Goal: Task Accomplishment & Management: Use online tool/utility

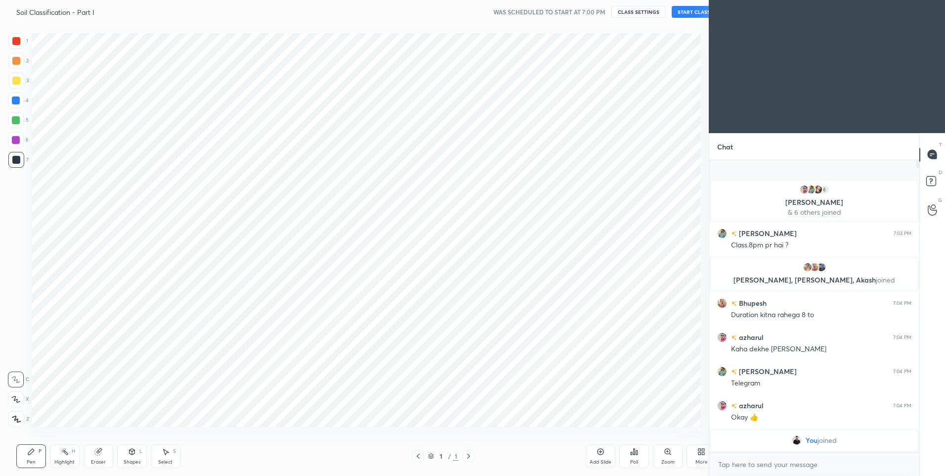
scroll to position [49037, 48779]
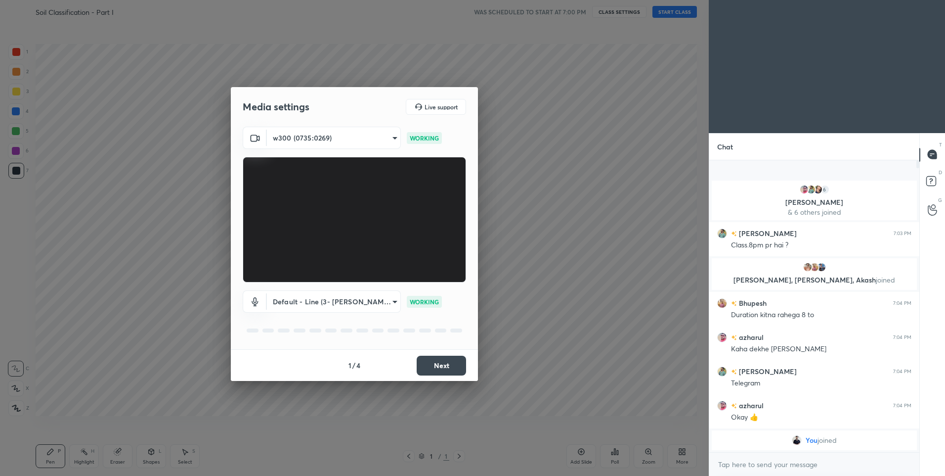
click at [440, 365] on button "Next" at bounding box center [441, 366] width 49 height 20
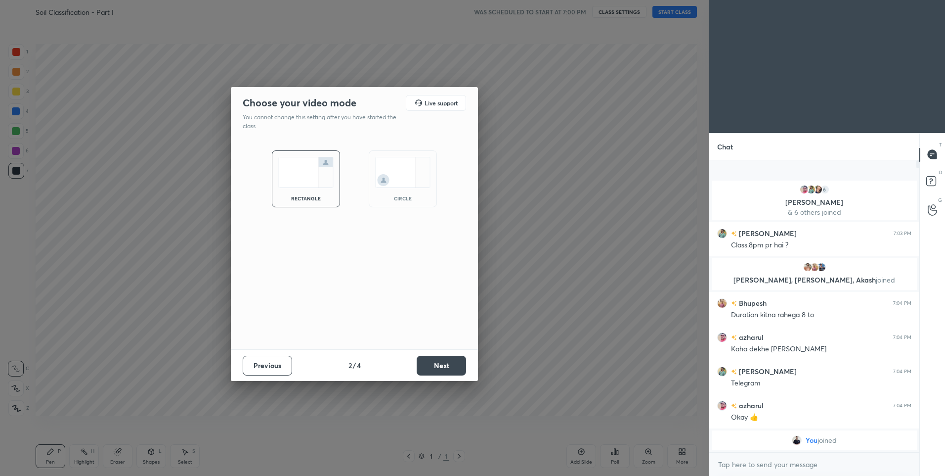
click at [444, 365] on button "Next" at bounding box center [441, 366] width 49 height 20
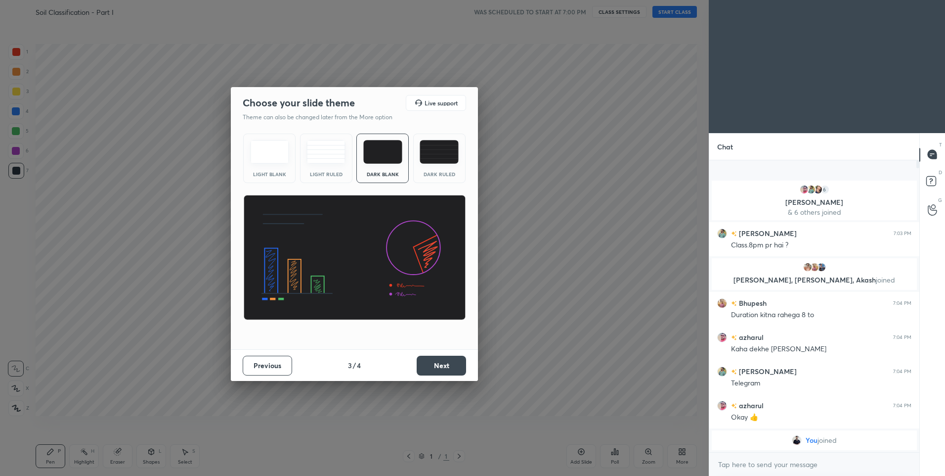
click at [434, 157] on img at bounding box center [439, 152] width 39 height 24
click at [442, 360] on button "Next" at bounding box center [441, 366] width 49 height 20
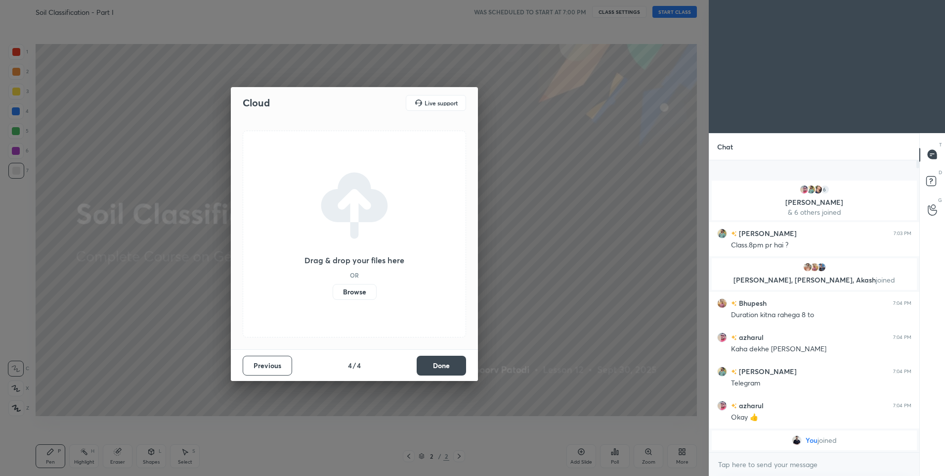
click at [447, 364] on button "Done" at bounding box center [441, 366] width 49 height 20
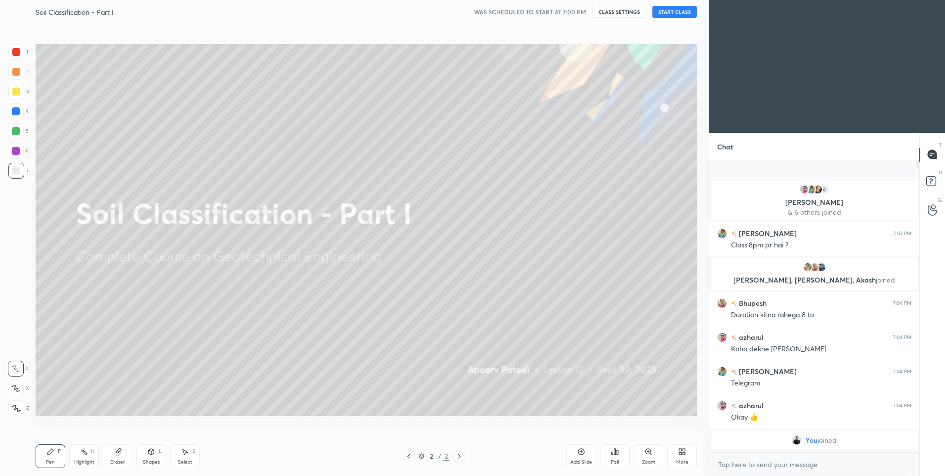
click at [684, 13] on button "START CLASS" at bounding box center [675, 12] width 45 height 12
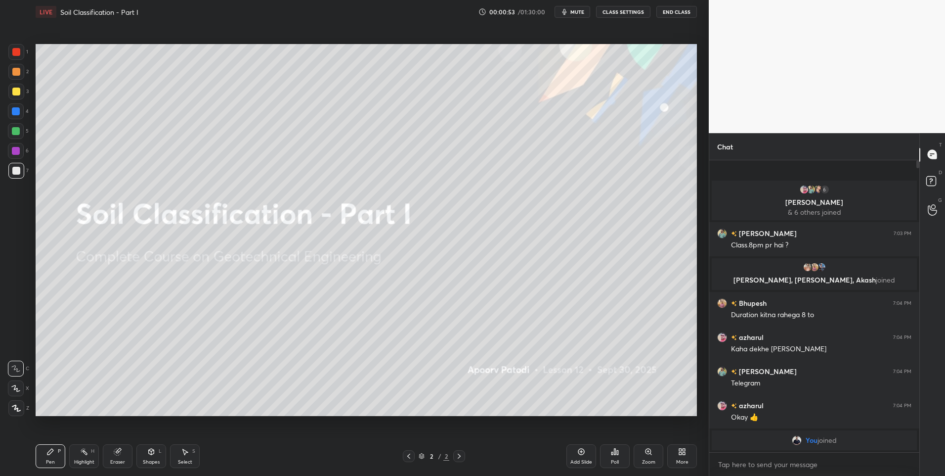
click at [12, 387] on icon at bounding box center [15, 388] width 9 height 7
click at [17, 74] on div at bounding box center [16, 72] width 8 height 8
click at [669, 457] on div "More" at bounding box center [683, 456] width 30 height 24
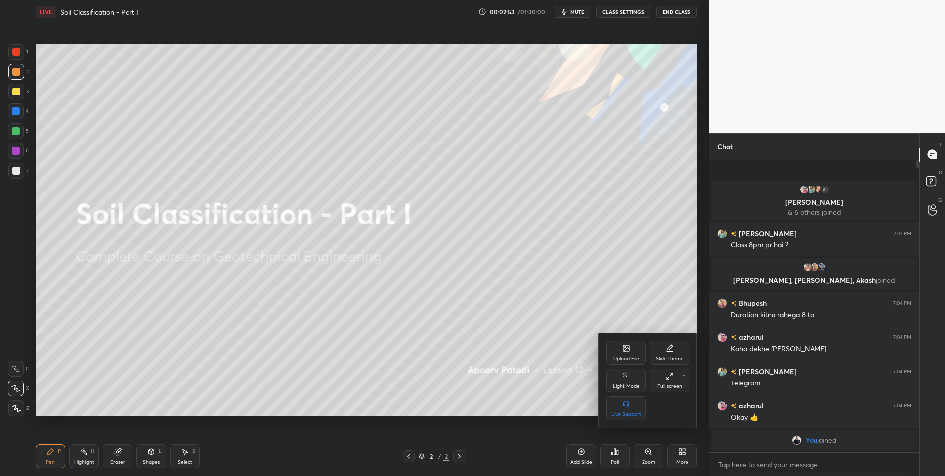
click at [622, 349] on div "Upload File" at bounding box center [627, 353] width 40 height 24
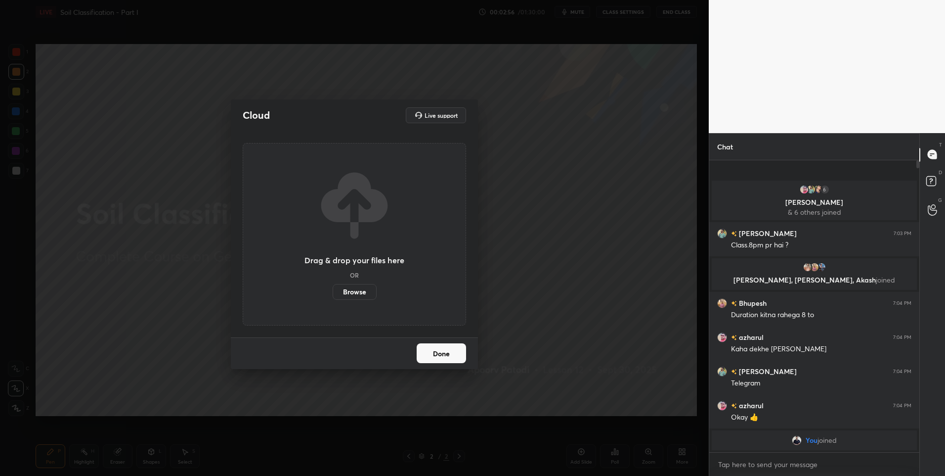
click at [354, 290] on label "Browse" at bounding box center [355, 292] width 44 height 16
click at [333, 290] on input "Browse" at bounding box center [333, 292] width 0 height 16
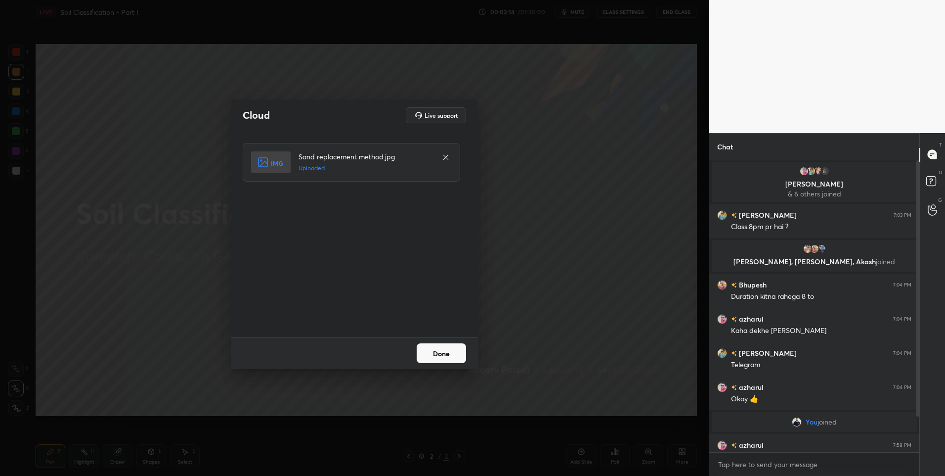
click at [445, 358] on button "Done" at bounding box center [441, 353] width 49 height 20
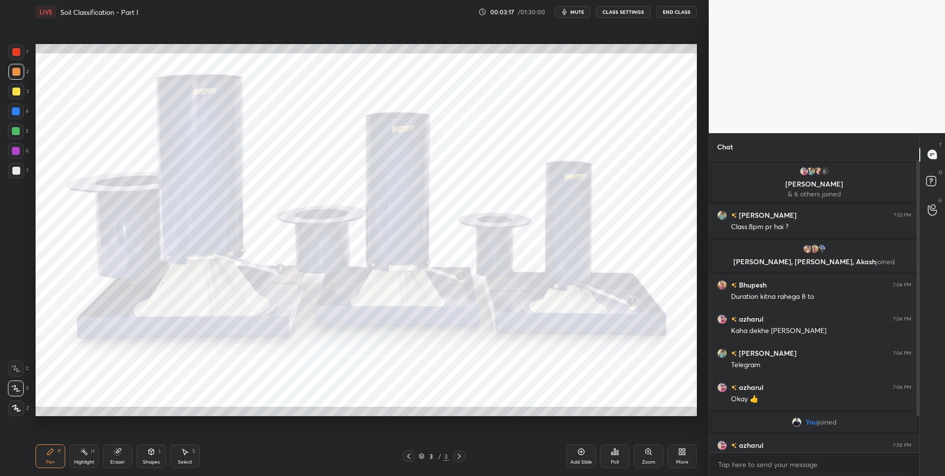
click at [404, 458] on div at bounding box center [409, 456] width 12 height 12
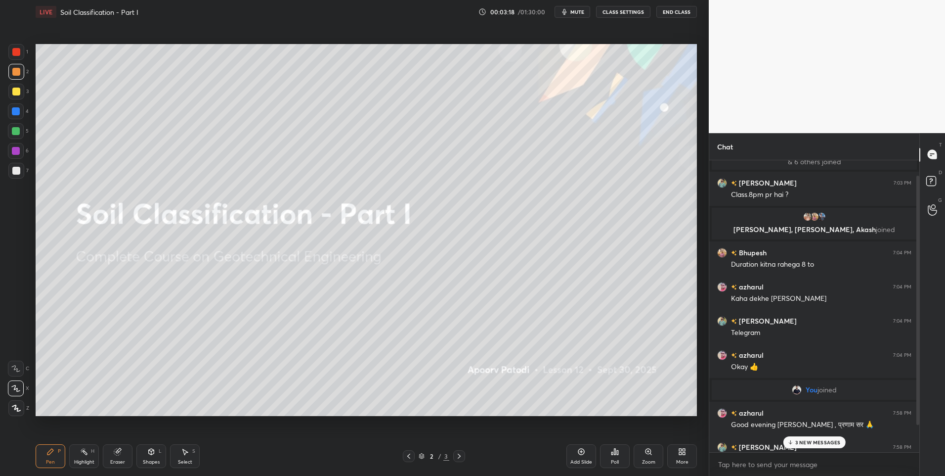
scroll to position [50, 0]
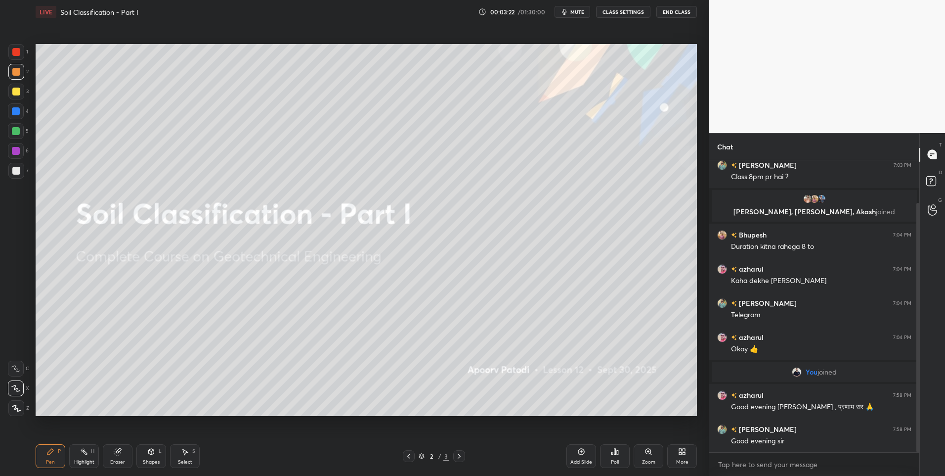
click at [624, 10] on button "CLASS SETTINGS" at bounding box center [623, 12] width 54 height 12
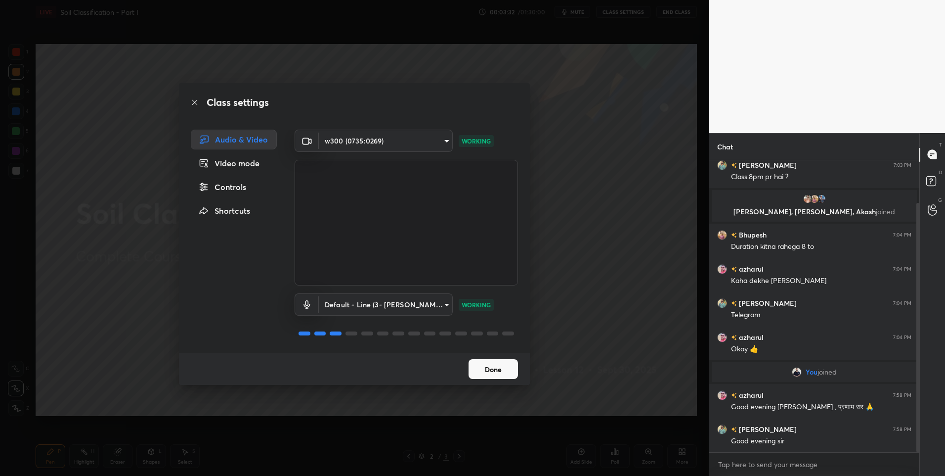
click at [491, 369] on button "Done" at bounding box center [493, 369] width 49 height 20
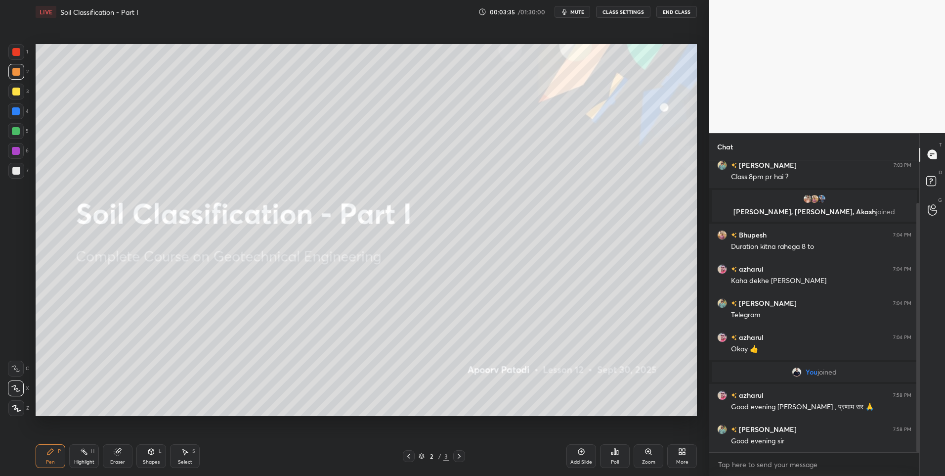
click at [20, 166] on div at bounding box center [16, 171] width 16 height 16
click at [19, 131] on div at bounding box center [16, 131] width 8 height 8
click at [624, 12] on button "CLASS SETTINGS" at bounding box center [623, 12] width 54 height 12
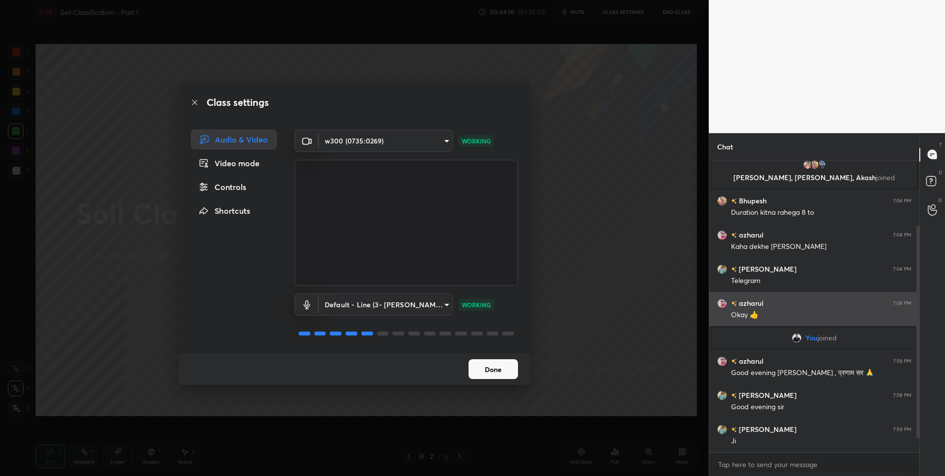
scroll to position [127, 0]
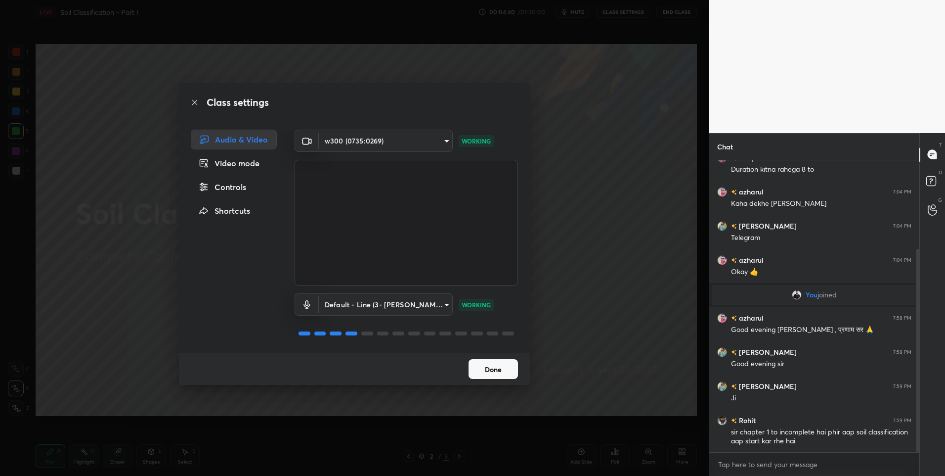
click at [193, 103] on icon at bounding box center [195, 102] width 8 height 8
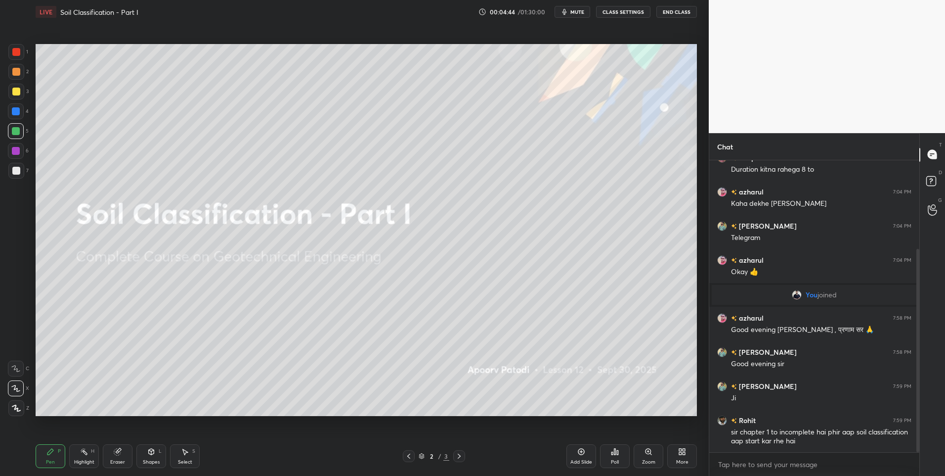
click at [86, 458] on div "Highlight H" at bounding box center [84, 456] width 30 height 24
click at [18, 168] on div at bounding box center [16, 171] width 8 height 8
click at [459, 456] on icon at bounding box center [459, 455] width 3 height 5
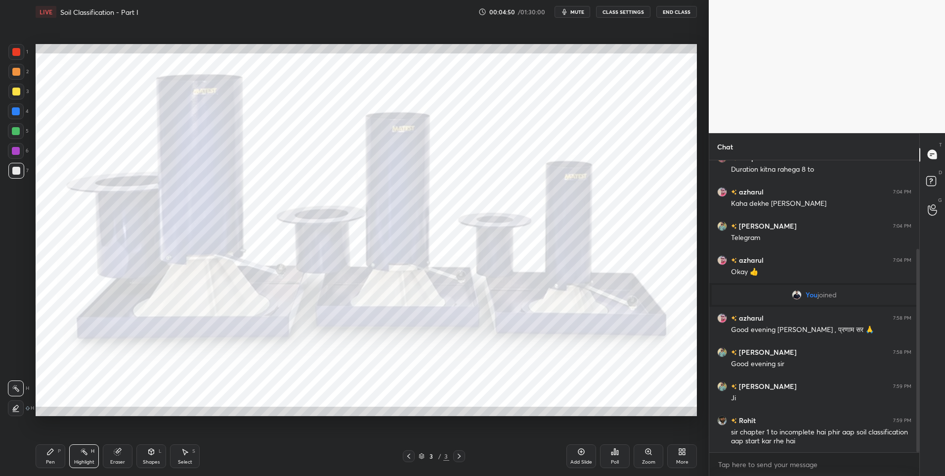
click at [77, 460] on div "Highlight" at bounding box center [84, 461] width 20 height 5
click at [413, 457] on div at bounding box center [409, 456] width 12 height 12
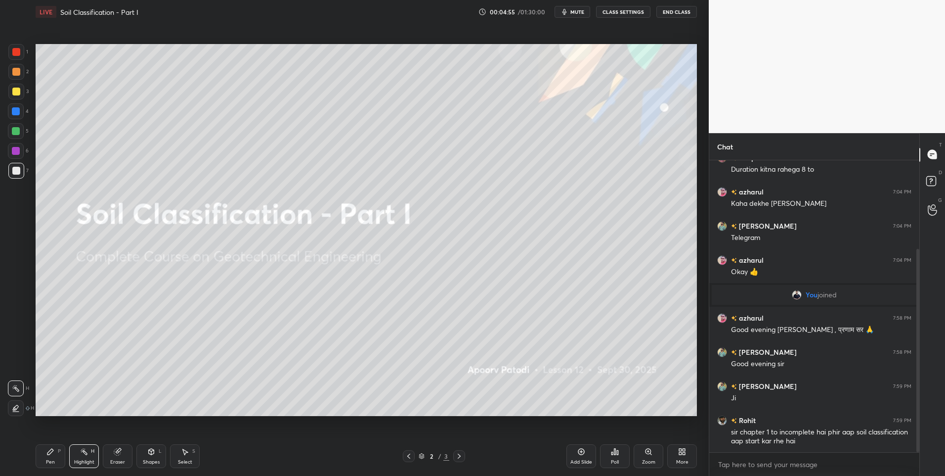
click at [455, 455] on icon at bounding box center [459, 456] width 8 height 8
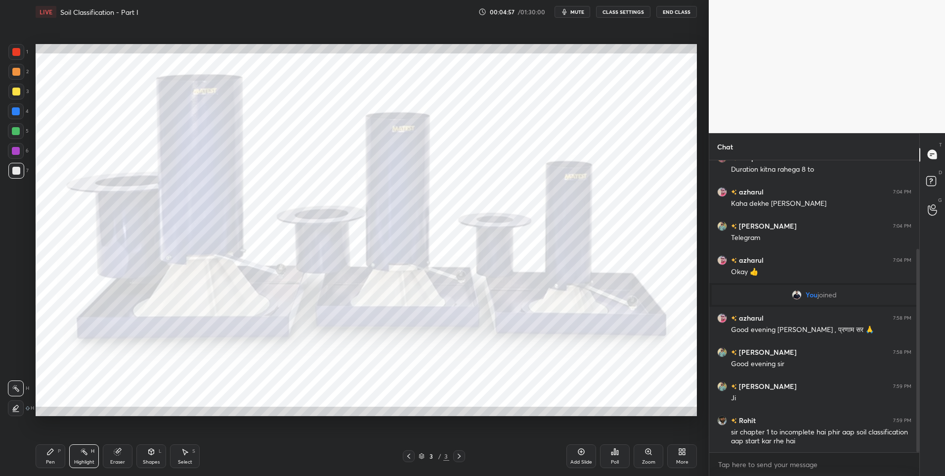
click at [51, 461] on div "Pen" at bounding box center [50, 461] width 9 height 5
click at [17, 53] on div at bounding box center [16, 52] width 8 height 8
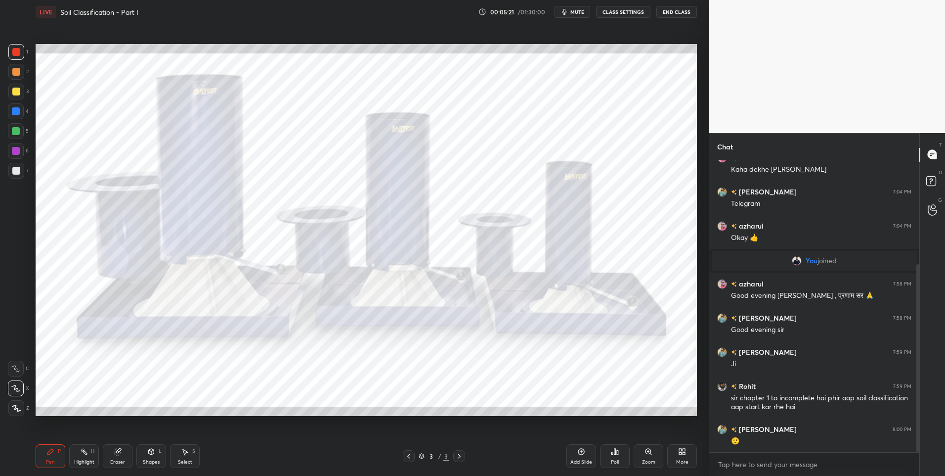
click at [19, 134] on div at bounding box center [16, 131] width 8 height 8
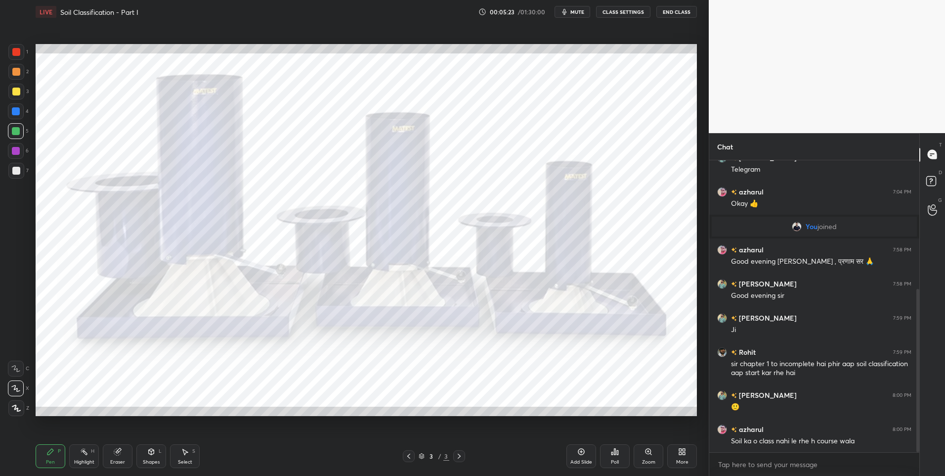
scroll to position [229, 0]
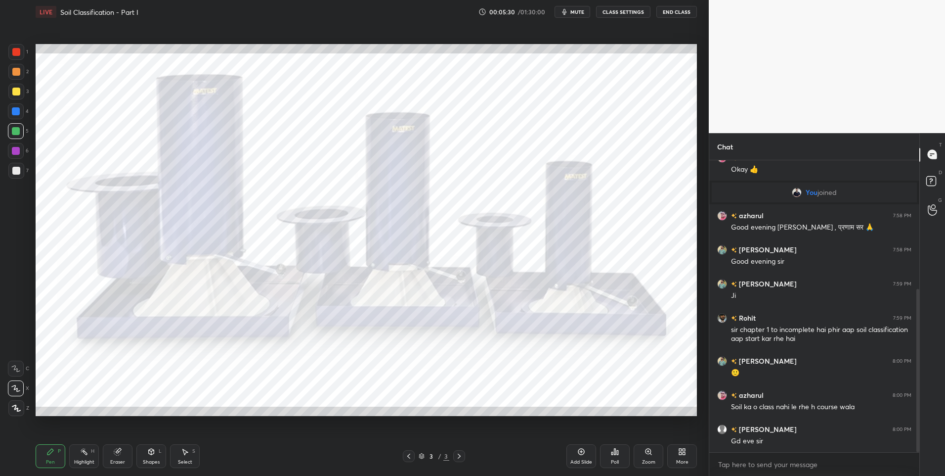
click at [411, 453] on icon at bounding box center [409, 456] width 8 height 8
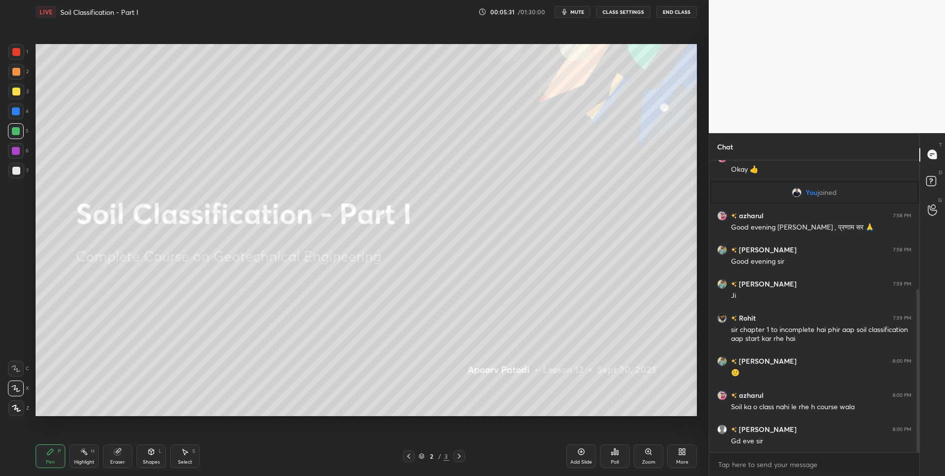
click at [90, 455] on div "Highlight H" at bounding box center [84, 456] width 30 height 24
click at [22, 172] on div at bounding box center [16, 171] width 16 height 16
click at [17, 173] on div at bounding box center [16, 171] width 8 height 8
click at [24, 123] on div "5" at bounding box center [18, 131] width 21 height 16
click at [20, 113] on div at bounding box center [16, 111] width 8 height 8
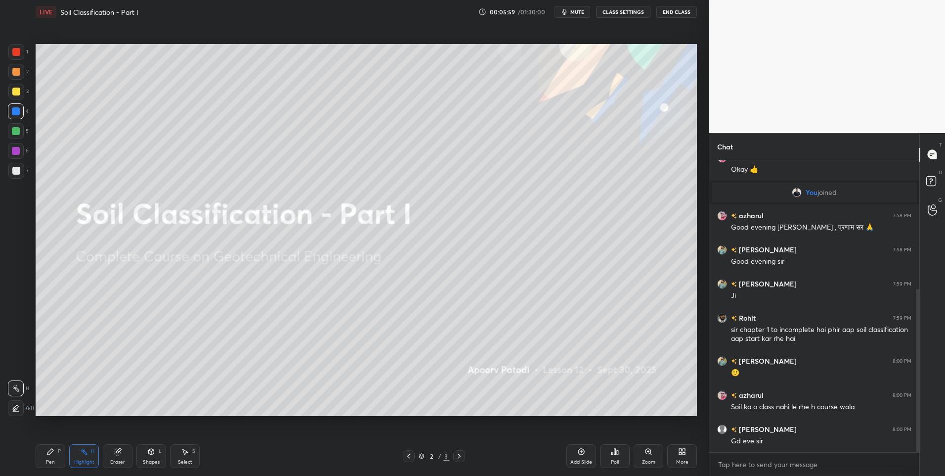
click at [20, 112] on div at bounding box center [16, 111] width 8 height 8
click at [52, 461] on div "Pen" at bounding box center [50, 461] width 9 height 5
click at [54, 454] on icon at bounding box center [50, 452] width 8 height 8
click at [13, 148] on div at bounding box center [16, 151] width 8 height 8
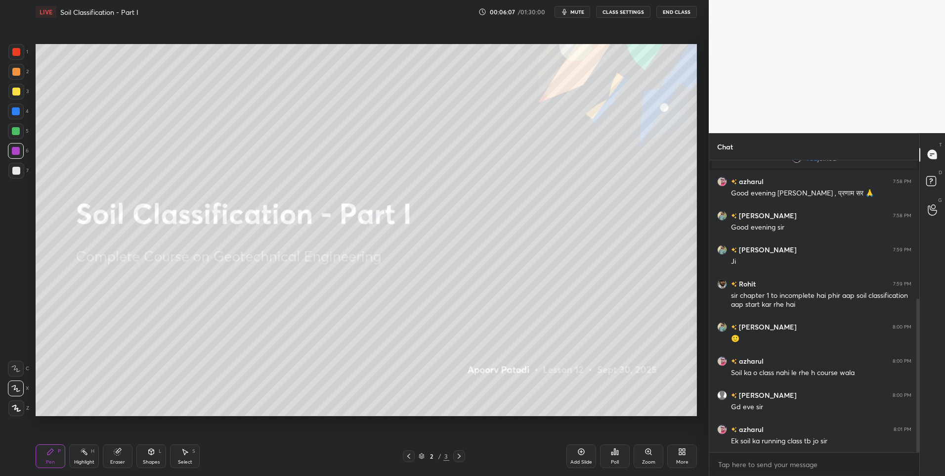
click at [17, 150] on div at bounding box center [16, 151] width 8 height 8
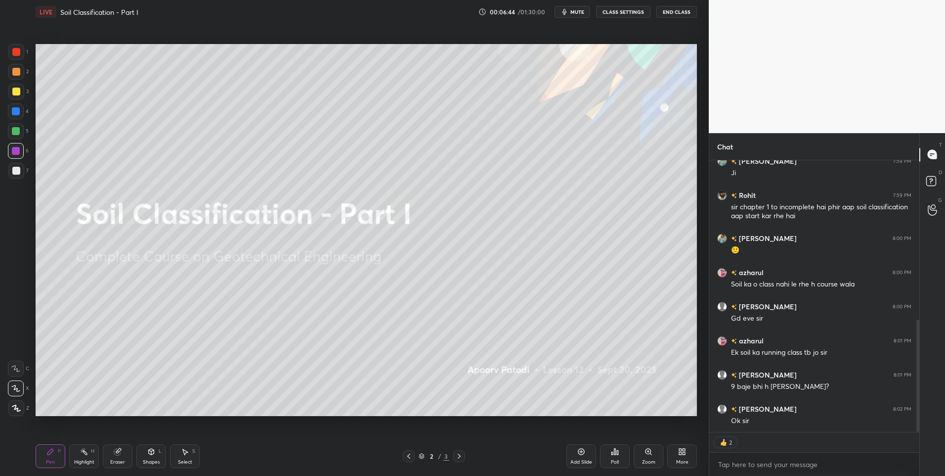
scroll to position [386, 0]
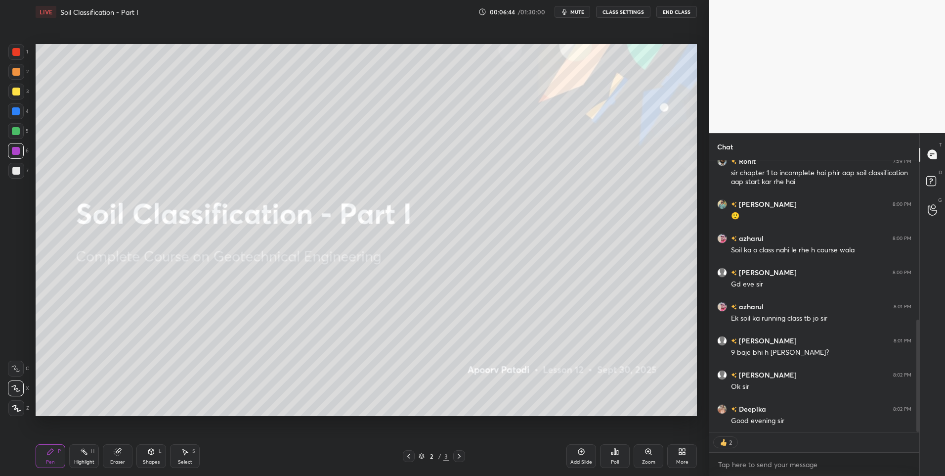
click at [16, 176] on div at bounding box center [16, 171] width 16 height 16
click at [17, 171] on div at bounding box center [16, 171] width 8 height 8
click at [458, 455] on icon at bounding box center [459, 456] width 8 height 8
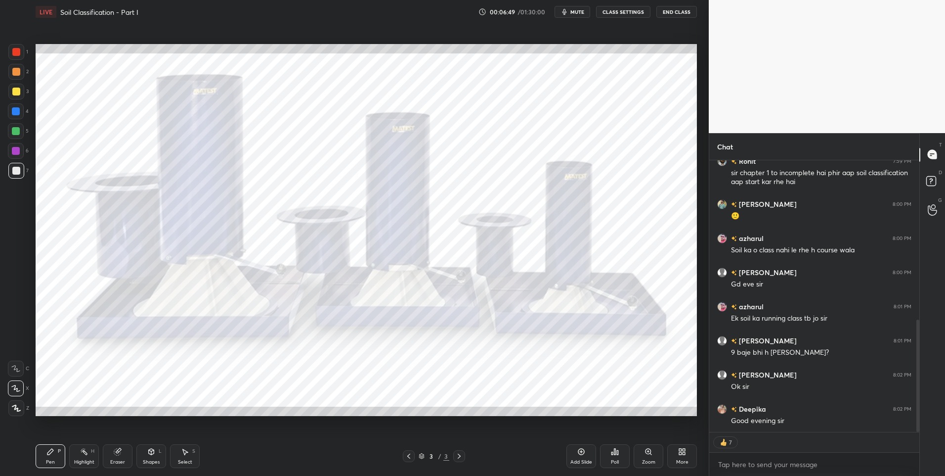
click at [407, 456] on icon at bounding box center [409, 456] width 8 height 8
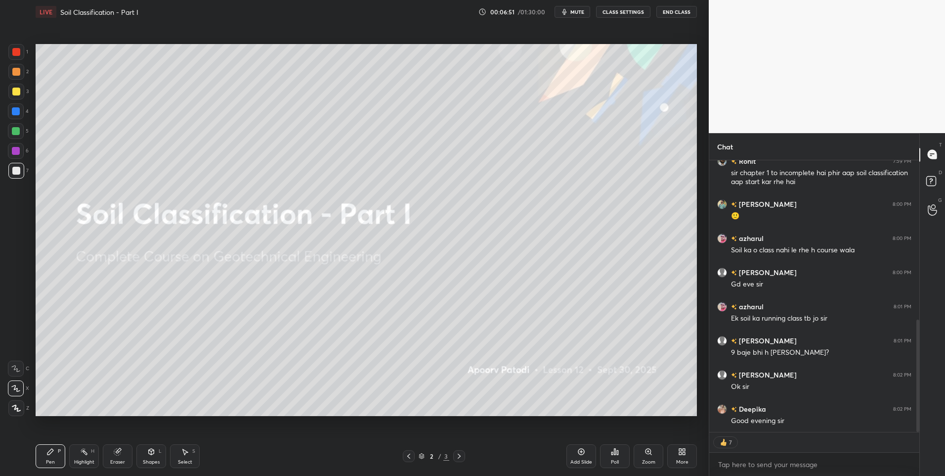
click at [578, 451] on icon at bounding box center [582, 452] width 8 height 8
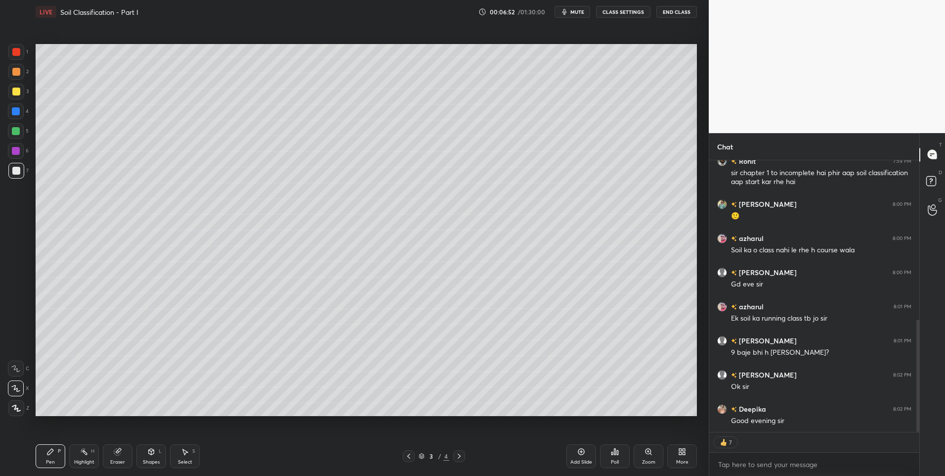
click at [19, 51] on div at bounding box center [16, 52] width 8 height 8
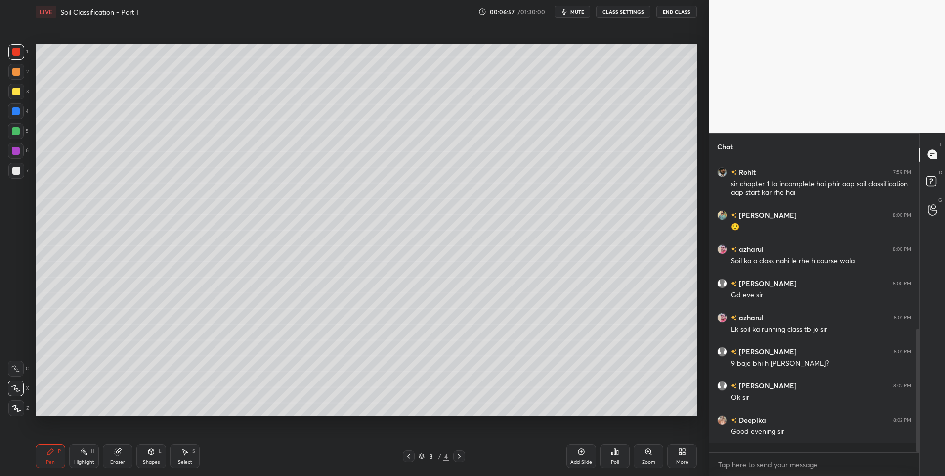
scroll to position [366, 0]
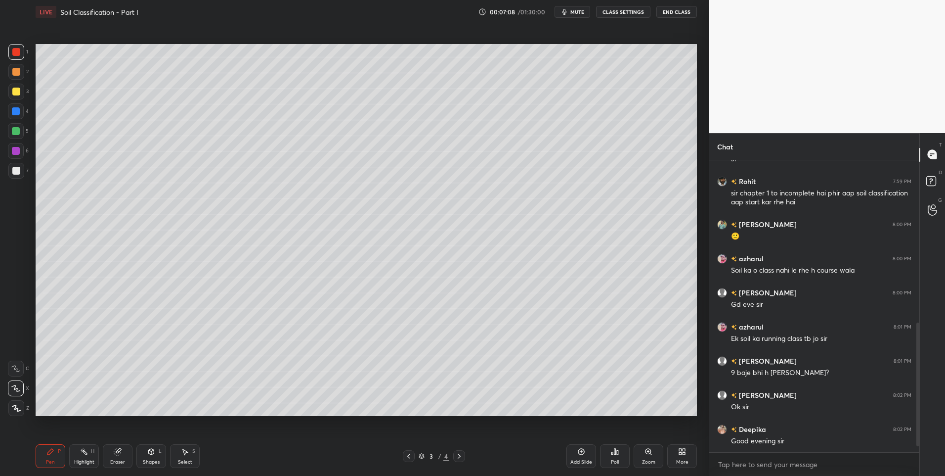
click at [150, 443] on div "Pen P Highlight H Eraser Shapes L Select S 3 / 4 Add Slide Poll Zoom More" at bounding box center [367, 456] width 662 height 40
click at [149, 449] on icon at bounding box center [151, 452] width 8 height 8
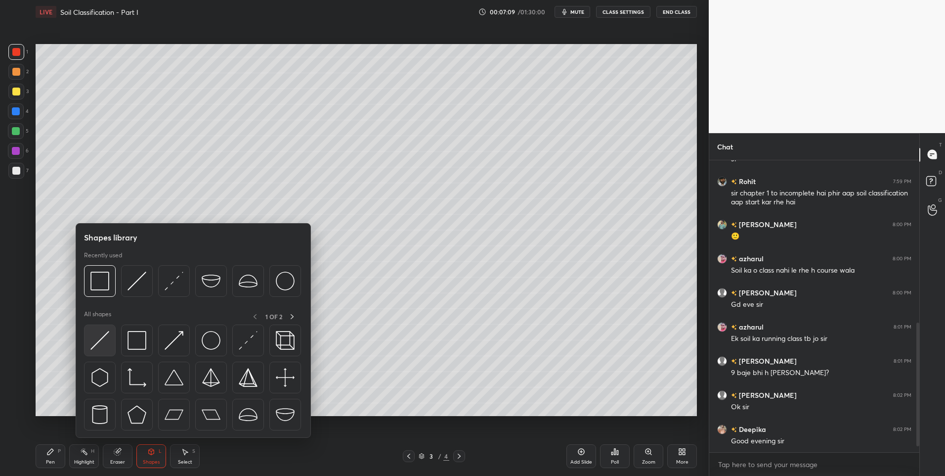
click at [97, 338] on img at bounding box center [99, 340] width 19 height 19
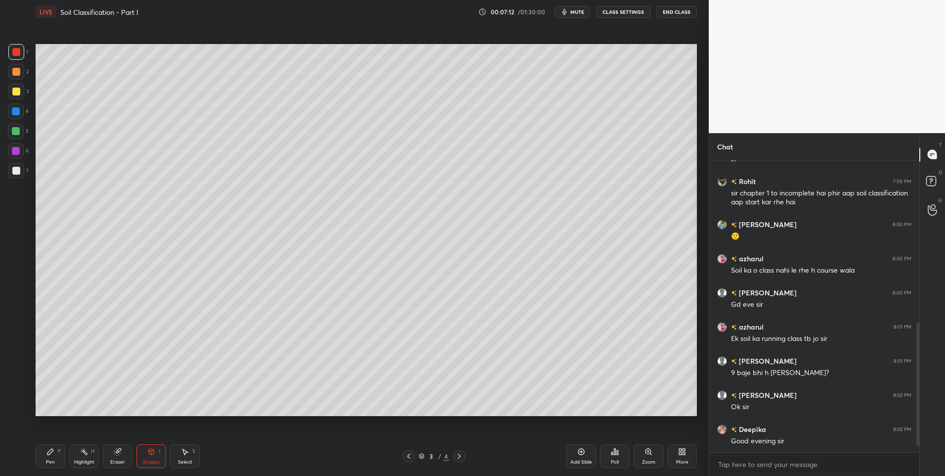
click at [52, 459] on div "Pen" at bounding box center [50, 461] width 9 height 5
click at [16, 165] on div at bounding box center [16, 171] width 16 height 16
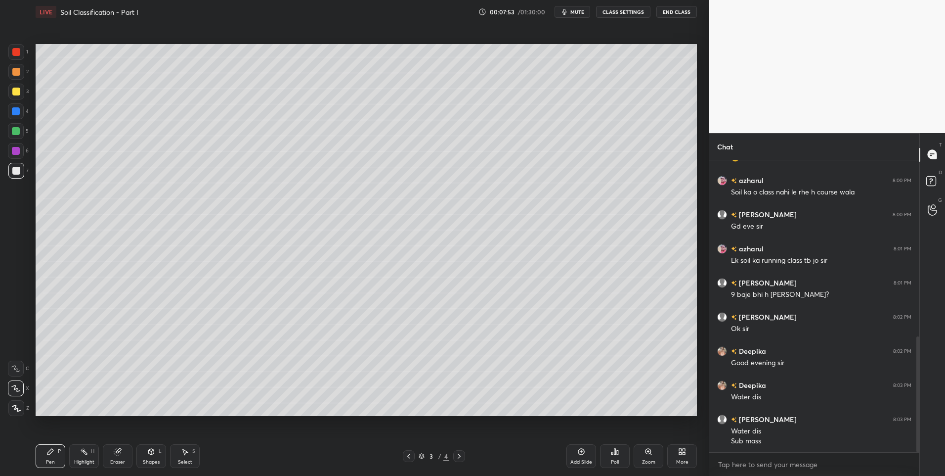
scroll to position [478, 0]
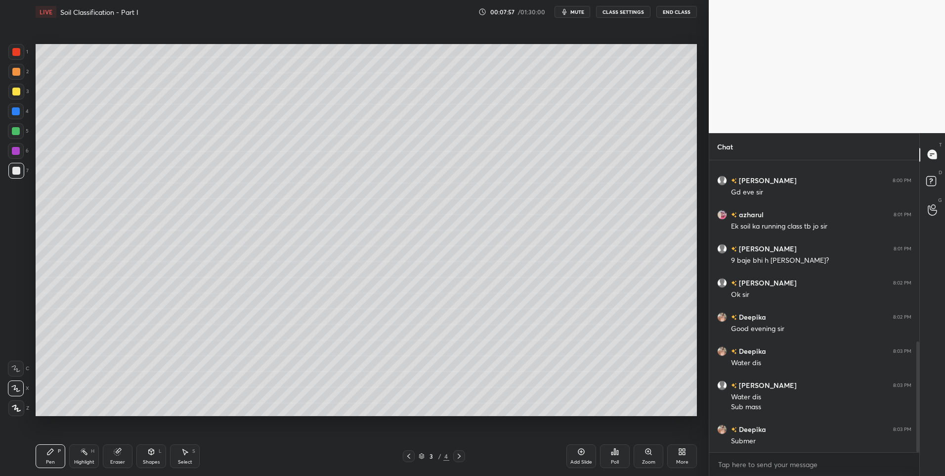
click at [80, 463] on div "Highlight" at bounding box center [84, 461] width 20 height 5
click at [191, 454] on div "Select S" at bounding box center [185, 456] width 30 height 24
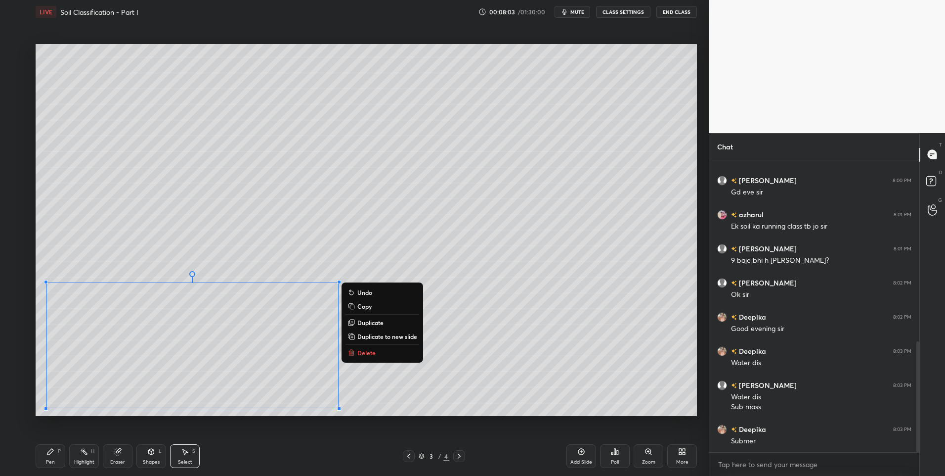
click at [380, 353] on button "Delete" at bounding box center [383, 353] width 74 height 12
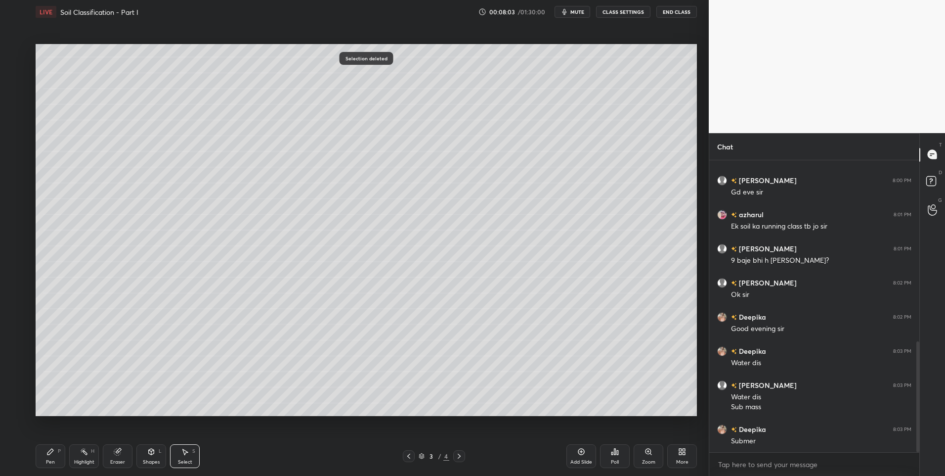
click at [292, 350] on div "0 ° Undo Copy Duplicate Duplicate to new slide Delete" at bounding box center [367, 230] width 662 height 372
click at [54, 451] on div "Pen P" at bounding box center [51, 456] width 30 height 24
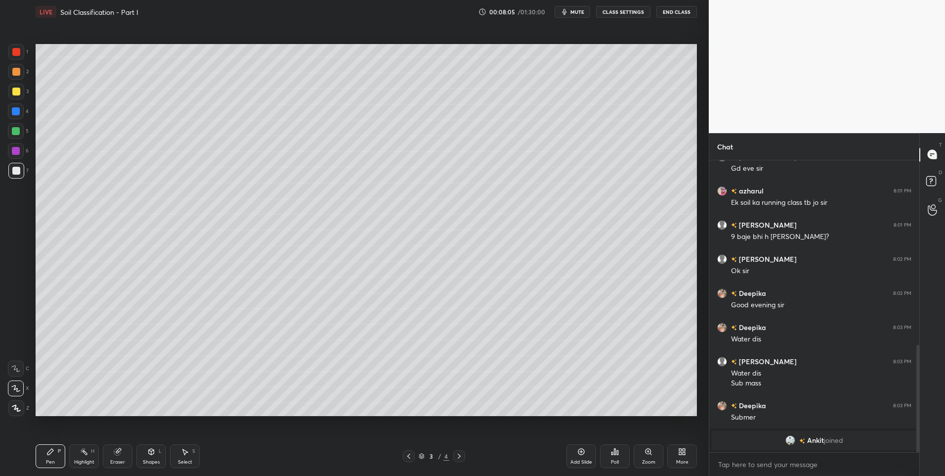
click at [13, 128] on div at bounding box center [16, 131] width 8 height 8
click at [19, 89] on div at bounding box center [16, 92] width 8 height 8
click at [154, 459] on div "Shapes" at bounding box center [151, 461] width 17 height 5
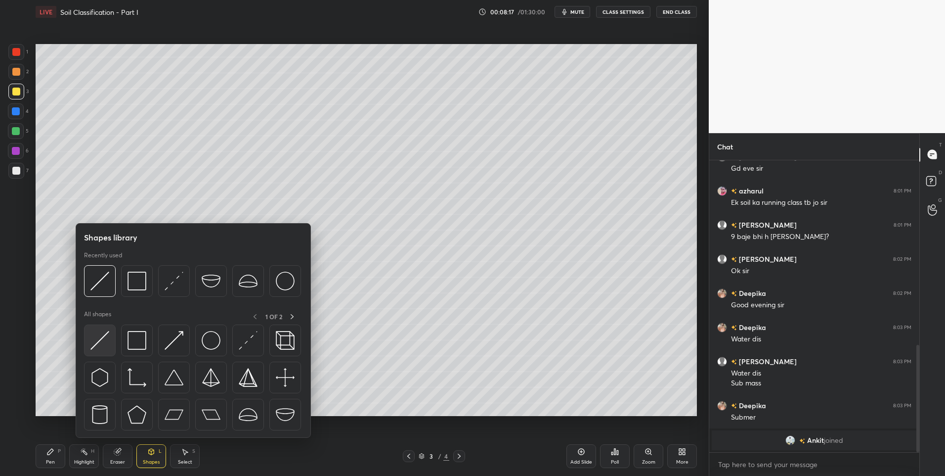
click at [92, 331] on img at bounding box center [99, 340] width 19 height 19
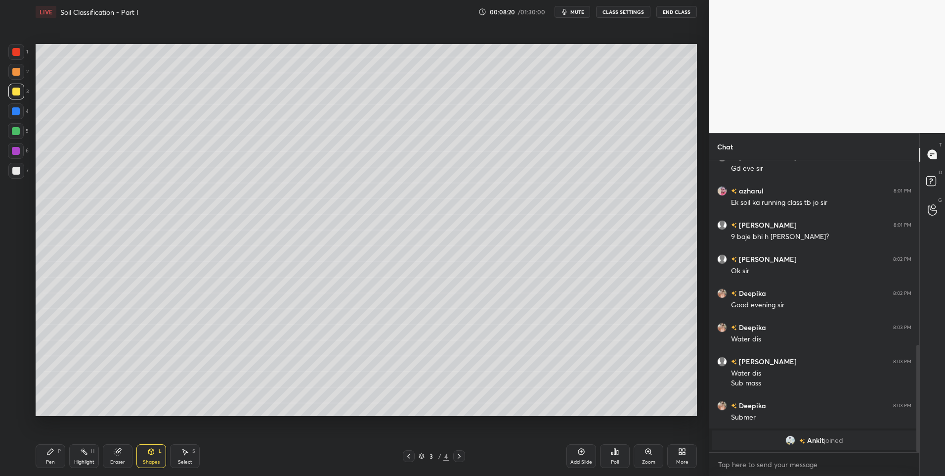
click at [55, 454] on div "Pen P" at bounding box center [51, 456] width 30 height 24
click at [61, 453] on div "Pen P" at bounding box center [51, 456] width 30 height 24
click at [18, 167] on div at bounding box center [16, 171] width 8 height 8
click at [165, 446] on div "Shapes L" at bounding box center [151, 456] width 30 height 24
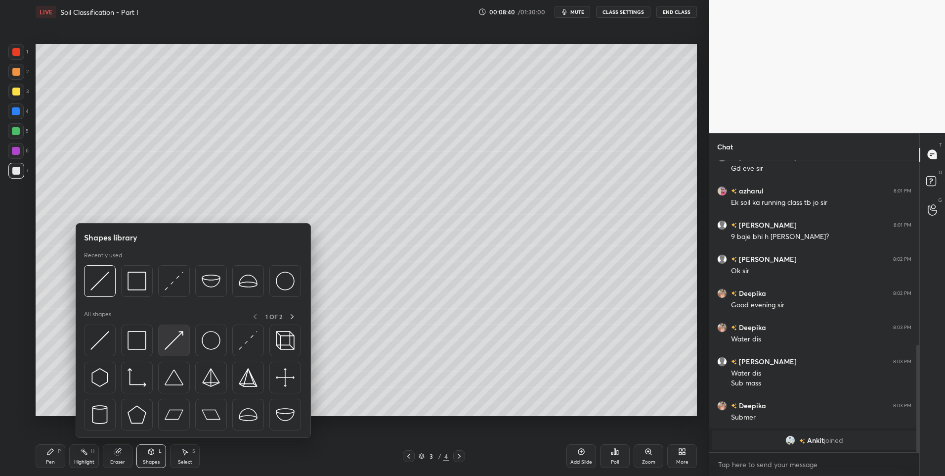
click at [171, 341] on img at bounding box center [174, 340] width 19 height 19
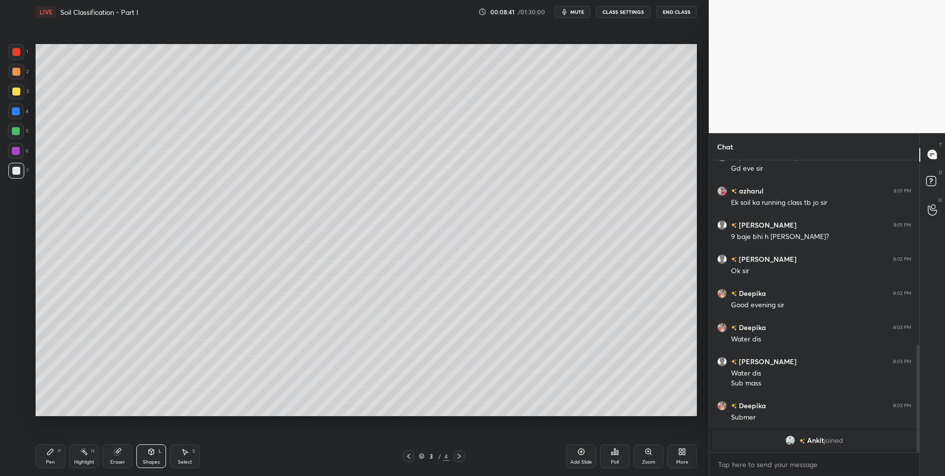
click at [11, 74] on div at bounding box center [16, 72] width 16 height 16
click at [461, 451] on div at bounding box center [459, 456] width 12 height 12
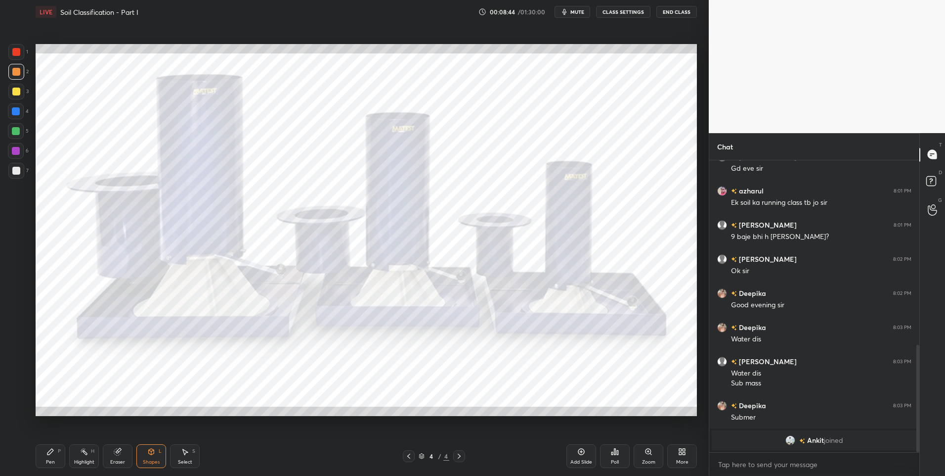
click at [52, 454] on icon at bounding box center [50, 452] width 8 height 8
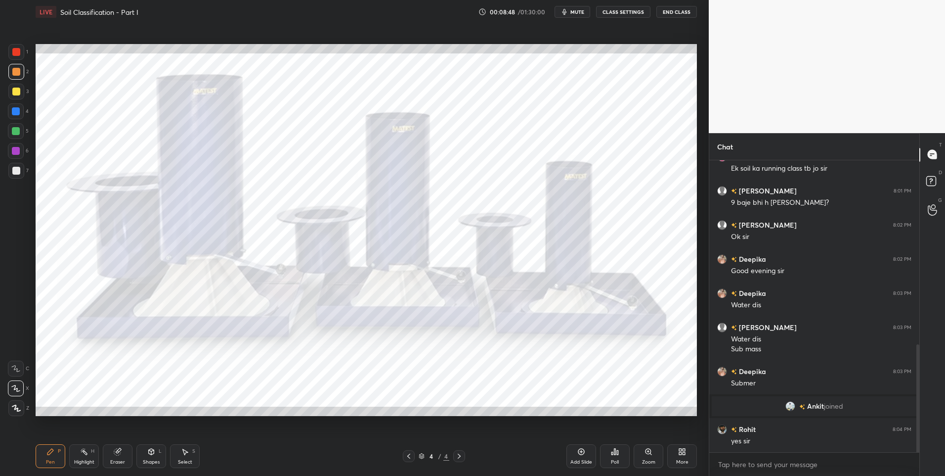
click at [18, 153] on div at bounding box center [16, 151] width 8 height 8
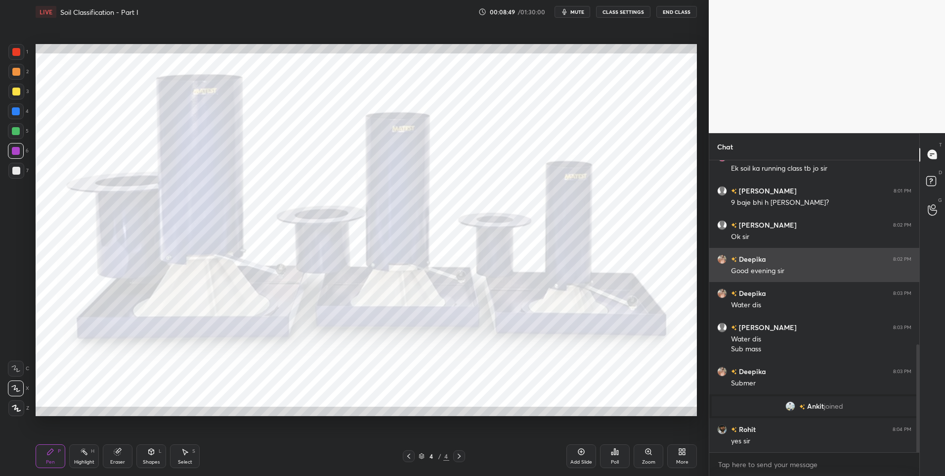
scroll to position [531, 0]
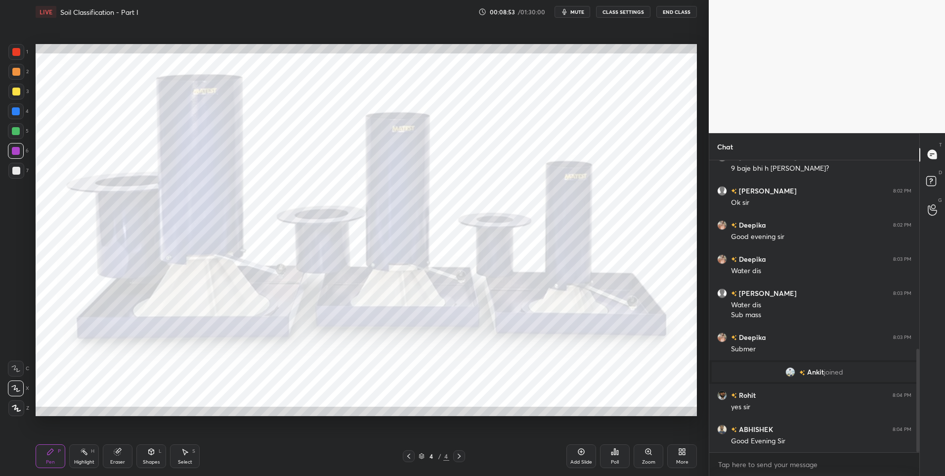
click at [89, 455] on div "Highlight H" at bounding box center [84, 456] width 30 height 24
click at [52, 453] on icon at bounding box center [50, 452] width 8 height 8
click at [50, 450] on icon at bounding box center [50, 452] width 6 height 6
click at [83, 457] on div "Highlight H" at bounding box center [84, 456] width 30 height 24
click at [43, 460] on div "Pen P" at bounding box center [51, 456] width 30 height 24
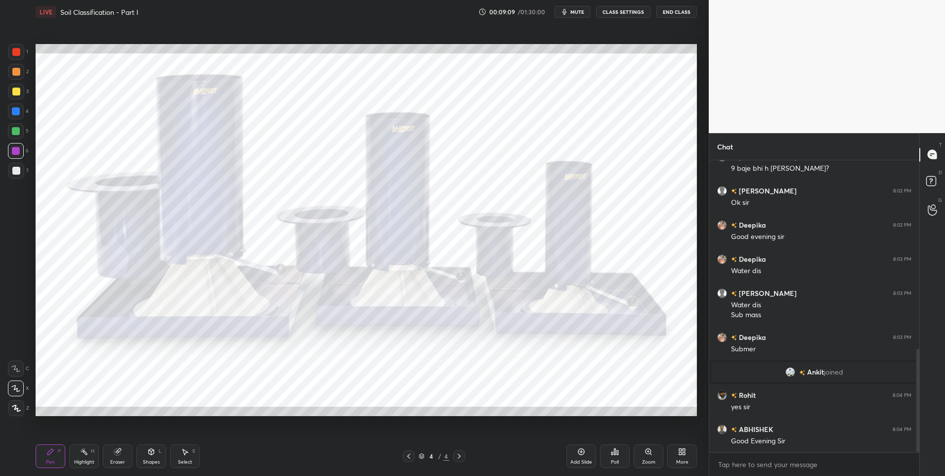
click at [48, 457] on div "Pen P" at bounding box center [51, 456] width 30 height 24
click at [83, 457] on div "Highlight H" at bounding box center [84, 456] width 30 height 24
click at [15, 52] on div at bounding box center [16, 52] width 8 height 8
click at [410, 457] on icon at bounding box center [409, 456] width 8 height 8
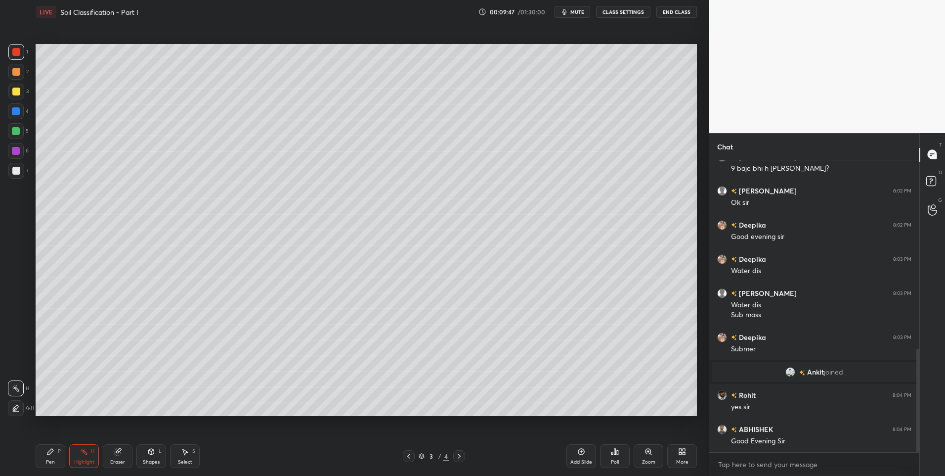
click at [85, 459] on div "Highlight" at bounding box center [84, 461] width 20 height 5
click at [55, 456] on div "Pen P" at bounding box center [51, 456] width 30 height 24
click at [18, 131] on div at bounding box center [16, 131] width 8 height 8
click at [183, 460] on div "Select" at bounding box center [185, 461] width 14 height 5
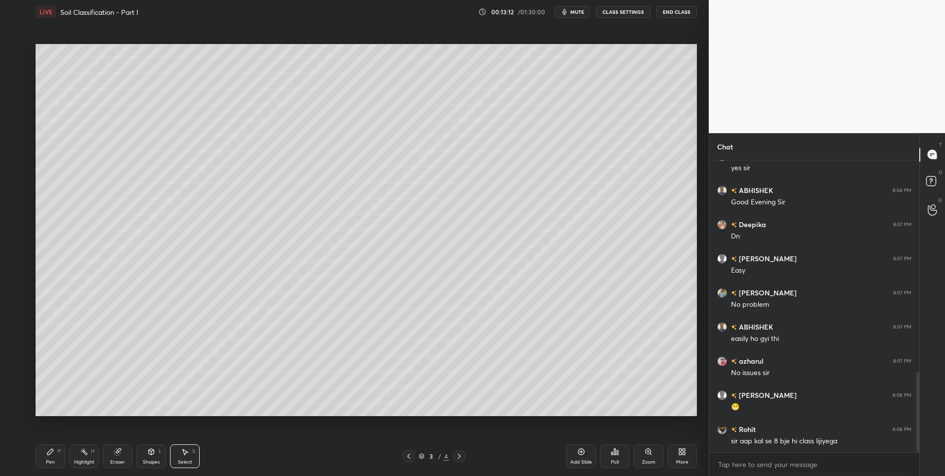
scroll to position [804, 0]
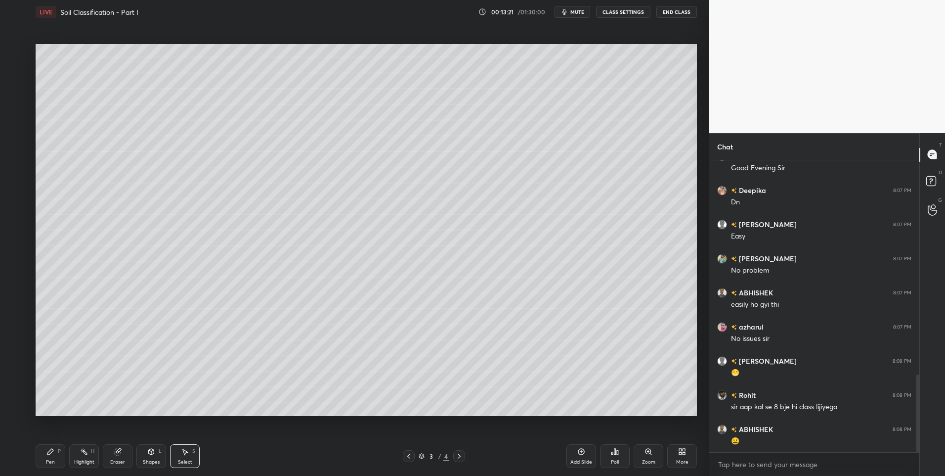
click at [49, 456] on div "Pen P" at bounding box center [51, 456] width 30 height 24
click at [18, 89] on div at bounding box center [16, 92] width 8 height 8
click at [15, 90] on div at bounding box center [16, 92] width 8 height 8
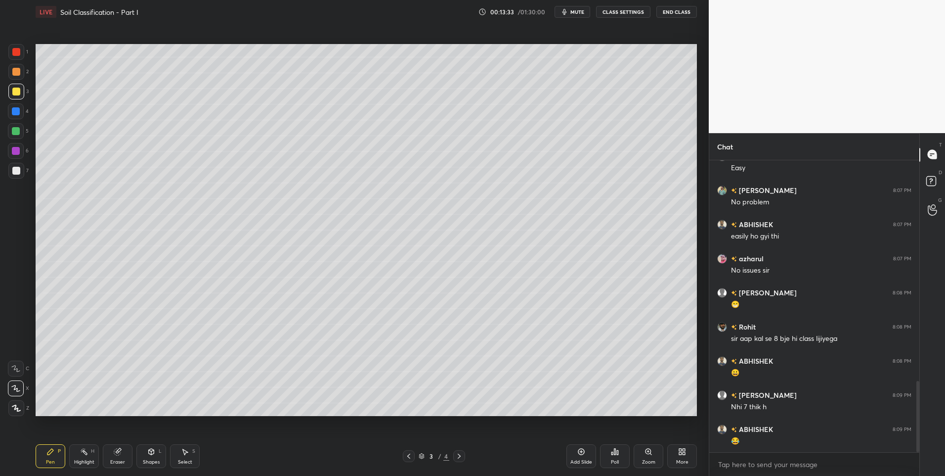
scroll to position [906, 0]
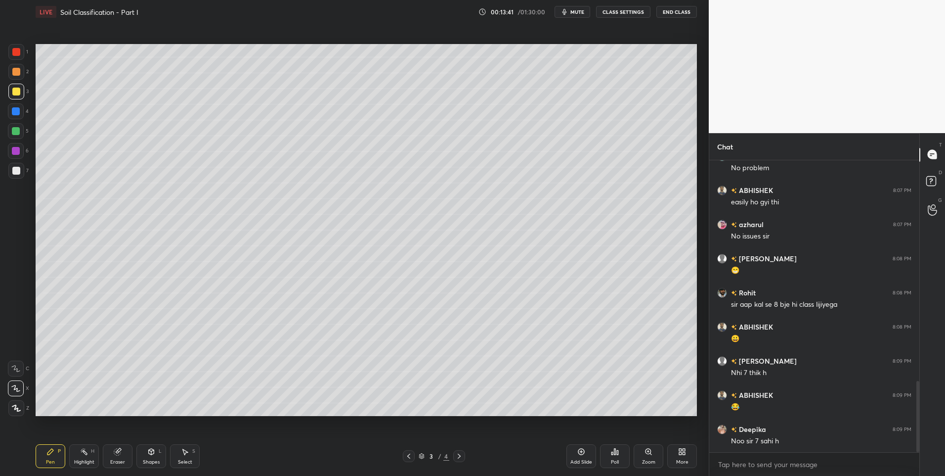
click at [186, 456] on div "Select S" at bounding box center [185, 456] width 30 height 24
click at [295, 147] on div "0 ° Undo Copy Duplicate Duplicate to new slide Delete" at bounding box center [367, 230] width 662 height 372
click at [49, 460] on div "Pen" at bounding box center [50, 461] width 9 height 5
click at [16, 130] on div at bounding box center [16, 131] width 8 height 8
click at [85, 459] on div "Highlight" at bounding box center [84, 461] width 20 height 5
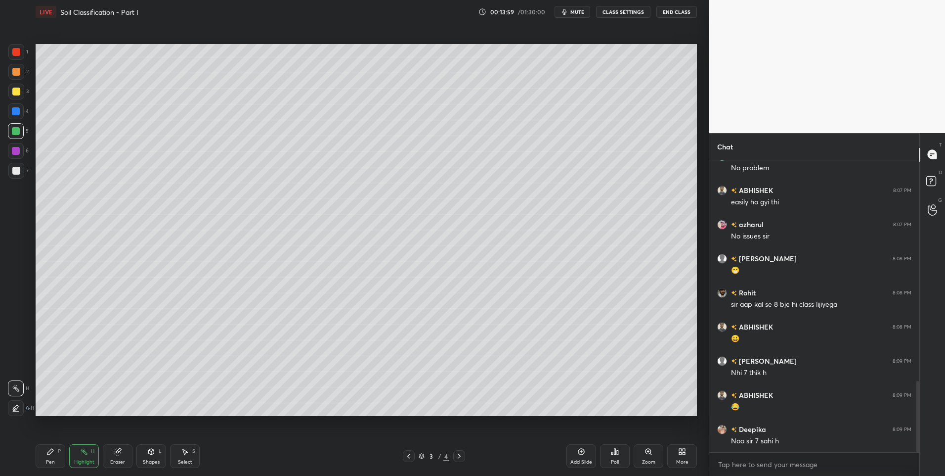
scroll to position [916, 0]
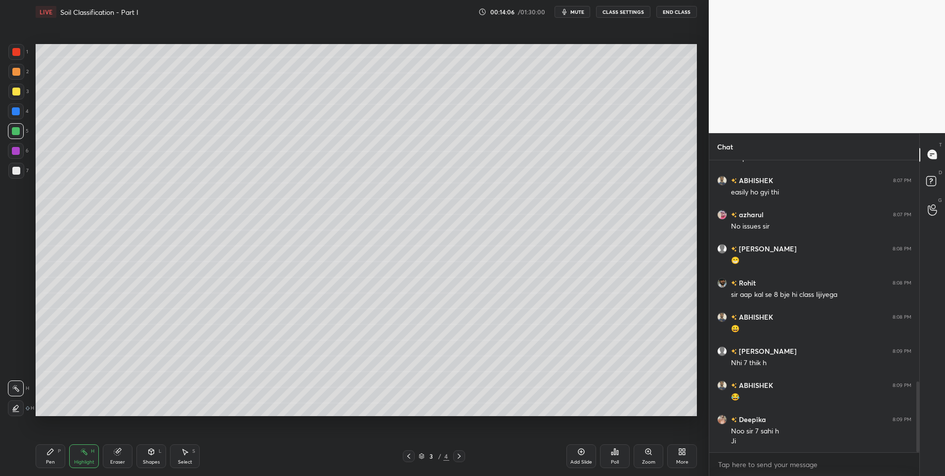
click at [52, 459] on div "Pen" at bounding box center [50, 461] width 9 height 5
click at [19, 133] on div at bounding box center [16, 131] width 8 height 8
click at [183, 461] on div "Select" at bounding box center [185, 461] width 14 height 5
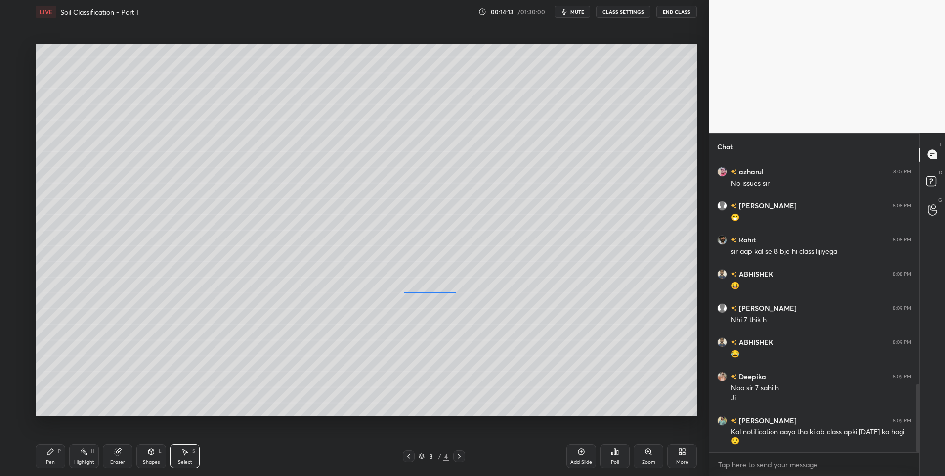
click at [420, 283] on div "0 ° Undo Copy Duplicate Duplicate to new slide Delete" at bounding box center [367, 230] width 662 height 372
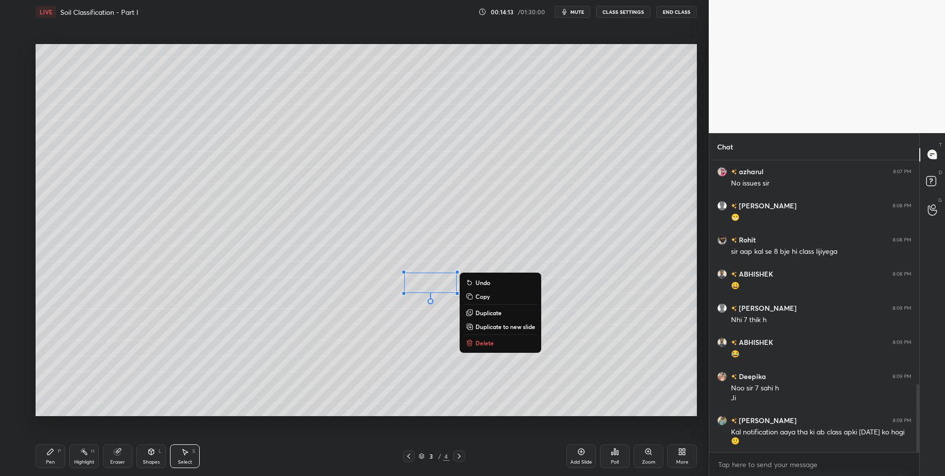
click at [48, 449] on icon at bounding box center [50, 452] width 8 height 8
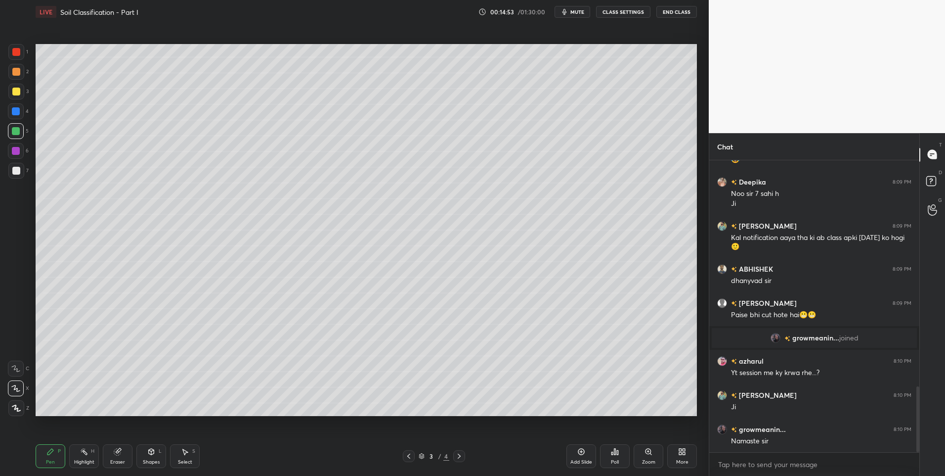
scroll to position [1039, 0]
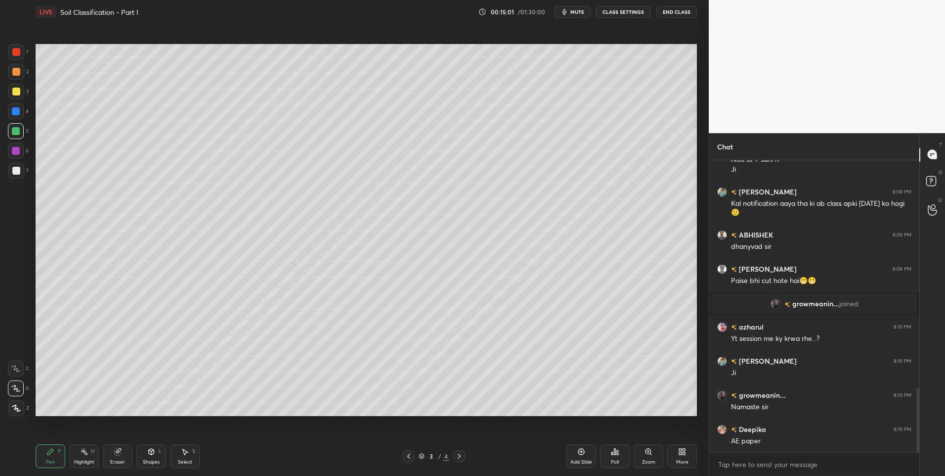
click at [456, 455] on icon at bounding box center [459, 456] width 8 height 8
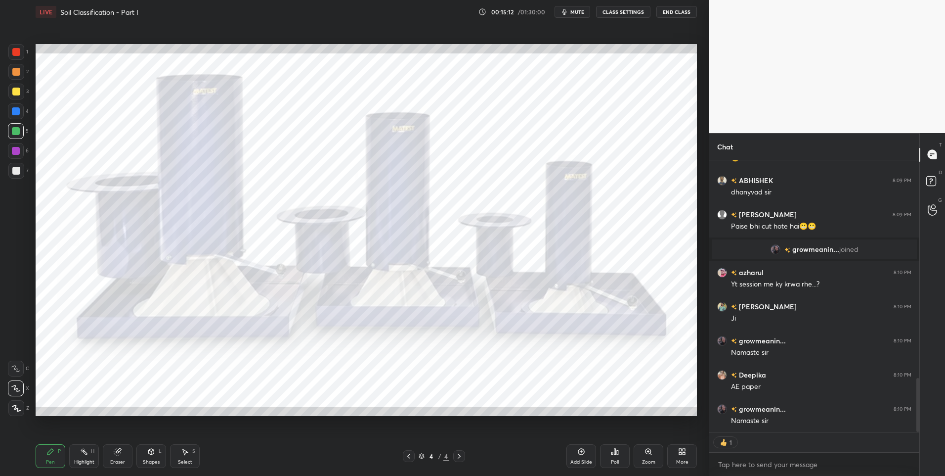
scroll to position [1103, 0]
click at [14, 48] on div at bounding box center [16, 52] width 8 height 8
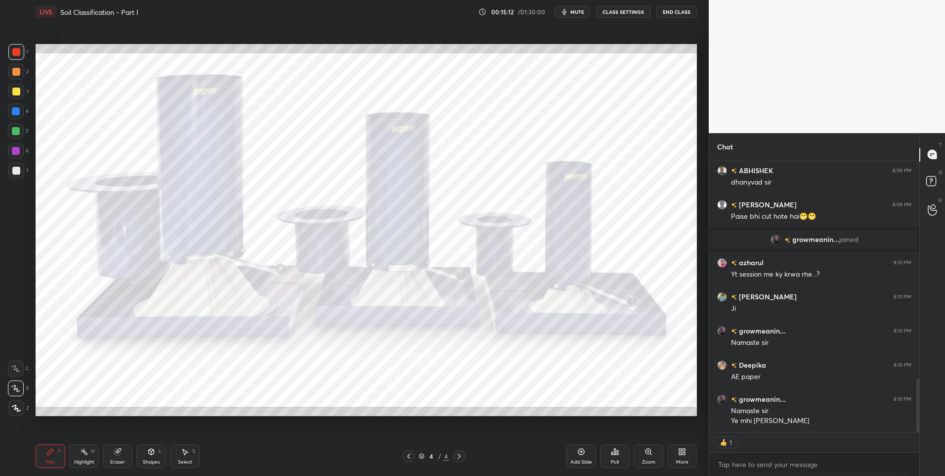
click at [13, 53] on div at bounding box center [16, 52] width 8 height 8
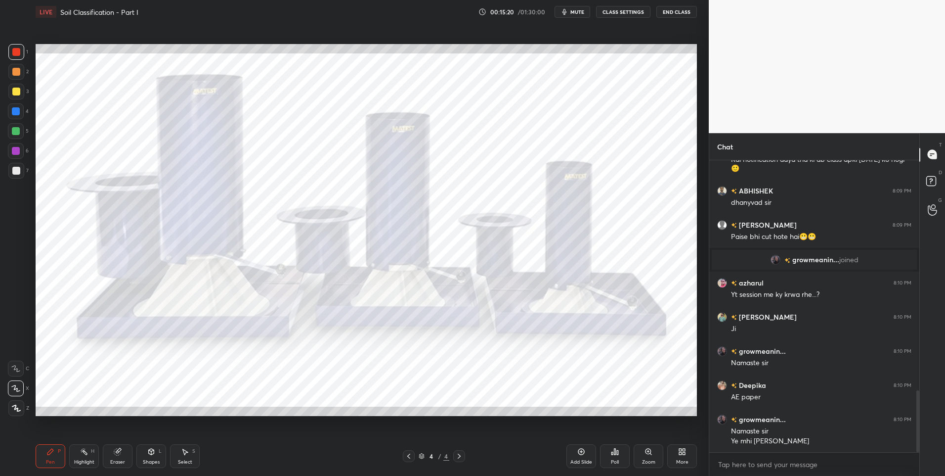
click at [410, 455] on icon at bounding box center [409, 456] width 8 height 8
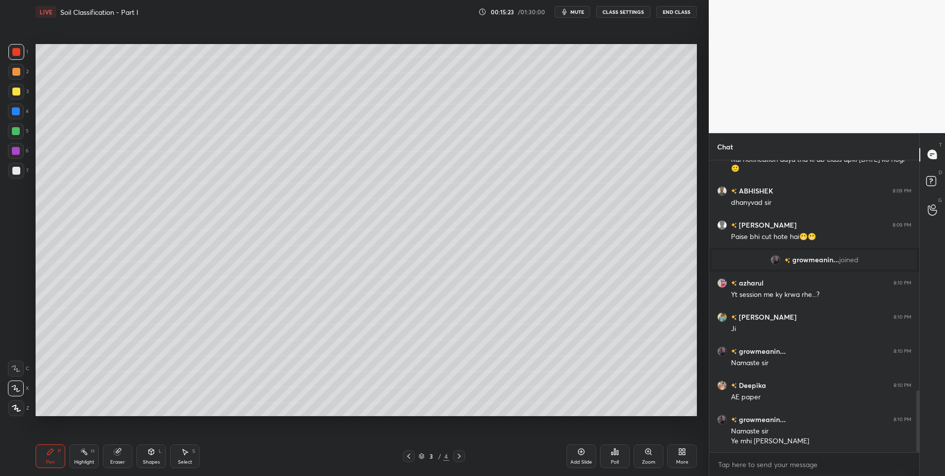
click at [83, 460] on div "Highlight" at bounding box center [84, 461] width 20 height 5
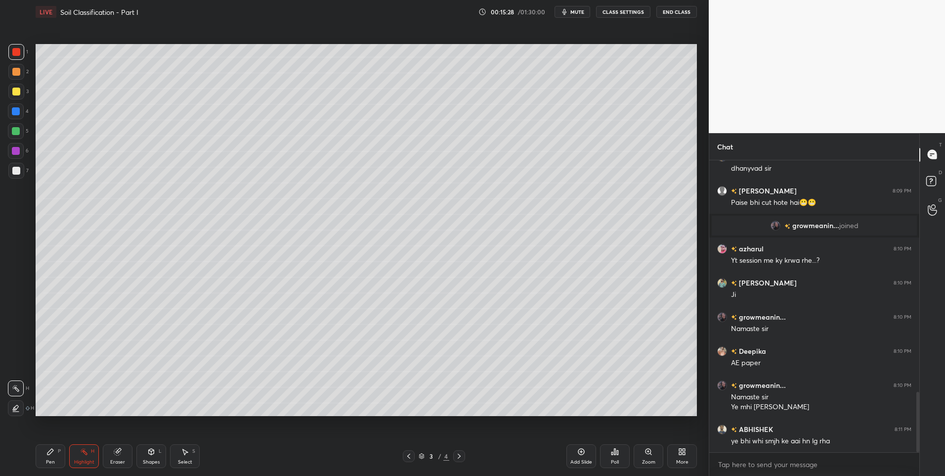
click at [459, 459] on icon at bounding box center [459, 456] width 8 height 8
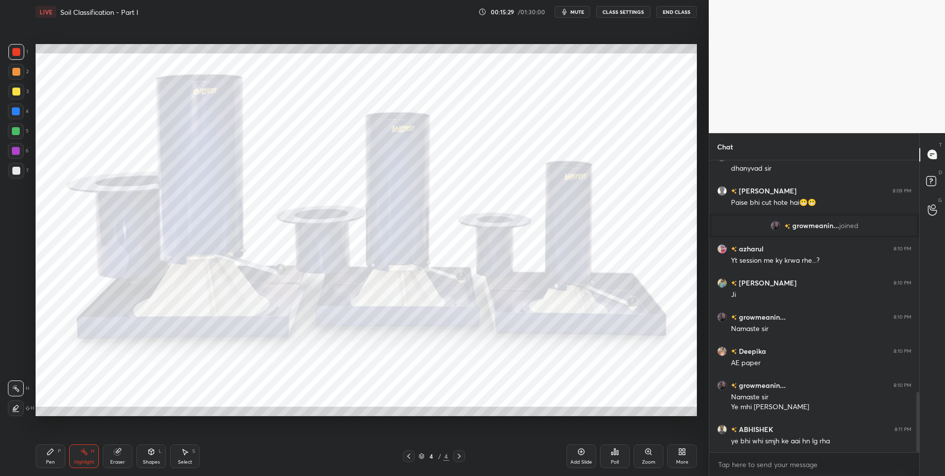
click at [404, 454] on div at bounding box center [409, 456] width 12 height 12
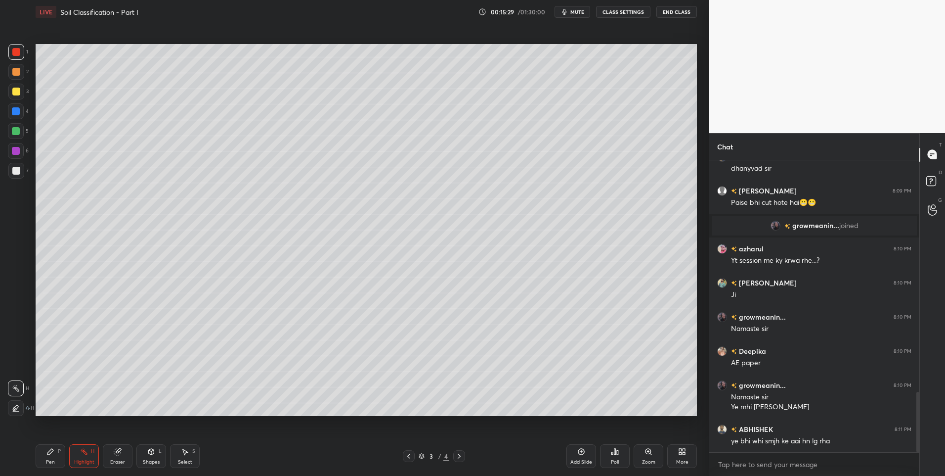
click at [582, 452] on icon at bounding box center [581, 451] width 3 height 3
click at [47, 462] on div "Pen" at bounding box center [50, 461] width 9 height 5
click at [53, 465] on div "Pen P" at bounding box center [51, 456] width 30 height 24
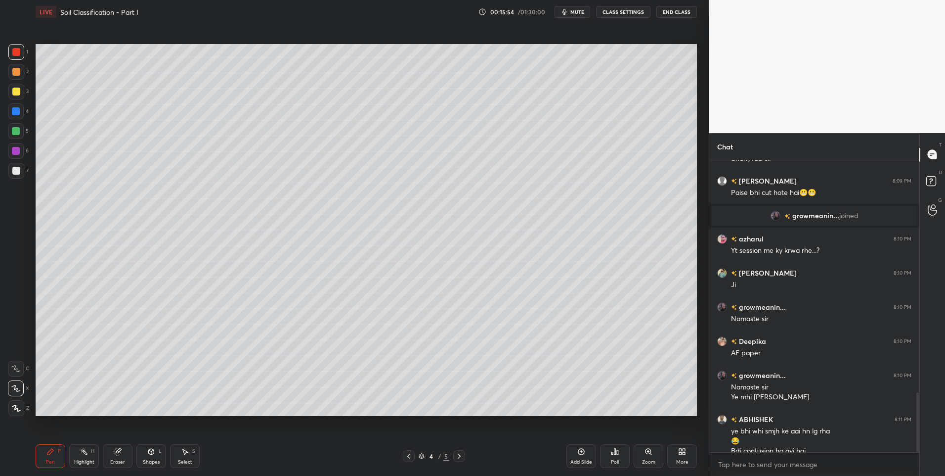
scroll to position [1137, 0]
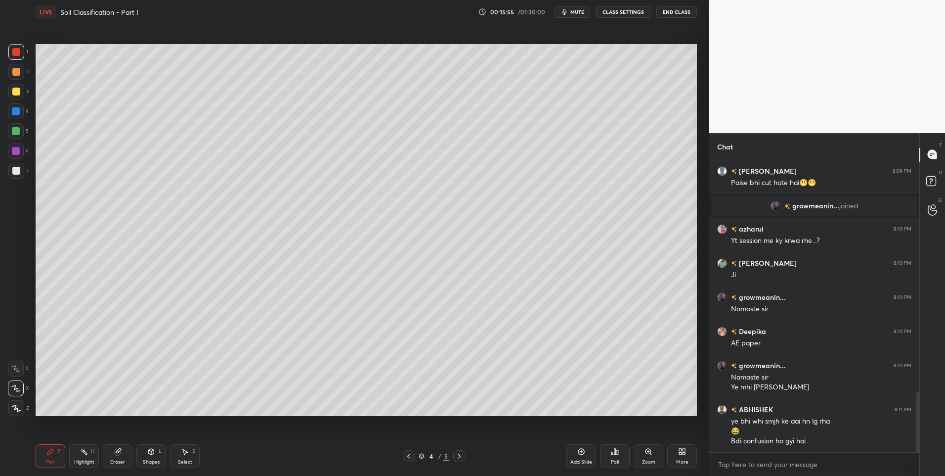
click at [79, 459] on div "Highlight" at bounding box center [84, 461] width 20 height 5
click at [86, 454] on rect at bounding box center [85, 452] width 5 height 5
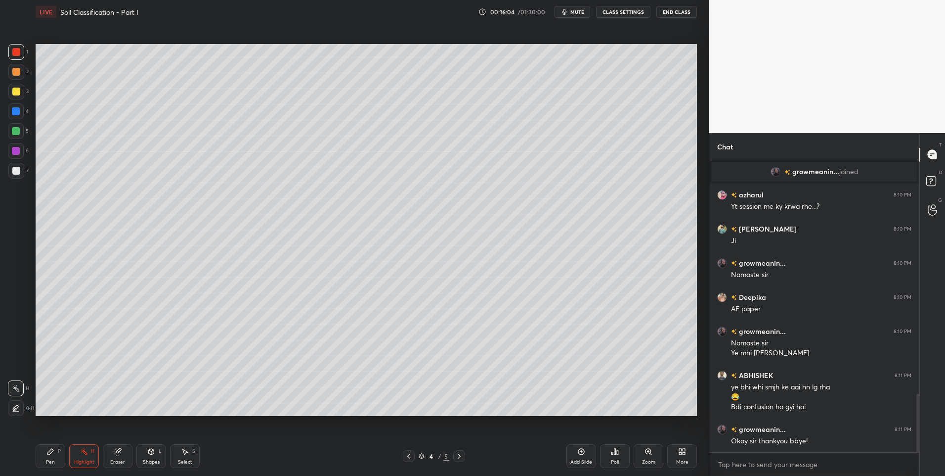
click at [182, 459] on div "Select" at bounding box center [185, 461] width 14 height 5
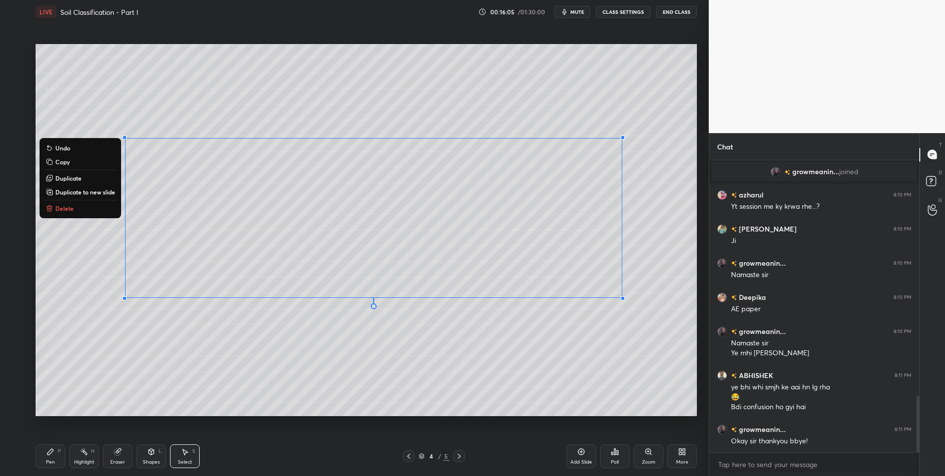
scroll to position [1205, 0]
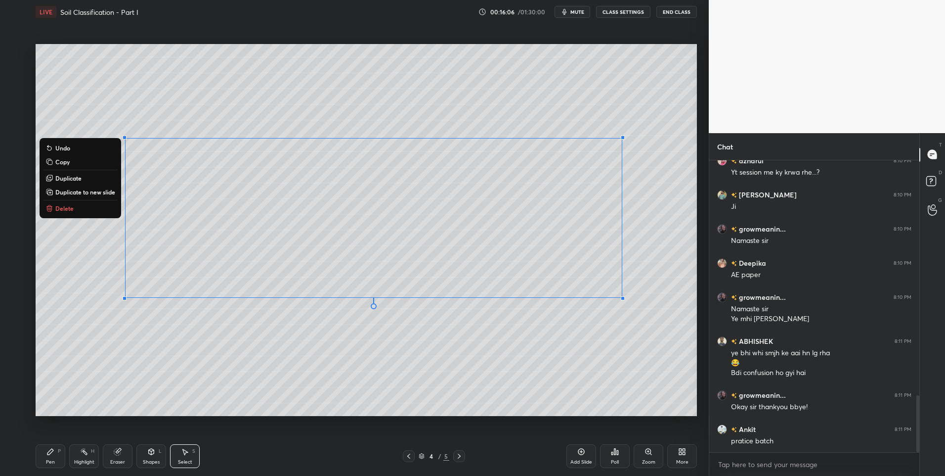
click at [69, 210] on p "Delete" at bounding box center [64, 208] width 18 height 8
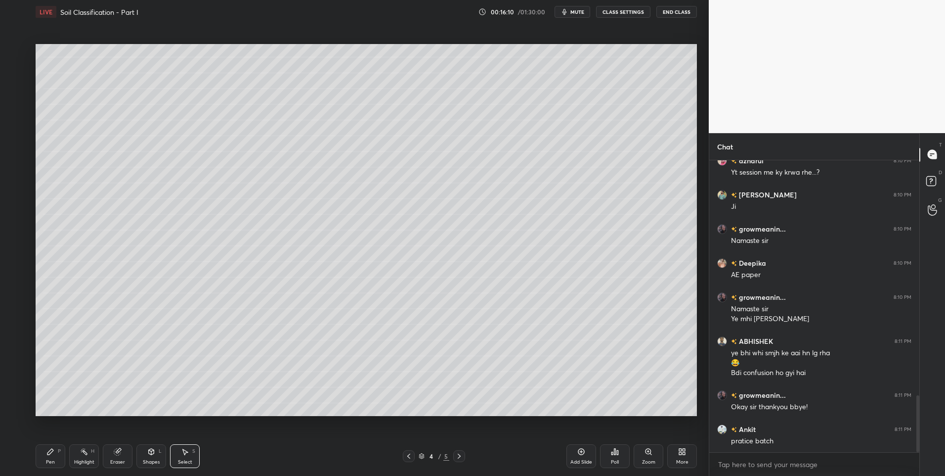
click at [55, 455] on div "Pen P" at bounding box center [51, 456] width 30 height 24
click at [13, 134] on div at bounding box center [16, 131] width 8 height 8
click at [406, 456] on icon at bounding box center [409, 456] width 8 height 8
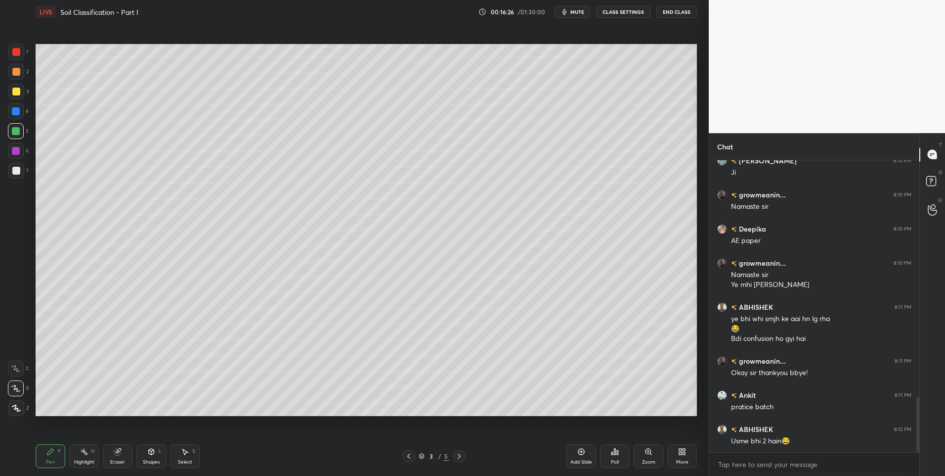
click at [79, 459] on div "Highlight" at bounding box center [84, 461] width 20 height 5
click at [55, 461] on div "Pen P" at bounding box center [51, 456] width 30 height 24
click at [460, 458] on icon at bounding box center [459, 456] width 8 height 8
click at [153, 452] on icon at bounding box center [151, 452] width 5 height 6
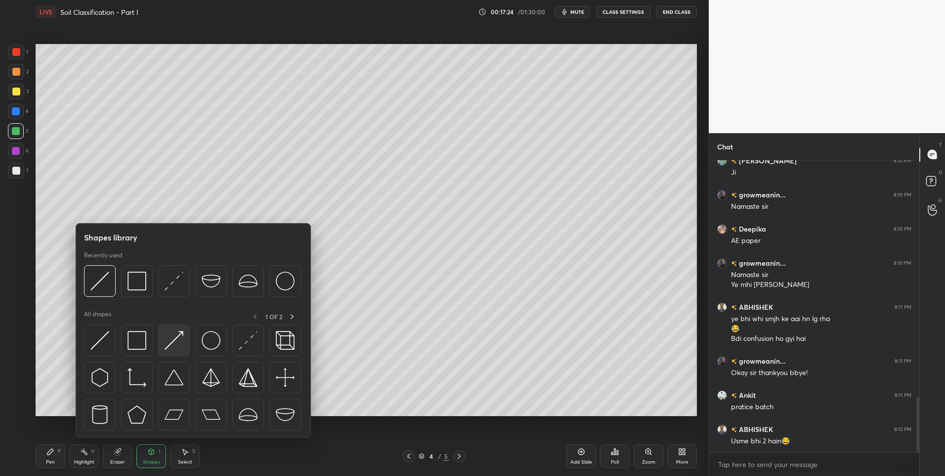
click at [169, 340] on img at bounding box center [174, 340] width 19 height 19
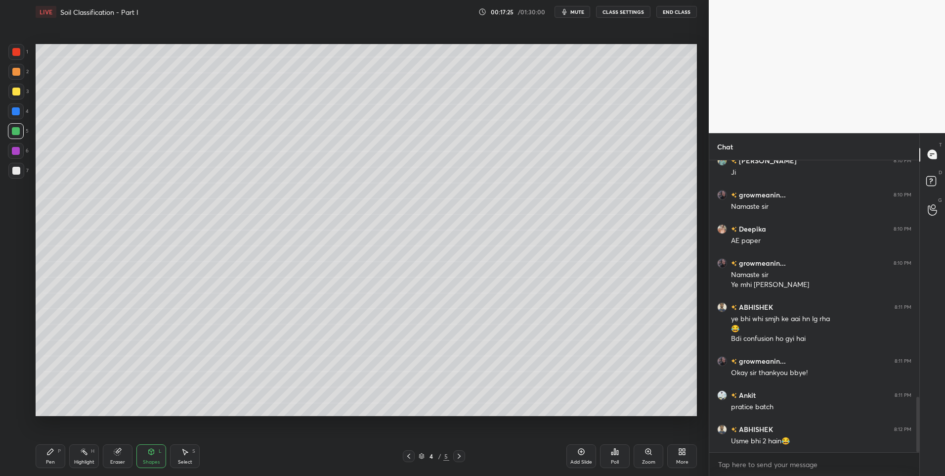
click at [50, 460] on div "Pen" at bounding box center [50, 461] width 9 height 5
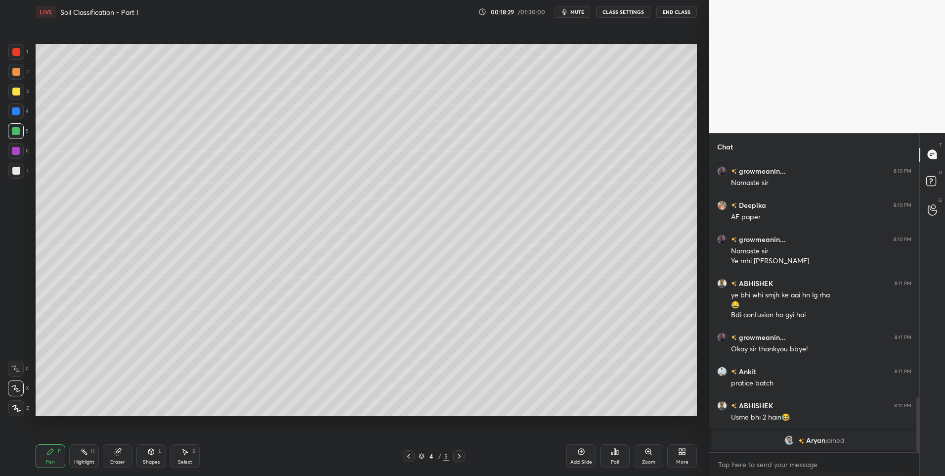
click at [156, 456] on div "Shapes L" at bounding box center [151, 456] width 30 height 24
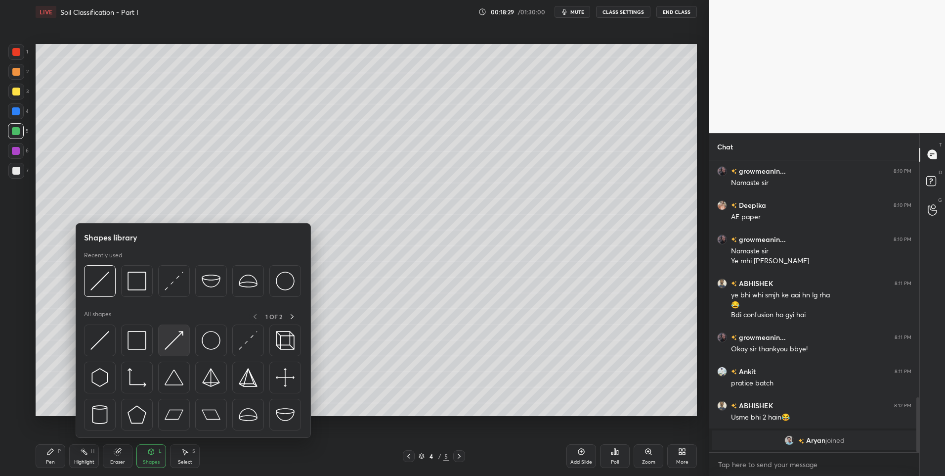
click at [173, 344] on img at bounding box center [174, 340] width 19 height 19
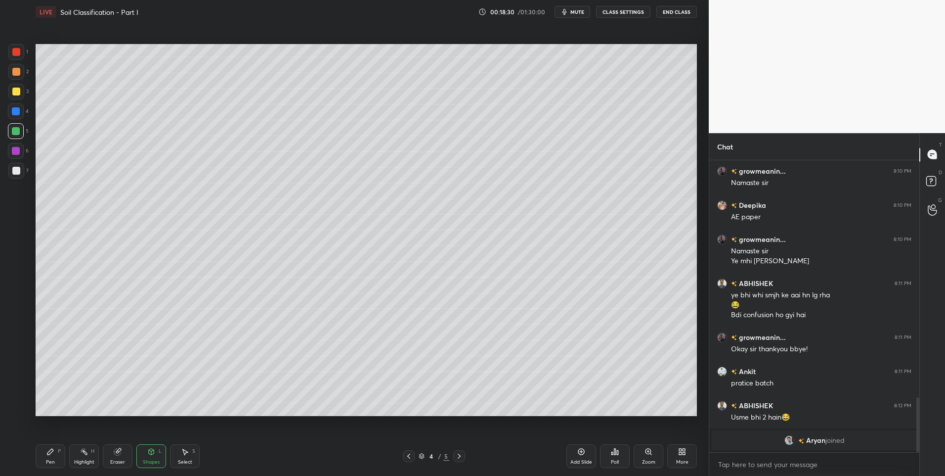
click at [57, 456] on div "Pen P" at bounding box center [51, 456] width 30 height 24
click at [18, 170] on div at bounding box center [16, 171] width 8 height 8
click at [192, 455] on div "Select S" at bounding box center [185, 456] width 30 height 24
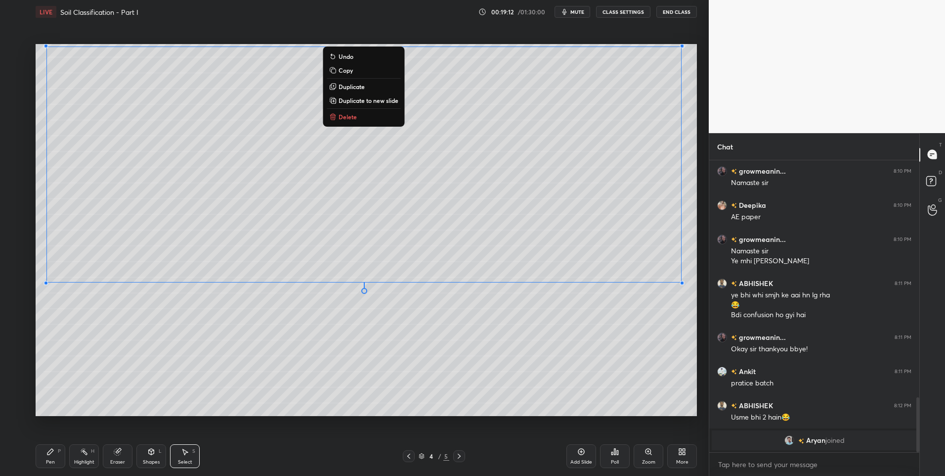
click at [152, 455] on icon at bounding box center [151, 452] width 8 height 8
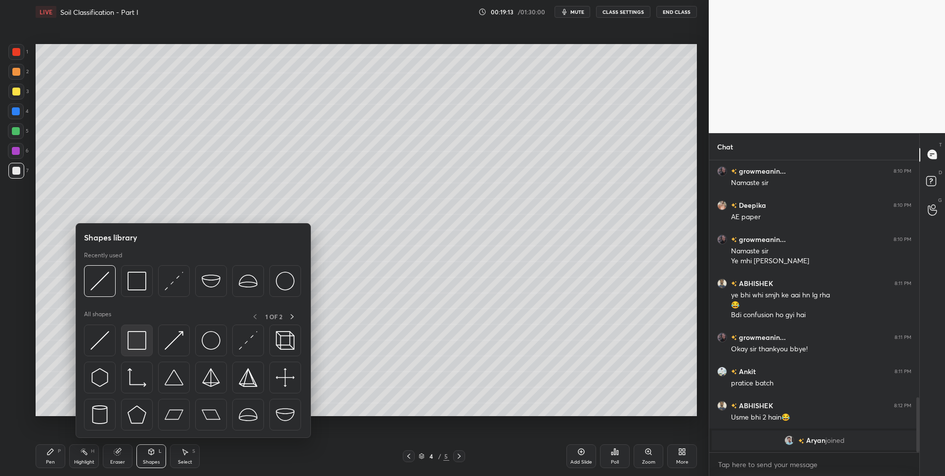
click at [135, 347] on img at bounding box center [137, 340] width 19 height 19
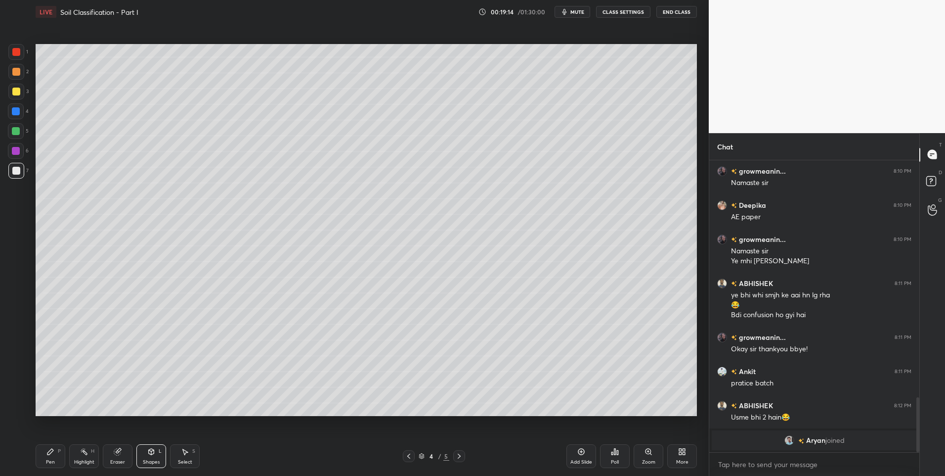
click at [188, 451] on icon at bounding box center [185, 452] width 8 height 8
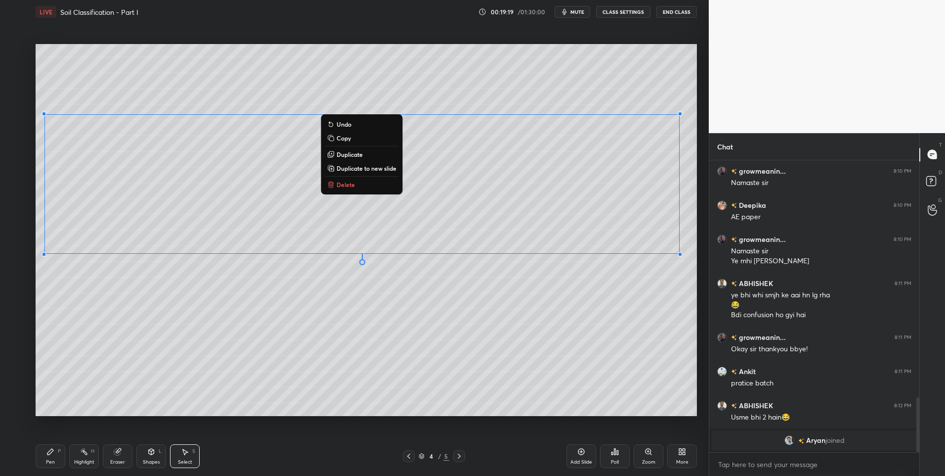
click at [159, 332] on div "0 ° Undo Copy Duplicate Duplicate to new slide Delete" at bounding box center [367, 230] width 662 height 372
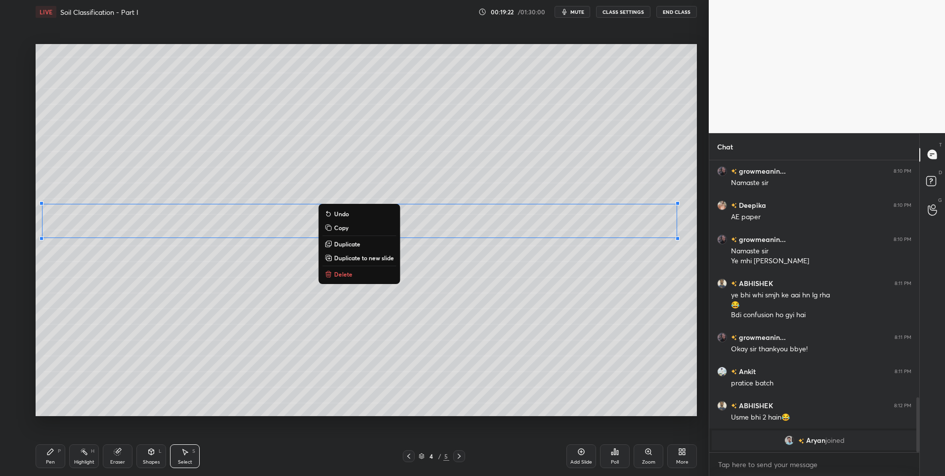
click at [161, 353] on div "0 ° Undo Copy Duplicate Duplicate to new slide Delete" at bounding box center [367, 230] width 662 height 372
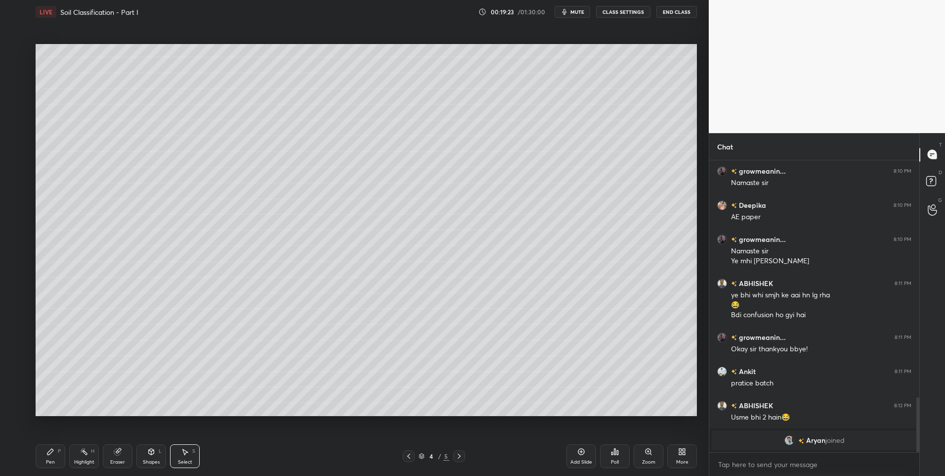
click at [163, 457] on div "Shapes L" at bounding box center [151, 456] width 30 height 24
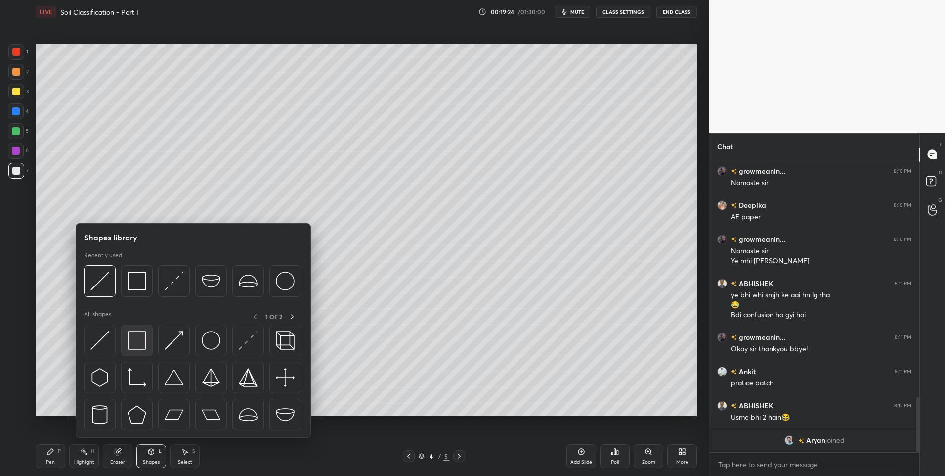
click at [139, 341] on img at bounding box center [137, 340] width 19 height 19
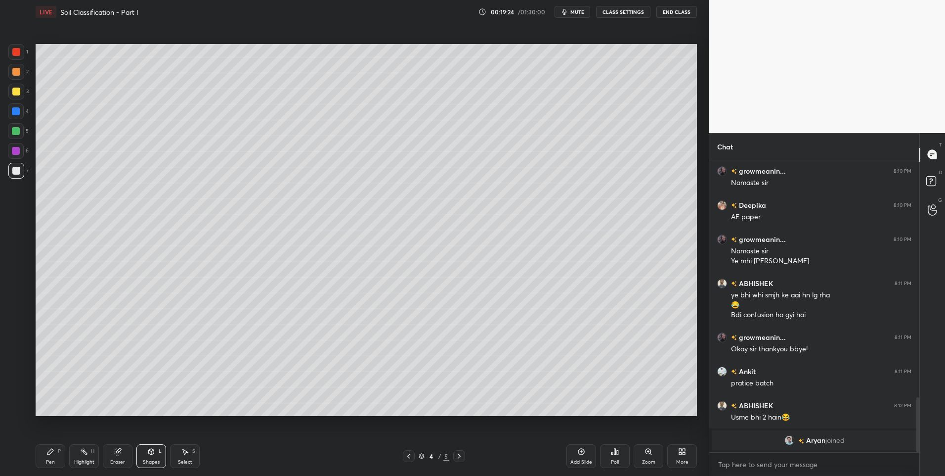
click at [15, 73] on div at bounding box center [16, 72] width 8 height 8
click at [147, 454] on icon at bounding box center [151, 452] width 8 height 8
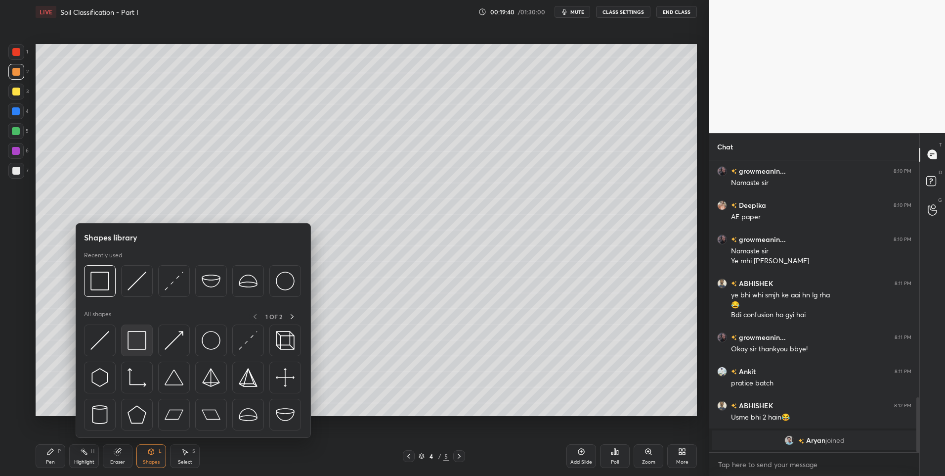
click at [133, 344] on img at bounding box center [137, 340] width 19 height 19
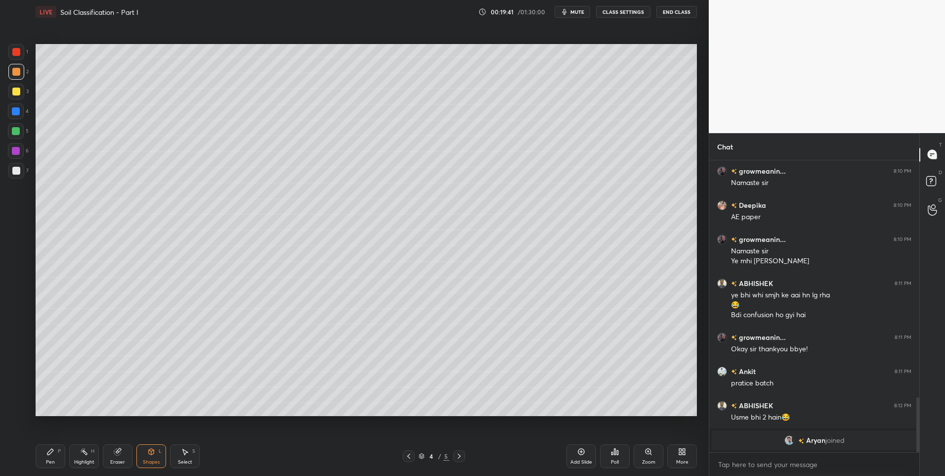
click at [17, 172] on div at bounding box center [16, 171] width 8 height 8
click at [147, 457] on div "Shapes L" at bounding box center [151, 456] width 30 height 24
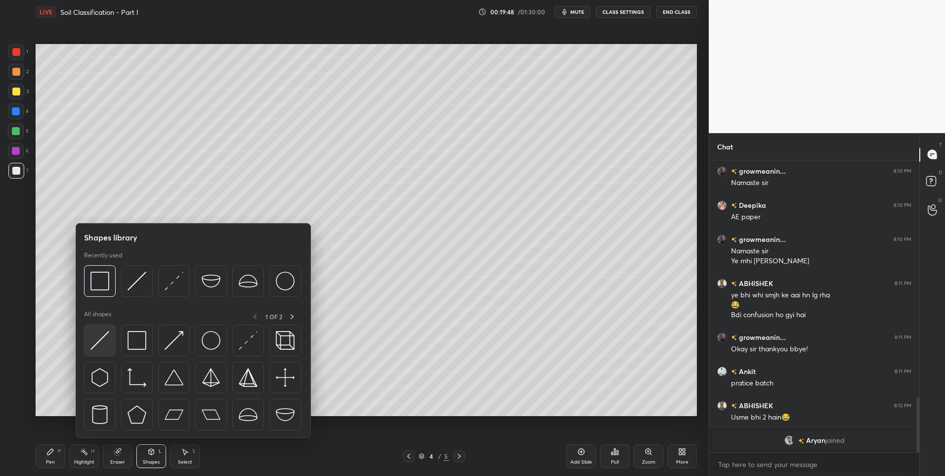
click at [94, 340] on img at bounding box center [99, 340] width 19 height 19
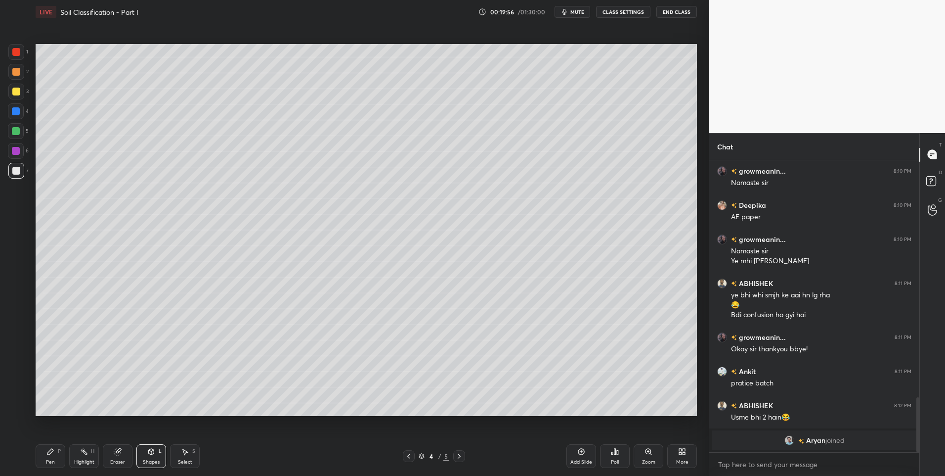
click at [157, 457] on div "Shapes L" at bounding box center [151, 456] width 30 height 24
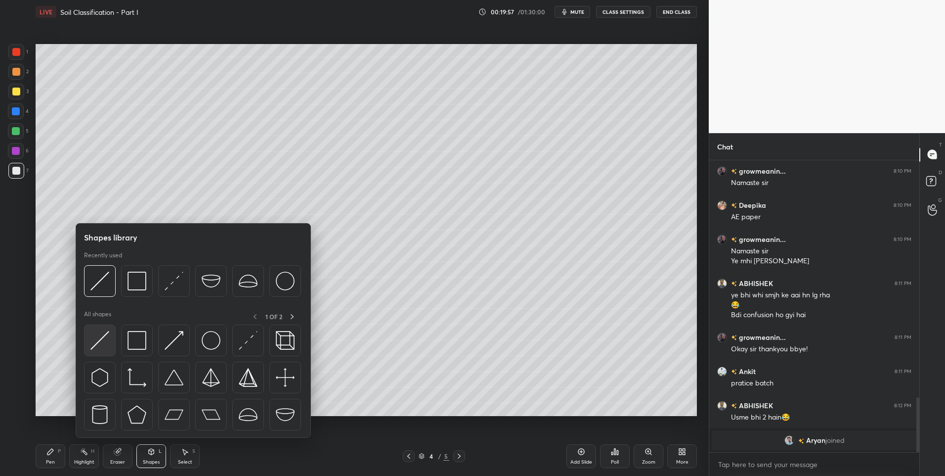
click at [101, 344] on img at bounding box center [99, 340] width 19 height 19
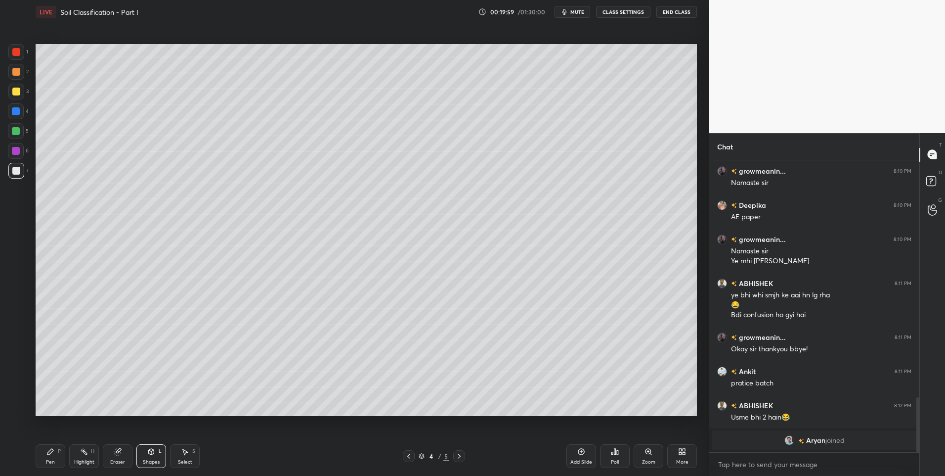
click at [16, 51] on div at bounding box center [16, 52] width 8 height 8
click at [151, 463] on div "Shapes" at bounding box center [151, 461] width 17 height 5
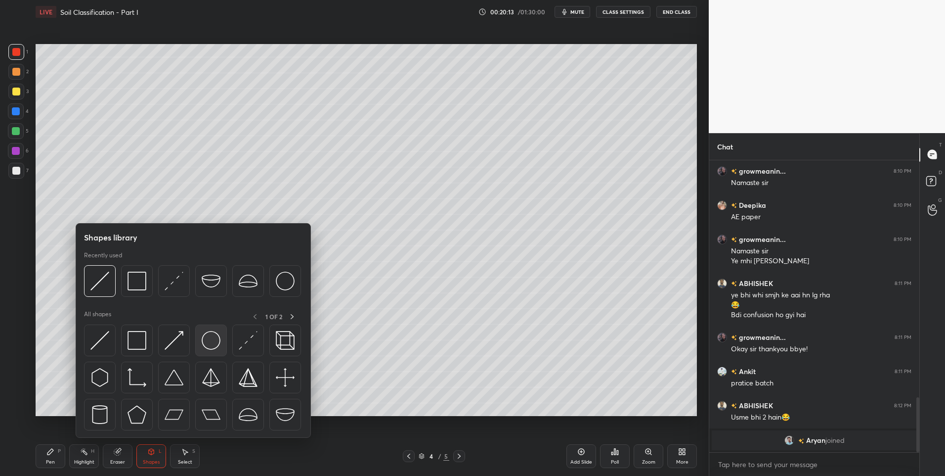
click at [214, 337] on img at bounding box center [211, 340] width 19 height 19
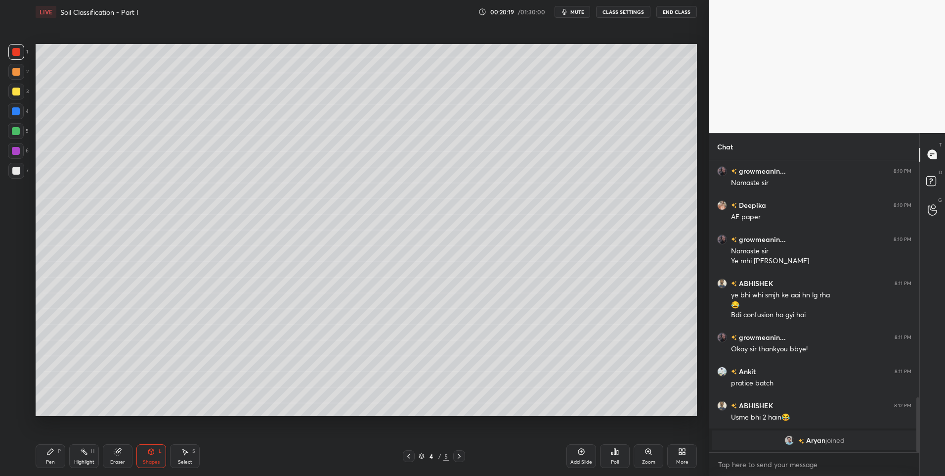
click at [51, 456] on div "Pen P" at bounding box center [51, 456] width 30 height 24
click at [16, 174] on div at bounding box center [16, 171] width 8 height 8
click at [17, 73] on div at bounding box center [16, 72] width 8 height 8
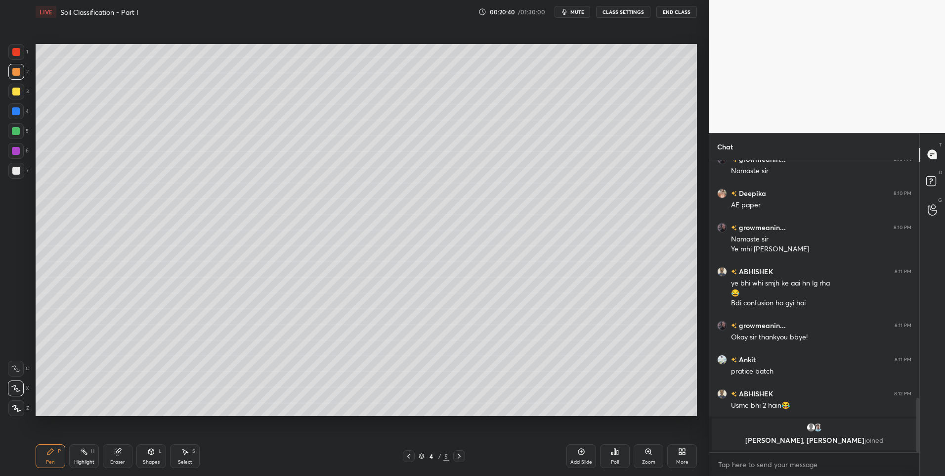
click at [21, 52] on div at bounding box center [16, 52] width 16 height 16
click at [179, 455] on div "Select S" at bounding box center [185, 456] width 30 height 24
click at [45, 452] on div "Pen P" at bounding box center [51, 456] width 30 height 24
click at [20, 173] on div at bounding box center [16, 171] width 16 height 16
click at [194, 457] on div "Select S" at bounding box center [185, 456] width 30 height 24
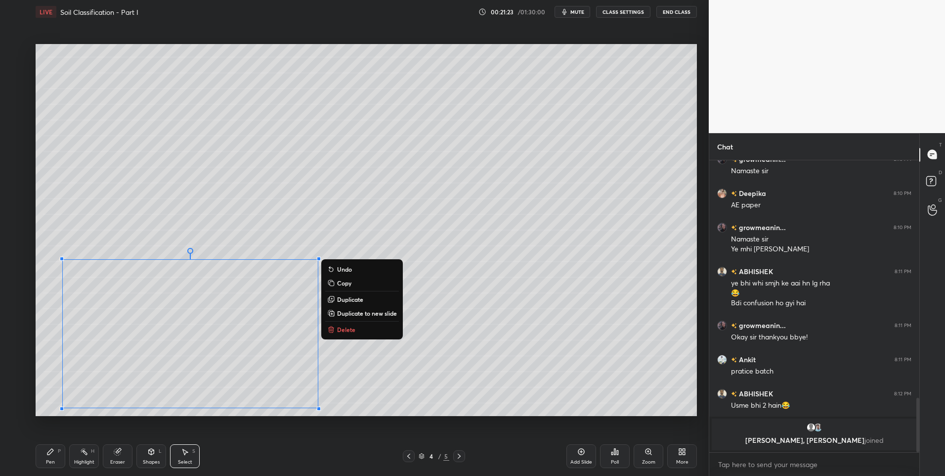
click at [348, 296] on p "Duplicate" at bounding box center [350, 299] width 26 height 8
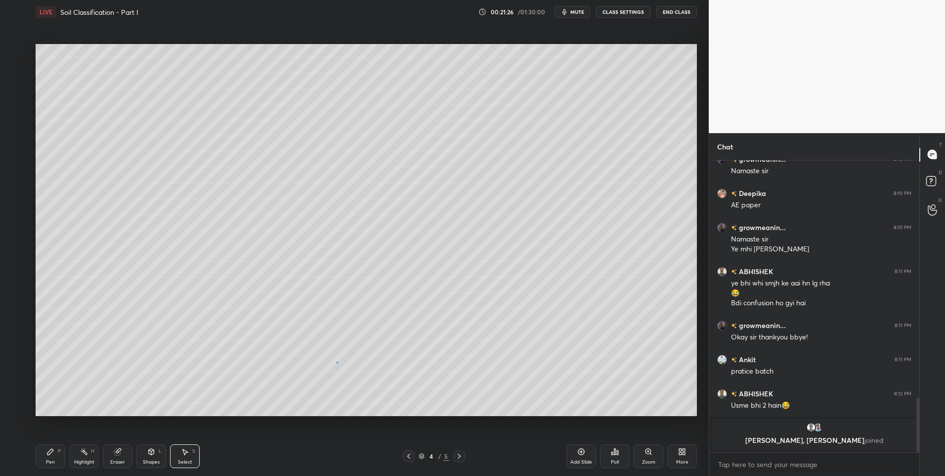
click at [338, 362] on div "0 ° Undo Copy Duplicate Duplicate to new slide Delete" at bounding box center [367, 230] width 662 height 372
click at [192, 457] on div "Select S" at bounding box center [185, 456] width 30 height 24
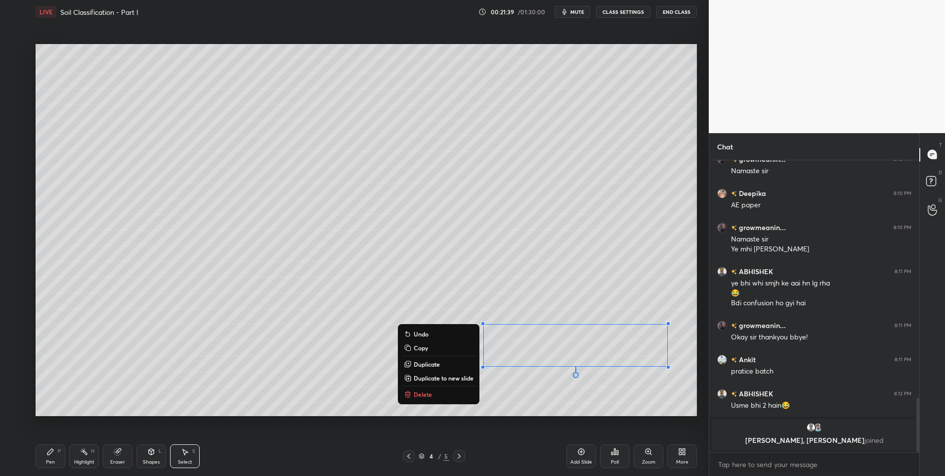
click at [534, 388] on div "0 ° Undo Copy Duplicate Duplicate to new slide Delete" at bounding box center [367, 230] width 662 height 372
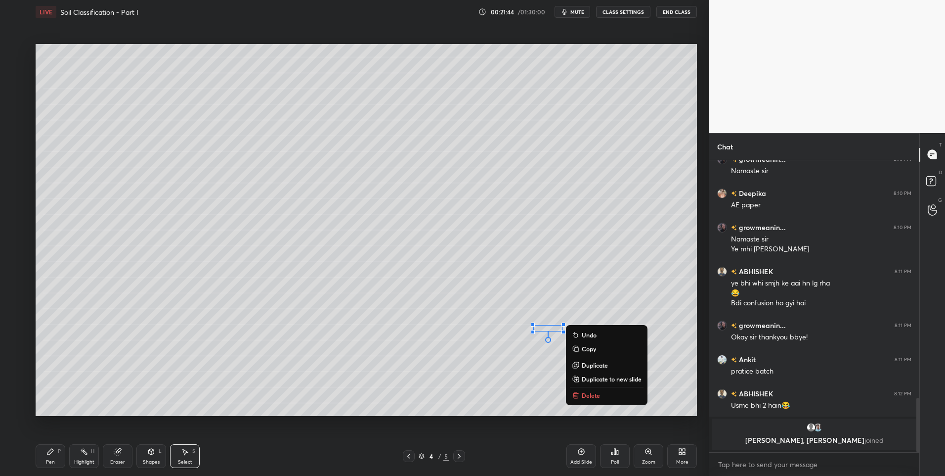
click at [521, 402] on div "0 ° Undo Copy Duplicate Duplicate to new slide Delete" at bounding box center [367, 230] width 662 height 372
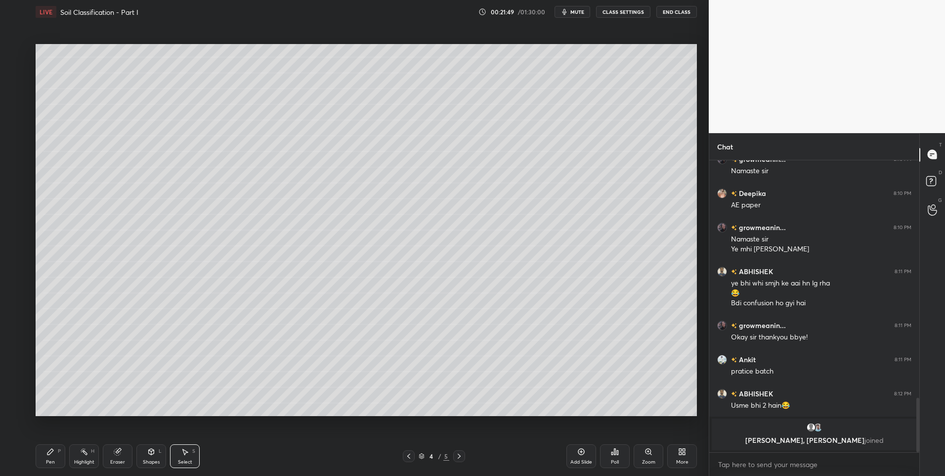
click at [48, 455] on div "Pen P" at bounding box center [51, 456] width 30 height 24
click at [10, 176] on div at bounding box center [16, 171] width 16 height 16
click at [125, 459] on div "Eraser" at bounding box center [118, 456] width 30 height 24
click at [18, 389] on icon at bounding box center [16, 388] width 8 height 8
click at [39, 453] on div "Pen P" at bounding box center [51, 456] width 30 height 24
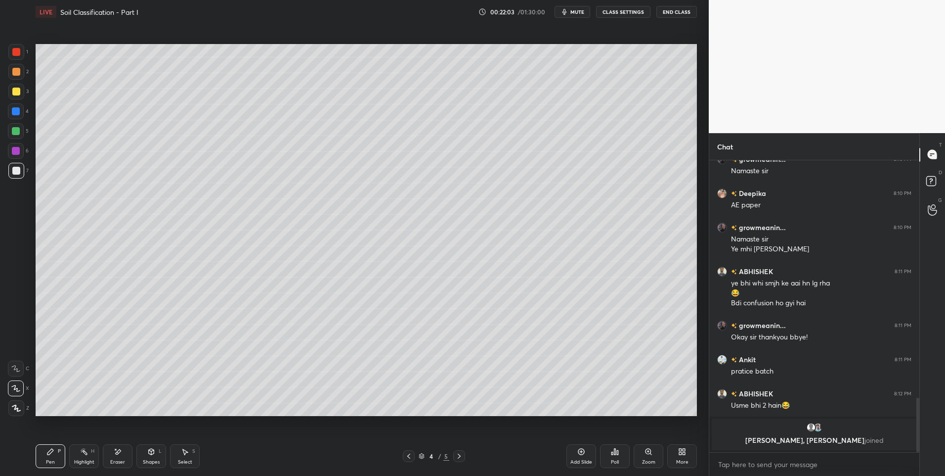
click at [120, 455] on icon at bounding box center [118, 452] width 8 height 8
click at [57, 450] on div "Pen P" at bounding box center [51, 456] width 30 height 24
click at [57, 457] on div "Pen P" at bounding box center [51, 456] width 30 height 24
click at [122, 460] on div "Eraser" at bounding box center [117, 461] width 15 height 5
click at [14, 368] on icon at bounding box center [16, 368] width 8 height 8
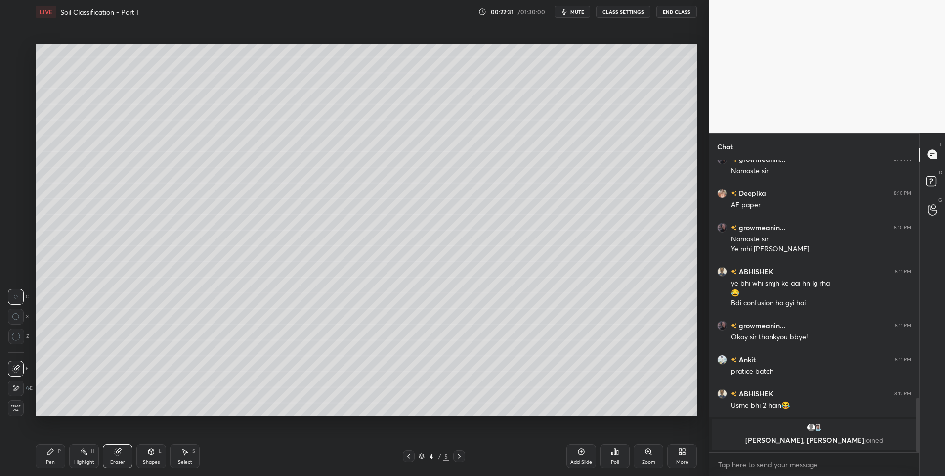
click at [54, 456] on div "Pen P" at bounding box center [51, 456] width 30 height 24
click at [150, 456] on div "Shapes L" at bounding box center [151, 456] width 30 height 24
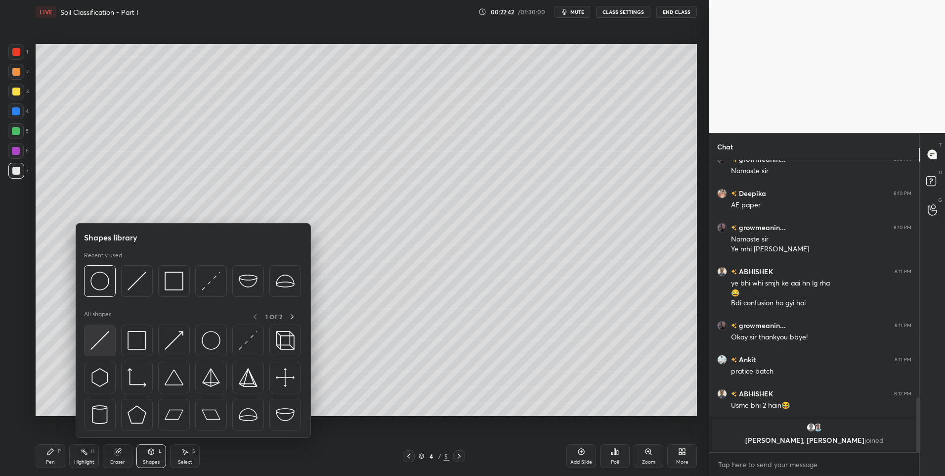
click at [96, 340] on img at bounding box center [99, 340] width 19 height 19
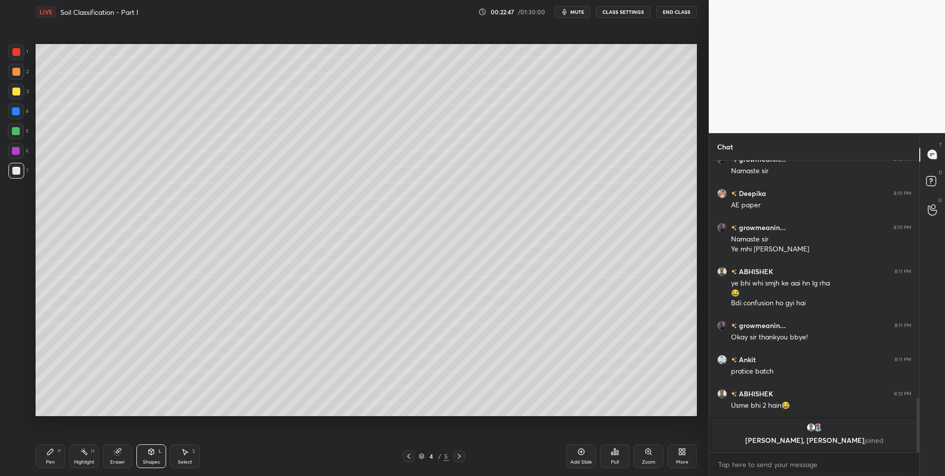
click at [53, 454] on icon at bounding box center [50, 452] width 8 height 8
click at [88, 458] on div "Highlight H" at bounding box center [84, 456] width 30 height 24
click at [117, 455] on div "Eraser" at bounding box center [118, 456] width 30 height 24
click at [20, 388] on div at bounding box center [16, 388] width 16 height 16
click at [53, 457] on div "Pen P" at bounding box center [51, 456] width 30 height 24
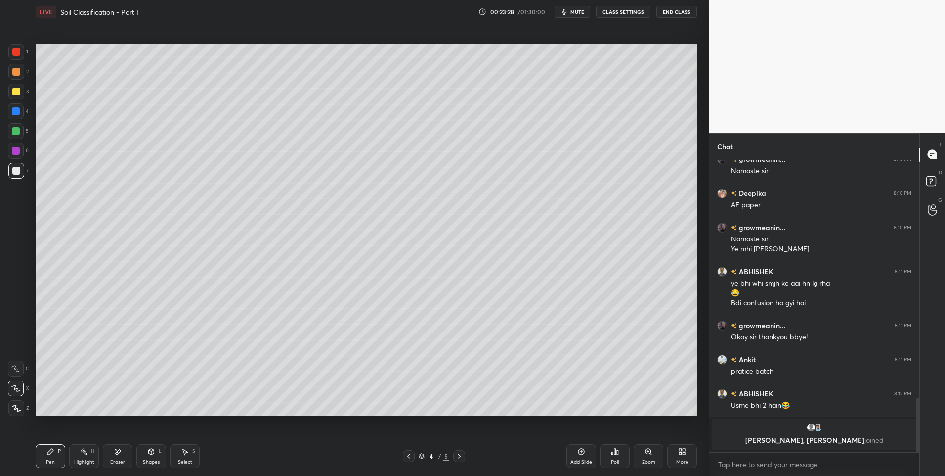
click at [19, 58] on div at bounding box center [16, 52] width 16 height 16
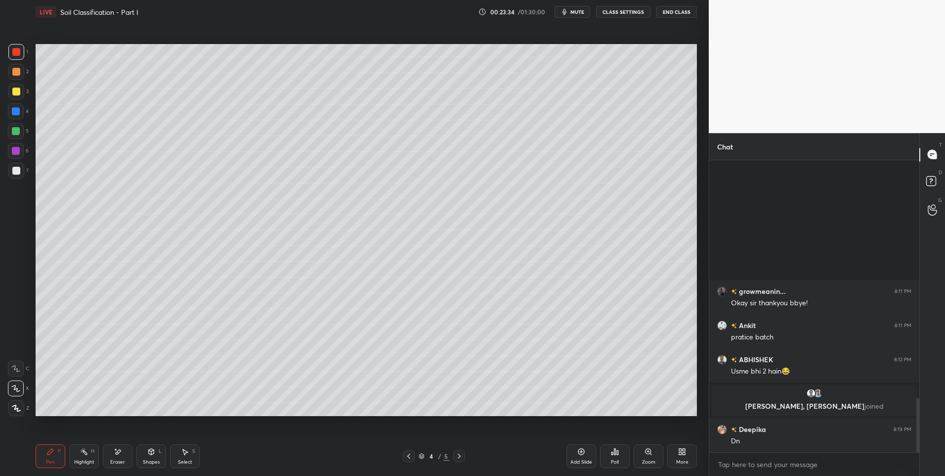
scroll to position [1206, 0]
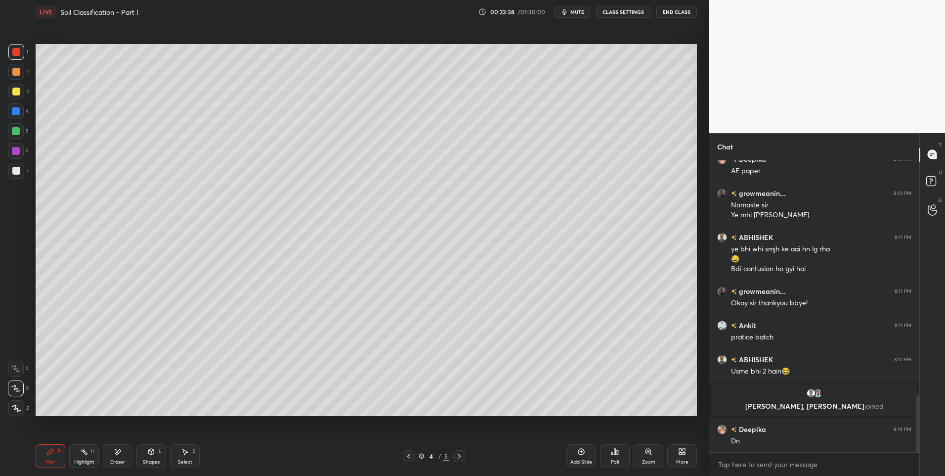
click at [18, 70] on div at bounding box center [16, 72] width 8 height 8
click at [184, 460] on div "Select" at bounding box center [185, 461] width 14 height 5
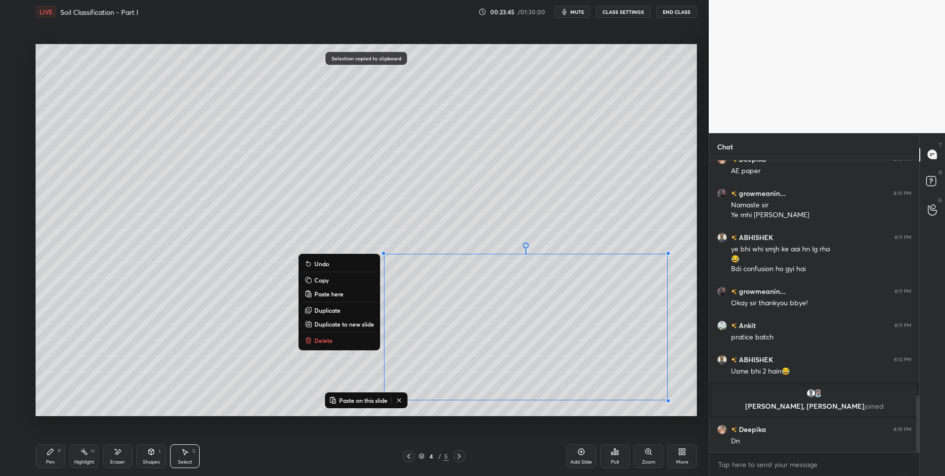
click at [582, 454] on icon at bounding box center [582, 452] width 6 height 6
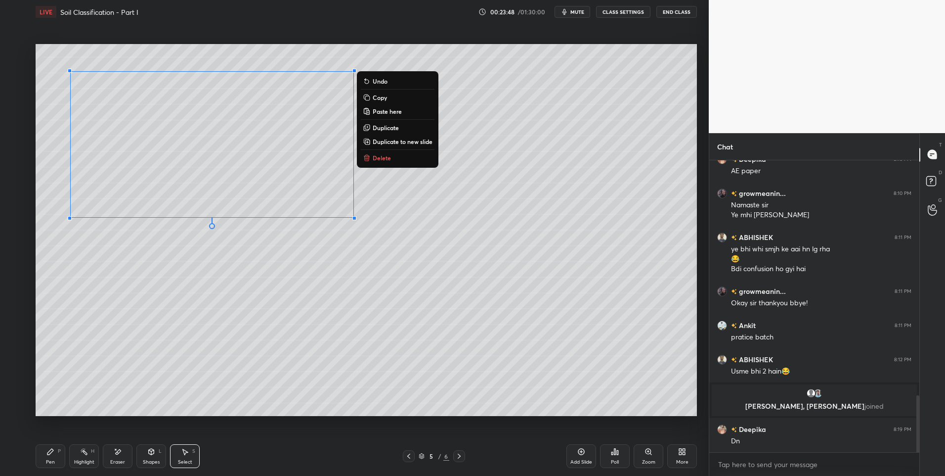
click at [208, 329] on div "0 ° Undo Copy Paste here Duplicate Duplicate to new slide Delete" at bounding box center [367, 230] width 662 height 372
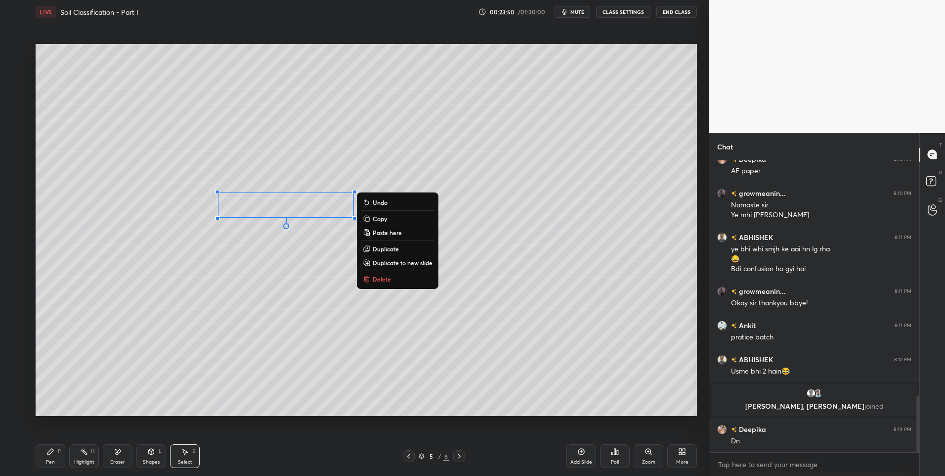
click at [390, 279] on p "Delete" at bounding box center [382, 279] width 18 height 8
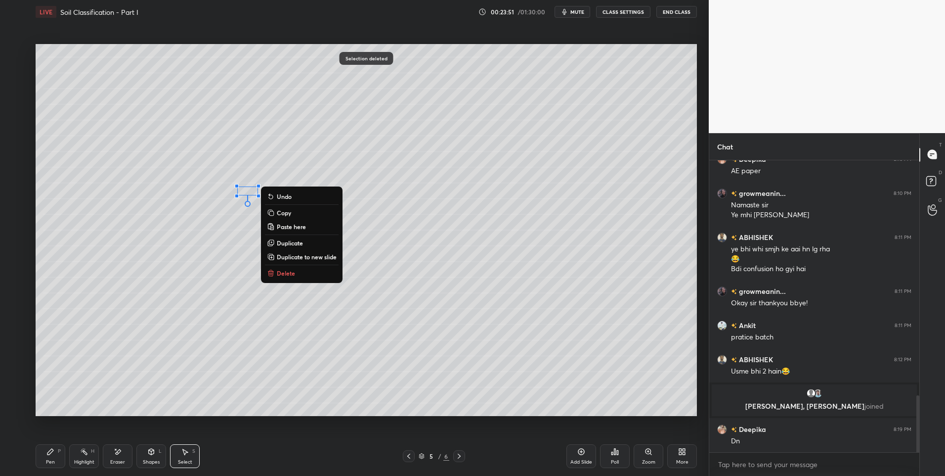
click at [305, 273] on button "Delete" at bounding box center [302, 273] width 74 height 12
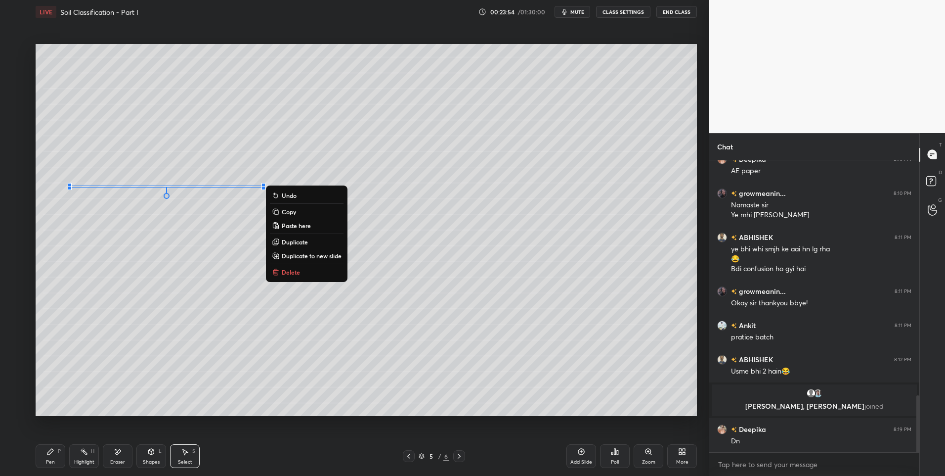
click at [298, 273] on p "Delete" at bounding box center [291, 272] width 18 height 8
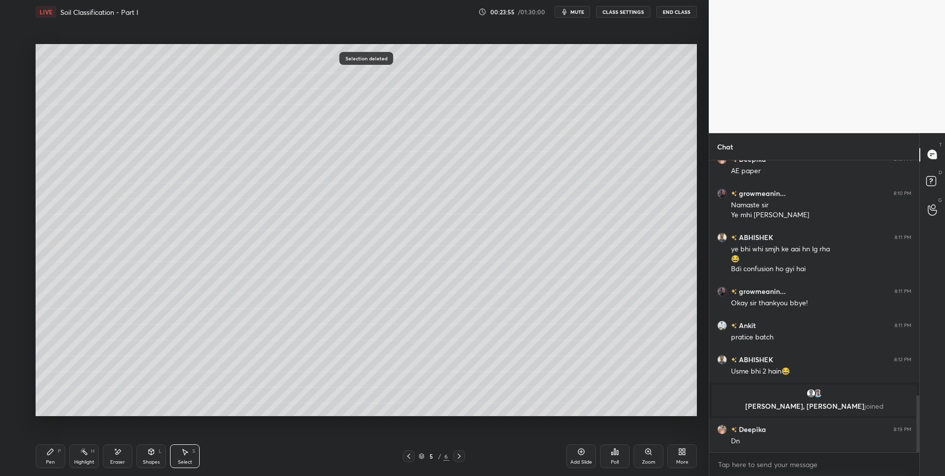
click at [152, 455] on icon at bounding box center [151, 452] width 8 height 8
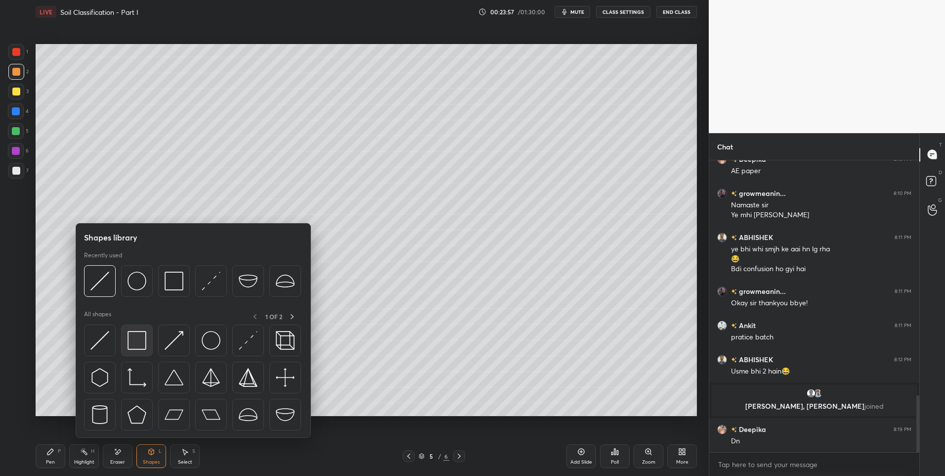
click at [139, 343] on img at bounding box center [137, 340] width 19 height 19
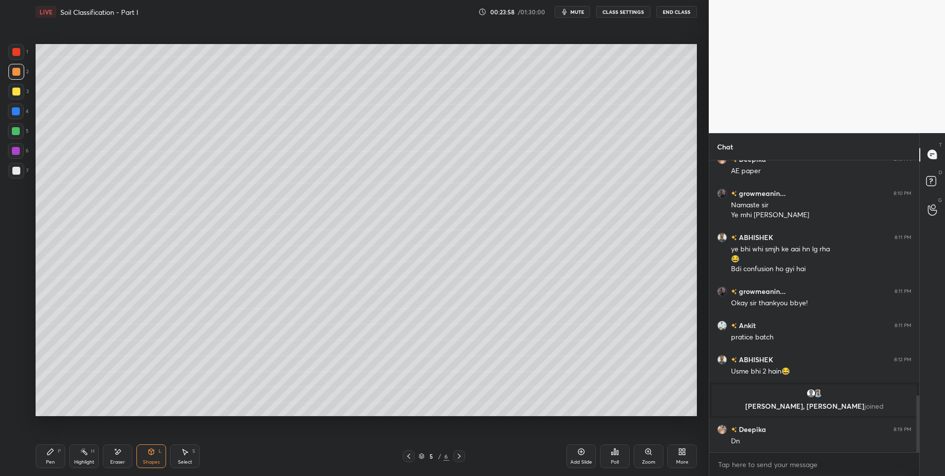
click at [16, 131] on div at bounding box center [16, 131] width 8 height 8
click at [48, 449] on icon at bounding box center [50, 452] width 8 height 8
click at [17, 171] on div at bounding box center [16, 171] width 8 height 8
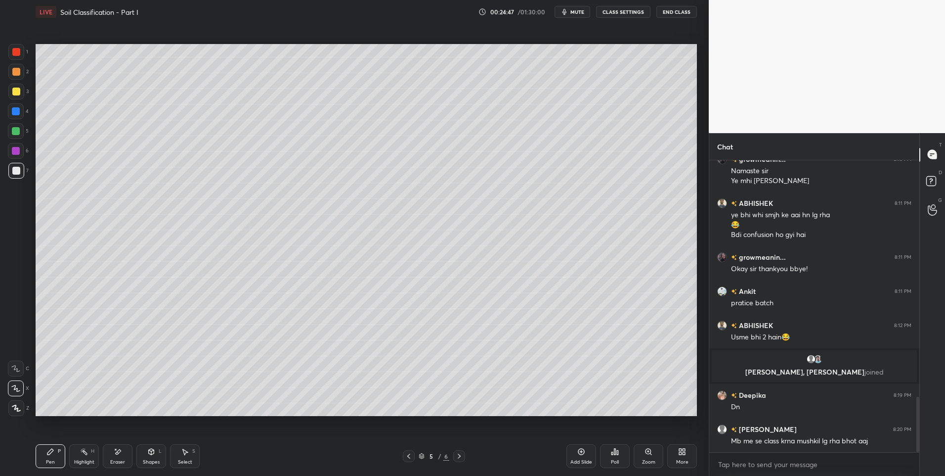
scroll to position [1274, 0]
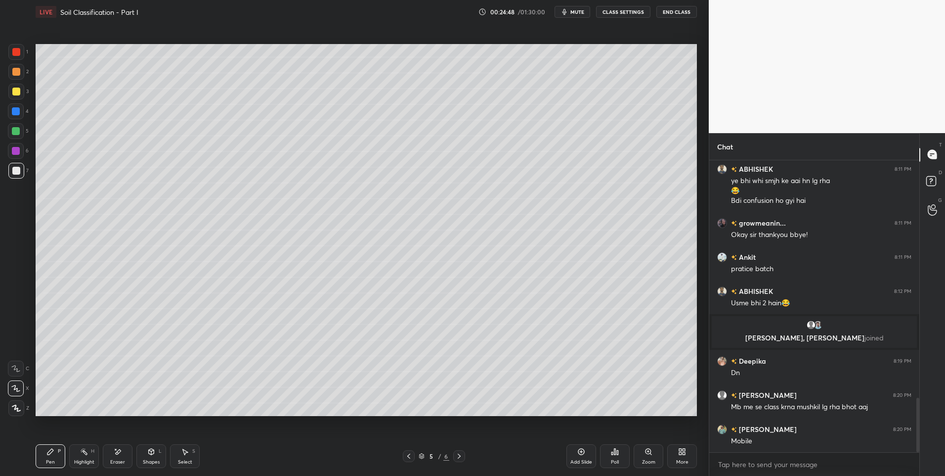
click at [125, 451] on div "Eraser" at bounding box center [118, 456] width 30 height 24
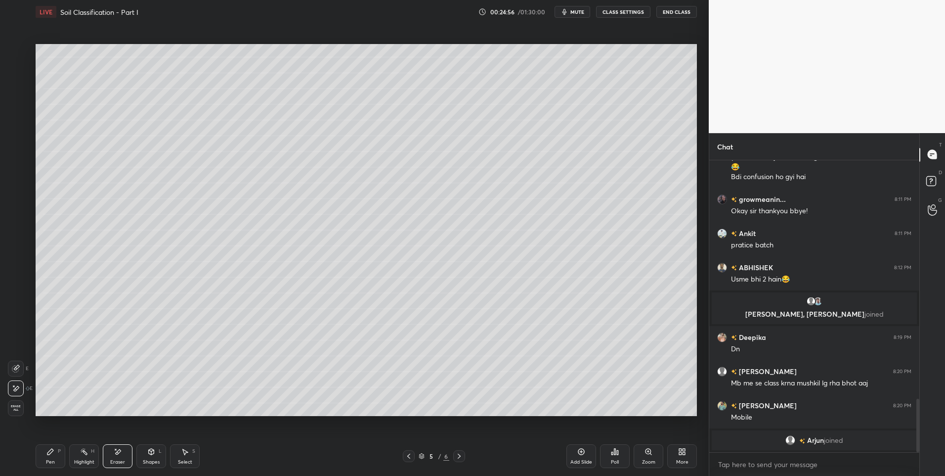
click at [58, 454] on div "Pen P" at bounding box center [51, 456] width 30 height 24
click at [57, 455] on div "Pen P" at bounding box center [51, 456] width 30 height 24
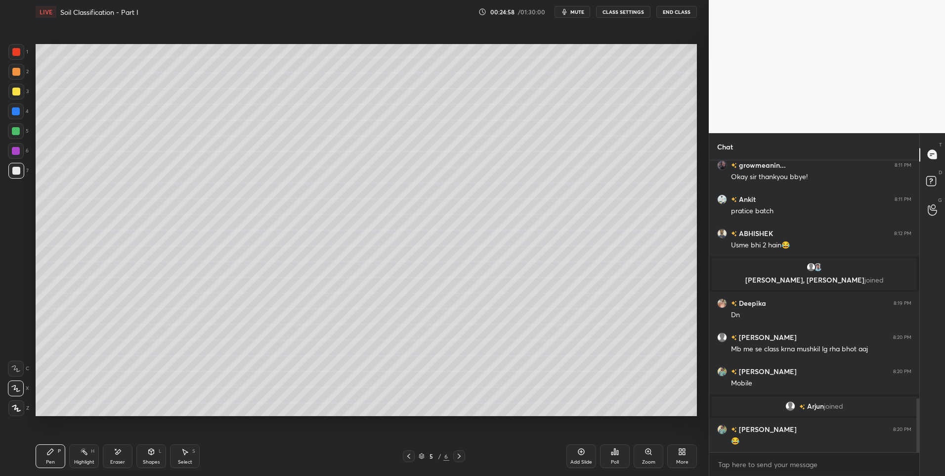
click at [12, 70] on div at bounding box center [16, 72] width 8 height 8
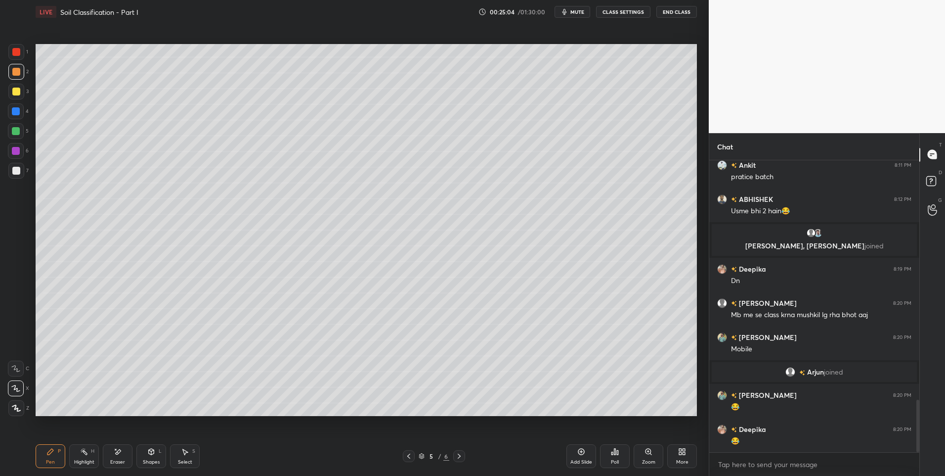
click at [18, 171] on div at bounding box center [16, 171] width 8 height 8
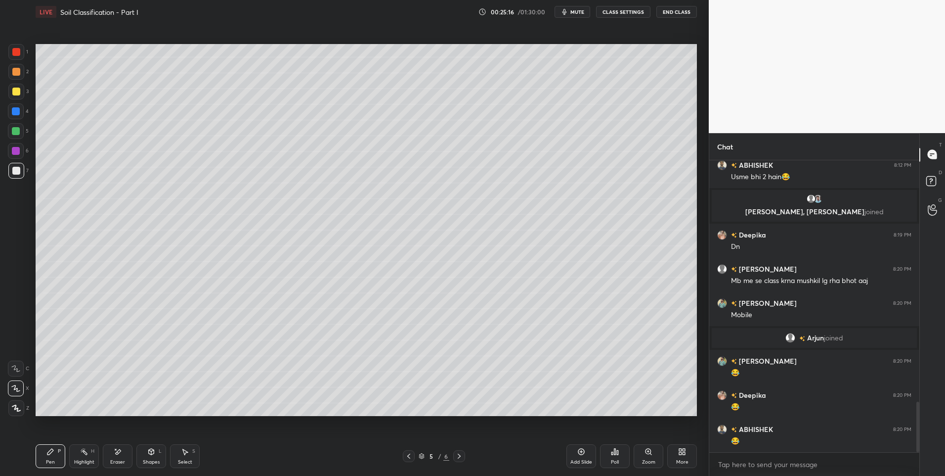
scroll to position [1397, 0]
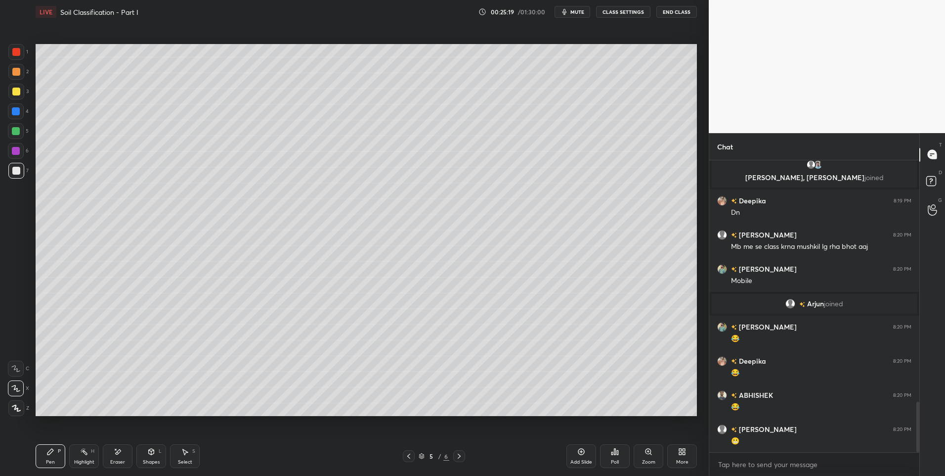
click at [20, 74] on div at bounding box center [16, 72] width 16 height 16
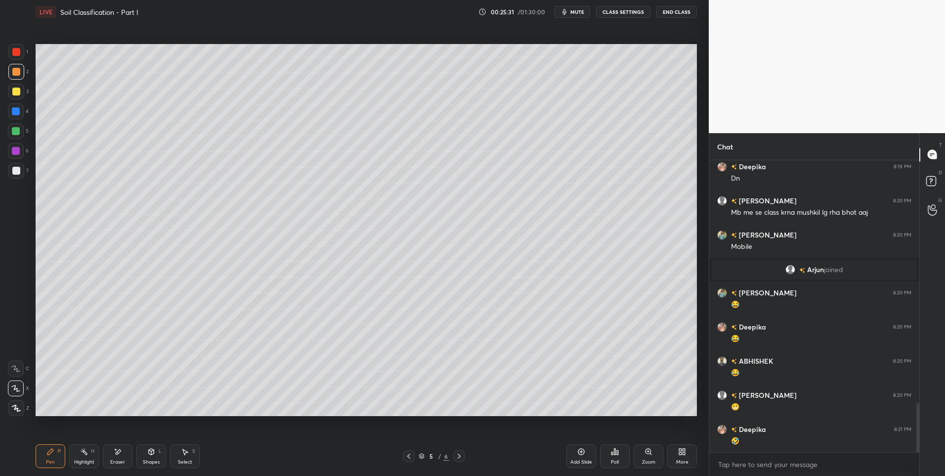
click at [14, 170] on div at bounding box center [16, 171] width 8 height 8
click at [21, 135] on div at bounding box center [16, 131] width 16 height 16
click at [51, 463] on div "Pen" at bounding box center [50, 461] width 9 height 5
click at [18, 133] on div at bounding box center [16, 131] width 8 height 8
click at [18, 88] on div at bounding box center [16, 92] width 8 height 8
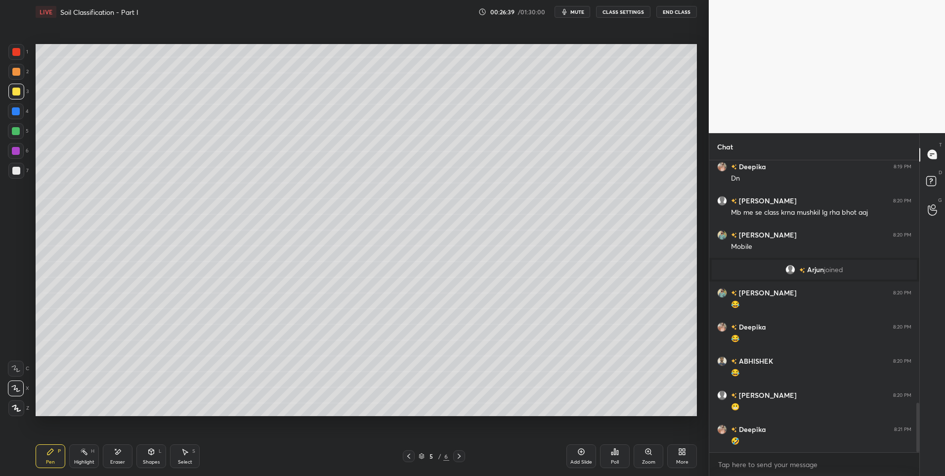
click at [82, 455] on div "Highlight H" at bounding box center [84, 456] width 30 height 24
click at [407, 455] on icon at bounding box center [409, 456] width 8 height 8
click at [411, 455] on icon at bounding box center [409, 456] width 8 height 8
click at [460, 452] on icon at bounding box center [459, 456] width 8 height 8
click at [457, 454] on icon at bounding box center [459, 456] width 8 height 8
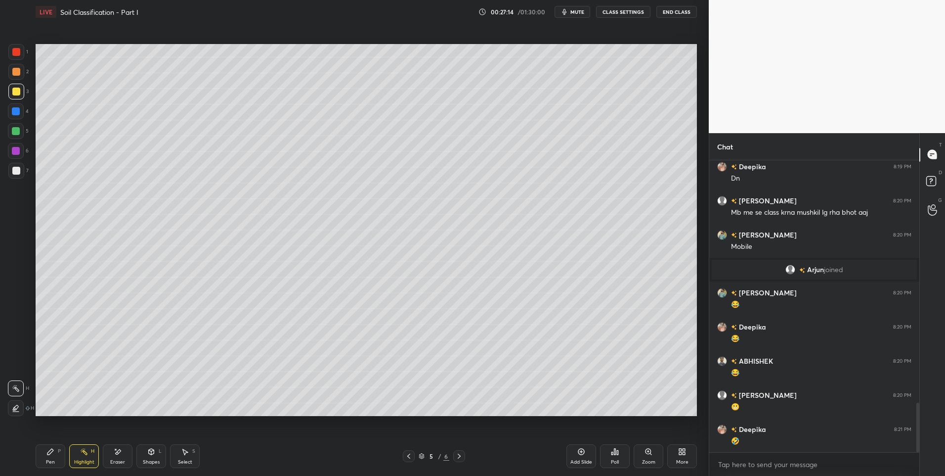
click at [455, 454] on icon at bounding box center [459, 456] width 8 height 8
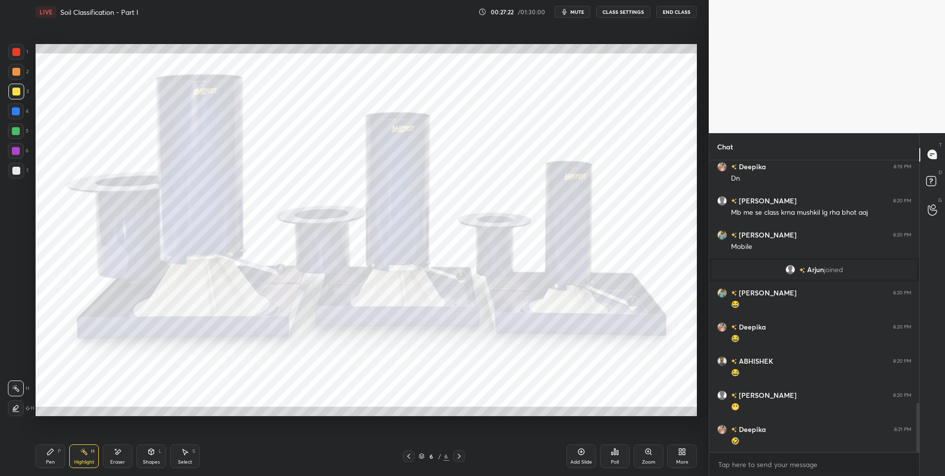
click at [410, 457] on icon at bounding box center [409, 456] width 8 height 8
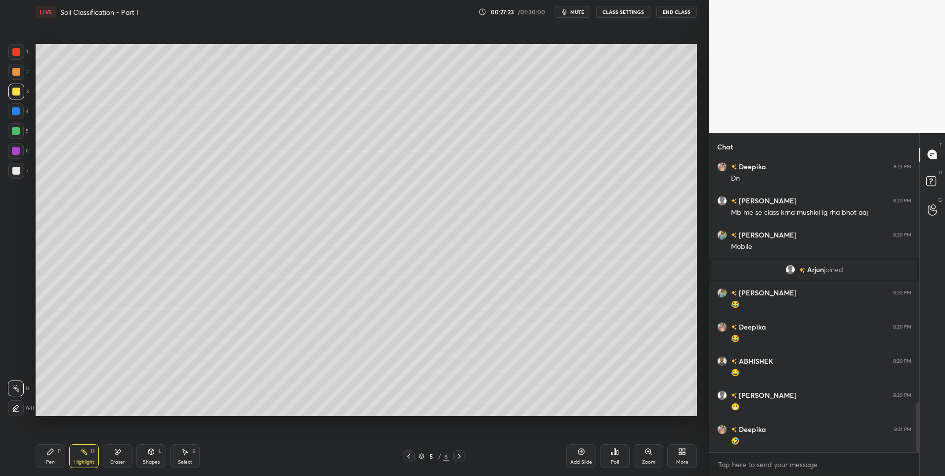
click at [409, 457] on icon at bounding box center [409, 456] width 8 height 8
click at [407, 456] on icon at bounding box center [408, 455] width 3 height 5
click at [459, 456] on icon at bounding box center [459, 456] width 8 height 8
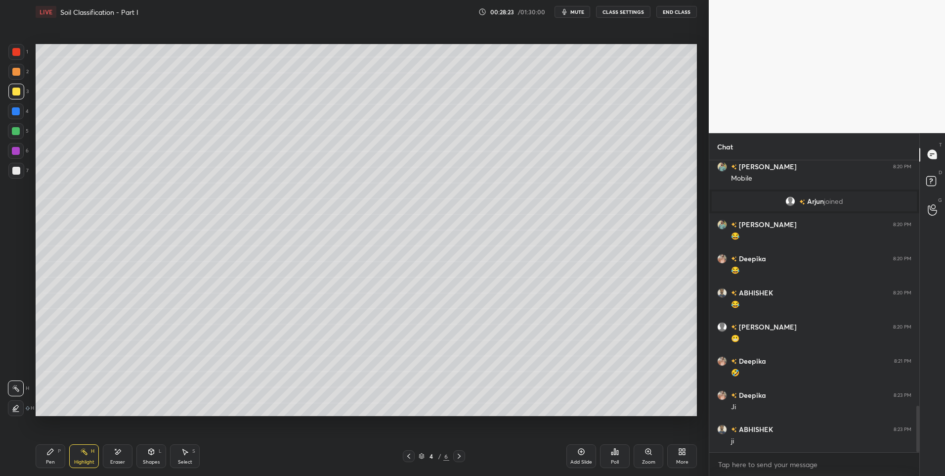
scroll to position [1533, 0]
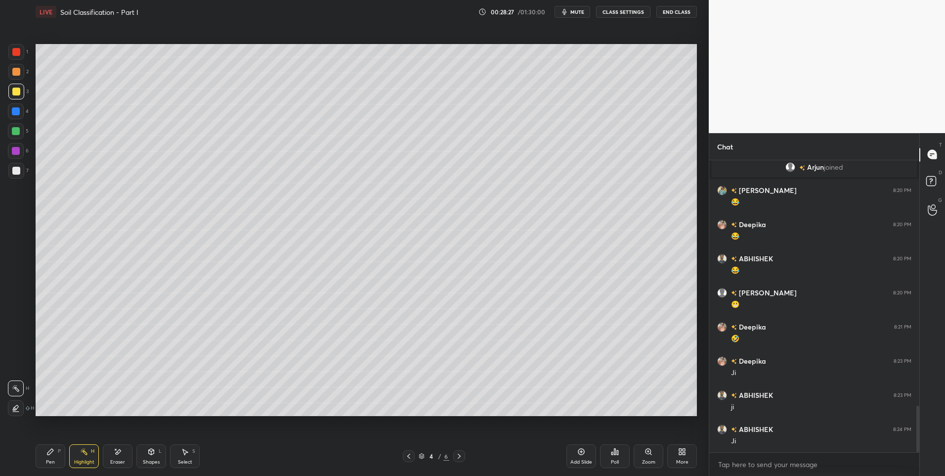
click at [412, 454] on icon at bounding box center [409, 456] width 8 height 8
click at [456, 458] on icon at bounding box center [459, 456] width 8 height 8
click at [461, 453] on icon at bounding box center [459, 456] width 8 height 8
click at [460, 457] on icon at bounding box center [459, 456] width 8 height 8
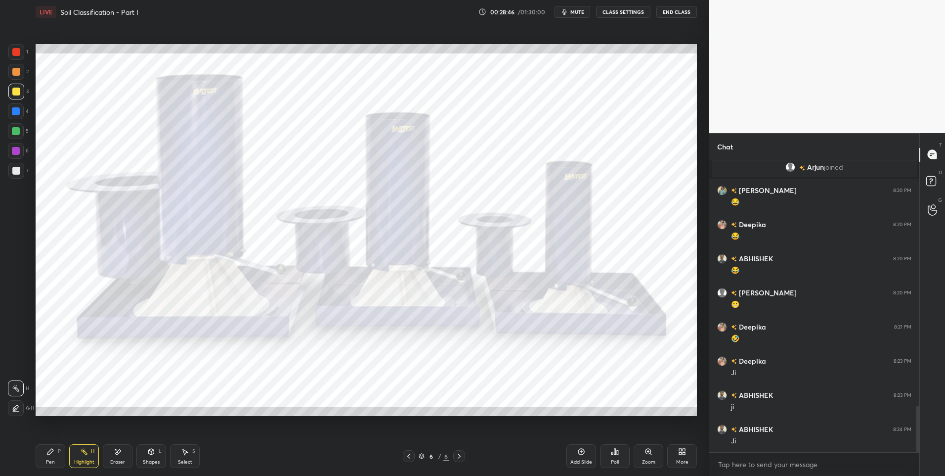
click at [408, 458] on icon at bounding box center [409, 456] width 8 height 8
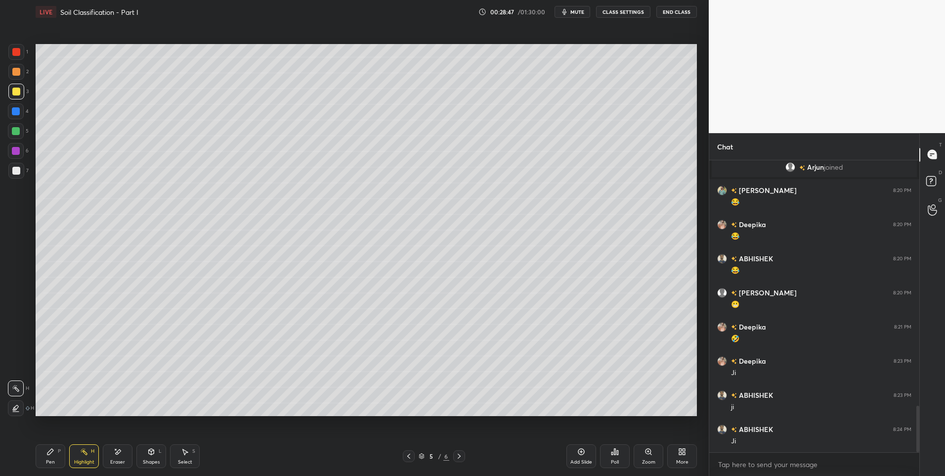
click at [409, 460] on div at bounding box center [409, 456] width 12 height 12
click at [405, 455] on icon at bounding box center [409, 456] width 8 height 8
click at [457, 457] on icon at bounding box center [459, 456] width 8 height 8
click at [456, 456] on icon at bounding box center [459, 456] width 8 height 8
click at [460, 450] on div at bounding box center [459, 456] width 12 height 12
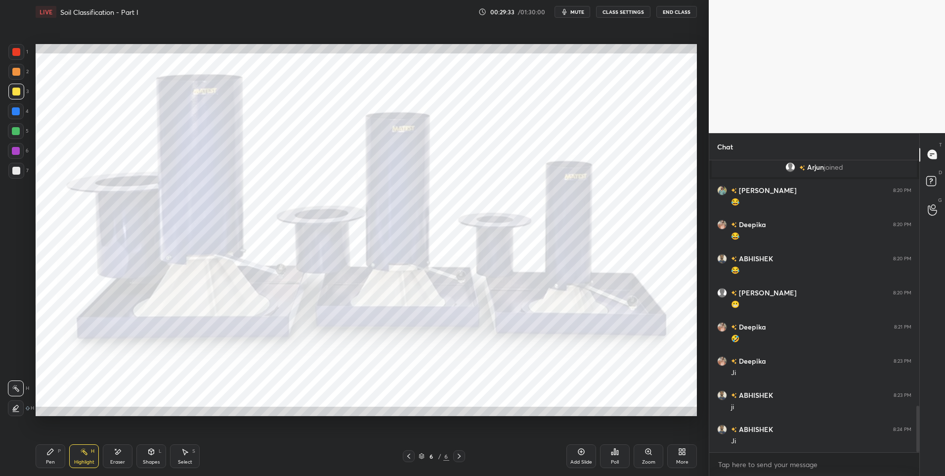
click at [409, 453] on icon at bounding box center [409, 456] width 8 height 8
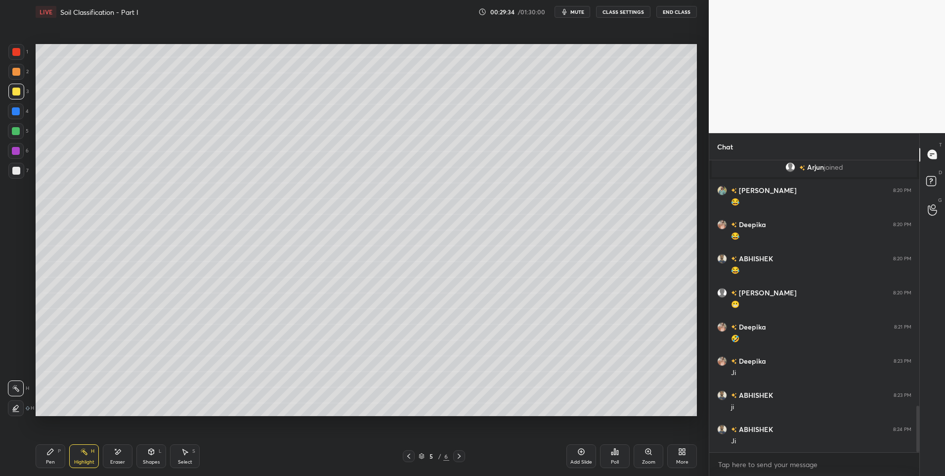
click at [410, 458] on icon at bounding box center [408, 455] width 3 height 5
click at [461, 456] on icon at bounding box center [459, 456] width 8 height 8
click at [54, 456] on div "Pen P" at bounding box center [51, 456] width 30 height 24
click at [55, 461] on div "Pen P" at bounding box center [51, 456] width 30 height 24
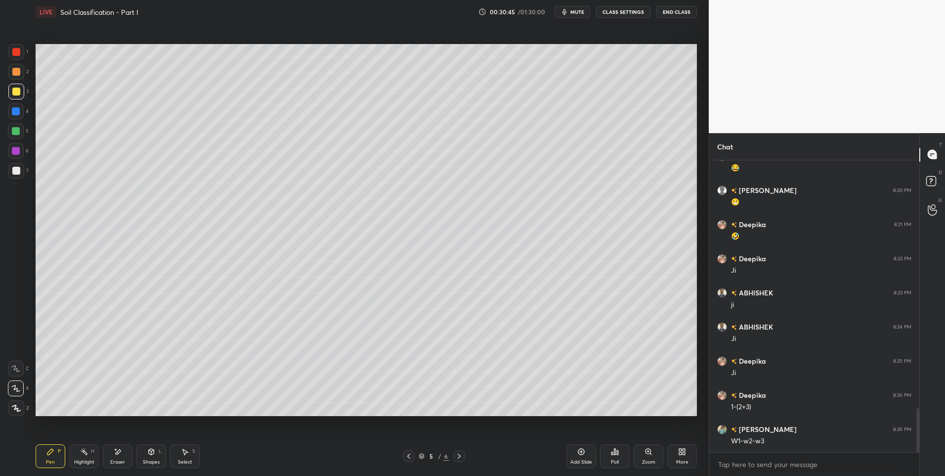
click at [19, 131] on div at bounding box center [16, 131] width 8 height 8
click at [188, 455] on div "Select S" at bounding box center [185, 456] width 30 height 24
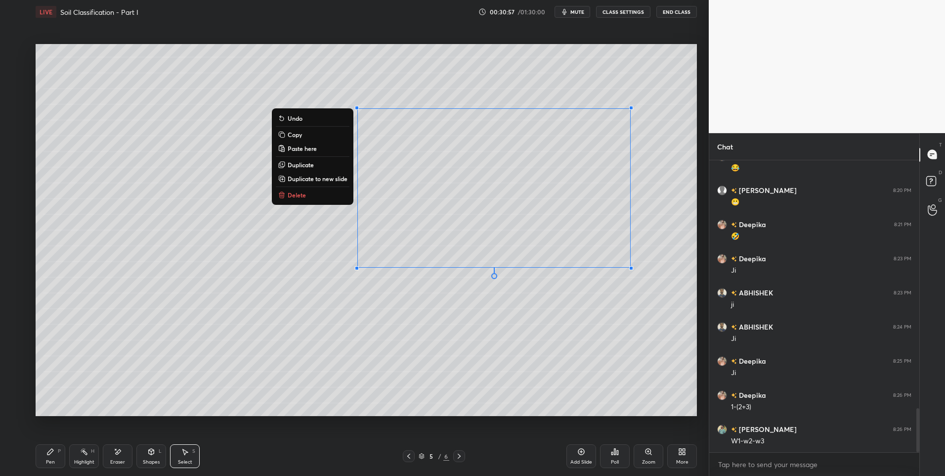
click at [112, 461] on div "Eraser" at bounding box center [117, 461] width 15 height 5
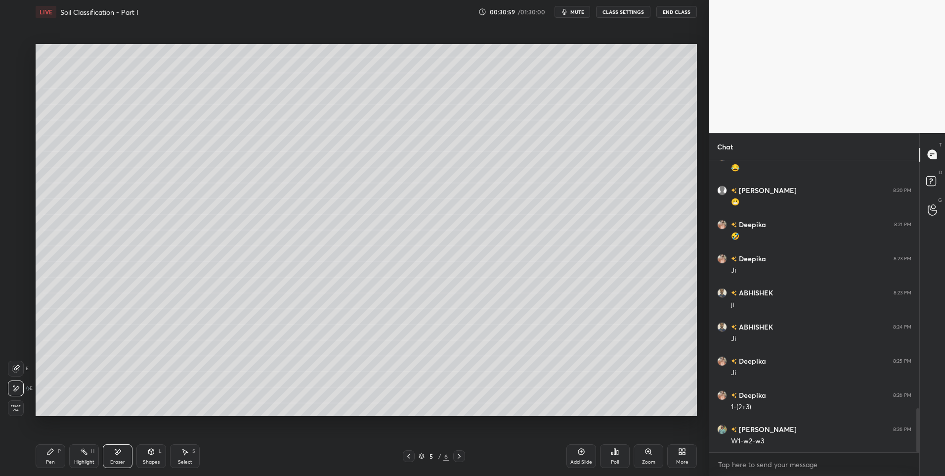
click at [51, 460] on div "Pen" at bounding box center [50, 461] width 9 height 5
click at [88, 457] on div "Highlight H" at bounding box center [84, 456] width 30 height 24
click at [183, 455] on div "Select S" at bounding box center [185, 456] width 30 height 24
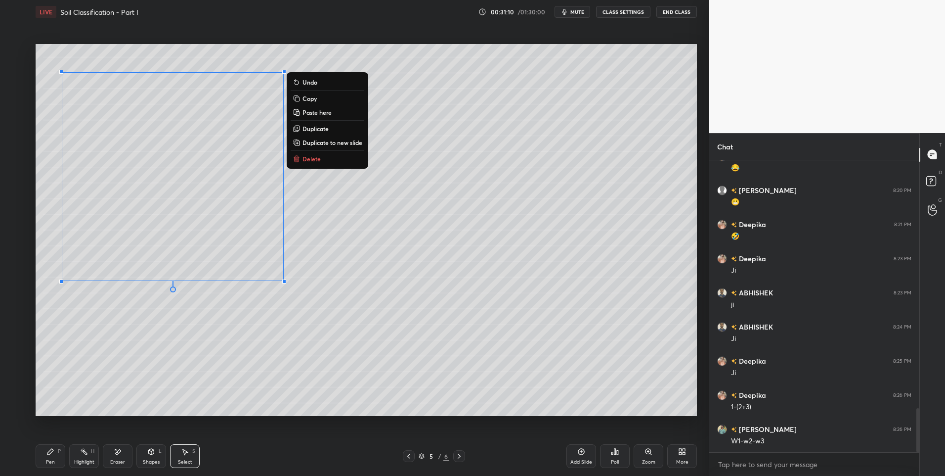
click at [212, 365] on div "0 ° Undo Copy Paste here Duplicate Duplicate to new slide Delete" at bounding box center [367, 230] width 662 height 372
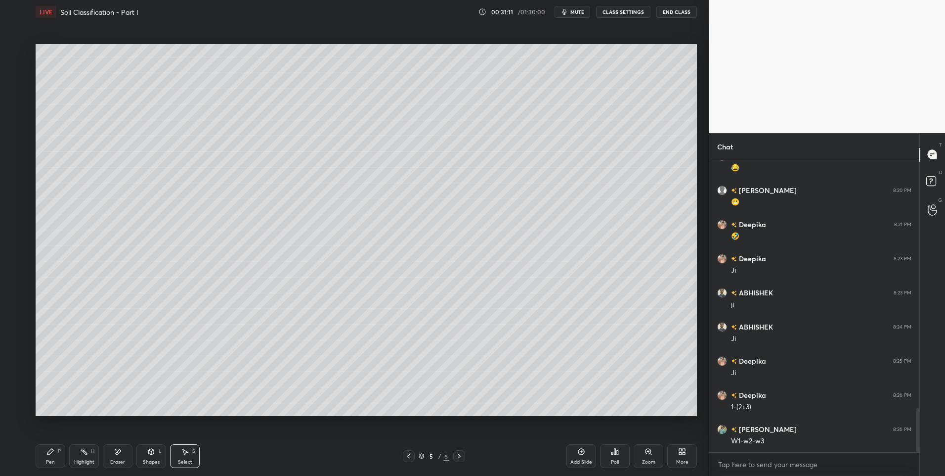
click at [89, 458] on div "Highlight H" at bounding box center [84, 456] width 30 height 24
click at [54, 457] on div "Pen P" at bounding box center [51, 456] width 30 height 24
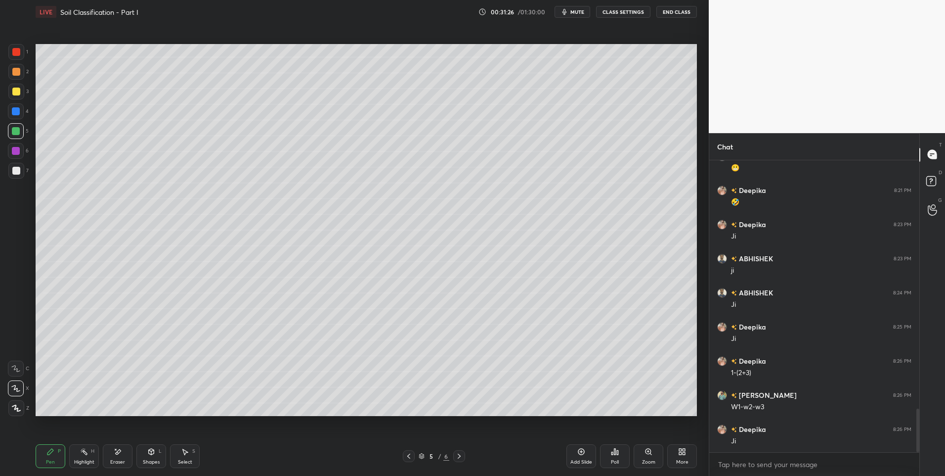
click at [151, 456] on div "Shapes L" at bounding box center [151, 456] width 30 height 24
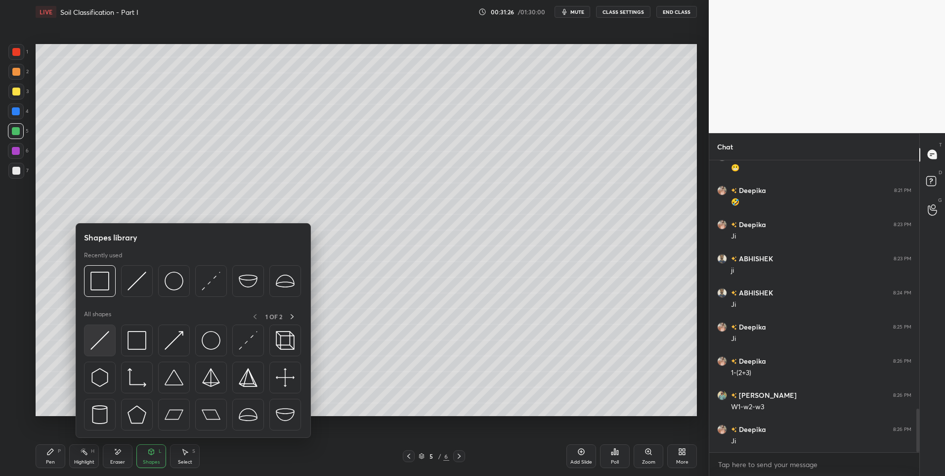
click at [102, 344] on img at bounding box center [99, 340] width 19 height 19
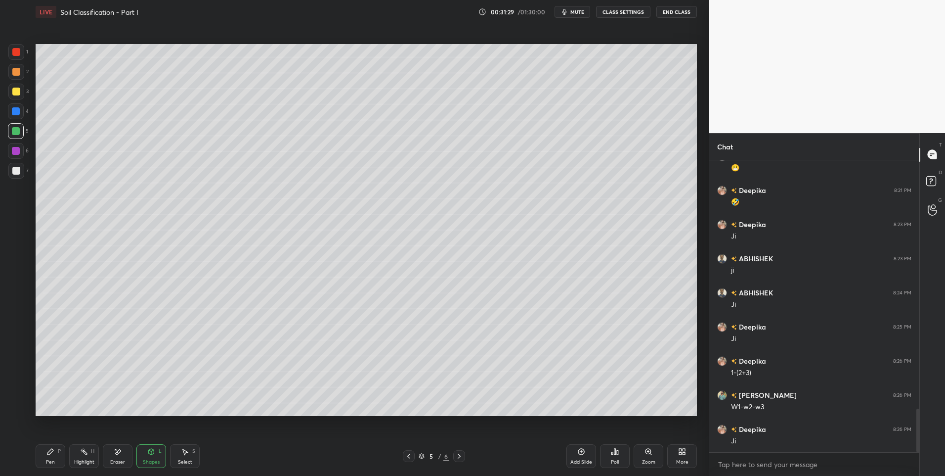
click at [84, 458] on div "Highlight H" at bounding box center [84, 456] width 30 height 24
click at [54, 460] on div "Pen" at bounding box center [50, 461] width 9 height 5
click at [53, 463] on div "Pen" at bounding box center [50, 461] width 9 height 5
click at [150, 459] on div "Shapes" at bounding box center [151, 461] width 17 height 5
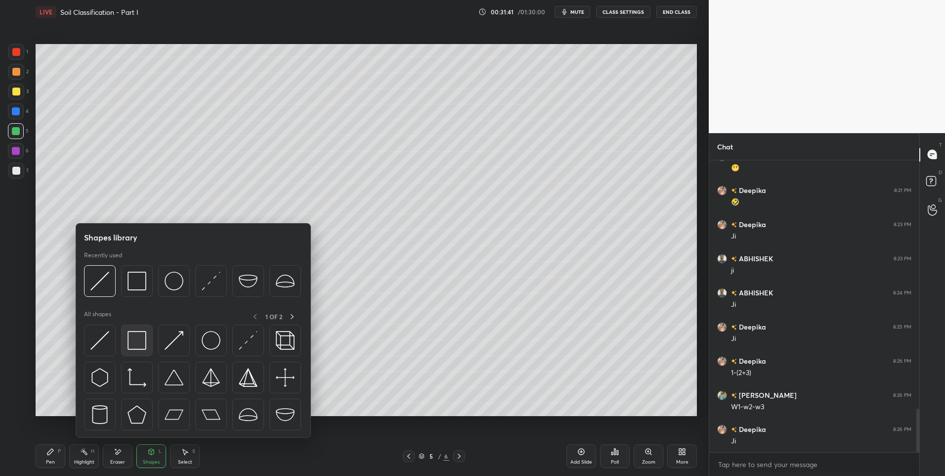
click at [140, 342] on img at bounding box center [137, 340] width 19 height 19
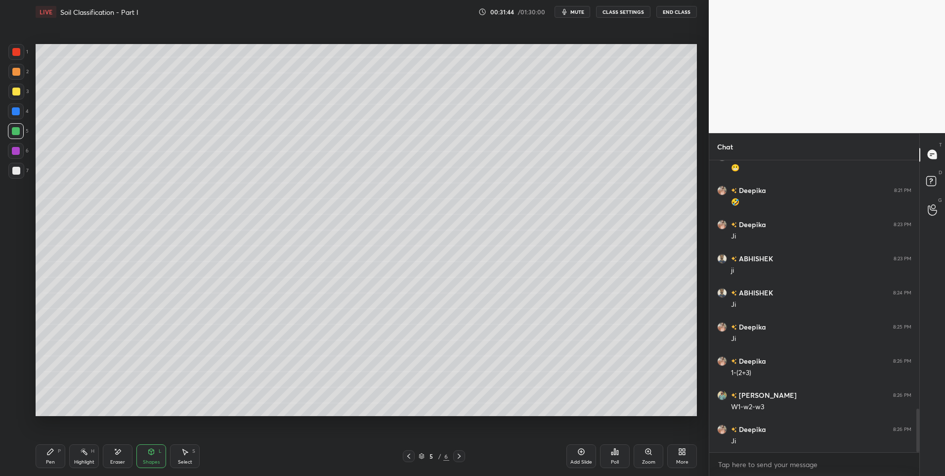
click at [193, 458] on div "Select S" at bounding box center [185, 456] width 30 height 24
click at [53, 452] on icon at bounding box center [50, 452] width 8 height 8
click at [81, 452] on icon at bounding box center [84, 452] width 8 height 8
click at [182, 459] on div "Select" at bounding box center [185, 461] width 14 height 5
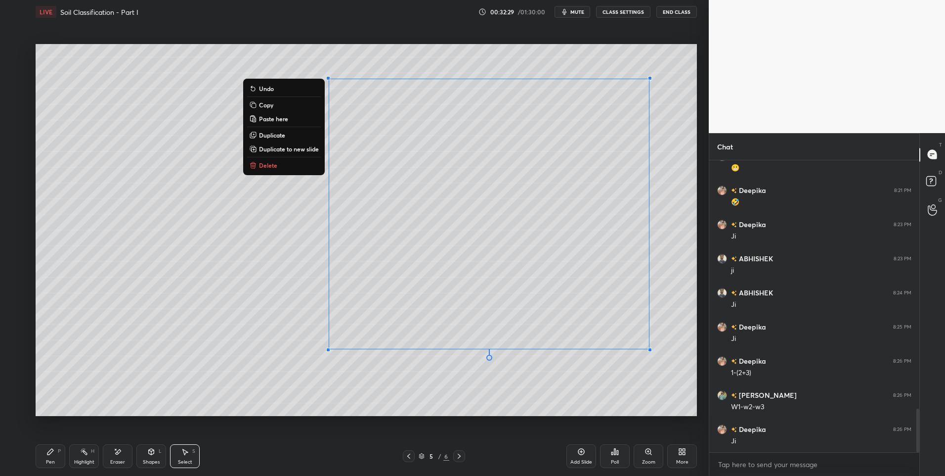
click at [495, 396] on div "0 ° Undo Copy Paste here Duplicate Duplicate to new slide Delete" at bounding box center [367, 230] width 662 height 372
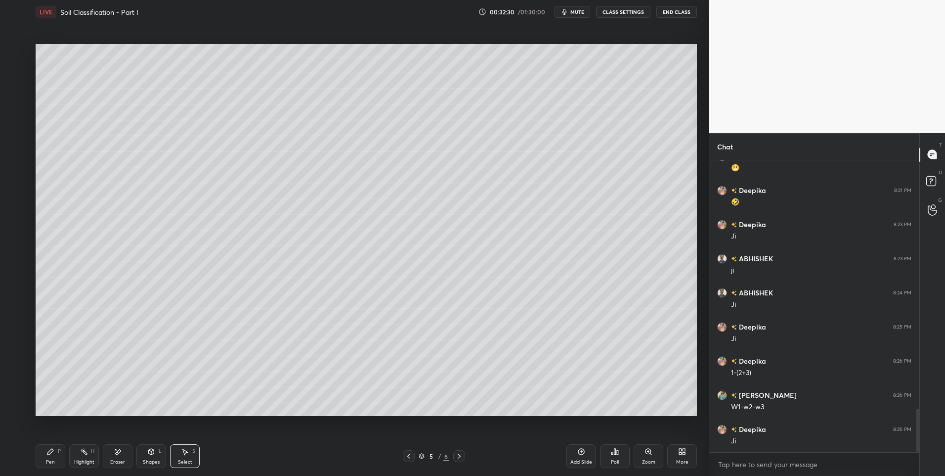
click at [88, 454] on div "Highlight H" at bounding box center [84, 456] width 30 height 24
click at [53, 460] on div "Pen" at bounding box center [50, 461] width 9 height 5
click at [18, 73] on div at bounding box center [16, 72] width 8 height 8
click at [72, 455] on div "Highlight H" at bounding box center [84, 456] width 30 height 24
click at [54, 460] on div "Pen" at bounding box center [50, 461] width 9 height 5
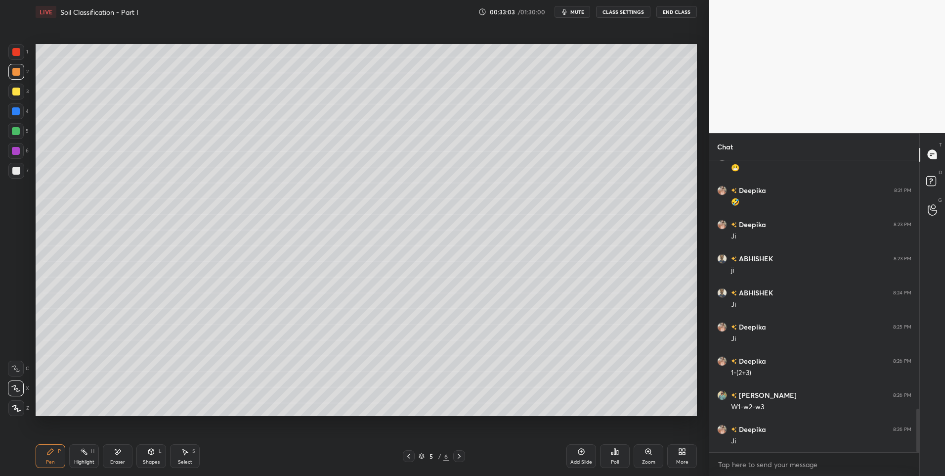
click at [21, 130] on div at bounding box center [16, 131] width 16 height 16
click at [88, 459] on div "Highlight" at bounding box center [84, 461] width 20 height 5
click at [54, 457] on div "Pen P" at bounding box center [51, 456] width 30 height 24
click at [14, 76] on div at bounding box center [16, 72] width 16 height 16
click at [79, 459] on div "Highlight" at bounding box center [84, 461] width 20 height 5
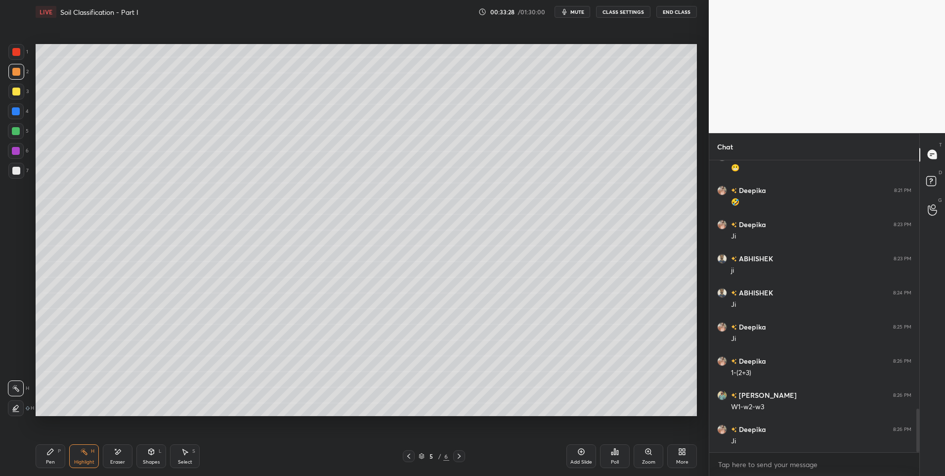
scroll to position [1704, 0]
click at [49, 460] on div "Pen" at bounding box center [50, 461] width 9 height 5
click at [15, 132] on div at bounding box center [16, 131] width 8 height 8
click at [76, 449] on div "Highlight H" at bounding box center [84, 456] width 30 height 24
click at [48, 455] on icon at bounding box center [50, 452] width 8 height 8
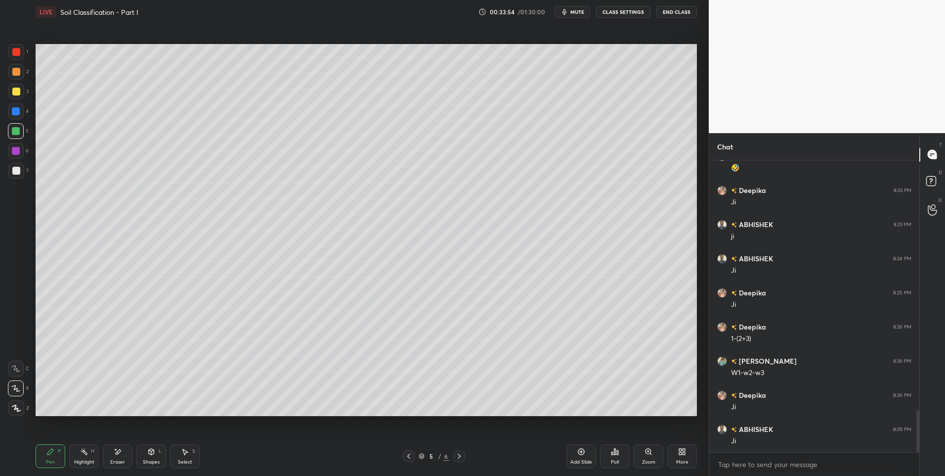
scroll to position [1738, 0]
click at [46, 452] on icon at bounding box center [50, 452] width 8 height 8
click at [461, 454] on icon at bounding box center [459, 456] width 8 height 8
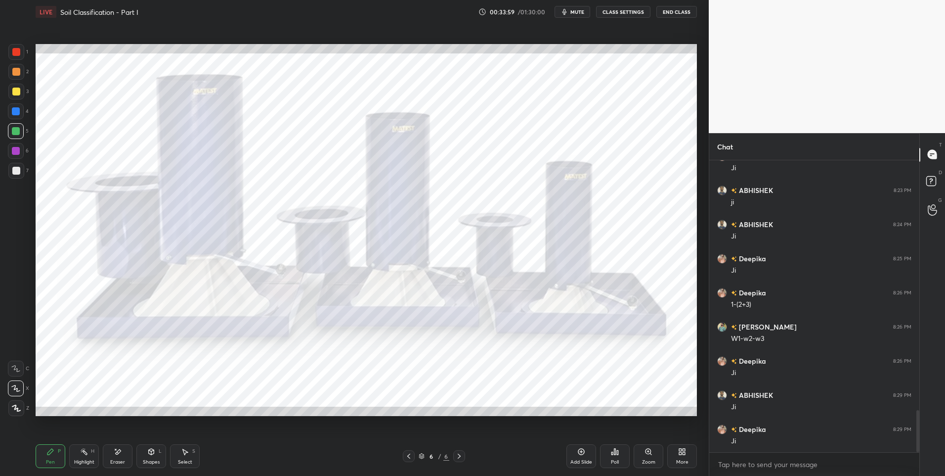
click at [408, 456] on icon at bounding box center [409, 456] width 8 height 8
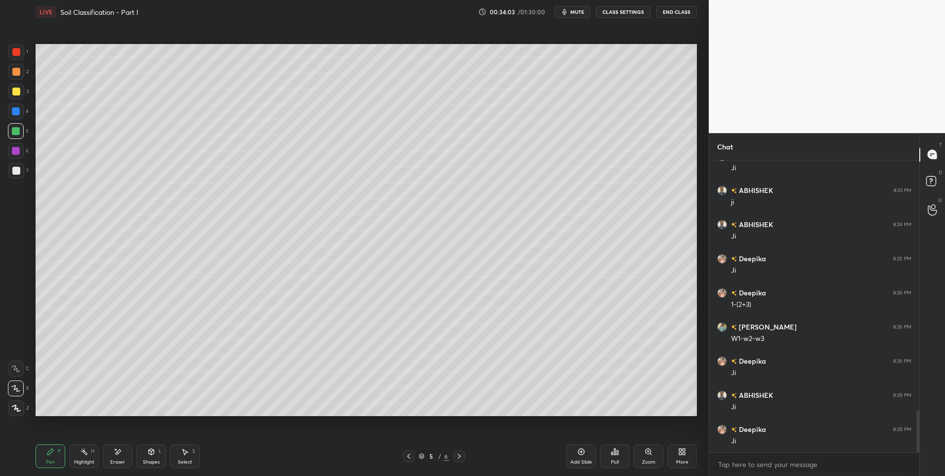
click at [579, 456] on div "Add Slide" at bounding box center [582, 456] width 30 height 24
click at [56, 457] on div "Pen P" at bounding box center [51, 456] width 30 height 24
click at [14, 173] on div at bounding box center [16, 171] width 8 height 8
click at [20, 72] on div at bounding box center [16, 72] width 16 height 16
click at [142, 451] on div "Shapes L" at bounding box center [151, 456] width 30 height 24
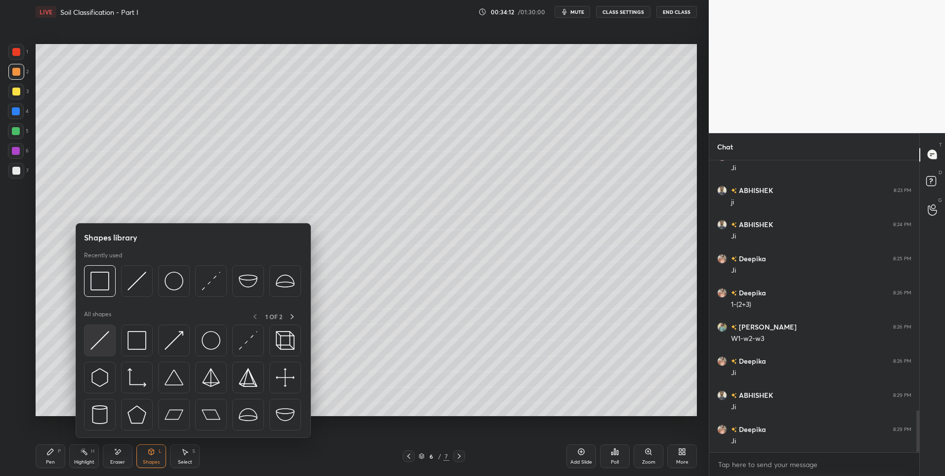
click at [103, 349] on img at bounding box center [99, 340] width 19 height 19
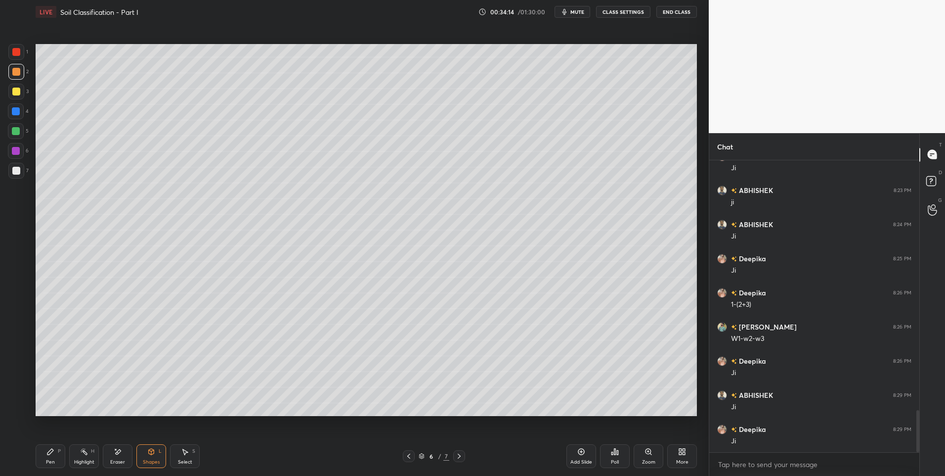
click at [47, 446] on div "Pen P" at bounding box center [51, 456] width 30 height 24
click at [17, 174] on div at bounding box center [16, 171] width 8 height 8
click at [20, 72] on div at bounding box center [16, 72] width 8 height 8
click at [23, 390] on div at bounding box center [16, 388] width 16 height 16
click at [149, 452] on icon at bounding box center [151, 452] width 5 height 6
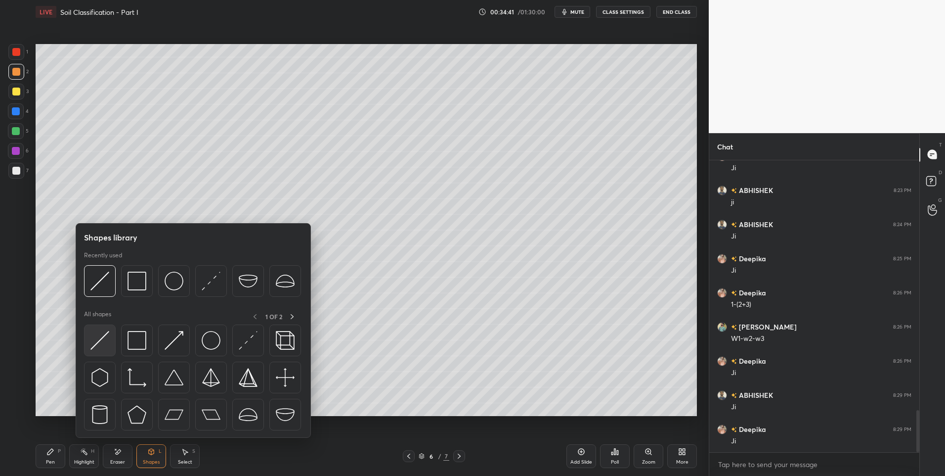
click at [104, 338] on img at bounding box center [99, 340] width 19 height 19
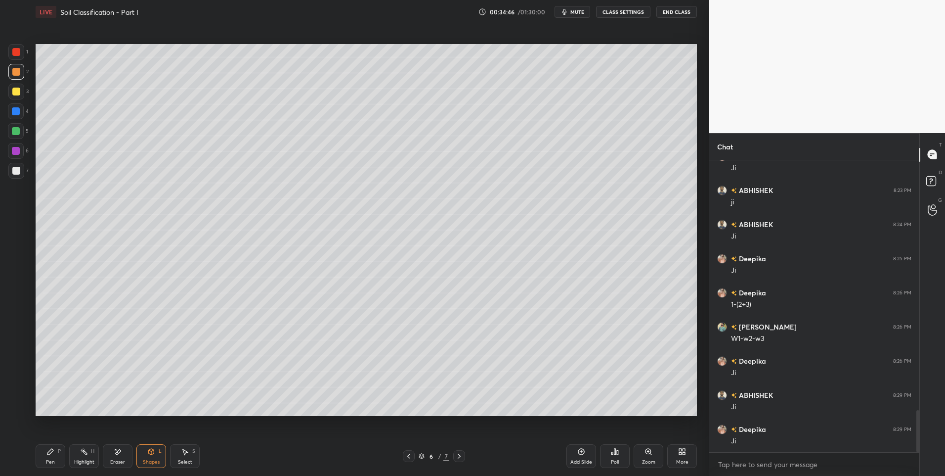
click at [66, 449] on div "Pen P Highlight H Eraser Shapes L Select S" at bounding box center [169, 456] width 266 height 24
click at [48, 466] on div "Pen P" at bounding box center [51, 456] width 30 height 24
click at [14, 169] on div at bounding box center [16, 171] width 8 height 8
click at [142, 454] on div "Shapes L" at bounding box center [151, 456] width 30 height 24
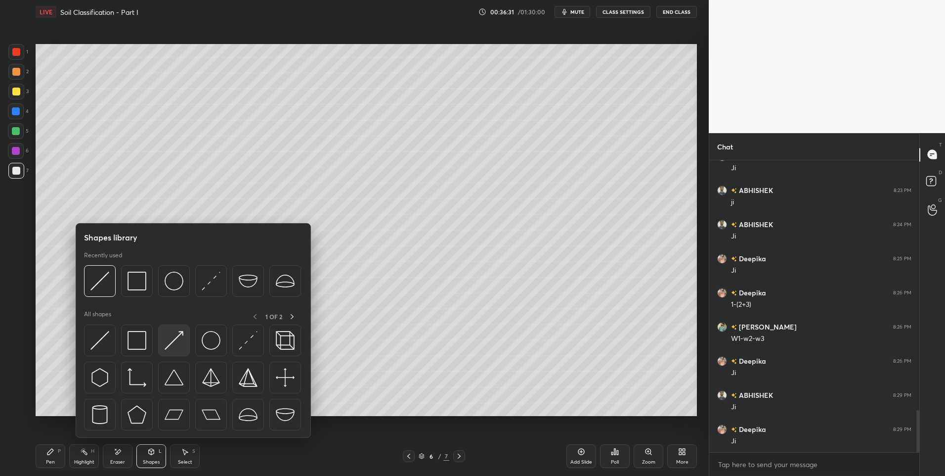
click at [173, 342] on img at bounding box center [174, 340] width 19 height 19
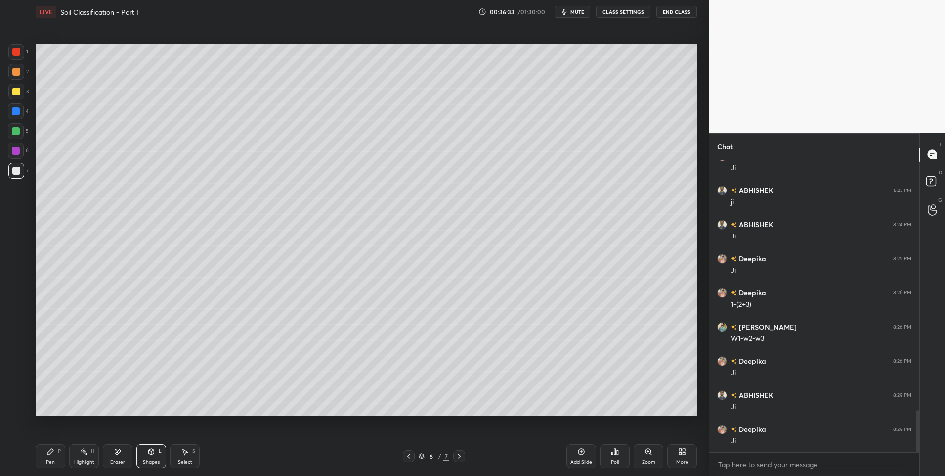
click at [52, 457] on div "Pen P" at bounding box center [51, 456] width 30 height 24
click at [407, 456] on icon at bounding box center [409, 456] width 8 height 8
click at [409, 457] on icon at bounding box center [409, 456] width 8 height 8
click at [461, 454] on icon at bounding box center [459, 456] width 8 height 8
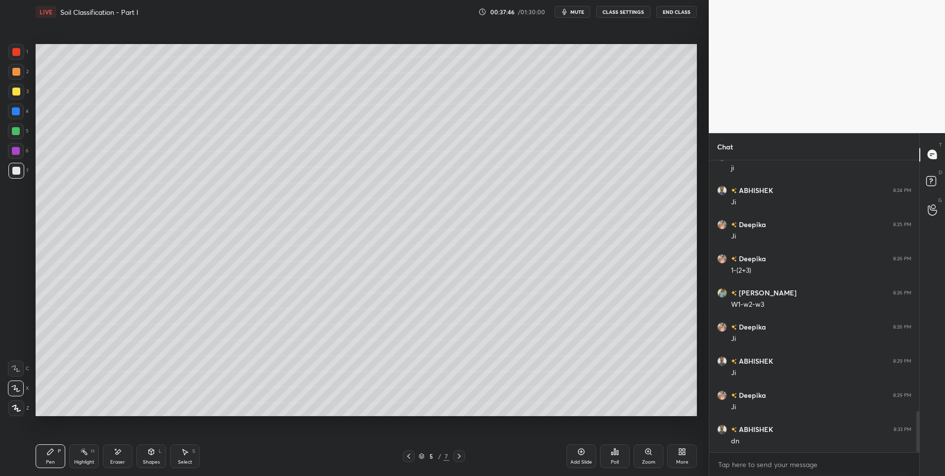
click at [184, 453] on icon at bounding box center [185, 452] width 5 height 6
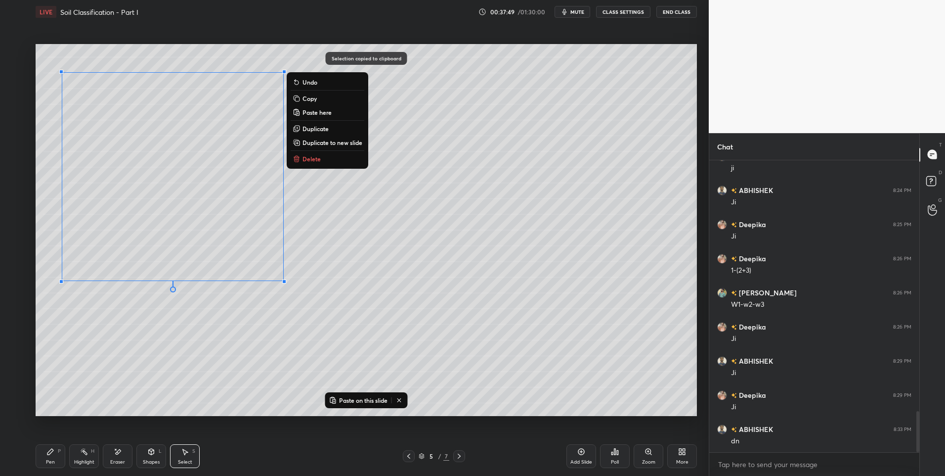
click at [463, 458] on icon at bounding box center [459, 456] width 8 height 8
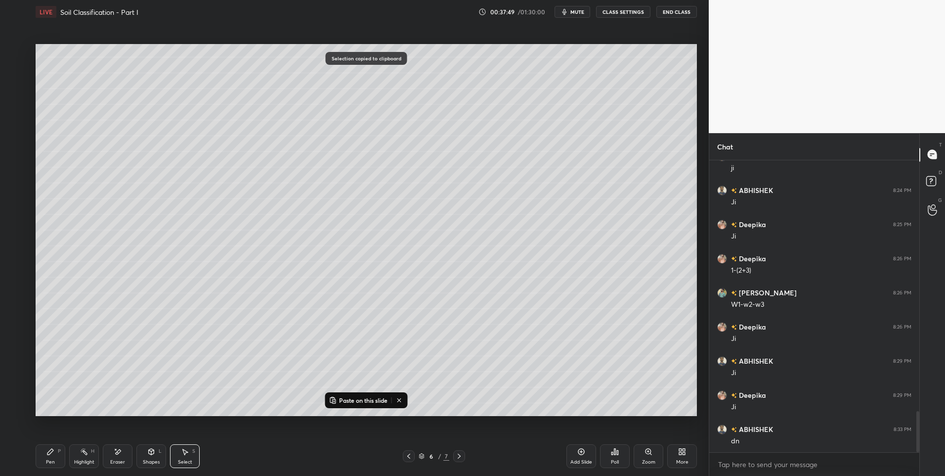
click at [462, 456] on icon at bounding box center [459, 456] width 8 height 8
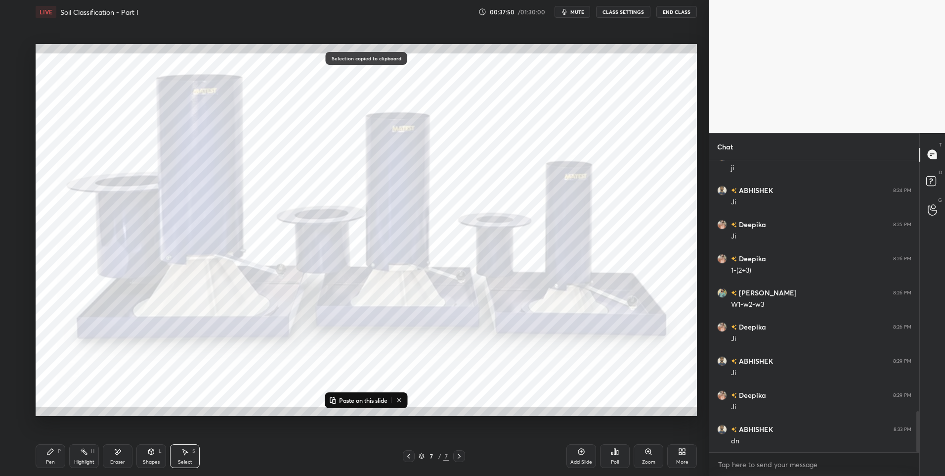
click at [463, 458] on div at bounding box center [459, 456] width 12 height 12
click at [409, 451] on div at bounding box center [409, 456] width 12 height 12
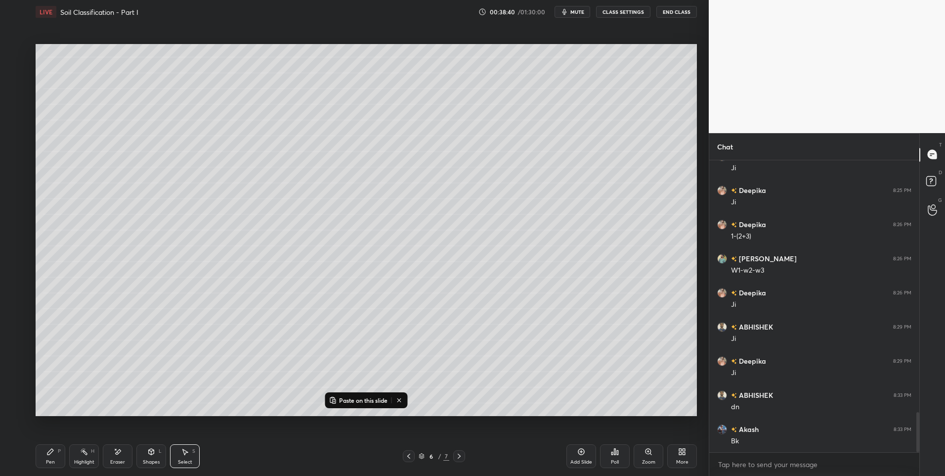
scroll to position [1840, 0]
click at [463, 461] on div at bounding box center [459, 456] width 12 height 12
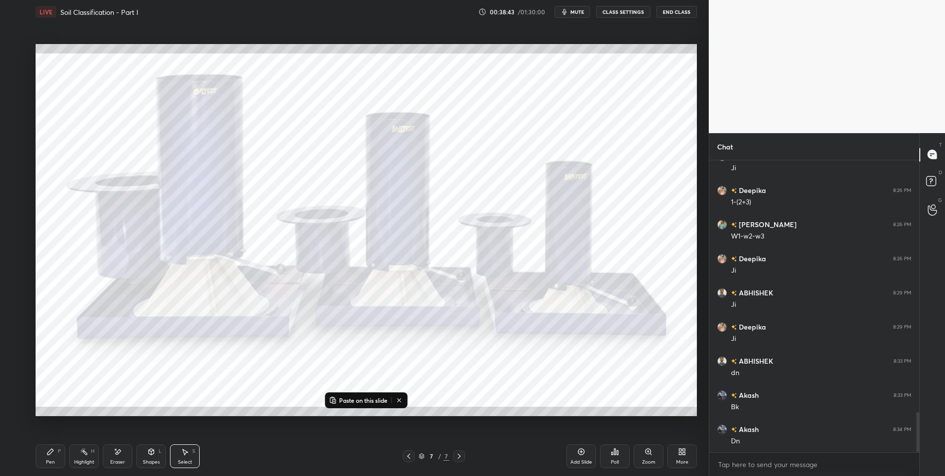
click at [409, 454] on icon at bounding box center [408, 455] width 3 height 5
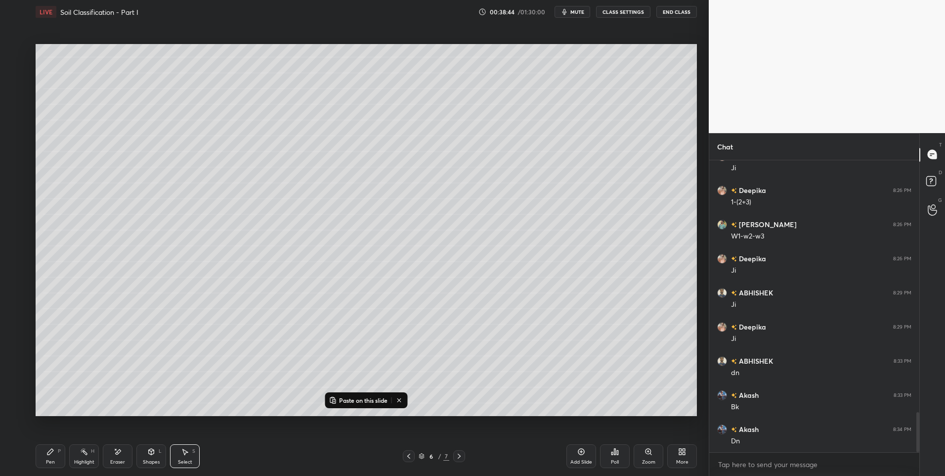
click at [577, 456] on div "Add Slide" at bounding box center [582, 456] width 30 height 24
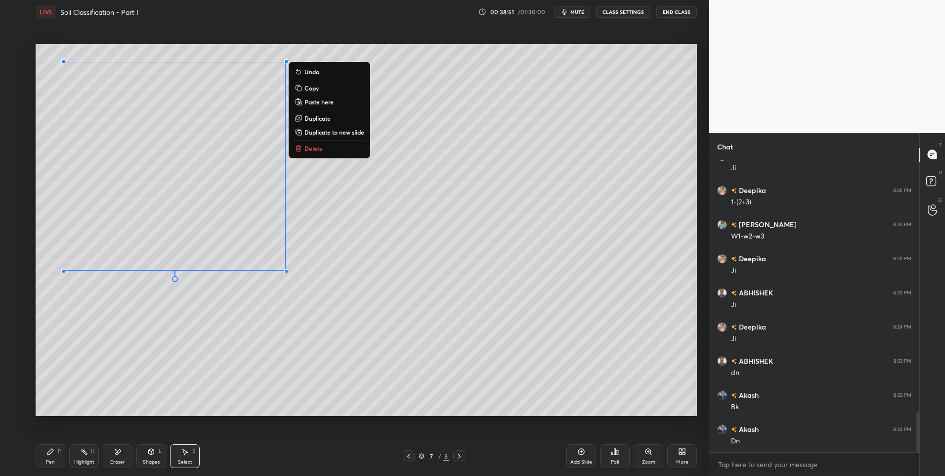
click at [248, 357] on div "0 ° Undo Copy Paste here Duplicate Duplicate to new slide Delete" at bounding box center [367, 230] width 662 height 372
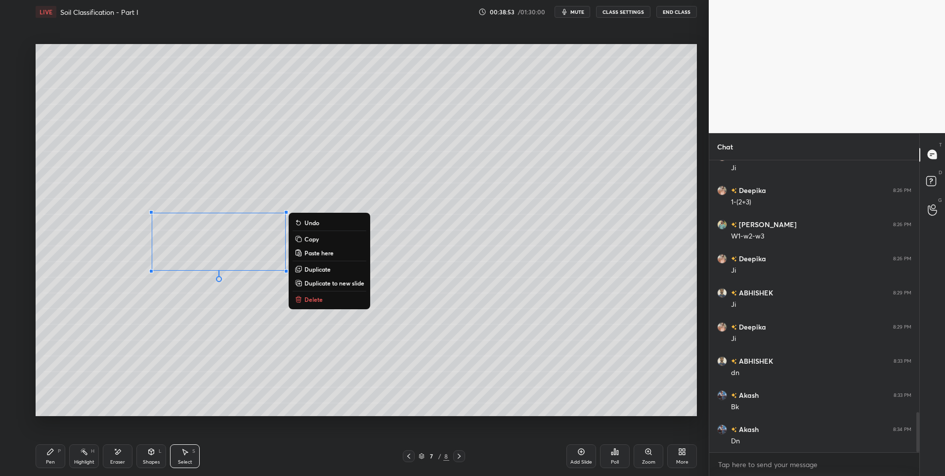
click at [314, 299] on p "Delete" at bounding box center [314, 299] width 18 height 8
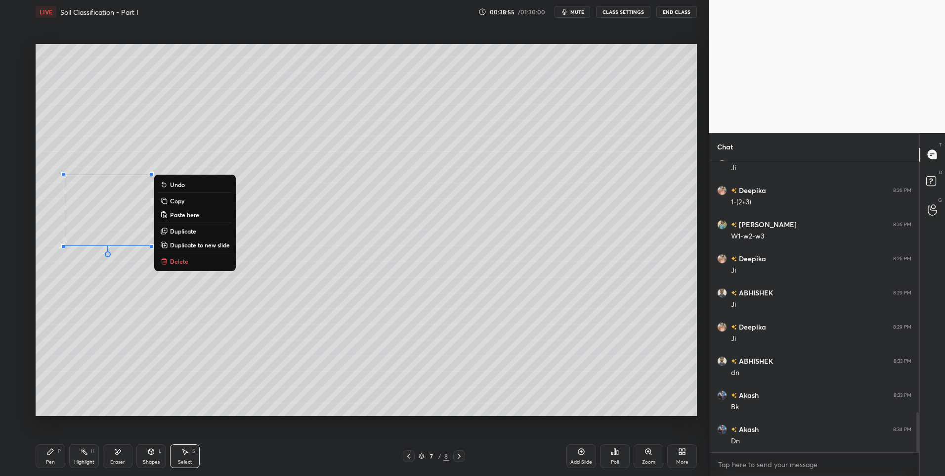
click at [199, 264] on button "Delete" at bounding box center [195, 261] width 74 height 12
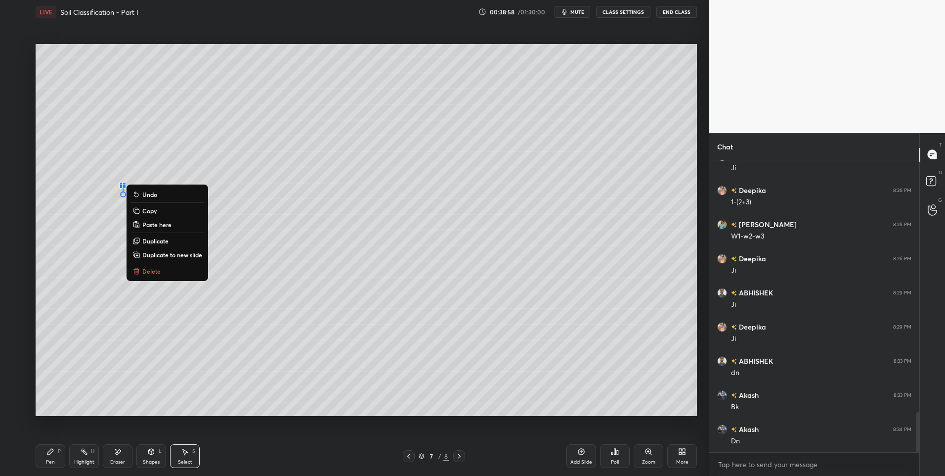
click at [178, 273] on button "Delete" at bounding box center [168, 271] width 74 height 12
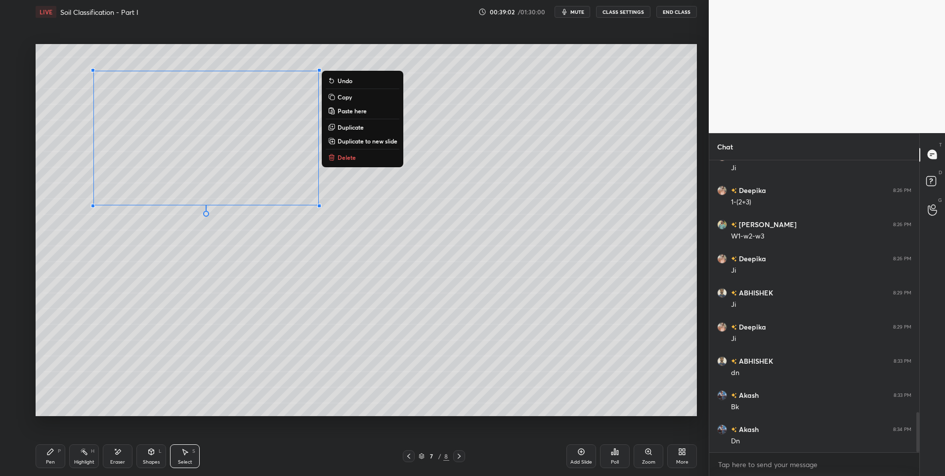
click at [215, 280] on div "0 ° Undo Copy Paste here Duplicate Duplicate to new slide Delete" at bounding box center [367, 230] width 662 height 372
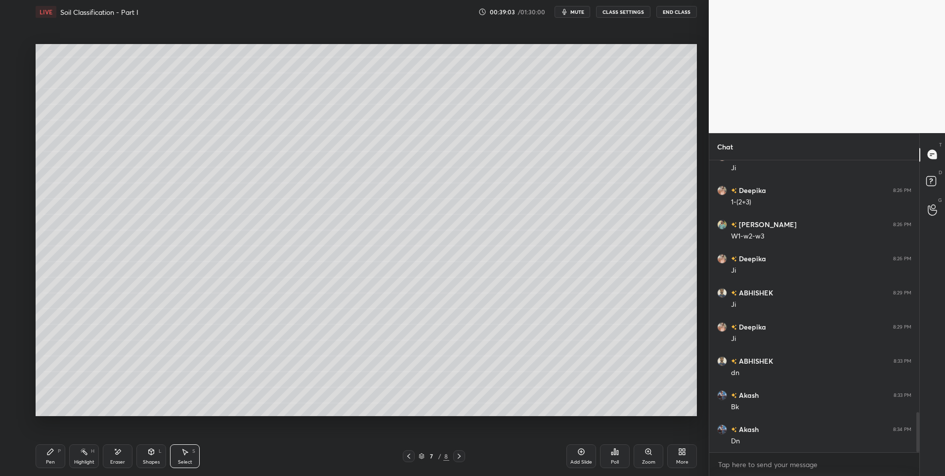
click at [152, 444] on div "Shapes L" at bounding box center [151, 456] width 30 height 24
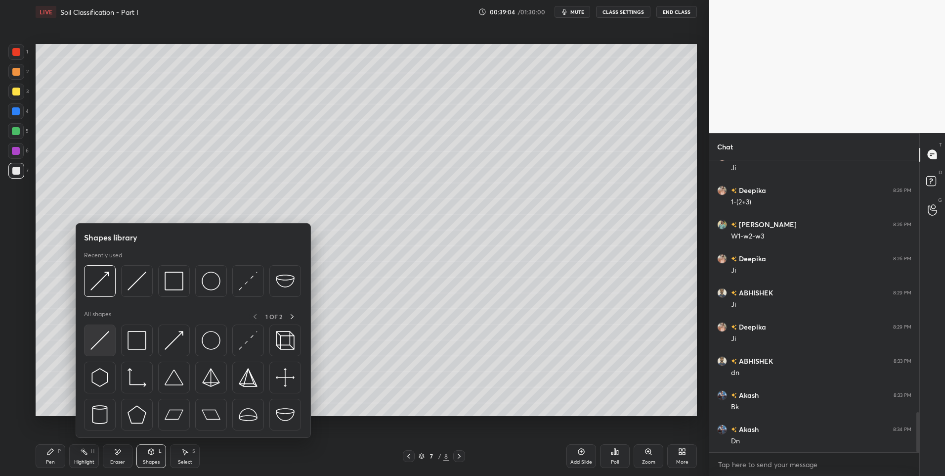
click at [101, 342] on img at bounding box center [99, 340] width 19 height 19
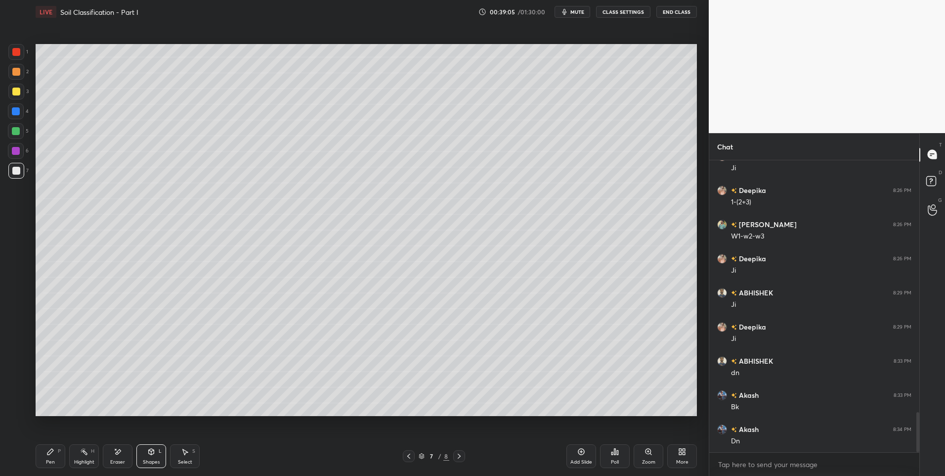
click at [12, 131] on div at bounding box center [16, 131] width 8 height 8
click at [35, 461] on div "LIVE Soil Classification - Part I 00:39:09 / 01:30:00 mute CLASS SETTINGS End C…" at bounding box center [367, 238] width 670 height 476
click at [55, 449] on div "Pen P" at bounding box center [51, 456] width 30 height 24
click at [84, 458] on div "Highlight H" at bounding box center [84, 456] width 30 height 24
click at [50, 449] on icon at bounding box center [50, 452] width 6 height 6
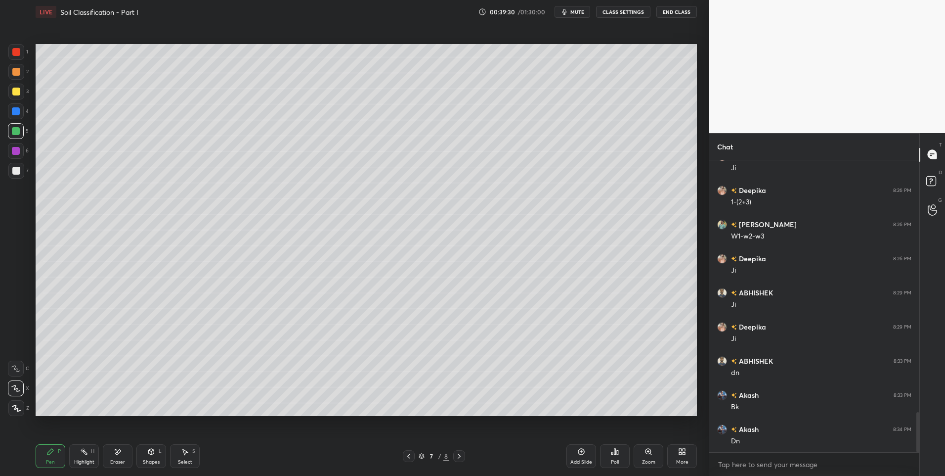
click at [17, 76] on div at bounding box center [16, 72] width 16 height 16
click at [82, 455] on div "Highlight H" at bounding box center [84, 456] width 30 height 24
click at [405, 456] on icon at bounding box center [409, 456] width 8 height 8
click at [463, 456] on icon at bounding box center [459, 456] width 8 height 8
click at [47, 460] on div "Pen" at bounding box center [50, 461] width 9 height 5
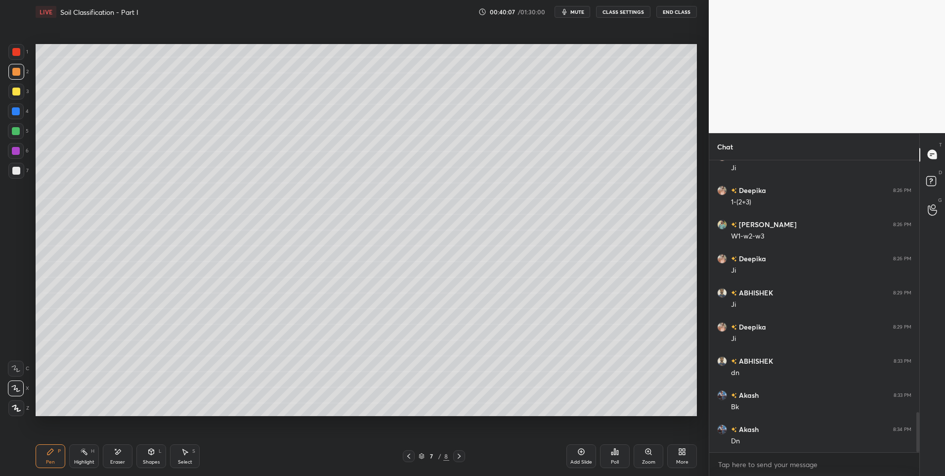
click at [47, 459] on div "Pen" at bounding box center [50, 461] width 9 height 5
click at [13, 134] on div at bounding box center [16, 131] width 8 height 8
click at [117, 457] on div "Eraser" at bounding box center [118, 456] width 30 height 24
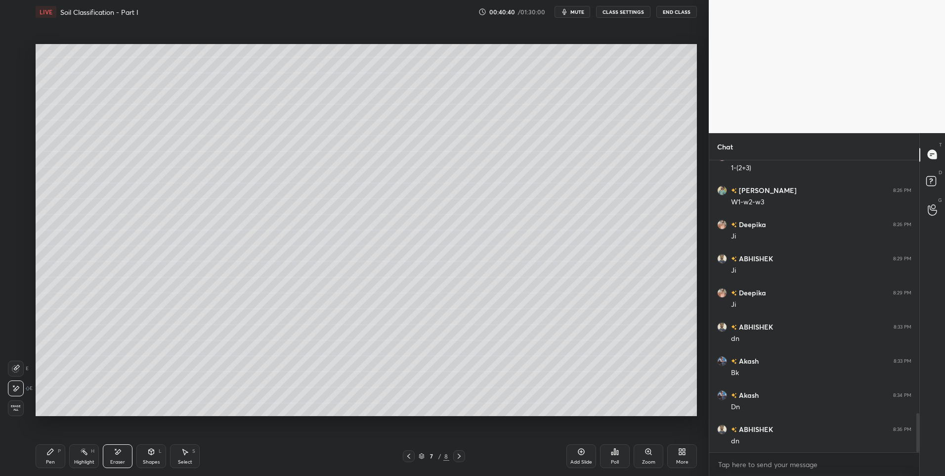
click at [78, 460] on div "Highlight" at bounding box center [84, 461] width 20 height 5
click at [80, 462] on div "Highlight" at bounding box center [84, 461] width 20 height 5
click at [410, 459] on icon at bounding box center [409, 456] width 8 height 8
click at [459, 460] on div at bounding box center [459, 456] width 12 height 12
click at [406, 457] on icon at bounding box center [409, 456] width 8 height 8
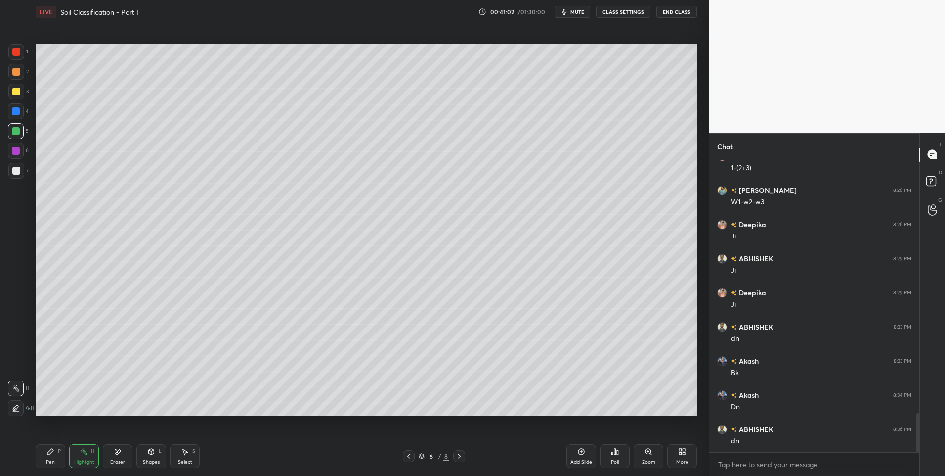
click at [461, 458] on icon at bounding box center [459, 456] width 8 height 8
click at [48, 460] on div "Pen" at bounding box center [50, 461] width 9 height 5
click at [20, 168] on div at bounding box center [16, 171] width 8 height 8
click at [21, 173] on div at bounding box center [16, 171] width 16 height 16
click at [184, 450] on icon at bounding box center [185, 452] width 5 height 6
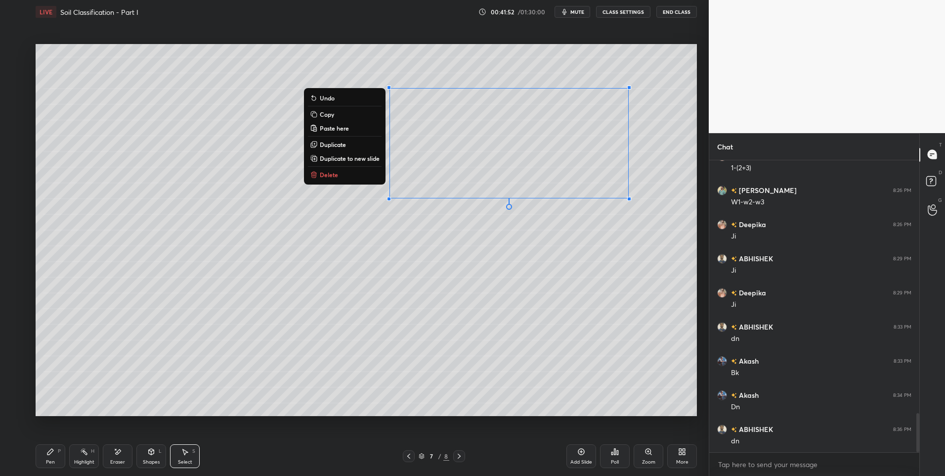
click at [314, 355] on div "0 ° Undo Copy Paste here Duplicate Duplicate to new slide Delete" at bounding box center [367, 230] width 662 height 372
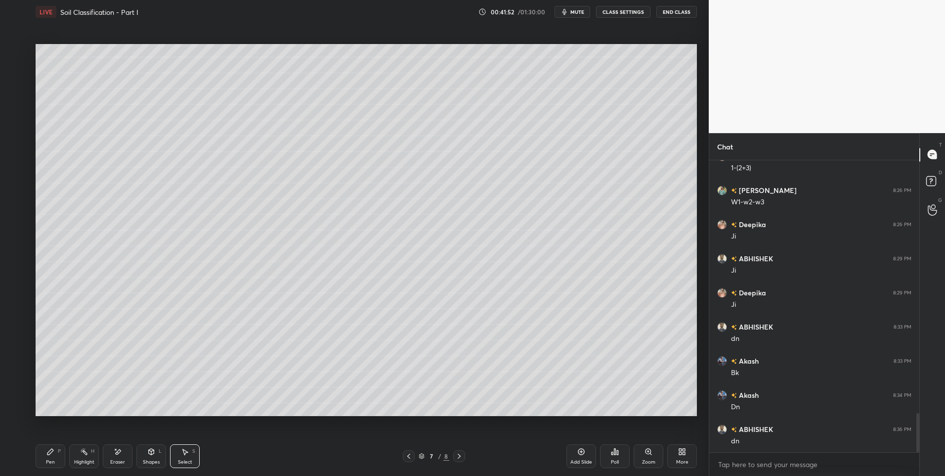
click at [68, 458] on div "Pen P Highlight H Eraser Shapes L Select S" at bounding box center [169, 456] width 266 height 24
click at [91, 456] on div "Highlight H" at bounding box center [84, 456] width 30 height 24
click at [89, 456] on div "Highlight H" at bounding box center [84, 456] width 30 height 24
click at [179, 459] on div "Select" at bounding box center [185, 461] width 14 height 5
click at [86, 456] on div "Highlight H" at bounding box center [84, 456] width 30 height 24
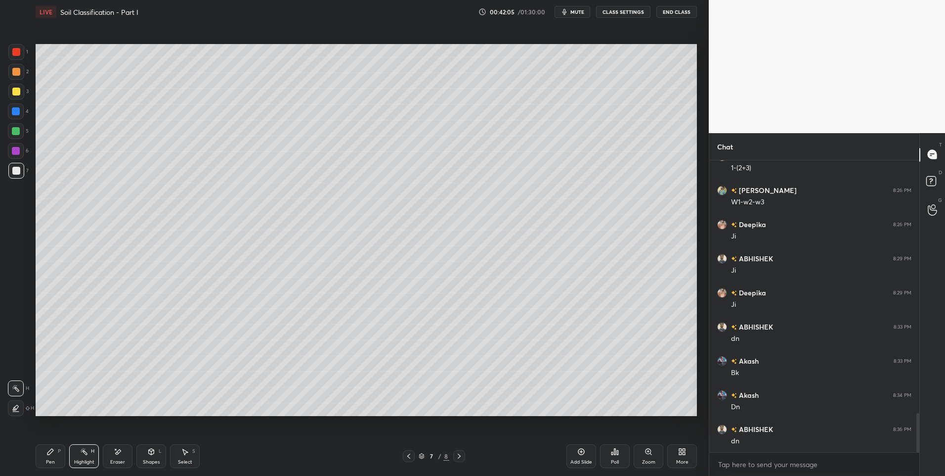
click at [43, 452] on div "Pen P" at bounding box center [51, 456] width 30 height 24
click at [81, 454] on icon at bounding box center [84, 452] width 8 height 8
click at [81, 456] on div "Highlight H" at bounding box center [84, 456] width 30 height 24
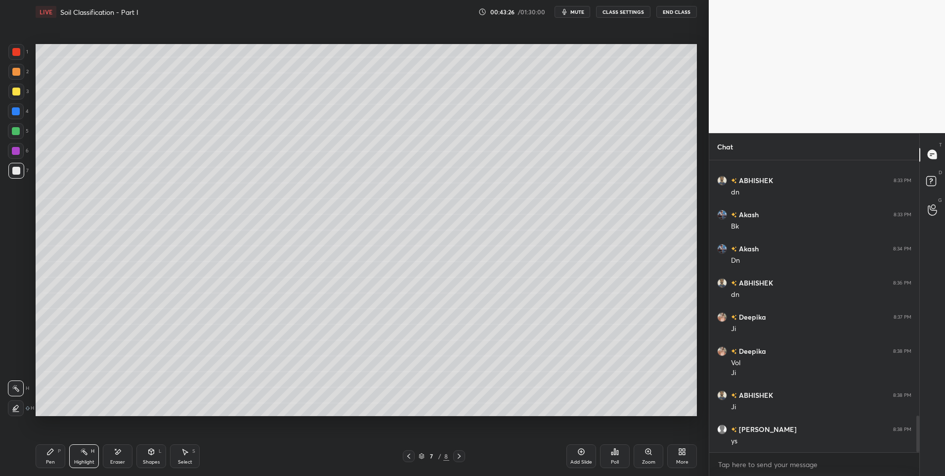
scroll to position [2055, 0]
click at [56, 461] on div "Pen P" at bounding box center [51, 456] width 30 height 24
click at [88, 455] on icon at bounding box center [84, 452] width 8 height 8
click at [86, 451] on icon at bounding box center [84, 452] width 8 height 8
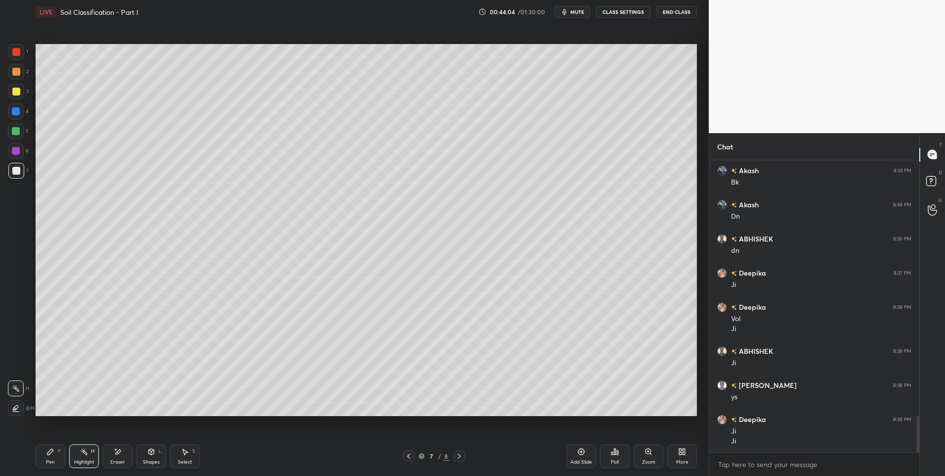
click at [410, 456] on icon at bounding box center [409, 456] width 8 height 8
click at [411, 457] on icon at bounding box center [409, 456] width 8 height 8
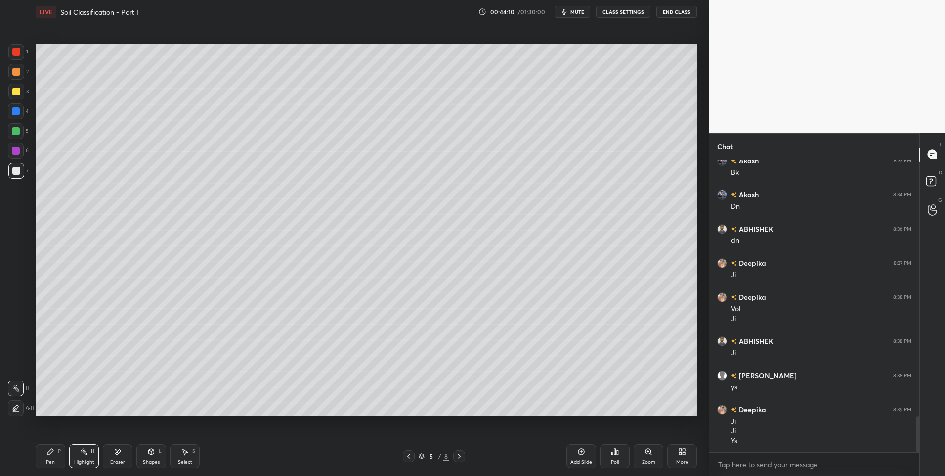
click at [458, 456] on icon at bounding box center [459, 456] width 8 height 8
click at [458, 457] on icon at bounding box center [459, 456] width 8 height 8
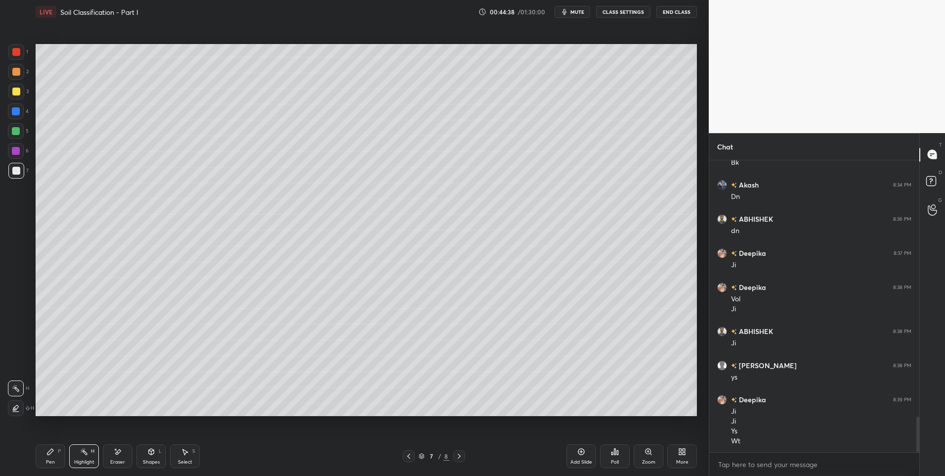
scroll to position [2119, 0]
click at [116, 456] on div "Eraser" at bounding box center [118, 456] width 30 height 24
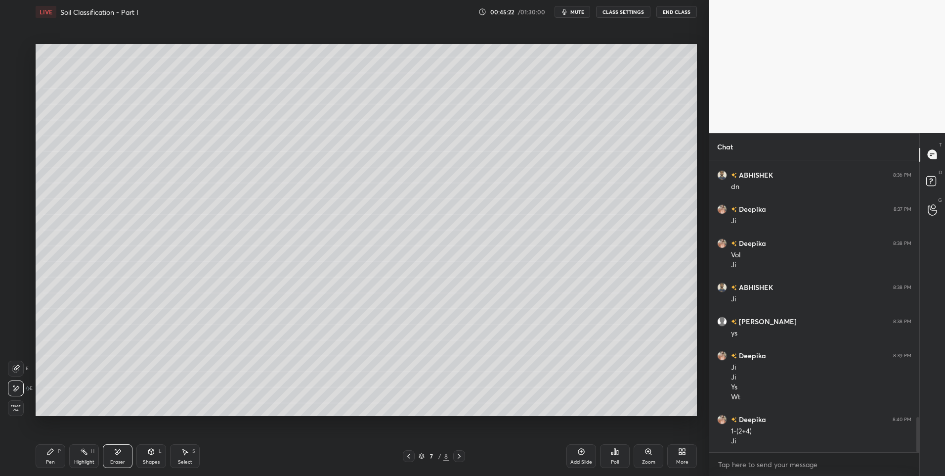
scroll to position [2163, 0]
click at [65, 450] on div "Pen P" at bounding box center [51, 456] width 30 height 24
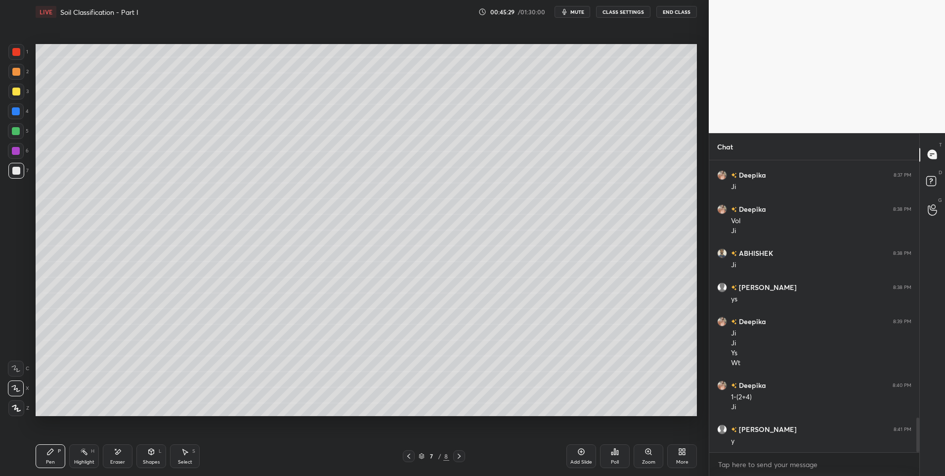
click at [20, 70] on div at bounding box center [16, 72] width 8 height 8
click at [19, 74] on div at bounding box center [16, 72] width 8 height 8
click at [146, 460] on div "Shapes" at bounding box center [151, 461] width 17 height 5
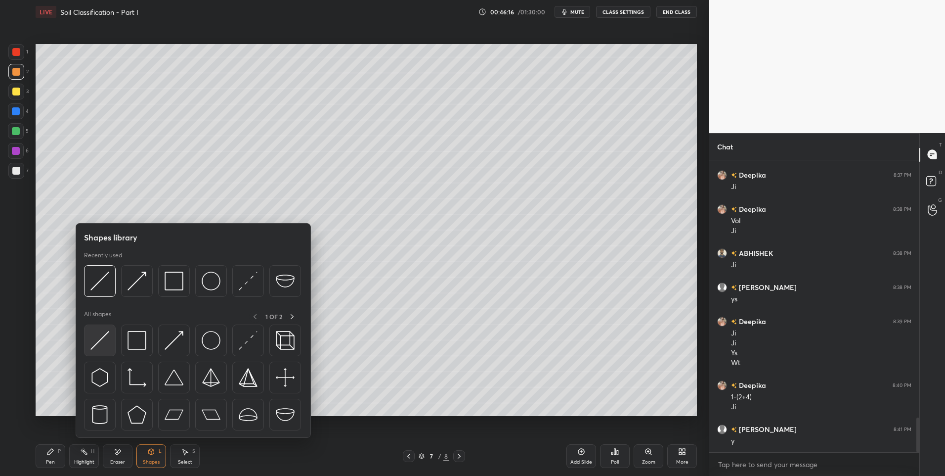
click at [95, 344] on img at bounding box center [99, 340] width 19 height 19
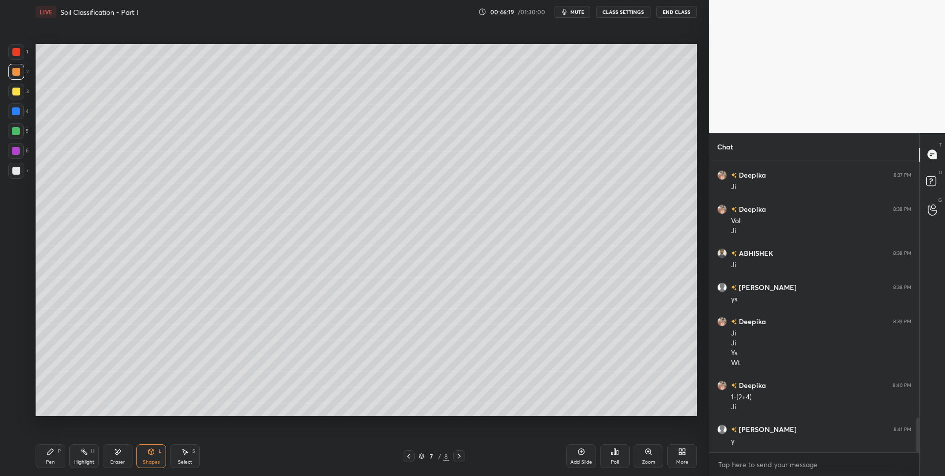
click at [46, 454] on div "Pen P" at bounding box center [51, 456] width 30 height 24
click at [460, 457] on icon at bounding box center [459, 456] width 8 height 8
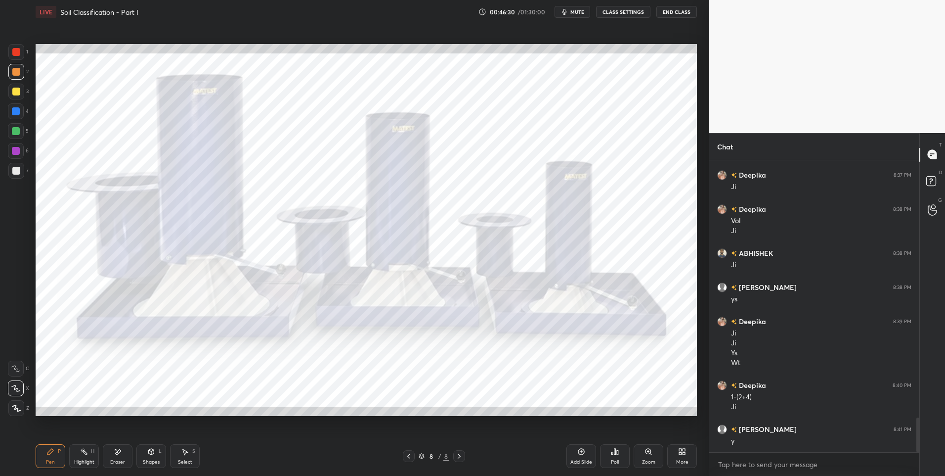
click at [408, 456] on icon at bounding box center [408, 455] width 3 height 5
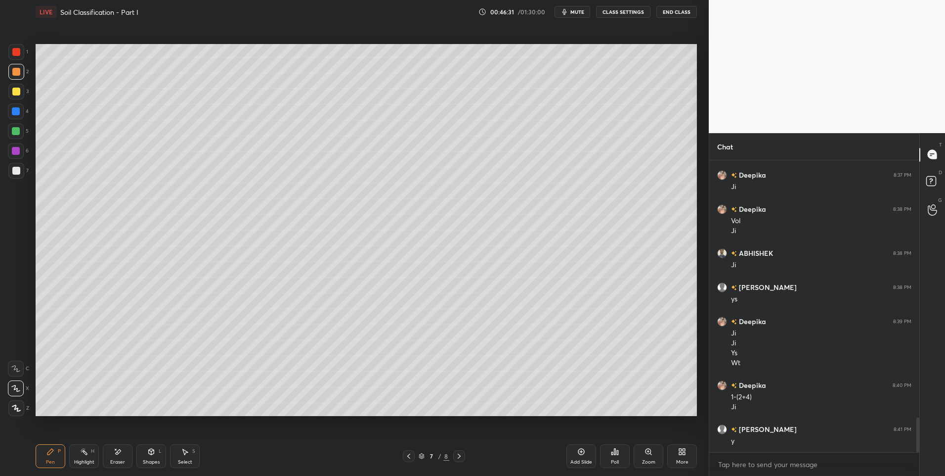
click at [574, 455] on div "Add Slide" at bounding box center [582, 456] width 30 height 24
click at [412, 455] on icon at bounding box center [409, 456] width 8 height 8
click at [87, 458] on div "Highlight H" at bounding box center [84, 456] width 30 height 24
click at [458, 456] on icon at bounding box center [459, 456] width 8 height 8
click at [45, 456] on div "Pen P" at bounding box center [51, 456] width 30 height 24
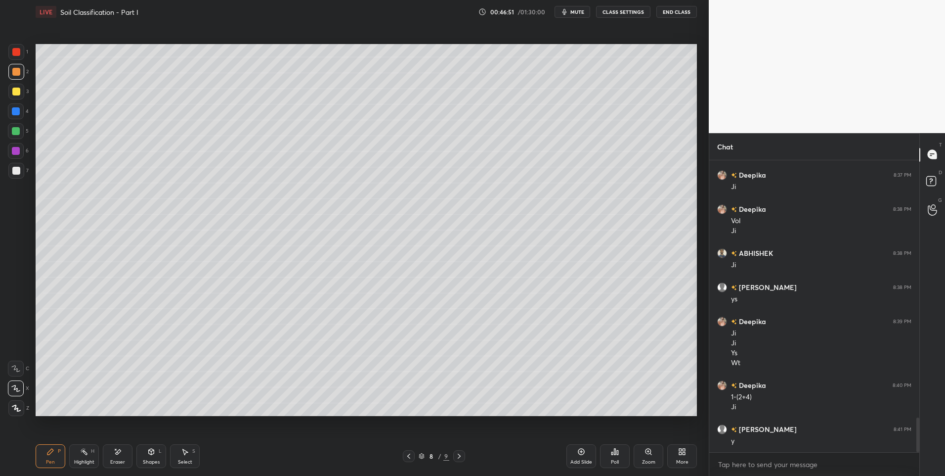
click at [150, 458] on div "Shapes L" at bounding box center [151, 456] width 30 height 24
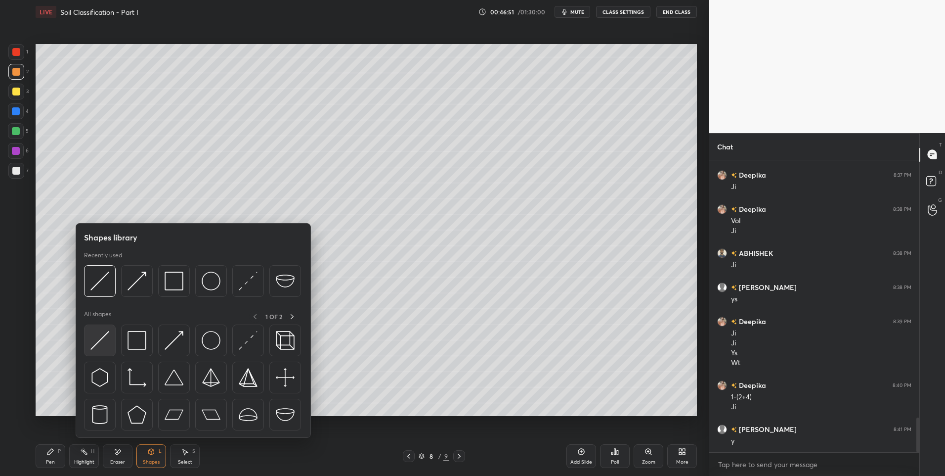
click at [104, 343] on img at bounding box center [99, 340] width 19 height 19
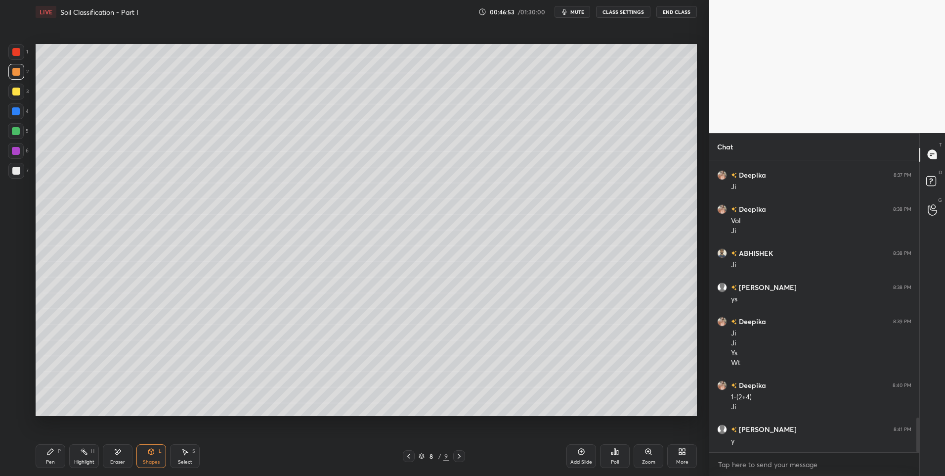
click at [42, 457] on div "Pen P" at bounding box center [51, 456] width 30 height 24
click at [408, 451] on div at bounding box center [409, 456] width 12 height 12
click at [409, 455] on icon at bounding box center [409, 456] width 8 height 8
click at [408, 458] on icon at bounding box center [409, 456] width 8 height 8
click at [179, 457] on div "Select S" at bounding box center [185, 456] width 30 height 24
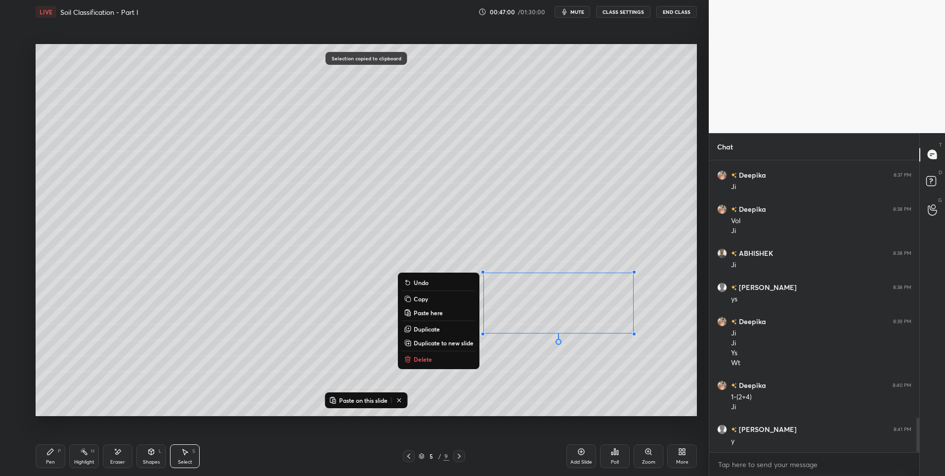
click at [463, 458] on icon at bounding box center [459, 456] width 8 height 8
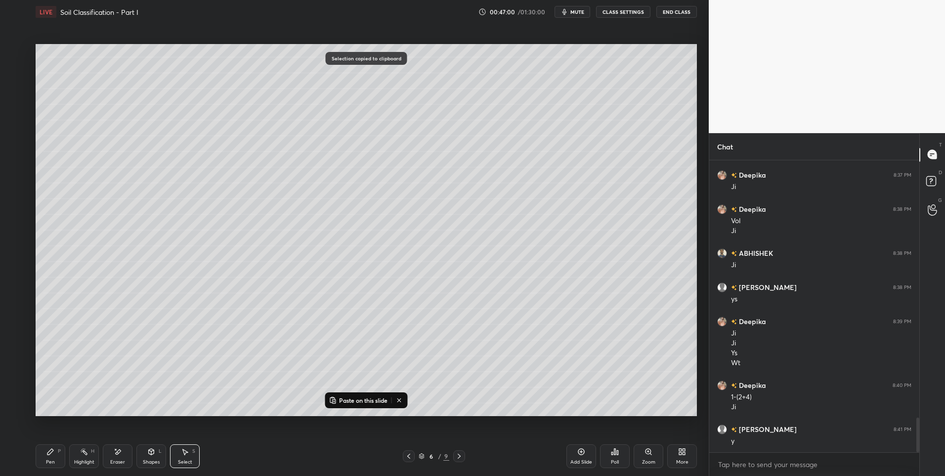
click at [462, 457] on icon at bounding box center [459, 456] width 8 height 8
click at [459, 460] on div at bounding box center [459, 456] width 12 height 12
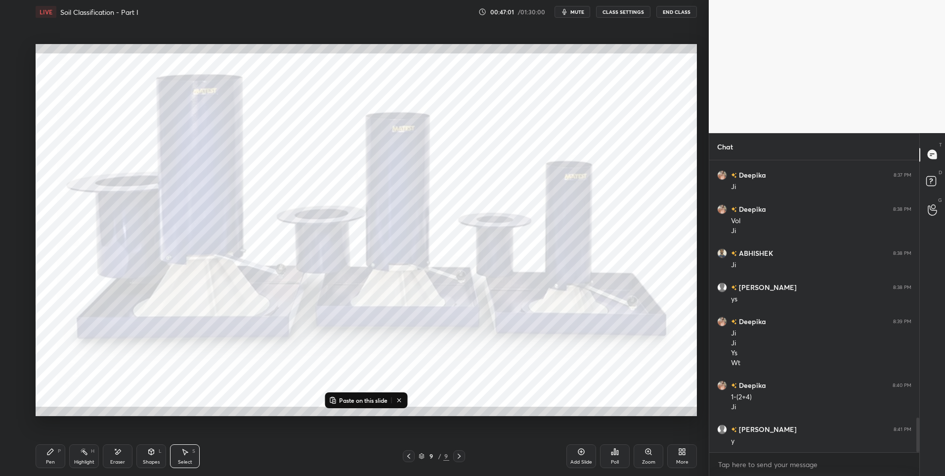
click at [408, 455] on icon at bounding box center [408, 455] width 3 height 5
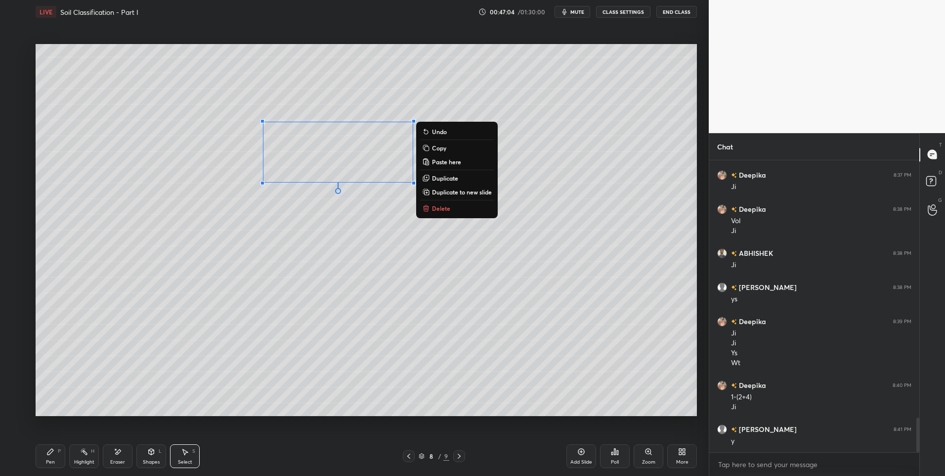
click at [387, 296] on div "0 ° Undo Copy Paste here Duplicate Duplicate to new slide Delete" at bounding box center [367, 230] width 662 height 372
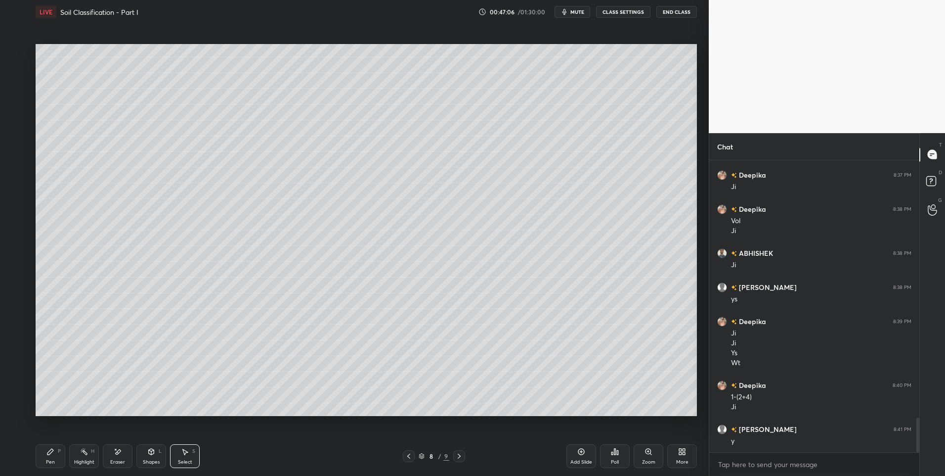
click at [149, 457] on div "Shapes L" at bounding box center [151, 456] width 30 height 24
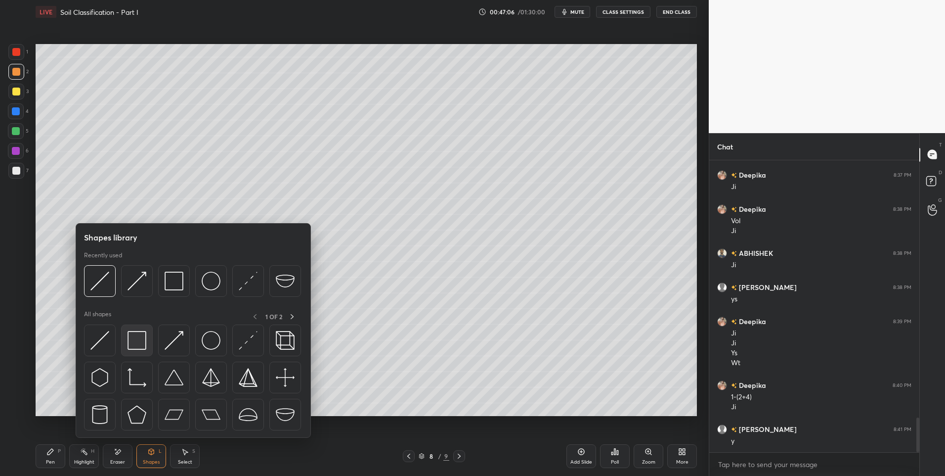
click at [131, 334] on img at bounding box center [137, 340] width 19 height 19
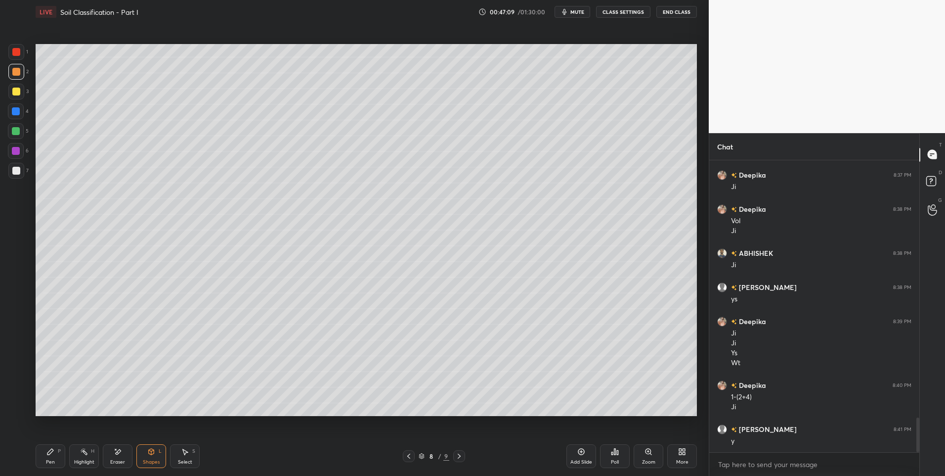
click at [50, 456] on div "Pen P" at bounding box center [51, 456] width 30 height 24
click at [13, 165] on div at bounding box center [16, 171] width 16 height 16
click at [144, 455] on div "Shapes L" at bounding box center [151, 456] width 30 height 24
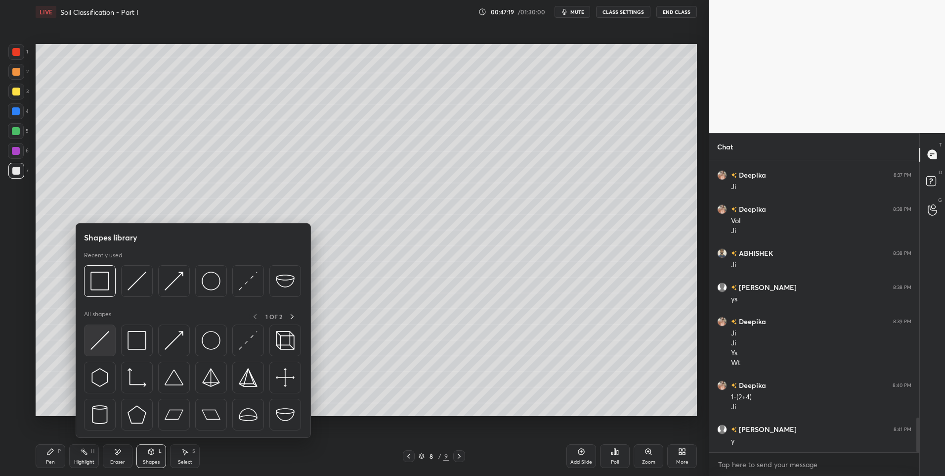
click at [100, 345] on img at bounding box center [99, 340] width 19 height 19
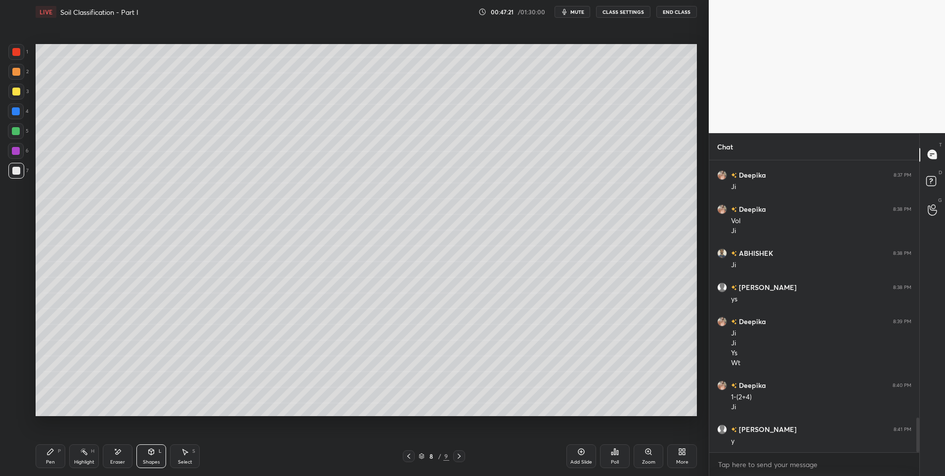
click at [53, 458] on div "Pen P" at bounding box center [51, 456] width 30 height 24
click at [413, 451] on div at bounding box center [409, 456] width 12 height 12
click at [75, 466] on div "Highlight H" at bounding box center [84, 456] width 30 height 24
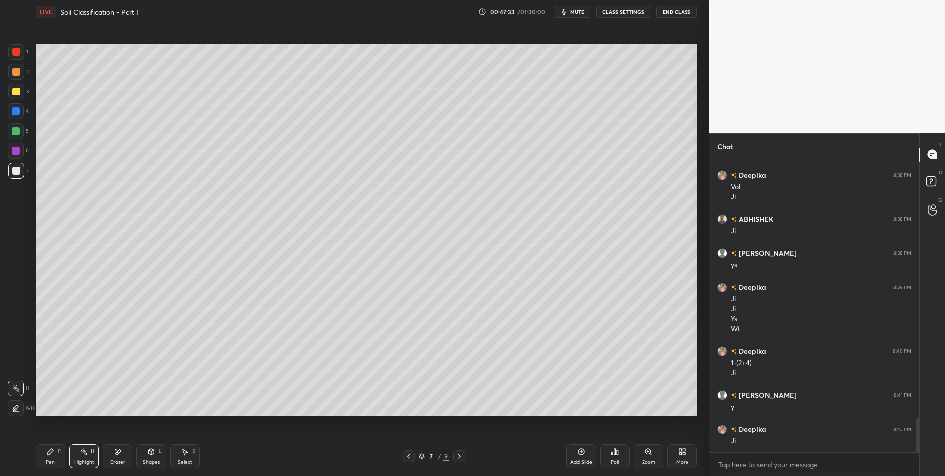
click at [454, 454] on div at bounding box center [459, 456] width 12 height 12
click at [155, 452] on div "Shapes L" at bounding box center [151, 456] width 30 height 24
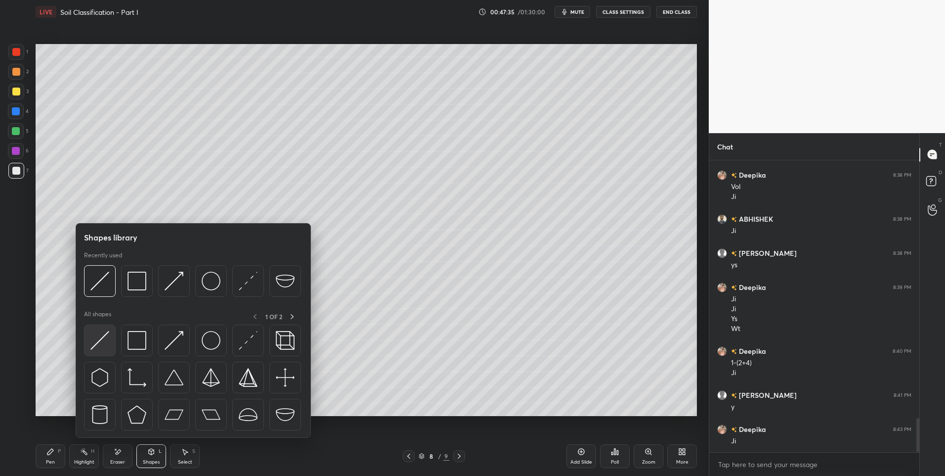
click at [102, 330] on div at bounding box center [100, 340] width 32 height 32
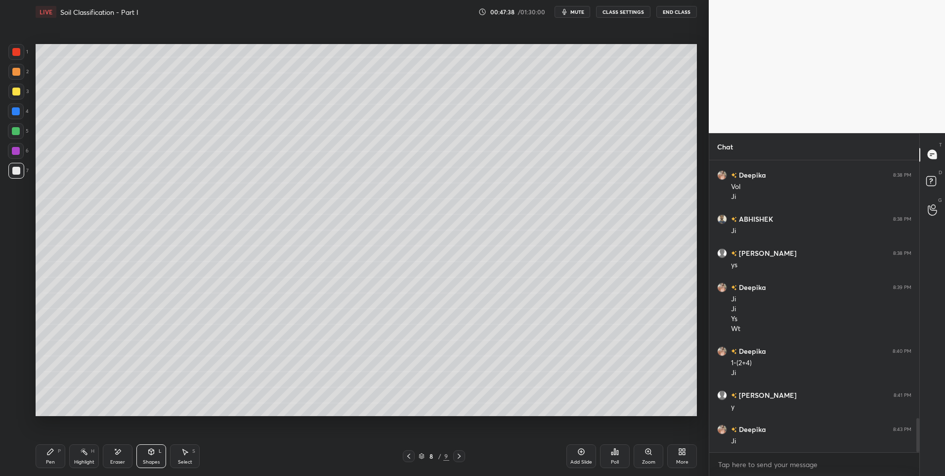
click at [71, 456] on div "Highlight H" at bounding box center [84, 456] width 30 height 24
click at [82, 457] on div "Highlight H" at bounding box center [84, 456] width 30 height 24
click at [51, 454] on icon at bounding box center [50, 452] width 8 height 8
click at [53, 459] on div "Pen" at bounding box center [50, 461] width 9 height 5
click at [149, 459] on div "Shapes" at bounding box center [151, 461] width 17 height 5
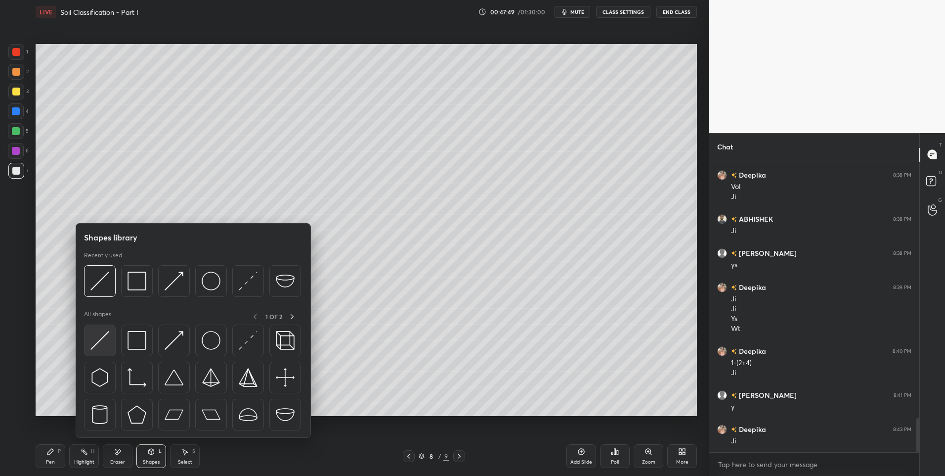
click at [100, 338] on img at bounding box center [99, 340] width 19 height 19
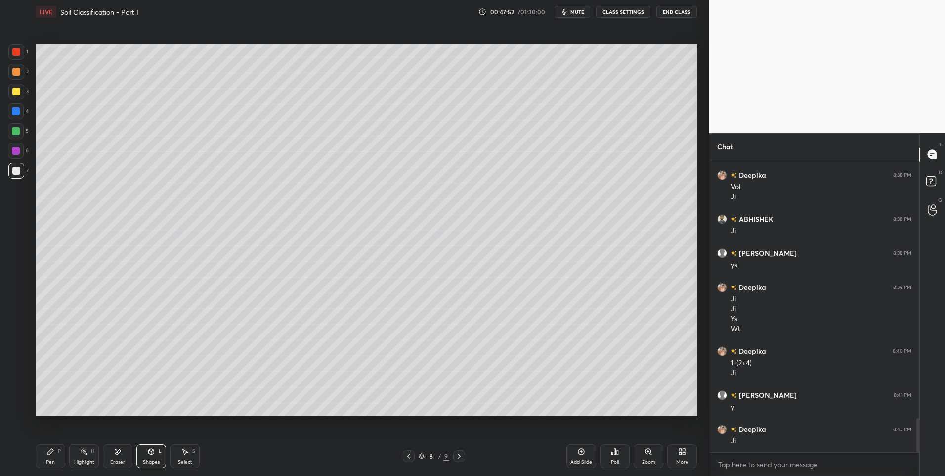
click at [54, 453] on div "Pen P" at bounding box center [51, 456] width 30 height 24
click at [57, 454] on div "Pen P" at bounding box center [51, 456] width 30 height 24
click at [144, 456] on div "Shapes L" at bounding box center [151, 456] width 30 height 24
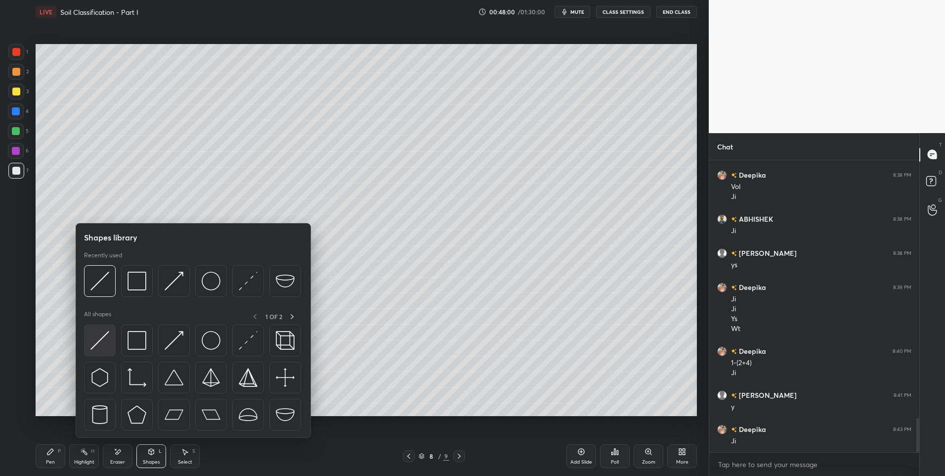
click at [110, 338] on div at bounding box center [100, 340] width 32 height 32
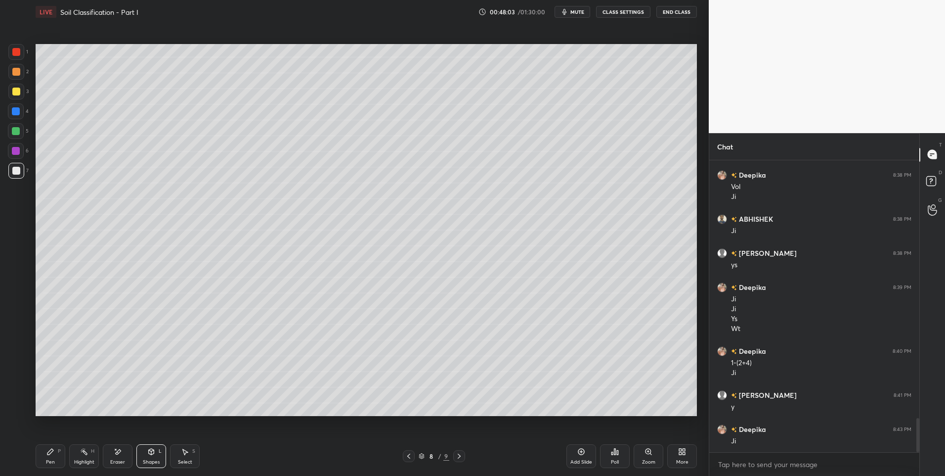
click at [46, 451] on div "Pen P" at bounding box center [51, 456] width 30 height 24
click at [177, 459] on div "Select S" at bounding box center [185, 456] width 30 height 24
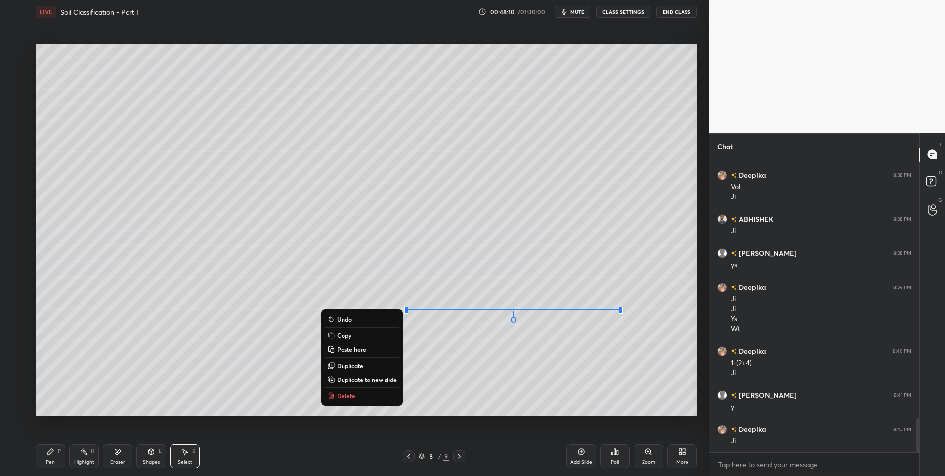
click at [632, 295] on div "0 ° Undo Copy Paste here Duplicate Duplicate to new slide Delete" at bounding box center [367, 230] width 662 height 372
click at [625, 384] on div "0 ° Undo Copy Paste here Duplicate Duplicate to new slide Delete" at bounding box center [367, 230] width 662 height 372
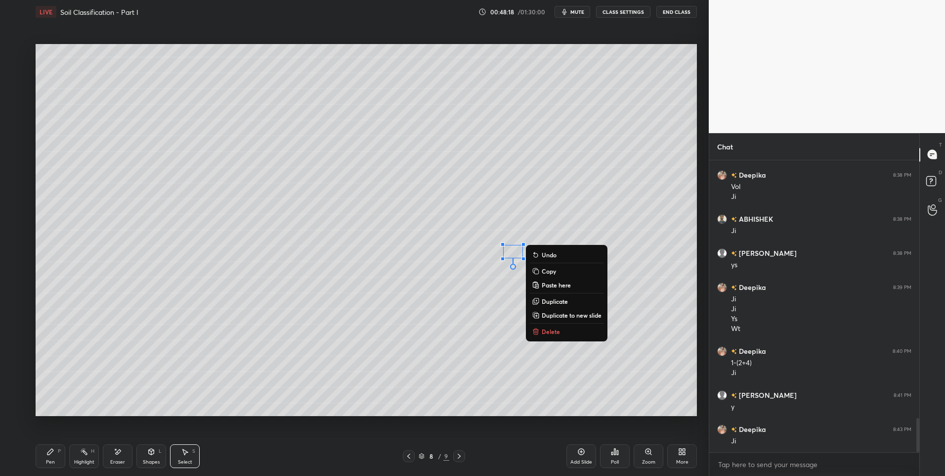
click at [426, 344] on div "0 ° Undo Copy Paste here Duplicate Duplicate to new slide Delete" at bounding box center [367, 230] width 662 height 372
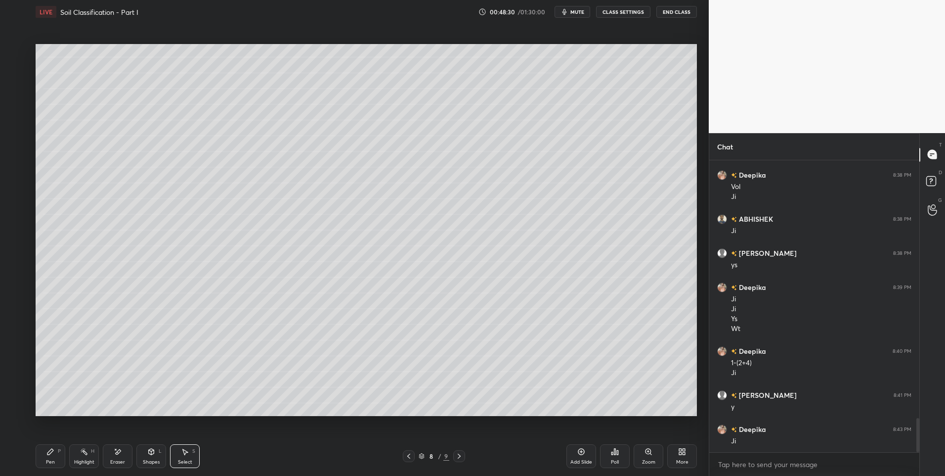
click at [154, 450] on icon at bounding box center [151, 452] width 8 height 8
click at [48, 451] on icon at bounding box center [50, 452] width 6 height 6
click at [110, 454] on div "Eraser" at bounding box center [118, 456] width 30 height 24
click at [57, 450] on div "Pen P" at bounding box center [51, 456] width 30 height 24
click at [23, 389] on div at bounding box center [16, 388] width 16 height 16
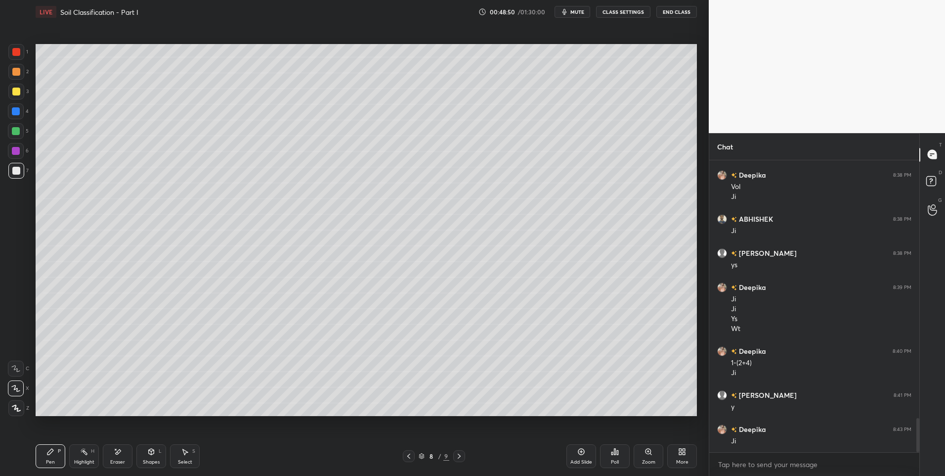
click at [147, 459] on div "Shapes" at bounding box center [151, 461] width 17 height 5
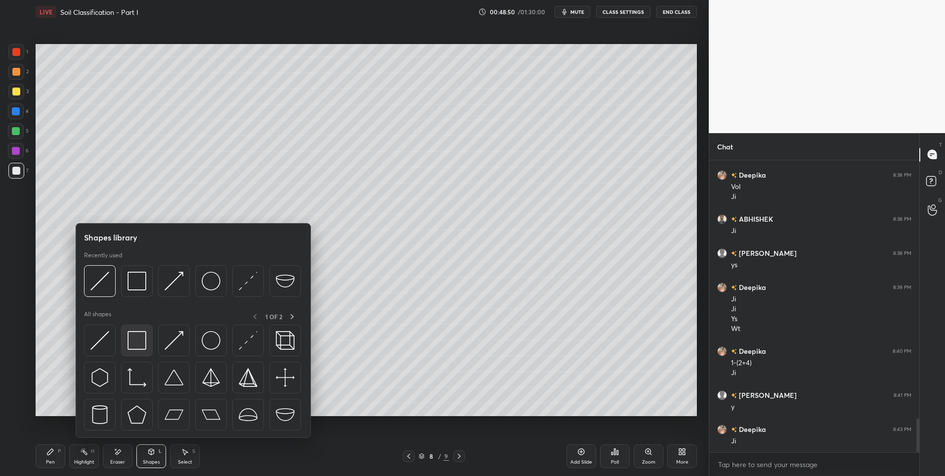
click at [138, 341] on img at bounding box center [137, 340] width 19 height 19
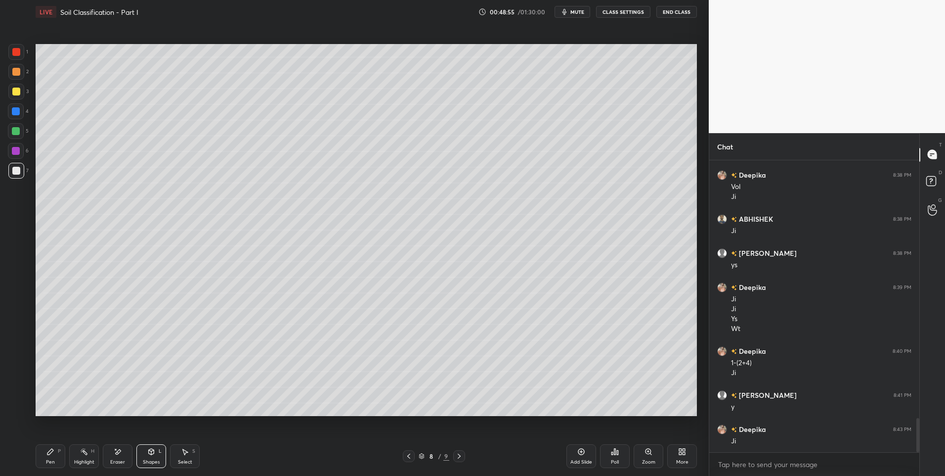
click at [91, 453] on div "H" at bounding box center [92, 451] width 3 height 5
click at [114, 452] on icon at bounding box center [118, 452] width 8 height 8
click at [52, 452] on icon at bounding box center [50, 452] width 8 height 8
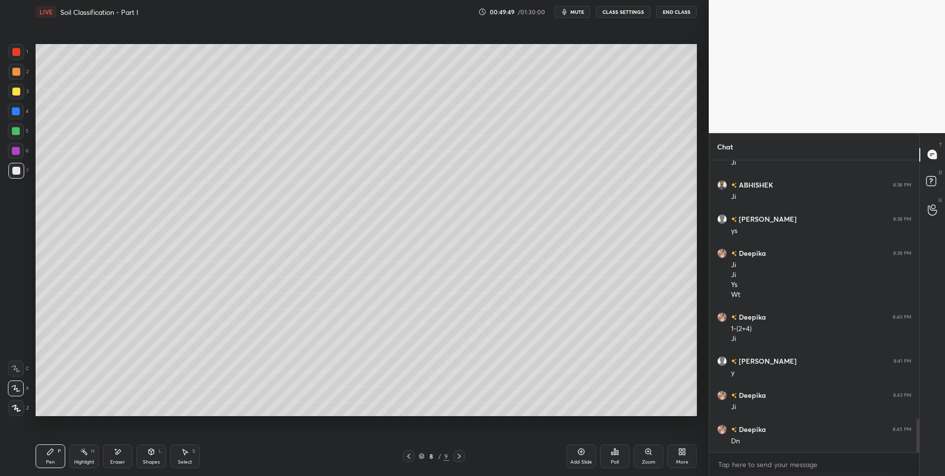
scroll to position [2265, 0]
click at [33, 454] on div "LIVE Soil Classification - Part I 00:49:54 / 01:30:00 mute CLASS SETTINGS End C…" at bounding box center [367, 238] width 670 height 476
click at [12, 136] on div at bounding box center [16, 131] width 16 height 16
click at [13, 141] on div "5" at bounding box center [18, 133] width 21 height 20
click at [19, 50] on div at bounding box center [16, 52] width 8 height 8
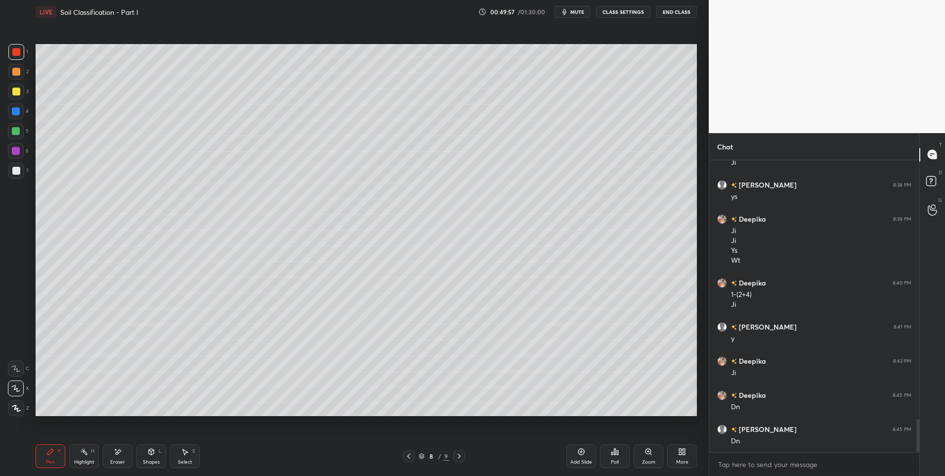
click at [14, 58] on div at bounding box center [16, 52] width 16 height 16
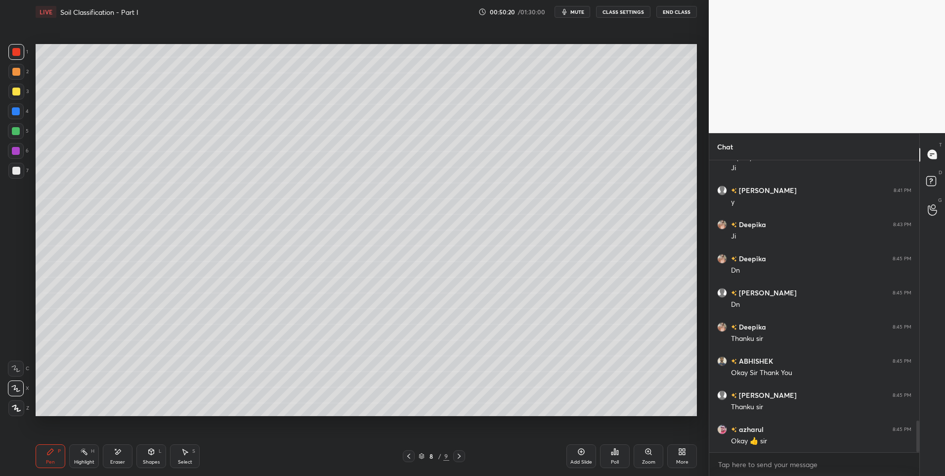
click at [87, 460] on div "Highlight" at bounding box center [84, 461] width 20 height 5
click at [19, 132] on div at bounding box center [16, 131] width 8 height 8
click at [678, 13] on button "End Class" at bounding box center [677, 12] width 41 height 12
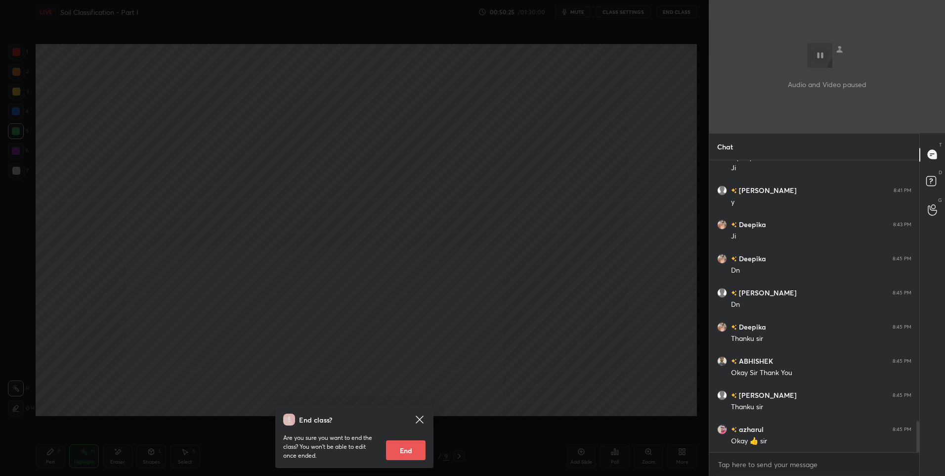
scroll to position [2436, 0]
click at [410, 444] on button "End" at bounding box center [406, 450] width 40 height 20
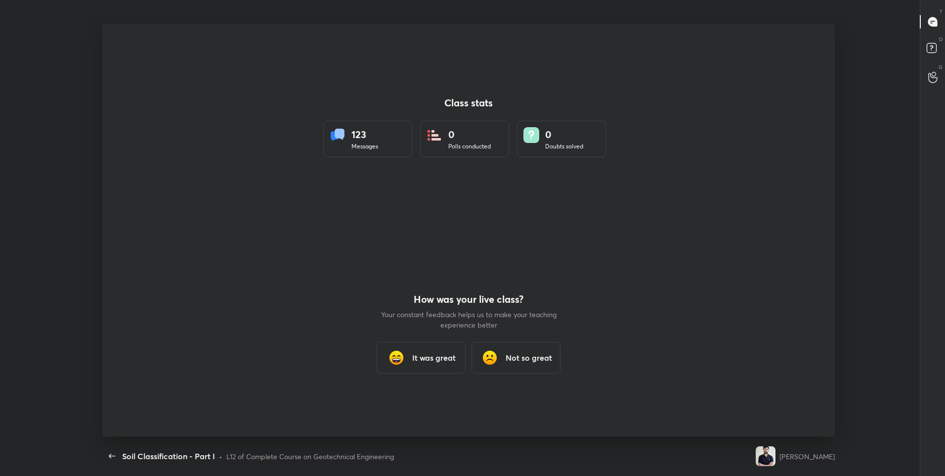
scroll to position [412, 938]
click at [445, 359] on h3 "It was great" at bounding box center [434, 358] width 44 height 12
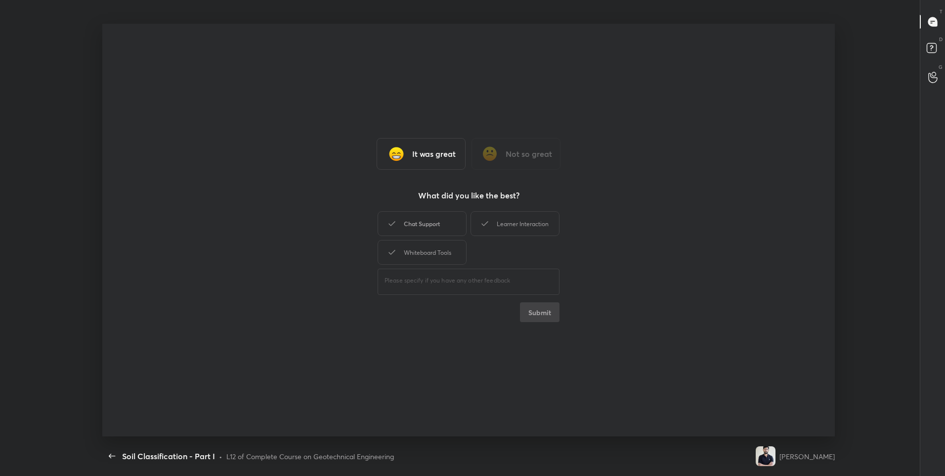
drag, startPoint x: 449, startPoint y: 216, endPoint x: 524, endPoint y: 224, distance: 75.7
click at [449, 217] on div "Chat Support" at bounding box center [422, 223] width 89 height 25
click at [524, 224] on div "Learner Interaction" at bounding box center [515, 223] width 89 height 25
click at [445, 260] on div "Whiteboard Tools" at bounding box center [422, 252] width 89 height 25
click at [547, 313] on button "Submit" at bounding box center [540, 312] width 40 height 20
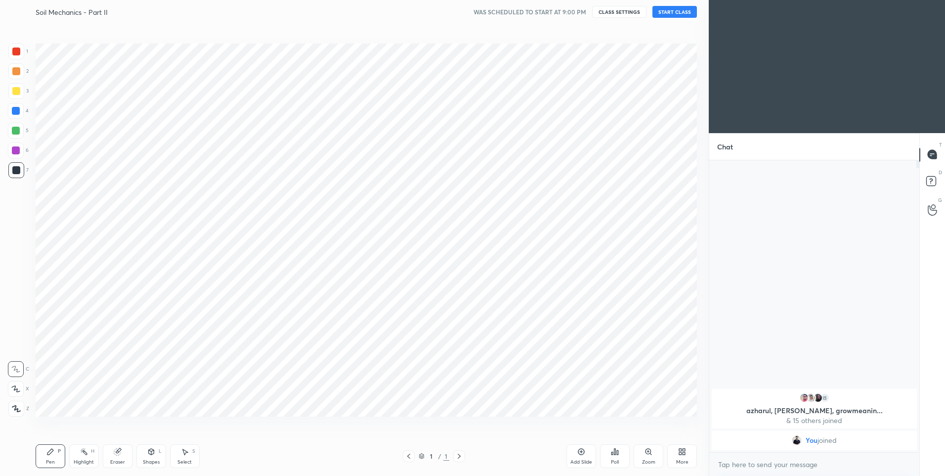
scroll to position [412, 670]
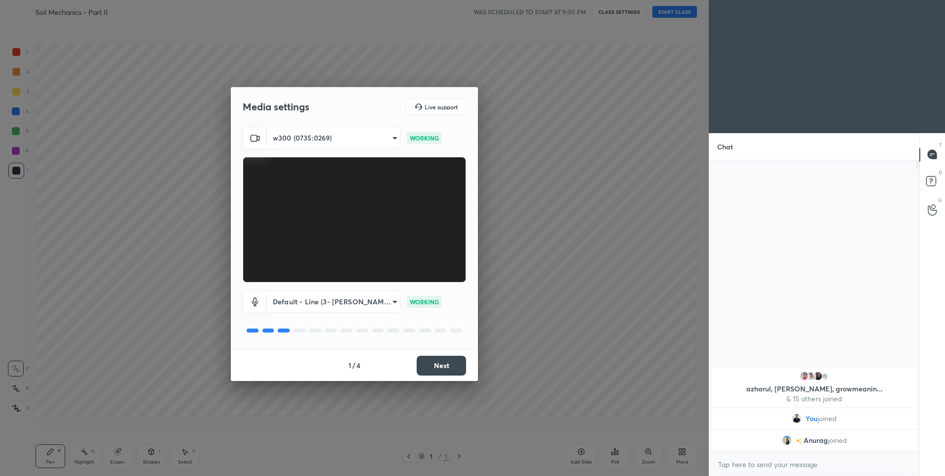
click at [447, 370] on button "Next" at bounding box center [441, 366] width 49 height 20
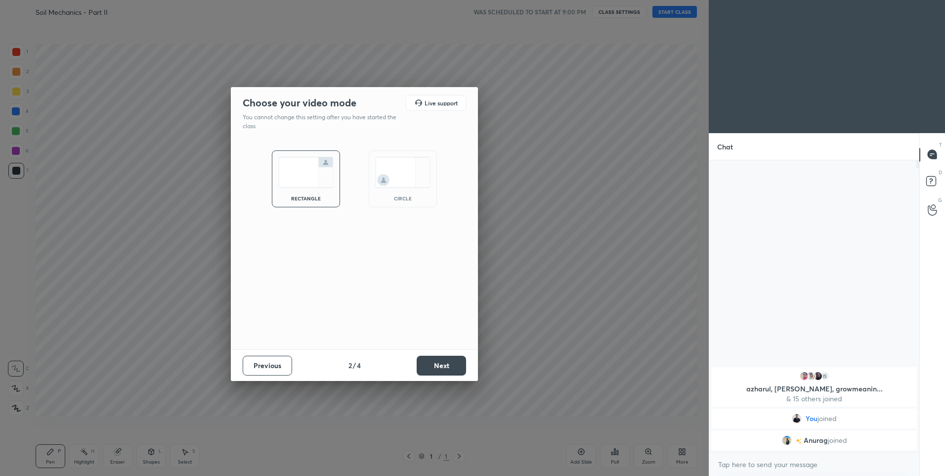
click at [442, 358] on button "Next" at bounding box center [441, 366] width 49 height 20
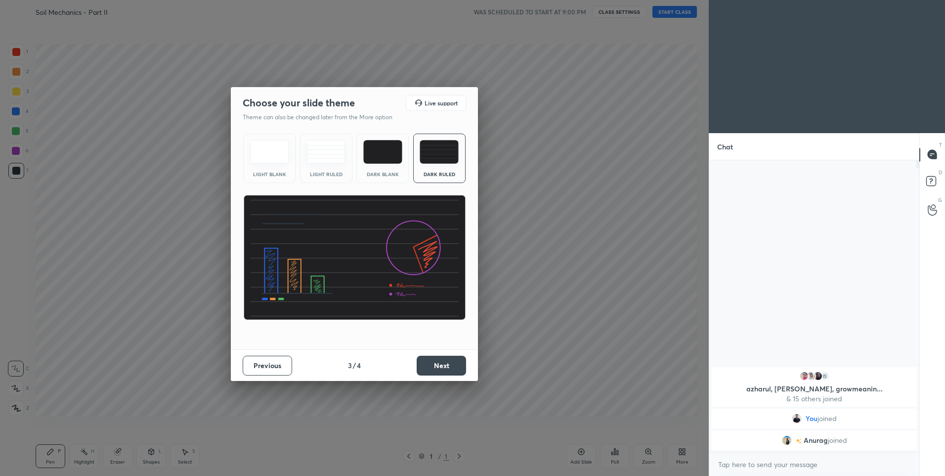
click at [449, 361] on button "Next" at bounding box center [441, 366] width 49 height 20
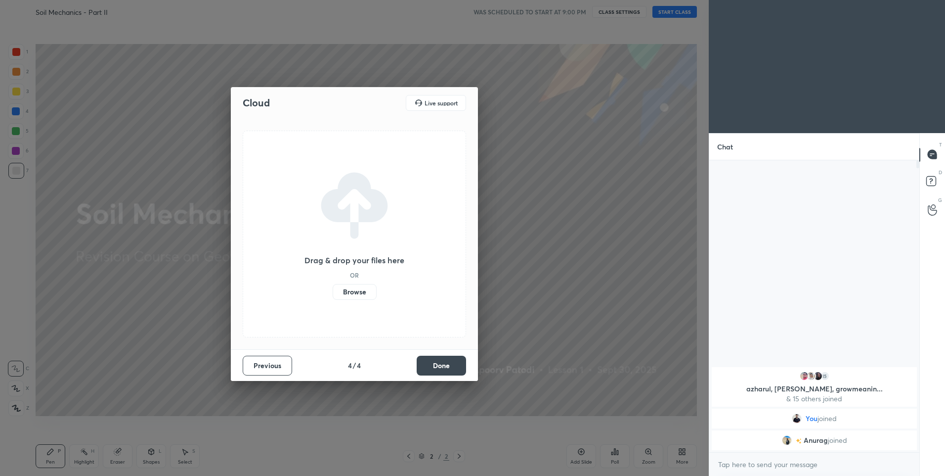
click at [453, 367] on button "Done" at bounding box center [441, 366] width 49 height 20
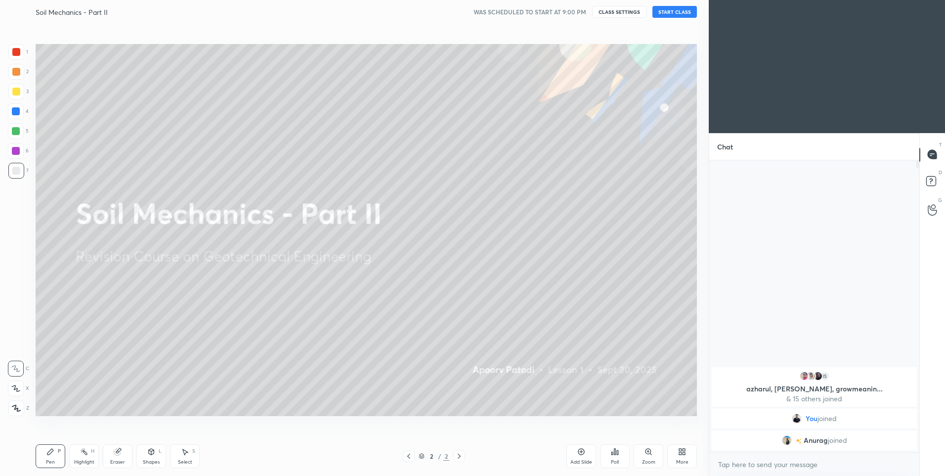
click at [680, 12] on button "START CLASS" at bounding box center [675, 12] width 45 height 12
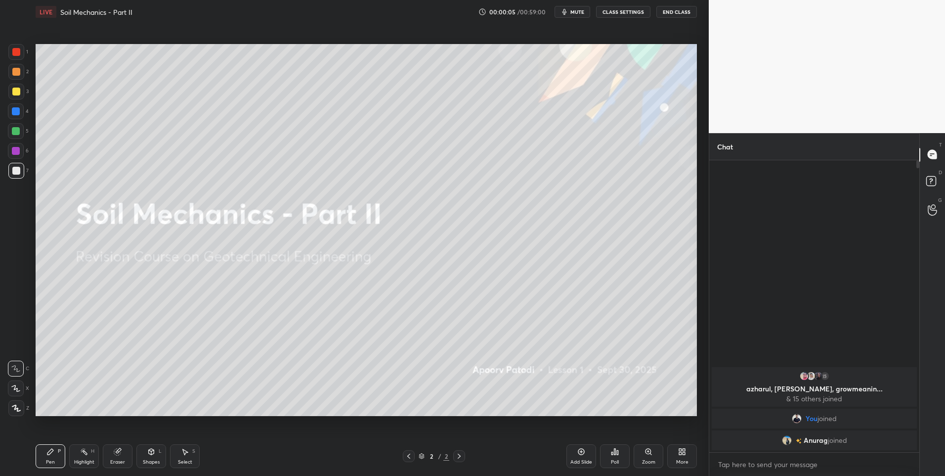
click at [685, 463] on div "More" at bounding box center [682, 461] width 12 height 5
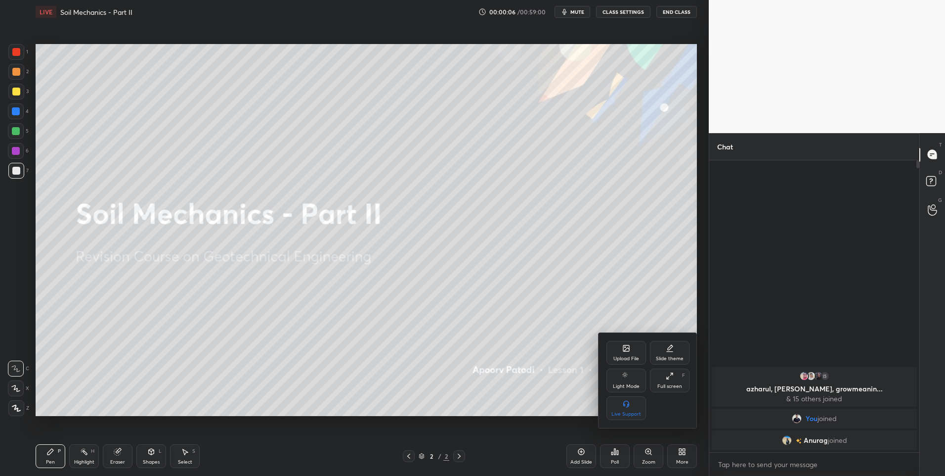
click at [619, 353] on div "Upload File" at bounding box center [627, 353] width 40 height 24
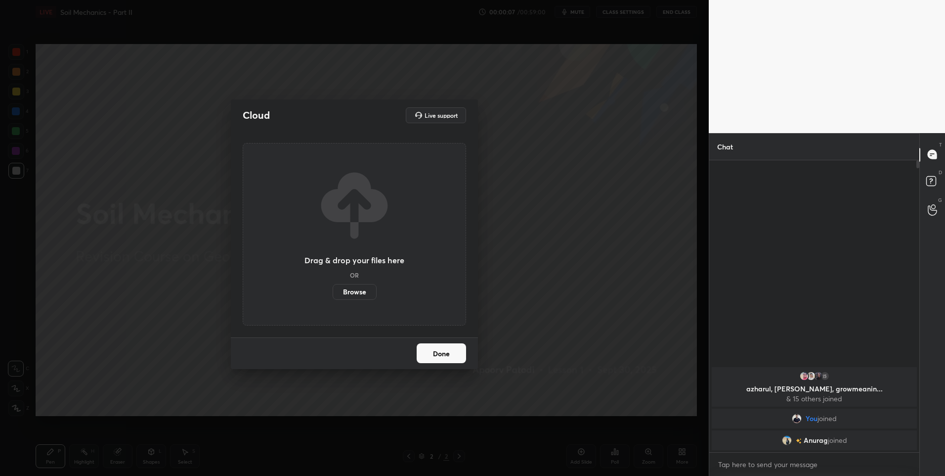
click at [341, 290] on label "Browse" at bounding box center [355, 292] width 44 height 16
click at [333, 290] on input "Browse" at bounding box center [333, 292] width 0 height 16
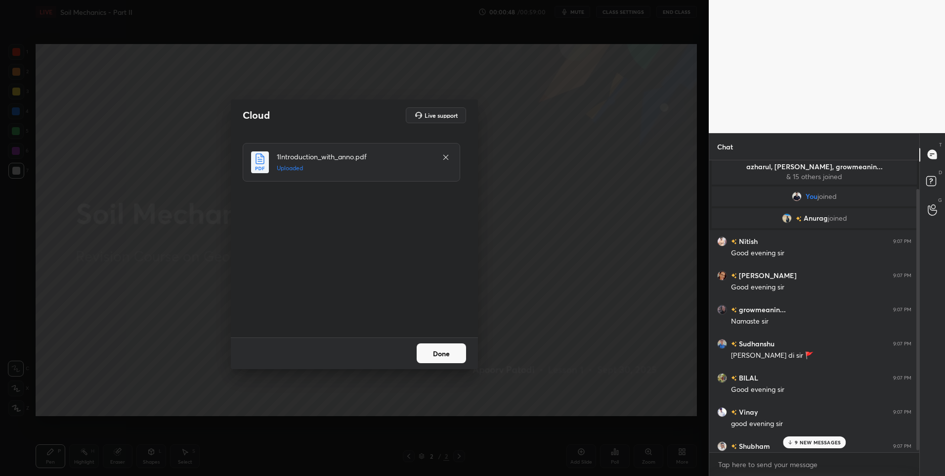
scroll to position [34, 0]
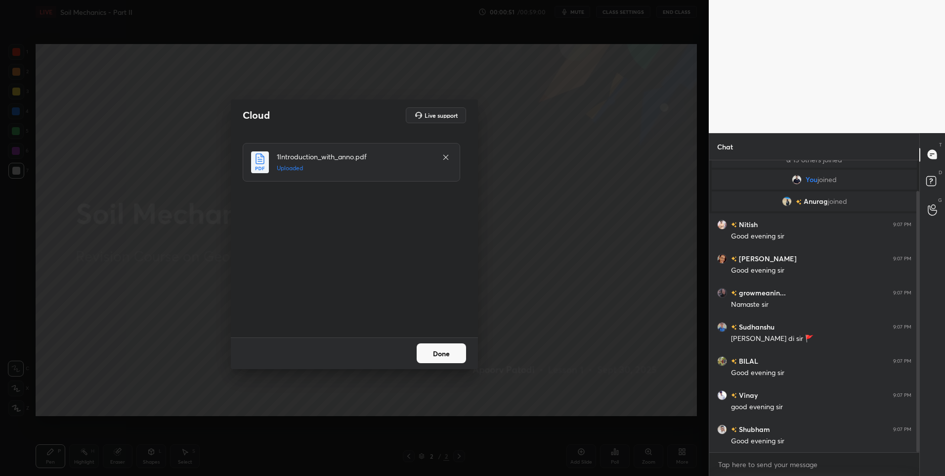
click at [450, 357] on button "Done" at bounding box center [441, 353] width 49 height 20
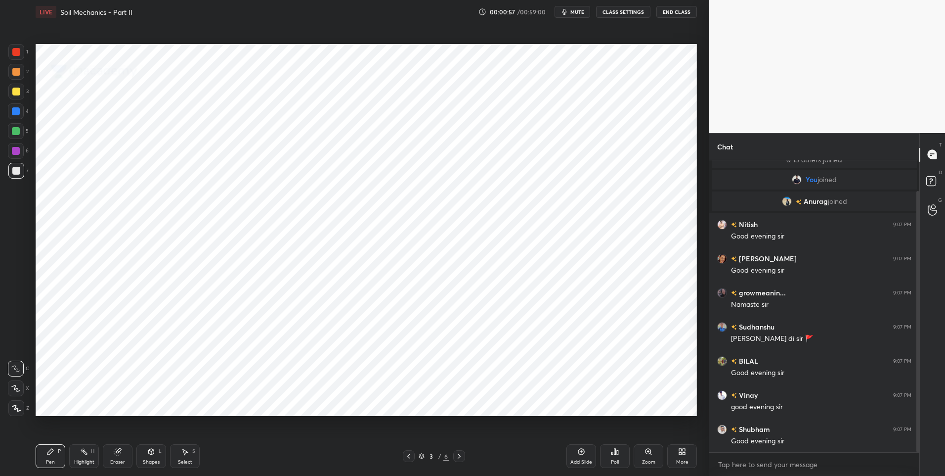
click at [25, 389] on div "X" at bounding box center [18, 388] width 21 height 16
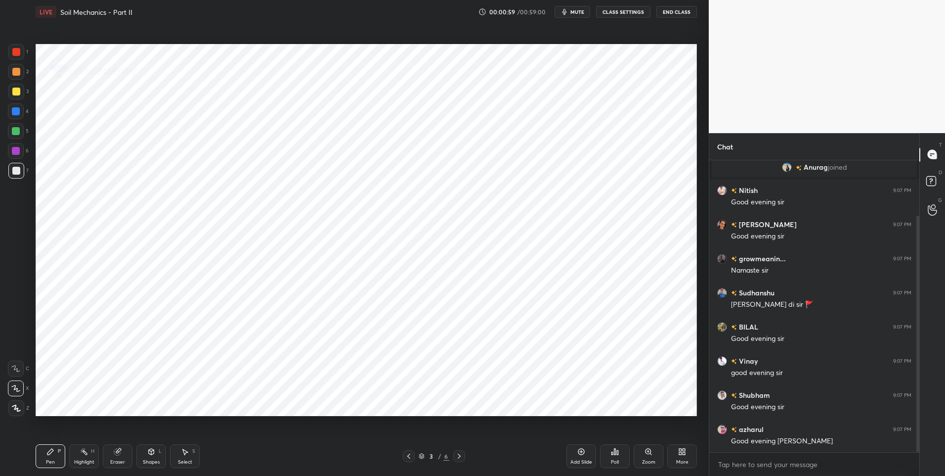
click at [16, 44] on div at bounding box center [16, 52] width 16 height 16
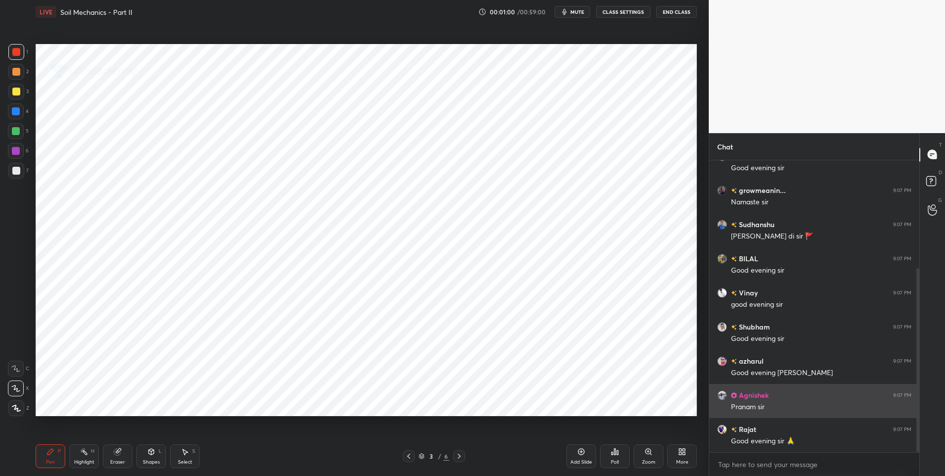
scroll to position [171, 0]
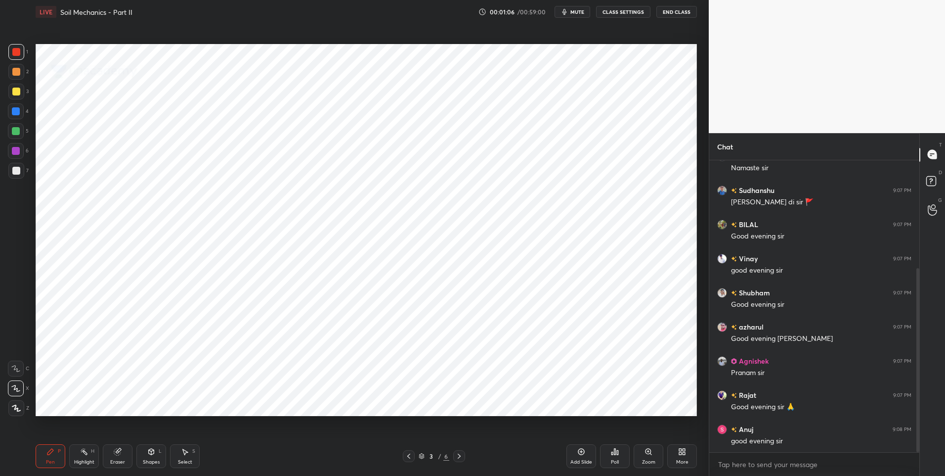
click at [459, 454] on icon at bounding box center [459, 455] width 3 height 5
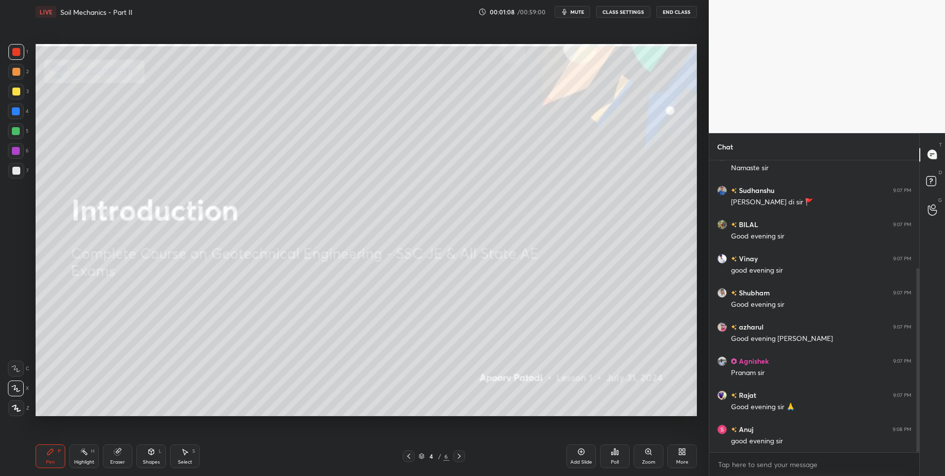
click at [459, 454] on icon at bounding box center [459, 456] width 8 height 8
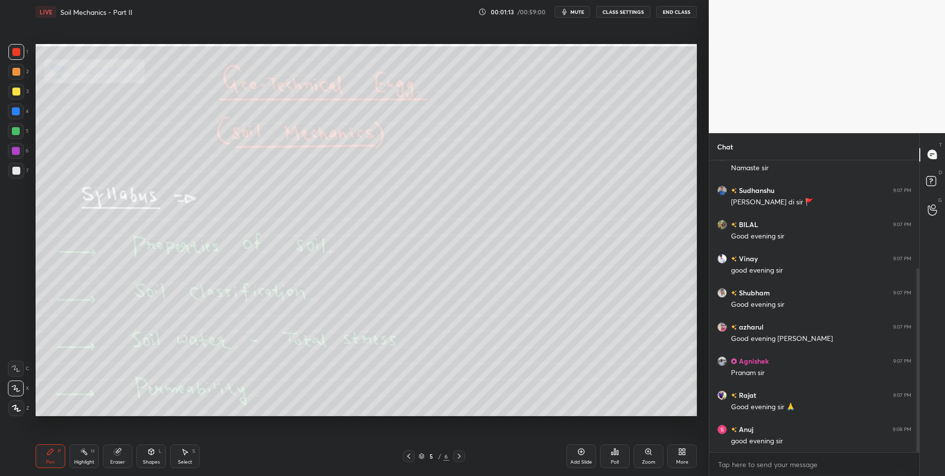
click at [17, 175] on div at bounding box center [16, 171] width 16 height 16
click at [17, 91] on div at bounding box center [16, 92] width 8 height 8
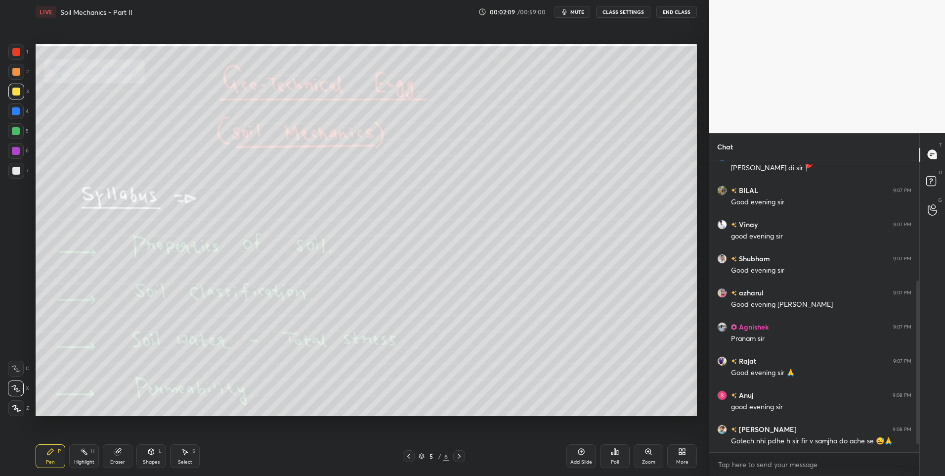
scroll to position [228, 0]
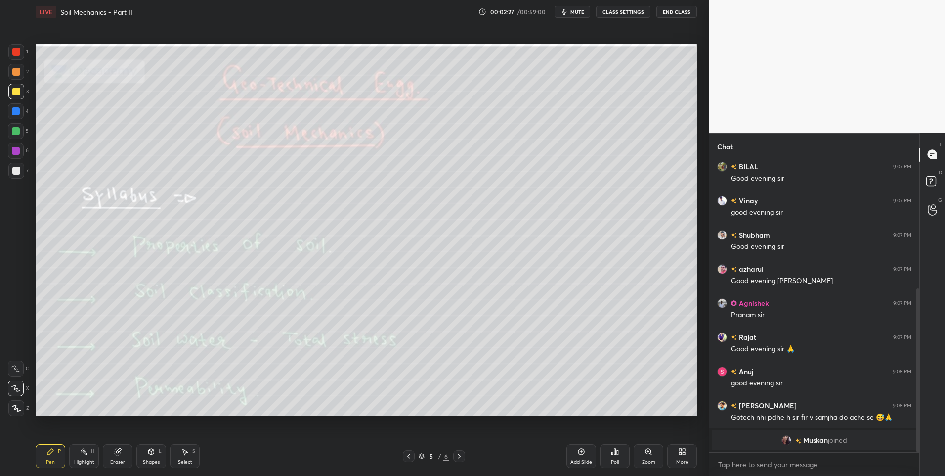
click at [77, 455] on div "Highlight H" at bounding box center [84, 456] width 30 height 24
click at [16, 169] on div at bounding box center [16, 171] width 8 height 8
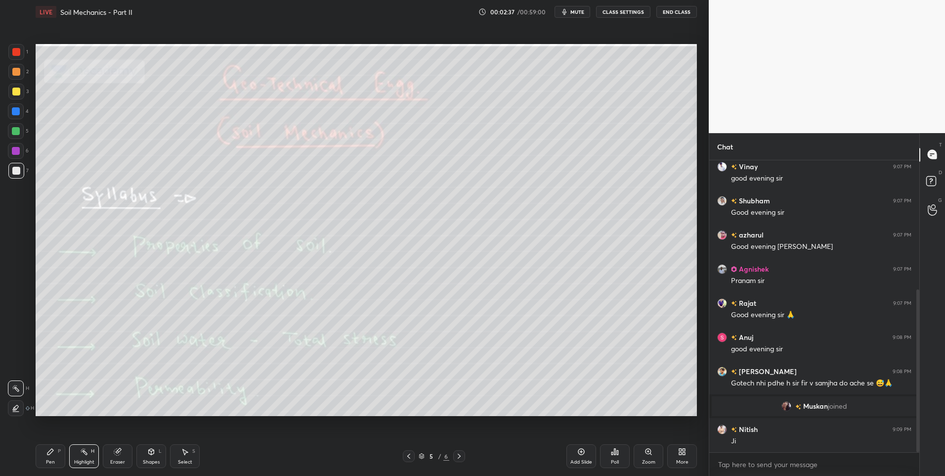
click at [14, 95] on div at bounding box center [16, 92] width 8 height 8
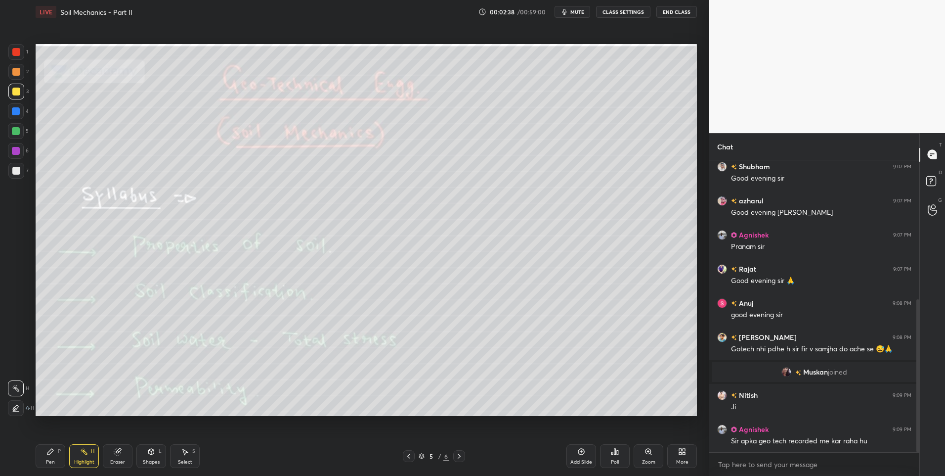
click at [50, 458] on div "Pen P" at bounding box center [51, 456] width 30 height 24
click at [187, 459] on div "Select" at bounding box center [185, 461] width 14 height 5
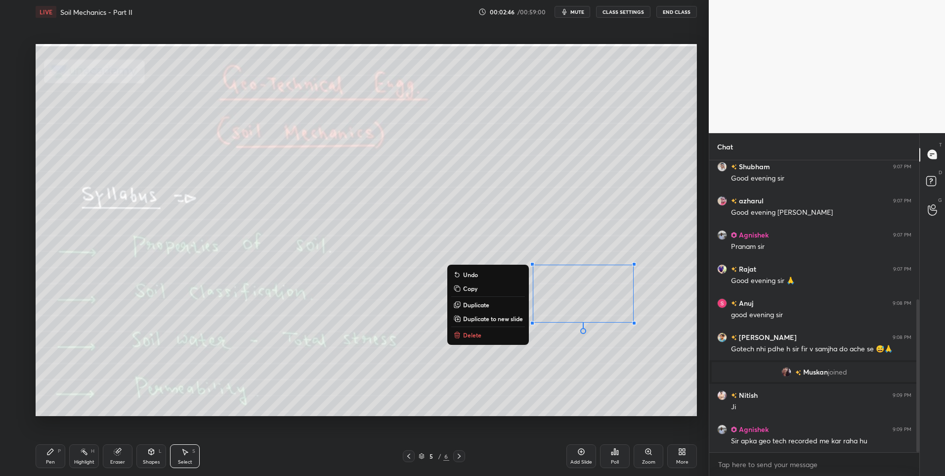
click at [476, 335] on p "Delete" at bounding box center [472, 335] width 18 height 8
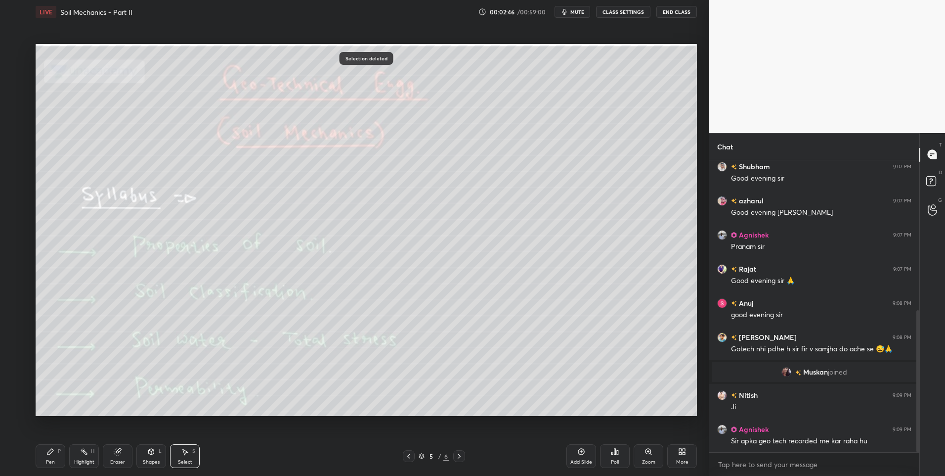
scroll to position [308, 0]
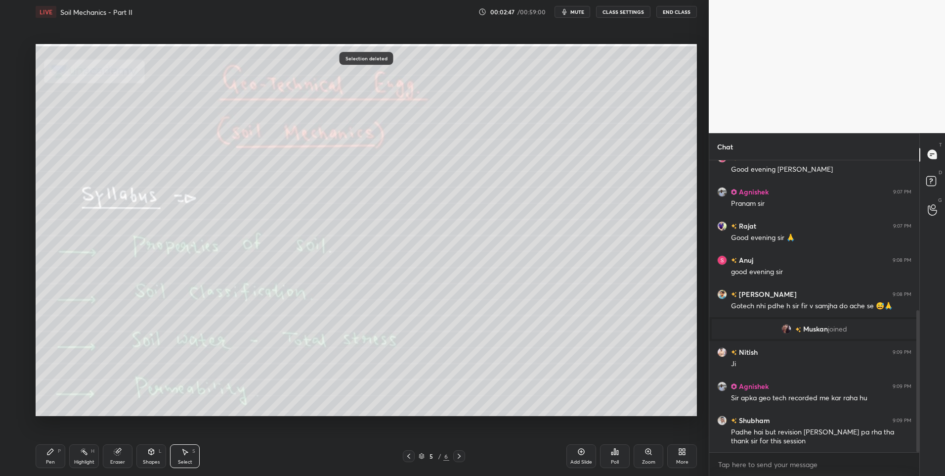
click at [89, 454] on div "Highlight H" at bounding box center [84, 456] width 30 height 24
click at [48, 455] on div "Pen P" at bounding box center [51, 456] width 30 height 24
click at [15, 170] on div at bounding box center [16, 171] width 8 height 8
click at [458, 453] on icon at bounding box center [459, 456] width 8 height 8
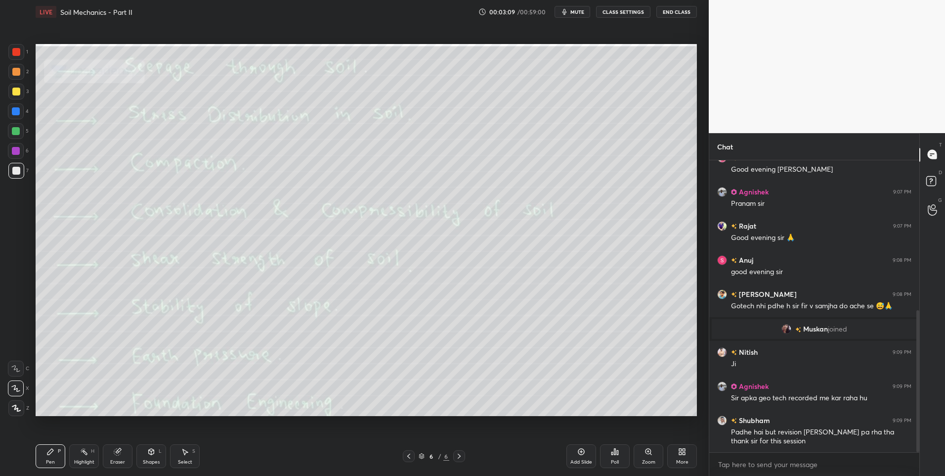
click at [458, 453] on icon at bounding box center [459, 456] width 8 height 8
click at [458, 455] on icon at bounding box center [459, 456] width 8 height 8
click at [458, 460] on div at bounding box center [459, 456] width 12 height 12
click at [684, 455] on div "More" at bounding box center [683, 456] width 30 height 24
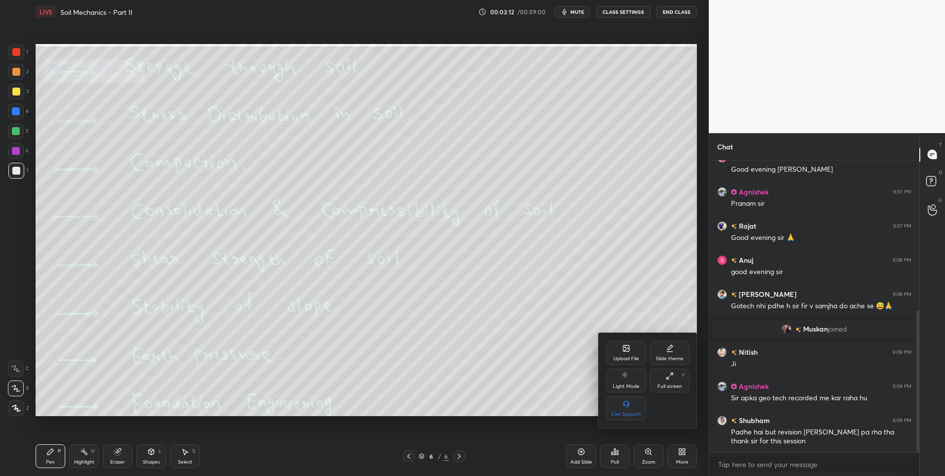
click at [626, 354] on div "Upload File" at bounding box center [627, 353] width 40 height 24
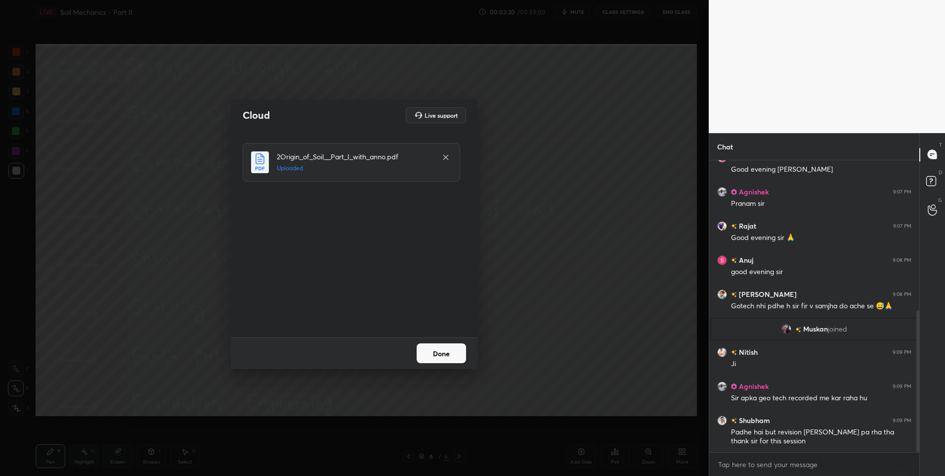
click at [446, 353] on button "Done" at bounding box center [441, 353] width 49 height 20
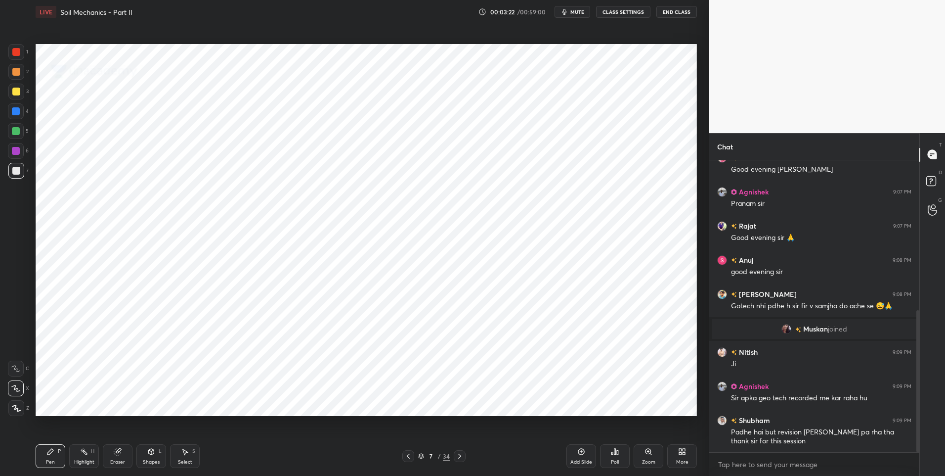
click at [461, 456] on icon at bounding box center [460, 456] width 8 height 8
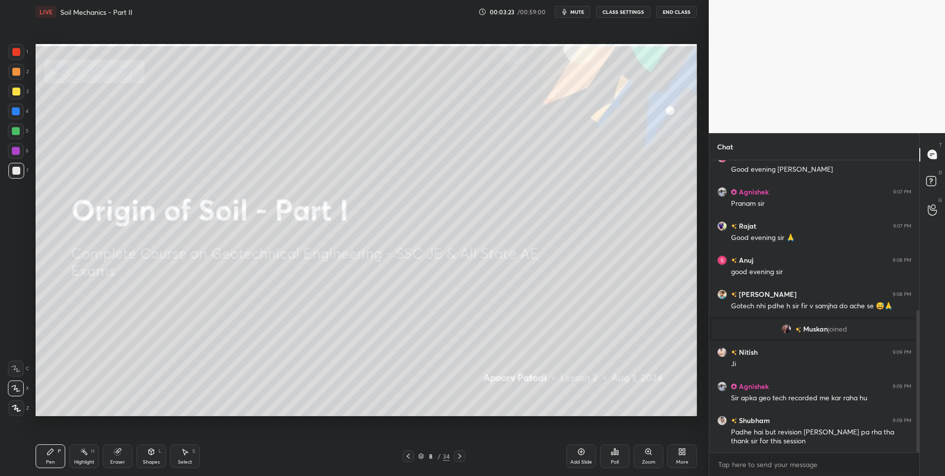
click at [461, 456] on icon at bounding box center [460, 456] width 8 height 8
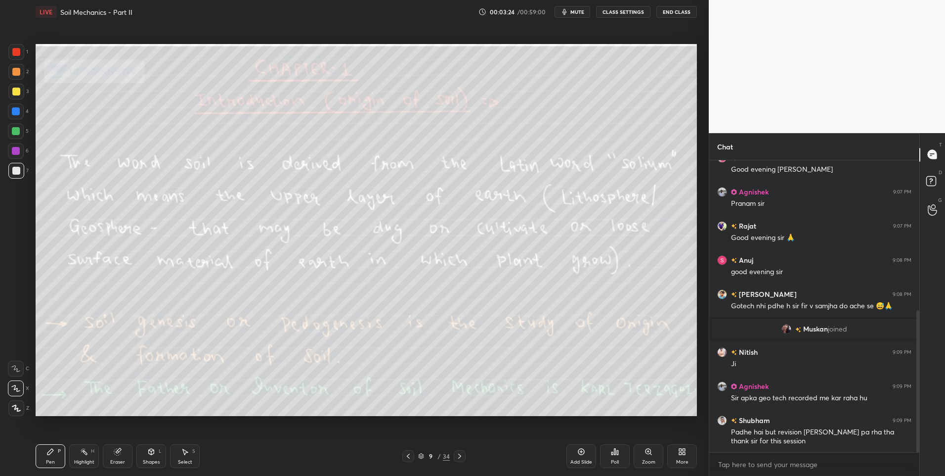
click at [73, 458] on div "Highlight H" at bounding box center [84, 456] width 30 height 24
click at [15, 51] on div at bounding box center [16, 52] width 8 height 8
click at [156, 457] on div "Shapes L" at bounding box center [151, 456] width 30 height 24
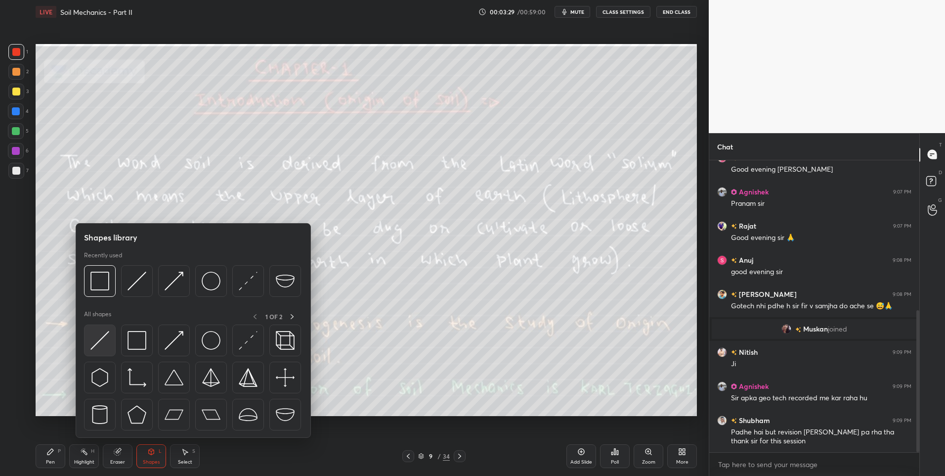
click at [91, 338] on img at bounding box center [99, 340] width 19 height 19
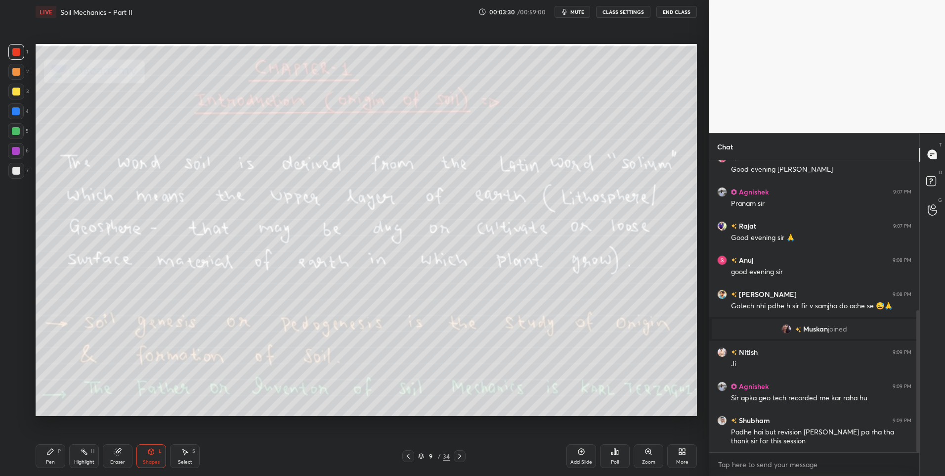
click at [13, 120] on div "4" at bounding box center [18, 113] width 21 height 20
click at [14, 132] on div at bounding box center [16, 131] width 8 height 8
click at [72, 463] on div "Highlight H" at bounding box center [84, 456] width 30 height 24
click at [73, 456] on div "Highlight H" at bounding box center [84, 456] width 30 height 24
click at [150, 452] on icon at bounding box center [151, 452] width 5 height 6
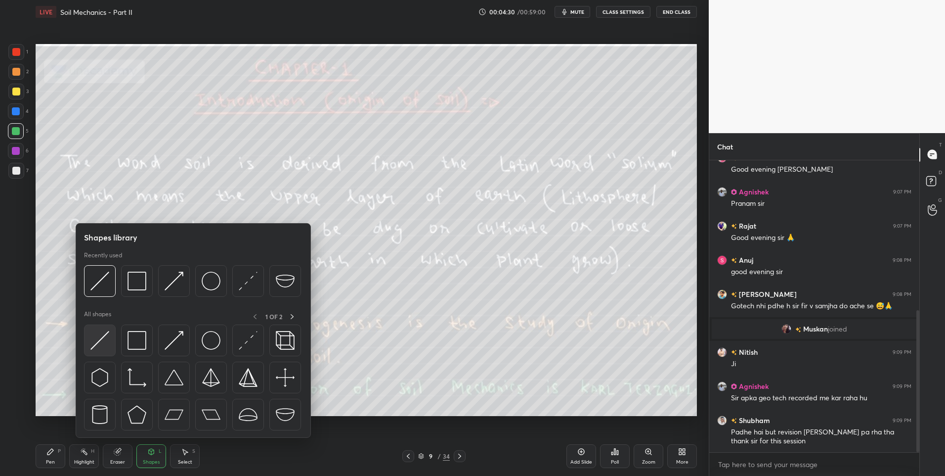
click at [92, 339] on img at bounding box center [99, 340] width 19 height 19
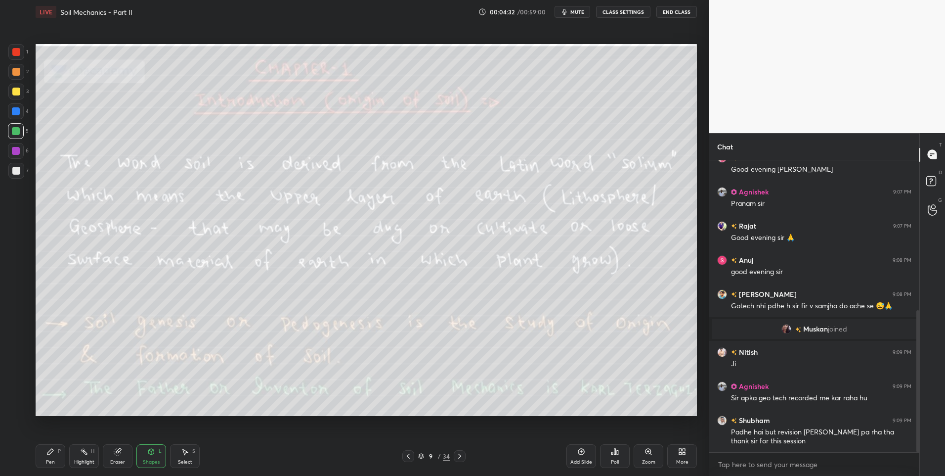
click at [16, 71] on div at bounding box center [16, 72] width 8 height 8
click at [82, 454] on icon at bounding box center [84, 452] width 8 height 8
click at [44, 458] on div "Pen P" at bounding box center [51, 456] width 30 height 24
click at [79, 455] on div "Highlight H" at bounding box center [84, 456] width 30 height 24
click at [159, 459] on div "Shapes" at bounding box center [151, 461] width 17 height 5
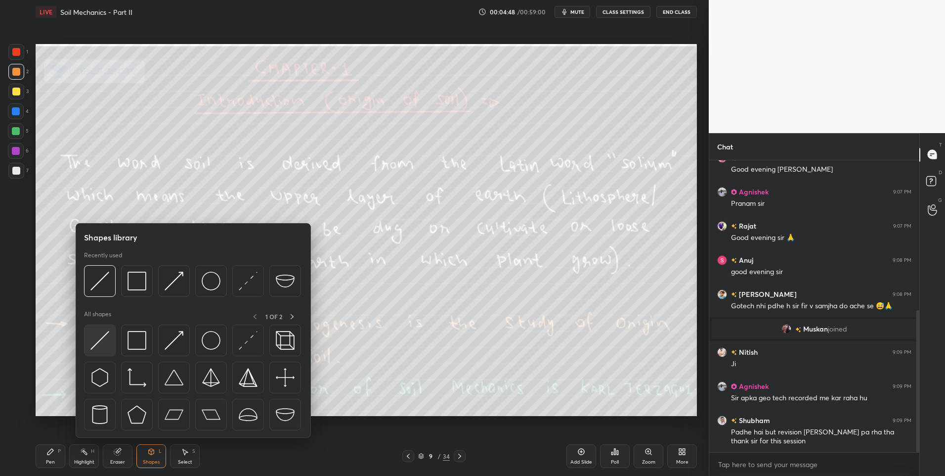
click at [106, 338] on img at bounding box center [99, 340] width 19 height 19
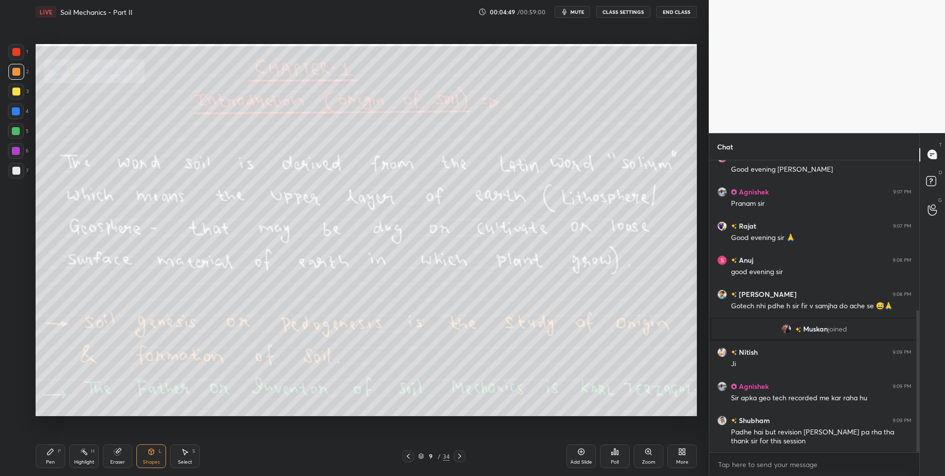
click at [14, 162] on div "6" at bounding box center [18, 153] width 21 height 20
click at [77, 454] on div "Highlight H" at bounding box center [84, 456] width 30 height 24
click at [457, 454] on icon at bounding box center [460, 456] width 8 height 8
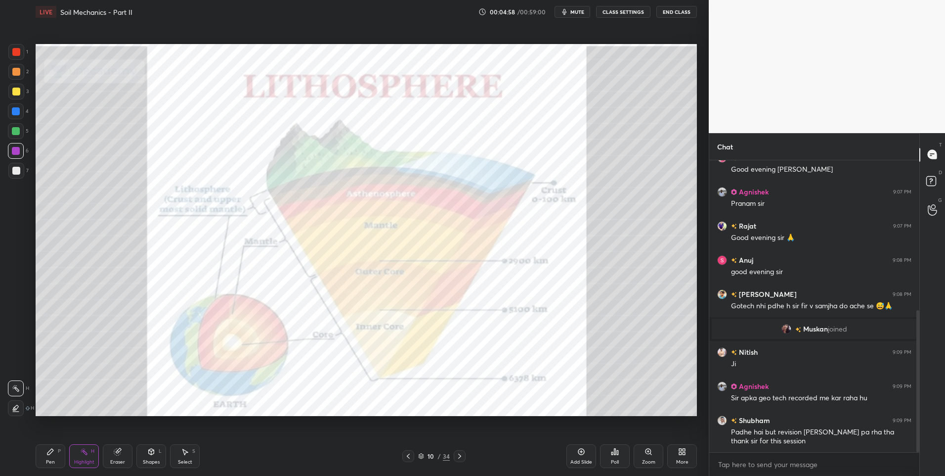
click at [12, 48] on div at bounding box center [16, 52] width 16 height 16
click at [456, 453] on icon at bounding box center [460, 456] width 8 height 8
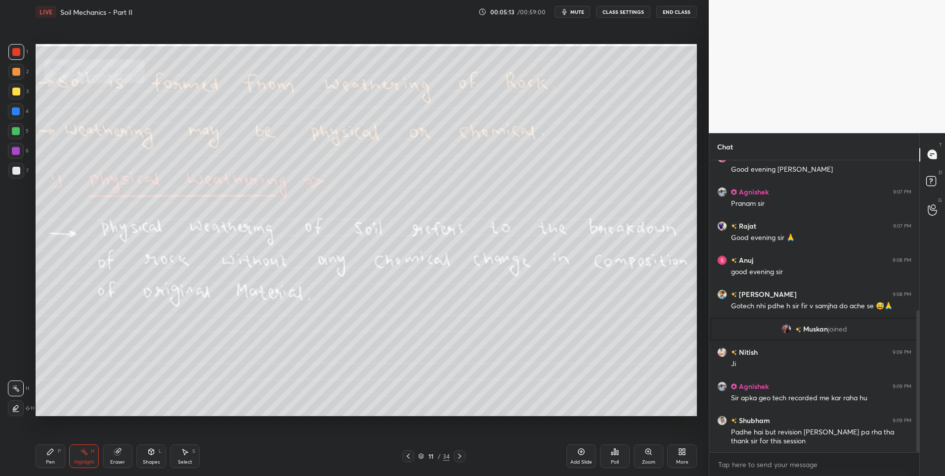
click at [78, 457] on div "Highlight H" at bounding box center [84, 456] width 30 height 24
click at [40, 457] on div "Pen P" at bounding box center [51, 456] width 30 height 24
click at [45, 456] on div "Pen P" at bounding box center [51, 456] width 30 height 24
click at [81, 457] on div "Highlight H" at bounding box center [84, 456] width 30 height 24
click at [22, 176] on div at bounding box center [16, 171] width 16 height 16
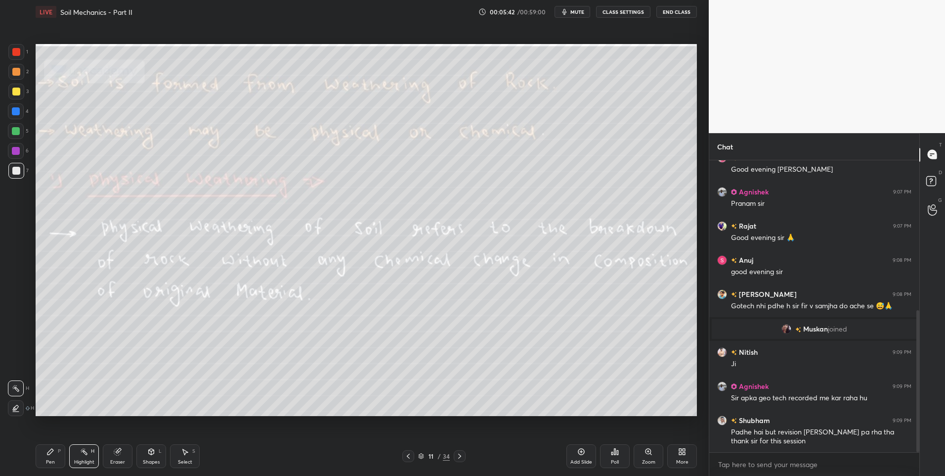
click at [61, 455] on div "Pen P" at bounding box center [51, 456] width 30 height 24
click at [62, 457] on div "Pen P" at bounding box center [51, 456] width 30 height 24
click at [89, 460] on div "Highlight" at bounding box center [84, 461] width 20 height 5
click at [84, 461] on div "Highlight" at bounding box center [84, 461] width 20 height 5
click at [42, 455] on div "Pen P" at bounding box center [51, 456] width 30 height 24
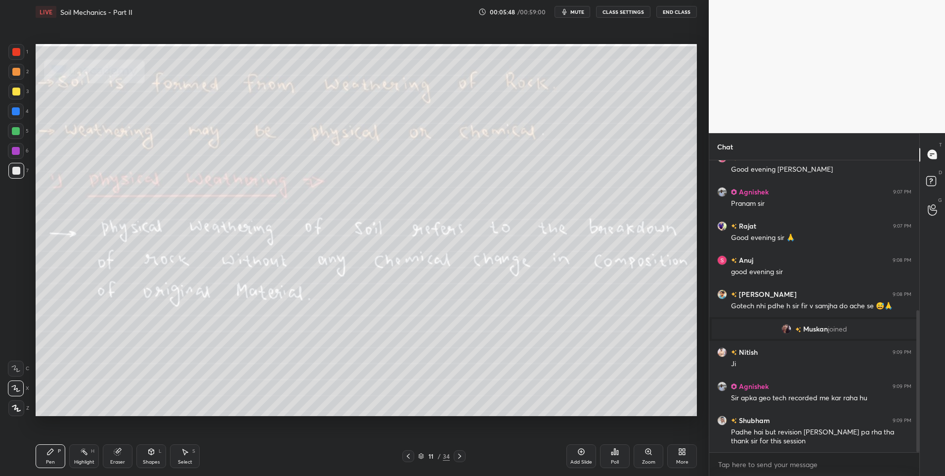
click at [52, 457] on div "Pen P" at bounding box center [51, 456] width 30 height 24
click at [87, 459] on div "Highlight" at bounding box center [84, 461] width 20 height 5
click at [89, 455] on div "Highlight H" at bounding box center [84, 456] width 30 height 24
click at [47, 459] on div "Pen" at bounding box center [50, 461] width 9 height 5
click at [81, 455] on icon at bounding box center [84, 452] width 8 height 8
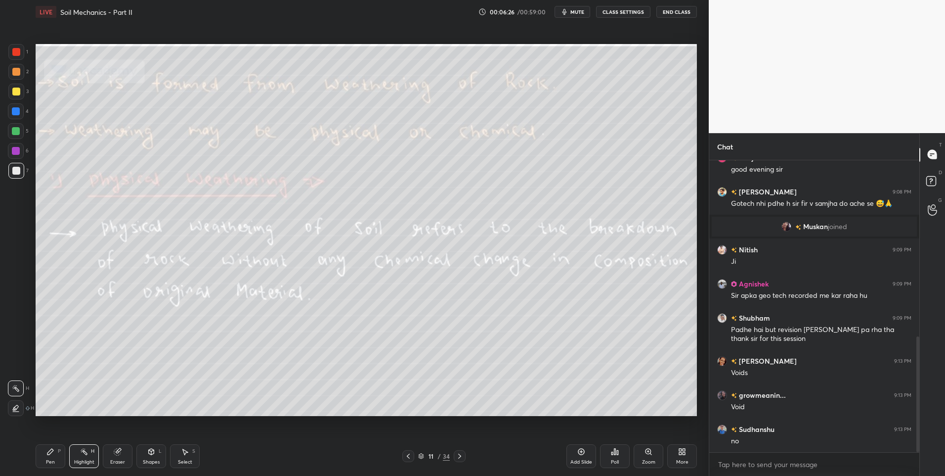
scroll to position [445, 0]
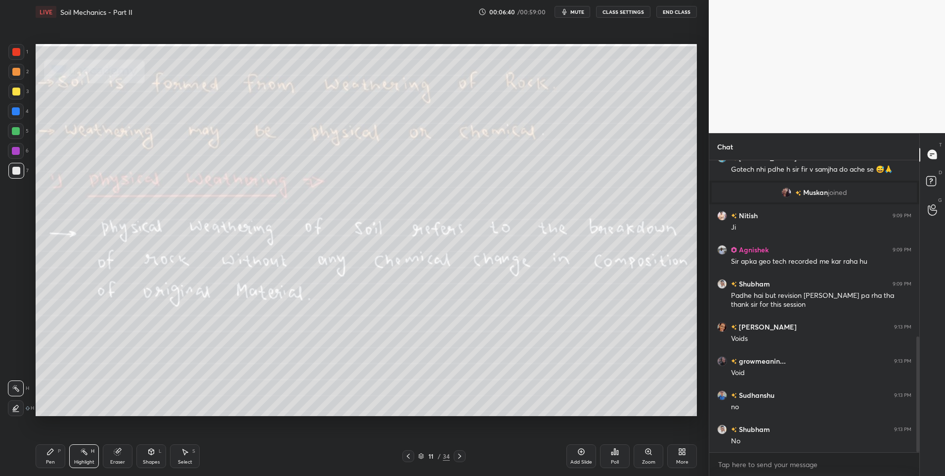
click at [49, 454] on icon at bounding box center [50, 452] width 6 height 6
click at [82, 453] on icon at bounding box center [84, 452] width 8 height 8
click at [87, 455] on div "Highlight H" at bounding box center [84, 456] width 30 height 24
click at [459, 454] on icon at bounding box center [460, 456] width 8 height 8
click at [50, 457] on div "Pen P" at bounding box center [51, 456] width 30 height 24
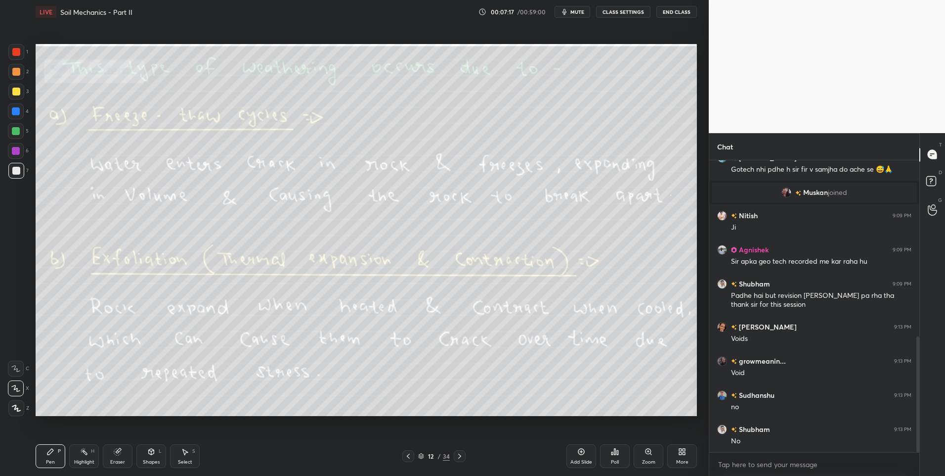
click at [19, 131] on div at bounding box center [16, 131] width 8 height 8
click at [12, 67] on div at bounding box center [16, 72] width 16 height 16
click at [14, 364] on div at bounding box center [16, 368] width 16 height 16
click at [150, 455] on icon at bounding box center [151, 452] width 8 height 8
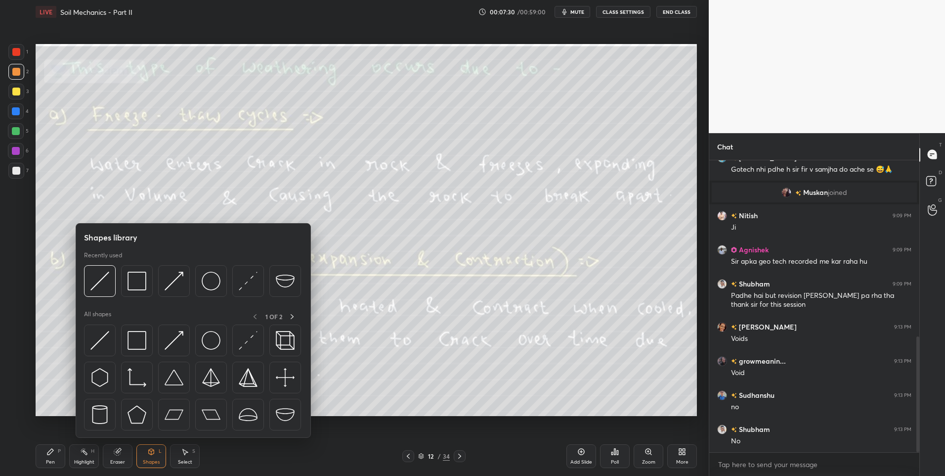
click at [121, 454] on icon at bounding box center [118, 452] width 8 height 8
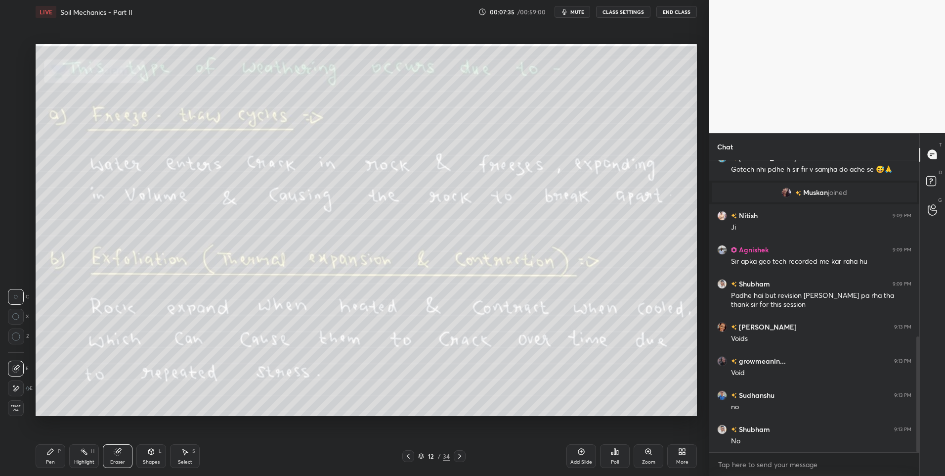
click at [55, 460] on div "Pen P" at bounding box center [51, 456] width 30 height 24
click at [18, 129] on div at bounding box center [16, 131] width 8 height 8
click at [18, 144] on div at bounding box center [16, 151] width 16 height 16
click at [84, 452] on rect at bounding box center [85, 452] width 5 height 5
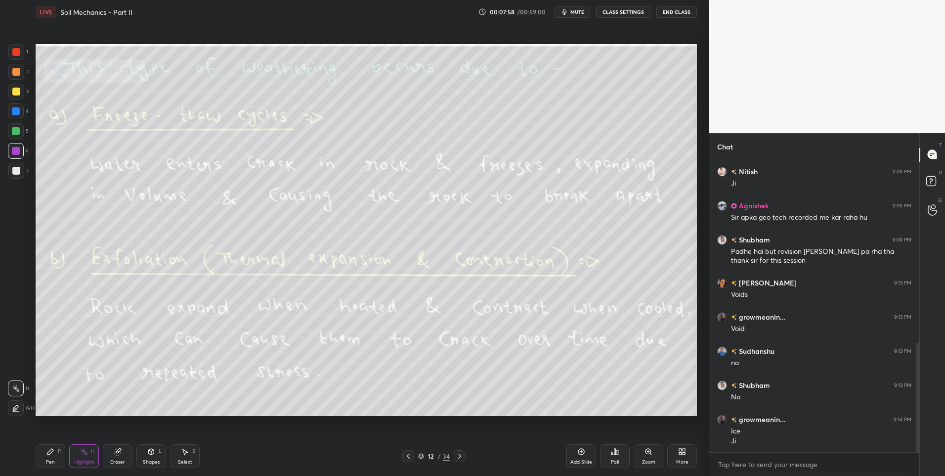
scroll to position [523, 0]
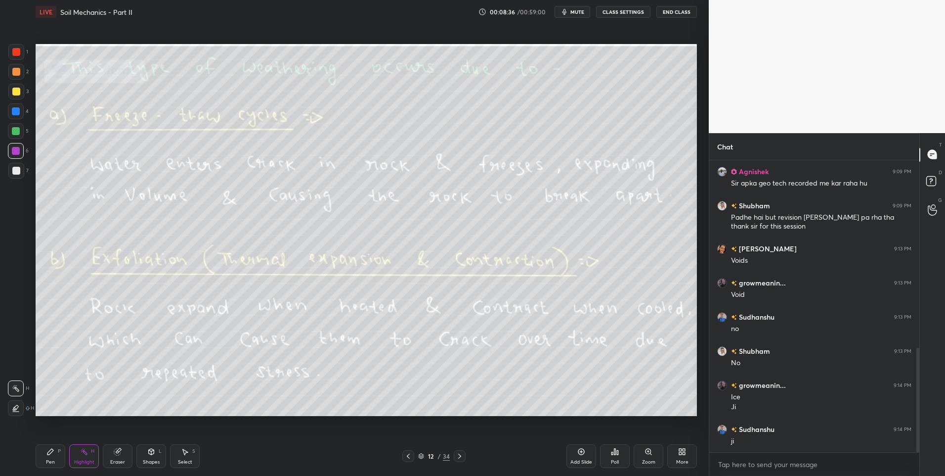
click at [62, 461] on div "Pen P" at bounding box center [51, 456] width 30 height 24
click at [98, 454] on div "Highlight H" at bounding box center [84, 456] width 30 height 24
click at [457, 454] on icon at bounding box center [460, 456] width 8 height 8
click at [84, 456] on div "Highlight H" at bounding box center [84, 456] width 30 height 24
click at [42, 455] on div "Pen P" at bounding box center [51, 456] width 30 height 24
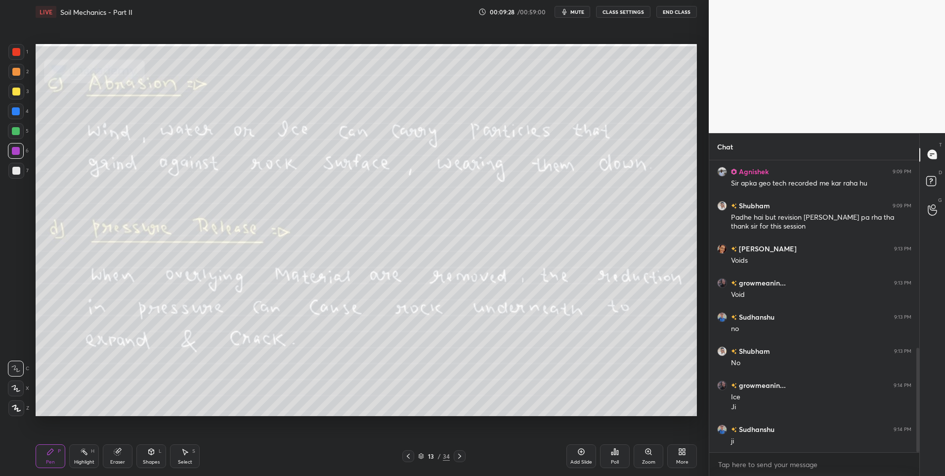
click at [17, 125] on div at bounding box center [16, 131] width 16 height 16
click at [85, 459] on div "Highlight" at bounding box center [84, 461] width 20 height 5
click at [89, 458] on div "Highlight H" at bounding box center [84, 456] width 30 height 24
click at [46, 456] on div "Pen P" at bounding box center [51, 456] width 30 height 24
click at [16, 91] on div at bounding box center [16, 92] width 8 height 8
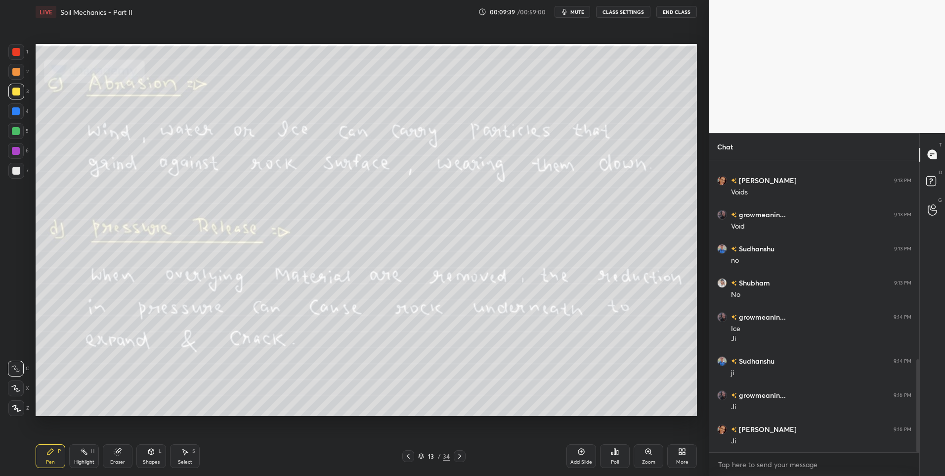
scroll to position [625, 0]
click at [82, 458] on div "Highlight H" at bounding box center [84, 456] width 30 height 24
click at [54, 459] on div "Pen" at bounding box center [50, 461] width 9 height 5
click at [17, 130] on div at bounding box center [16, 131] width 8 height 8
click at [192, 454] on div "Select S" at bounding box center [185, 456] width 30 height 24
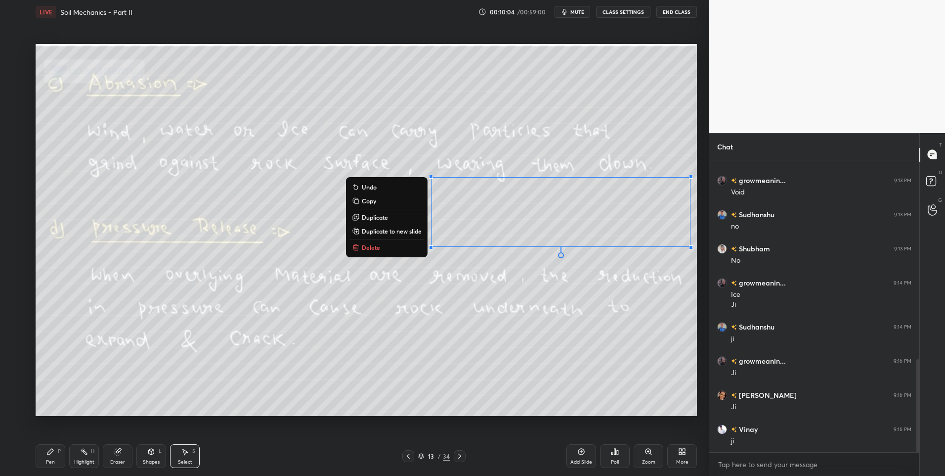
click at [392, 333] on div "0 ° Undo Copy Duplicate Duplicate to new slide Delete" at bounding box center [367, 230] width 662 height 372
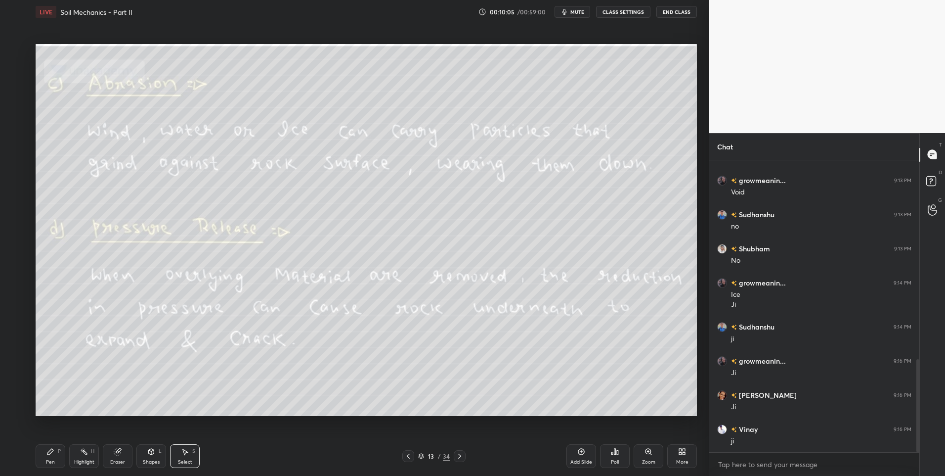
click at [80, 452] on icon at bounding box center [84, 452] width 8 height 8
click at [45, 457] on div "Pen P" at bounding box center [51, 456] width 30 height 24
click at [17, 173] on div at bounding box center [16, 171] width 8 height 8
click at [4, 131] on div "1 2 3 4 5 6 7 C X Z C X Z E E Erase all H H" at bounding box center [16, 230] width 32 height 372
click at [23, 138] on div "5" at bounding box center [18, 131] width 21 height 16
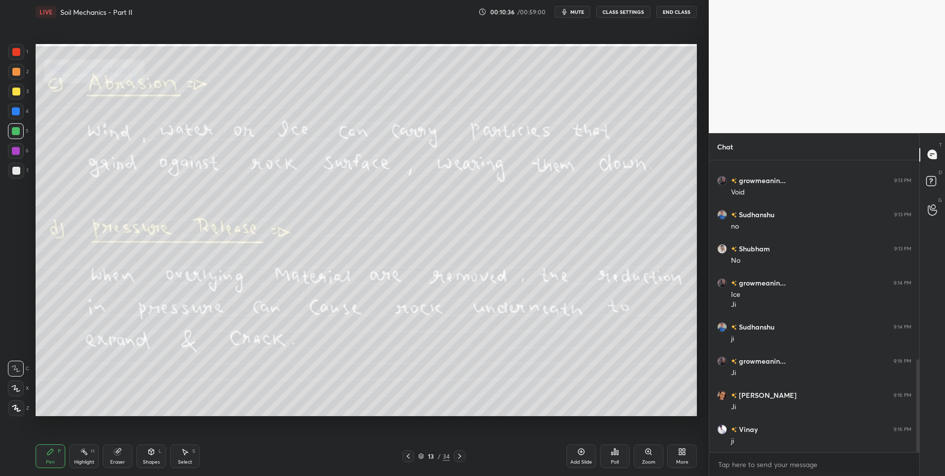
click at [21, 90] on div at bounding box center [16, 92] width 16 height 16
click at [86, 453] on rect at bounding box center [85, 452] width 5 height 5
click at [59, 455] on div "Pen P" at bounding box center [51, 456] width 30 height 24
click at [80, 457] on div "Highlight H" at bounding box center [84, 456] width 30 height 24
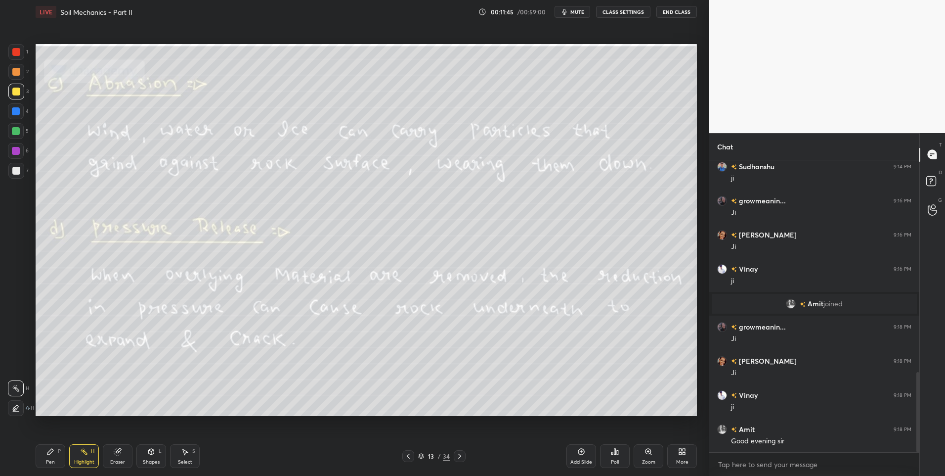
scroll to position [771, 0]
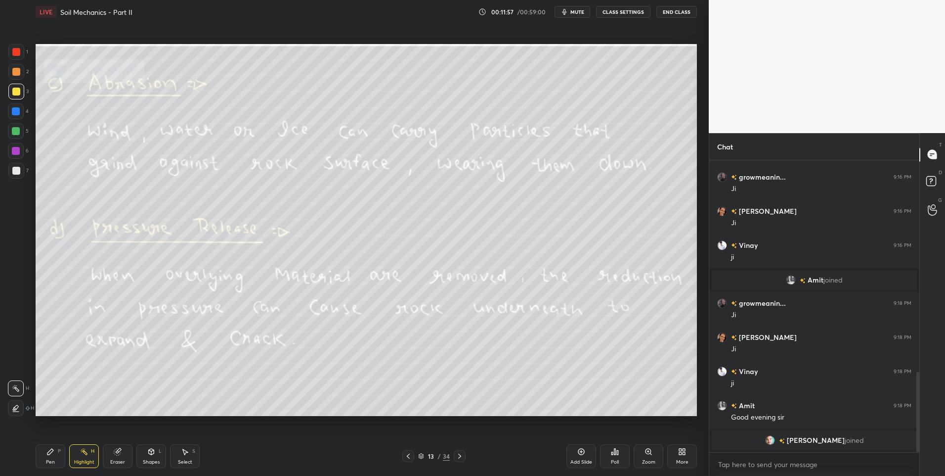
click at [459, 457] on icon at bounding box center [459, 455] width 3 height 5
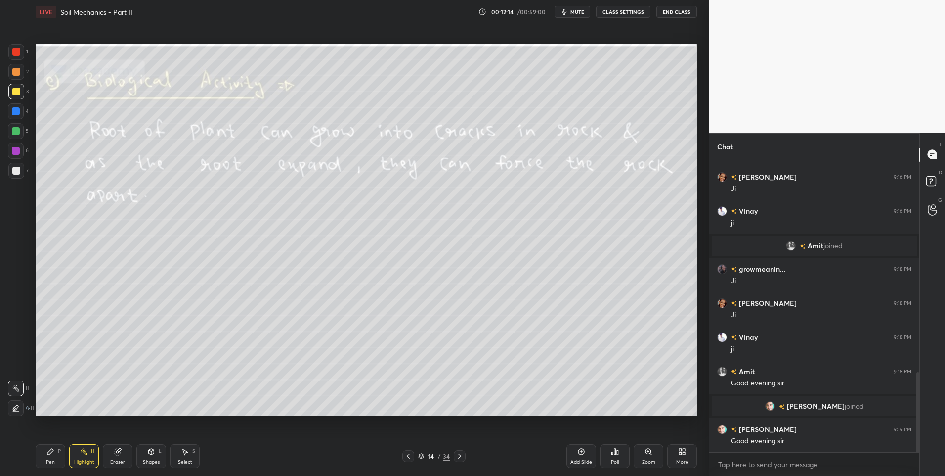
scroll to position [768, 0]
click at [456, 456] on icon at bounding box center [460, 456] width 8 height 8
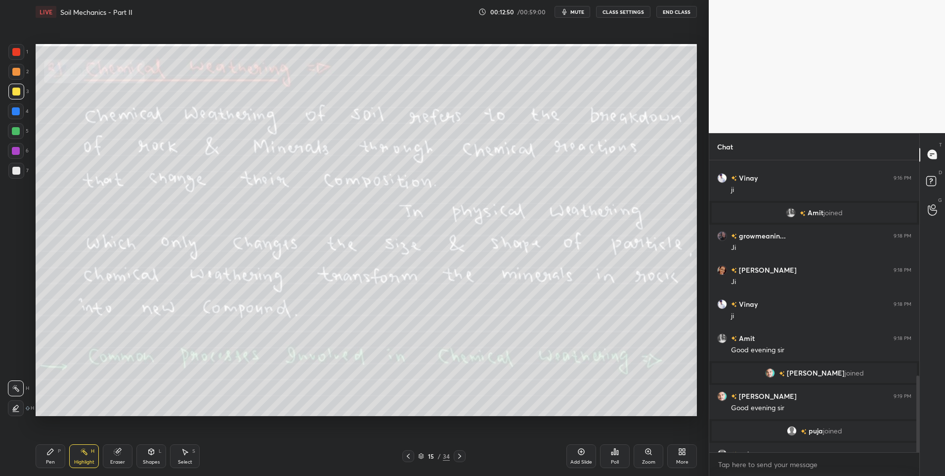
scroll to position [816, 0]
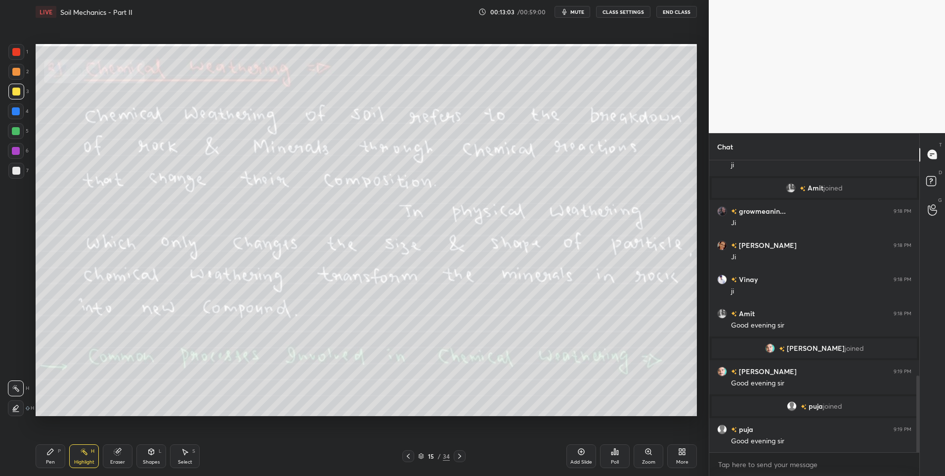
click at [52, 459] on div "Pen" at bounding box center [50, 461] width 9 height 5
click at [14, 381] on div at bounding box center [16, 388] width 16 height 16
click at [94, 462] on div "Highlight" at bounding box center [84, 461] width 20 height 5
click at [92, 462] on div "Highlight" at bounding box center [84, 461] width 20 height 5
click at [84, 461] on div "Highlight" at bounding box center [84, 461] width 20 height 5
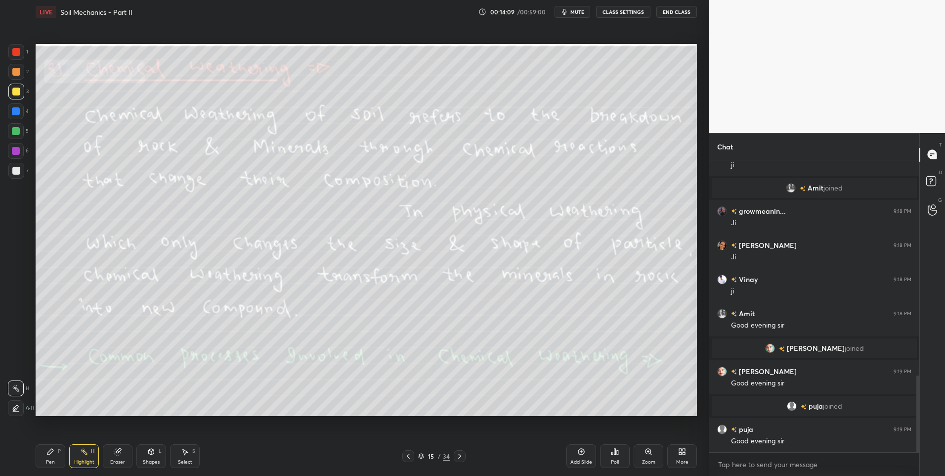
click at [459, 457] on icon at bounding box center [459, 455] width 3 height 5
click at [457, 457] on icon at bounding box center [460, 456] width 8 height 8
click at [52, 455] on icon at bounding box center [50, 452] width 8 height 8
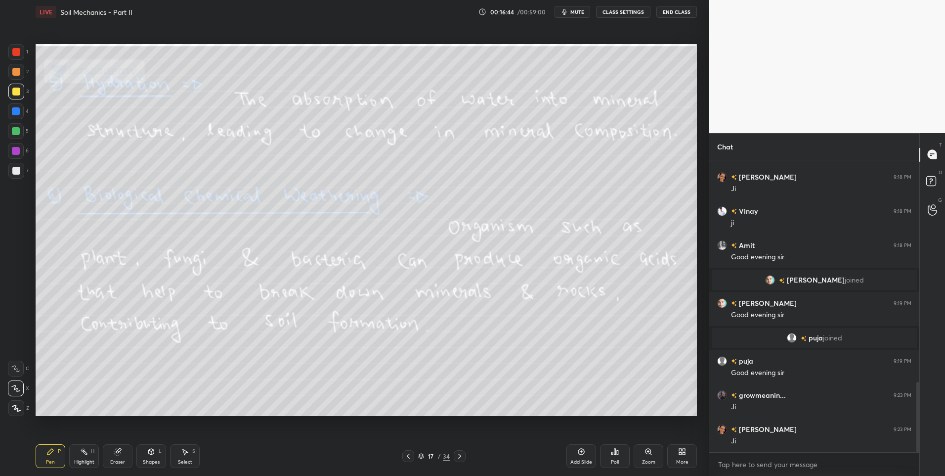
scroll to position [919, 0]
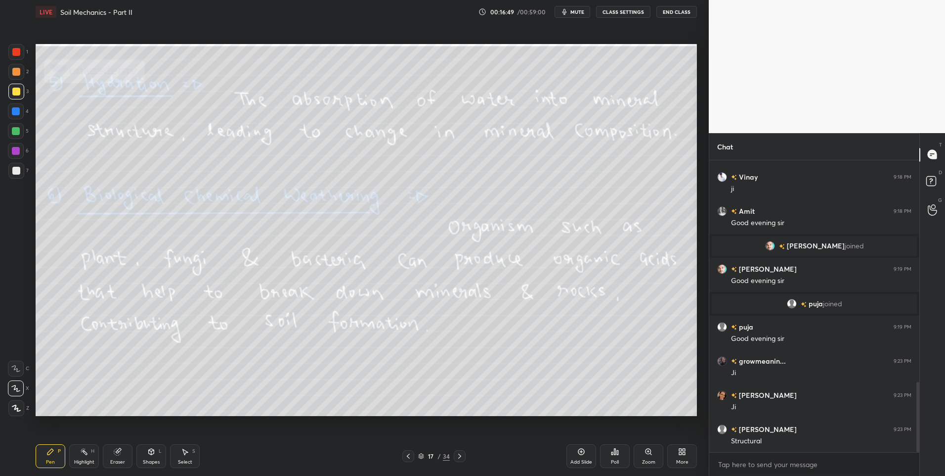
click at [79, 452] on div "Highlight H" at bounding box center [84, 456] width 30 height 24
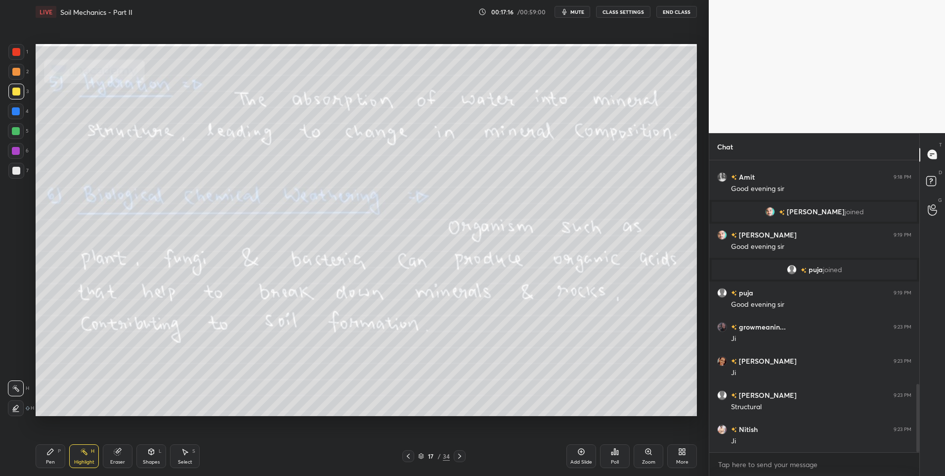
click at [405, 454] on icon at bounding box center [408, 456] width 8 height 8
click at [459, 458] on icon at bounding box center [459, 455] width 3 height 5
click at [183, 459] on div "Select" at bounding box center [185, 461] width 14 height 5
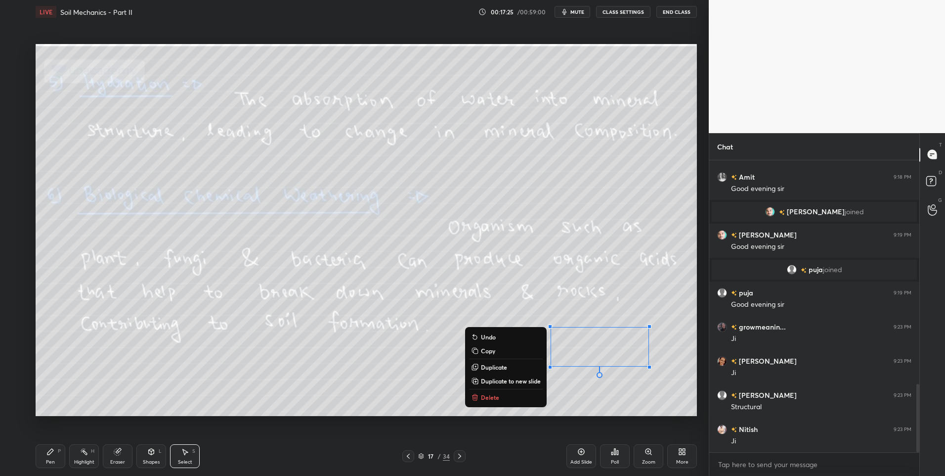
click at [488, 396] on p "Delete" at bounding box center [490, 397] width 18 height 8
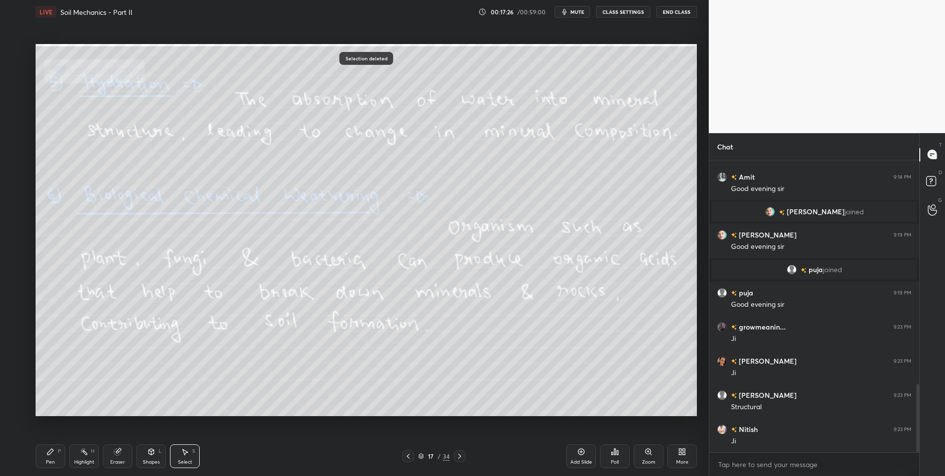
click at [459, 457] on icon at bounding box center [460, 456] width 8 height 8
click at [45, 459] on div "Pen P" at bounding box center [51, 456] width 30 height 24
click at [18, 131] on div at bounding box center [16, 131] width 8 height 8
click at [21, 72] on div at bounding box center [16, 72] width 16 height 16
click at [82, 459] on div "Highlight" at bounding box center [84, 461] width 20 height 5
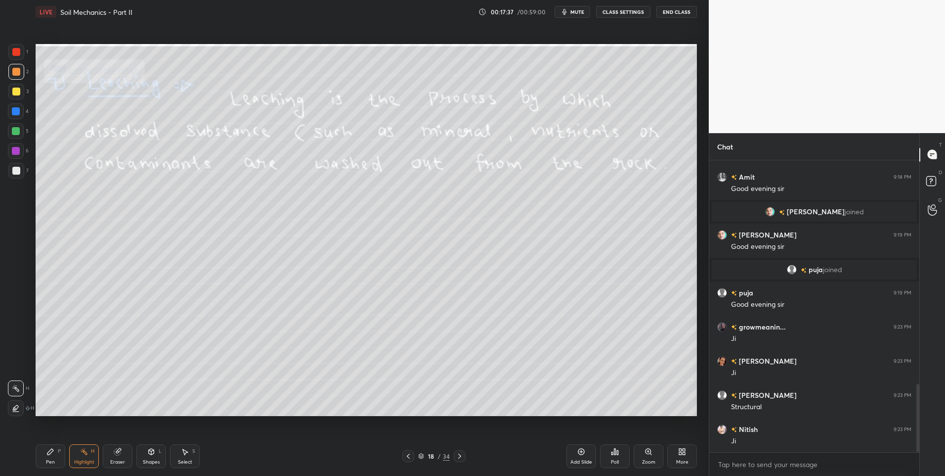
click at [87, 455] on div "Highlight H" at bounding box center [84, 456] width 30 height 24
click at [47, 458] on div "Pen P" at bounding box center [51, 456] width 30 height 24
click at [50, 454] on icon at bounding box center [50, 452] width 6 height 6
click at [18, 131] on div at bounding box center [16, 131] width 8 height 8
click at [91, 456] on div "Highlight H" at bounding box center [84, 456] width 30 height 24
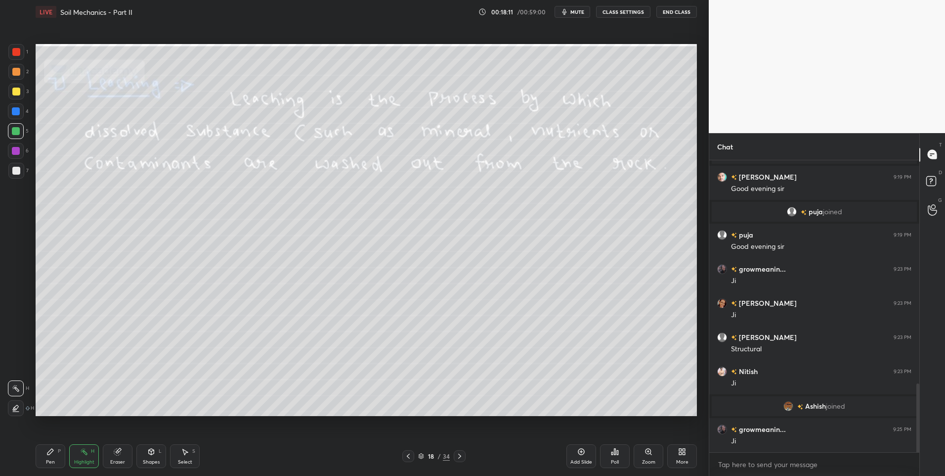
scroll to position [946, 0]
click at [181, 460] on div "Select" at bounding box center [185, 461] width 14 height 5
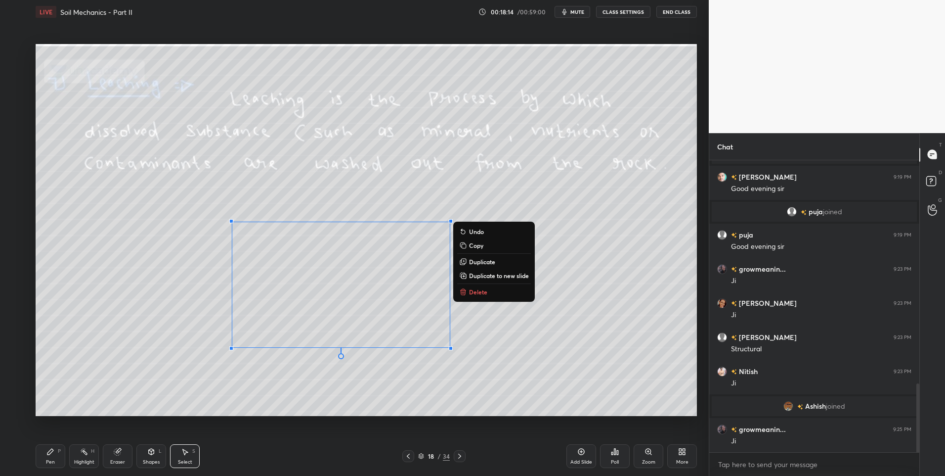
click at [486, 296] on p "Delete" at bounding box center [478, 292] width 18 height 8
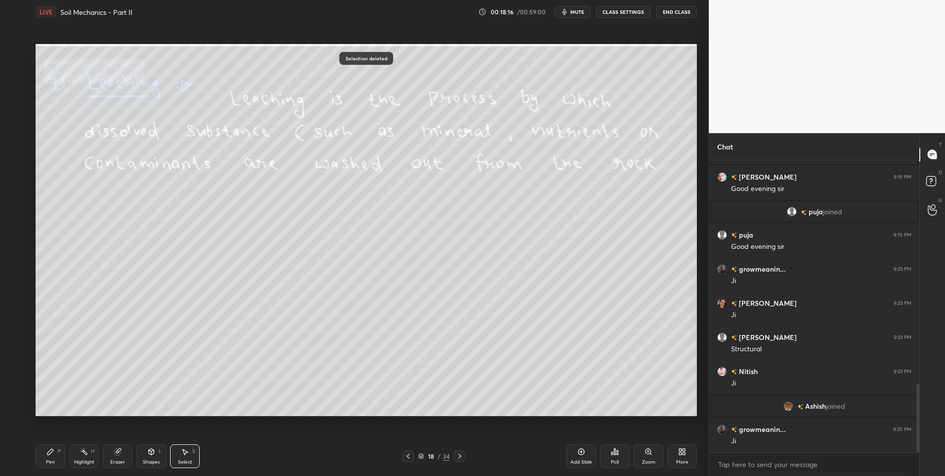
click at [86, 454] on rect at bounding box center [85, 452] width 5 height 5
click at [12, 150] on div at bounding box center [16, 151] width 8 height 8
click at [461, 455] on icon at bounding box center [460, 456] width 8 height 8
click at [52, 460] on div "Pen" at bounding box center [50, 461] width 9 height 5
click at [50, 456] on div "Pen P" at bounding box center [51, 456] width 30 height 24
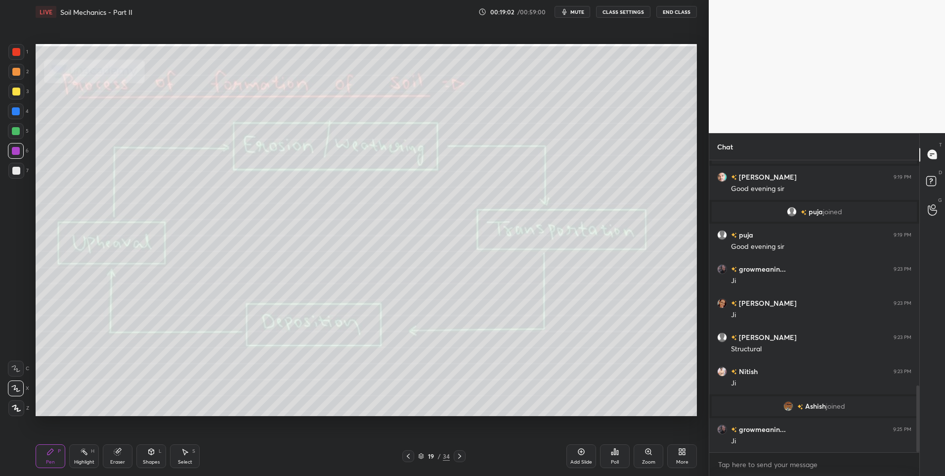
scroll to position [981, 0]
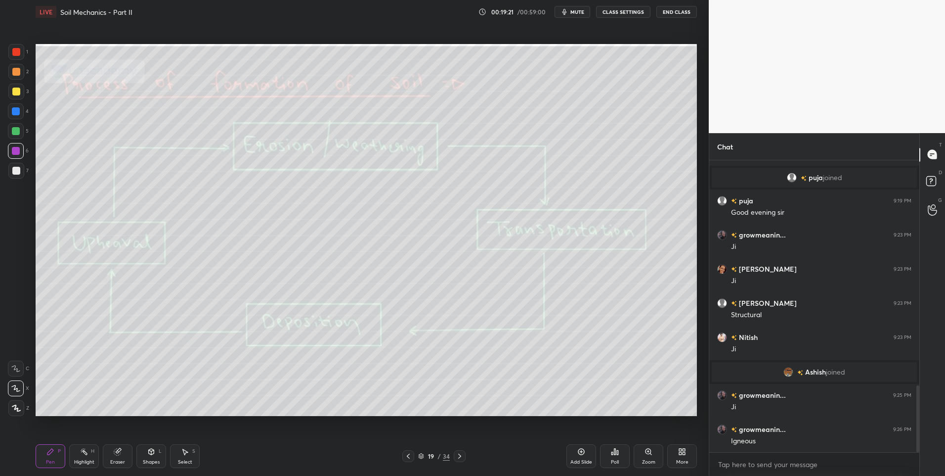
click at [119, 453] on icon at bounding box center [117, 452] width 6 height 6
click at [15, 383] on div at bounding box center [16, 388] width 16 height 16
click at [71, 458] on div "Highlight H" at bounding box center [84, 456] width 30 height 24
click at [81, 458] on div "Highlight H" at bounding box center [84, 456] width 30 height 24
click at [22, 91] on div at bounding box center [16, 92] width 16 height 16
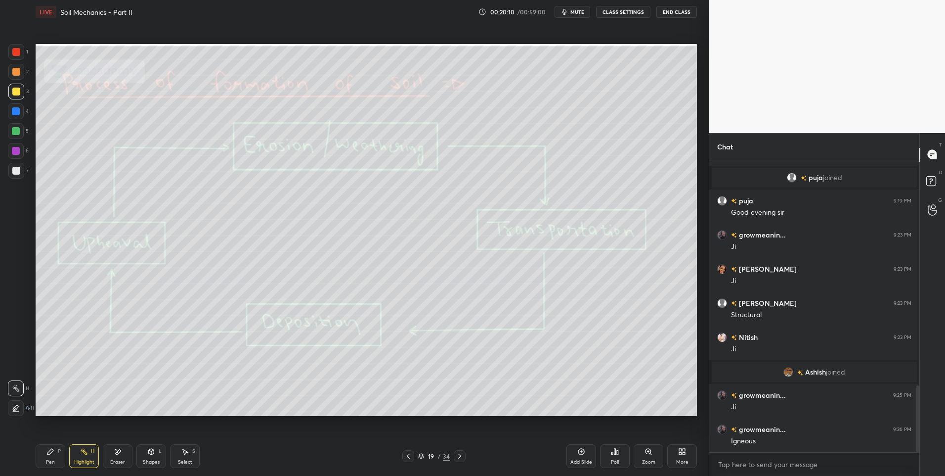
click at [457, 456] on icon at bounding box center [460, 456] width 8 height 8
click at [17, 54] on div at bounding box center [16, 52] width 8 height 8
click at [49, 457] on div "Pen P" at bounding box center [51, 456] width 30 height 24
click at [16, 133] on div at bounding box center [16, 131] width 8 height 8
click at [86, 461] on div "Highlight" at bounding box center [84, 461] width 20 height 5
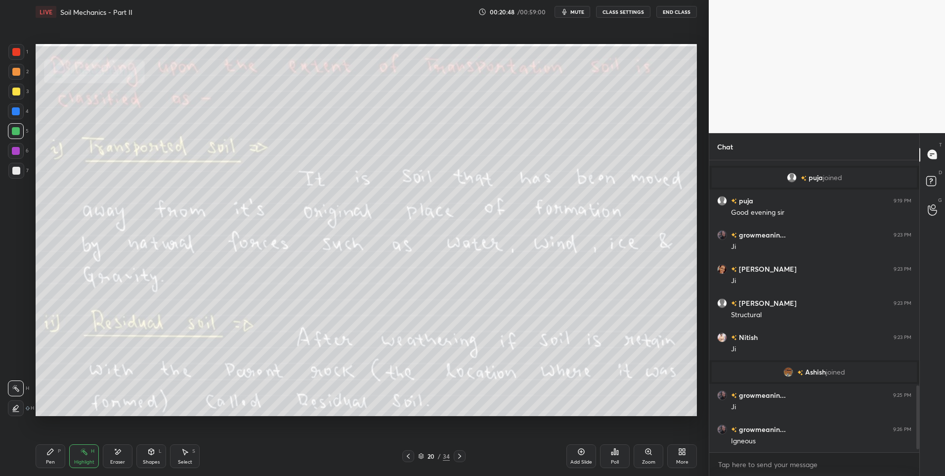
click at [14, 96] on div at bounding box center [16, 92] width 16 height 16
click at [55, 458] on div "Pen P" at bounding box center [51, 456] width 30 height 24
click at [59, 458] on div "Pen P" at bounding box center [51, 456] width 30 height 24
click at [82, 461] on div "Highlight" at bounding box center [84, 461] width 20 height 5
click at [89, 459] on div "Highlight" at bounding box center [84, 461] width 20 height 5
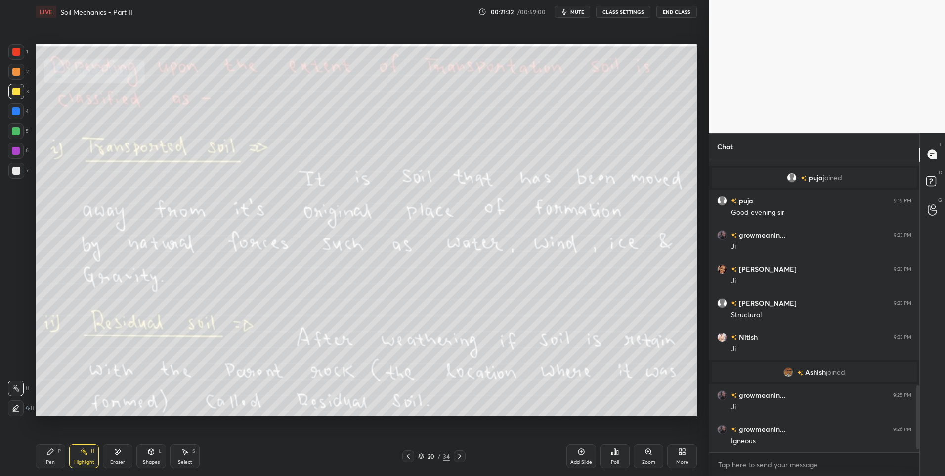
click at [183, 459] on div "Select" at bounding box center [185, 461] width 14 height 5
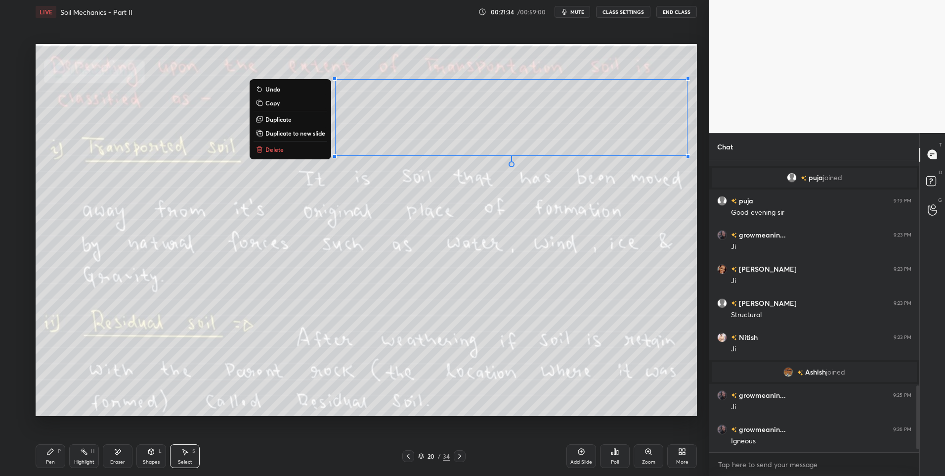
click at [298, 152] on button "Delete" at bounding box center [291, 149] width 74 height 12
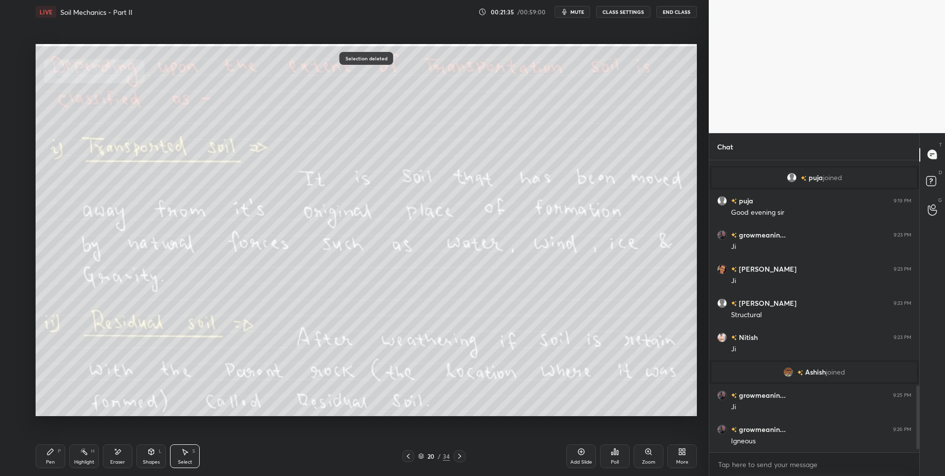
click at [84, 457] on div "Highlight H" at bounding box center [84, 456] width 30 height 24
click at [51, 459] on div "Pen" at bounding box center [50, 461] width 9 height 5
click at [460, 452] on icon at bounding box center [460, 456] width 8 height 8
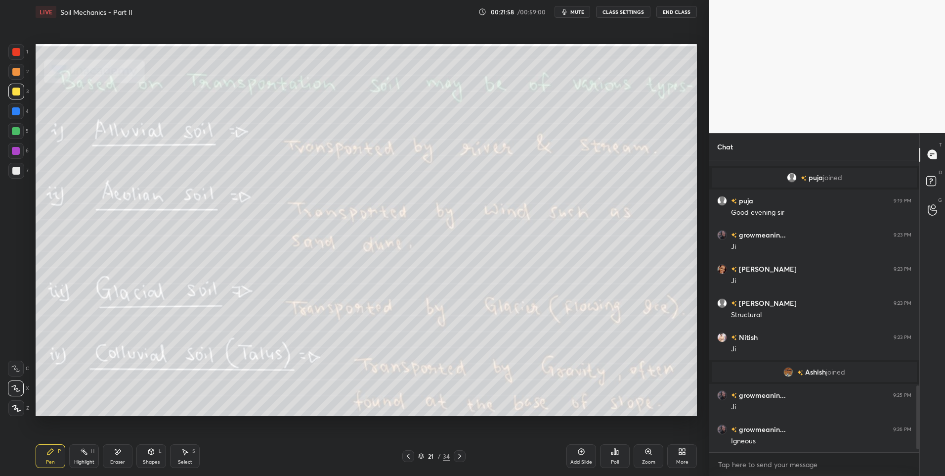
click at [97, 457] on div "Highlight H" at bounding box center [84, 456] width 30 height 24
click at [461, 455] on icon at bounding box center [460, 456] width 8 height 8
click at [49, 454] on icon at bounding box center [50, 452] width 6 height 6
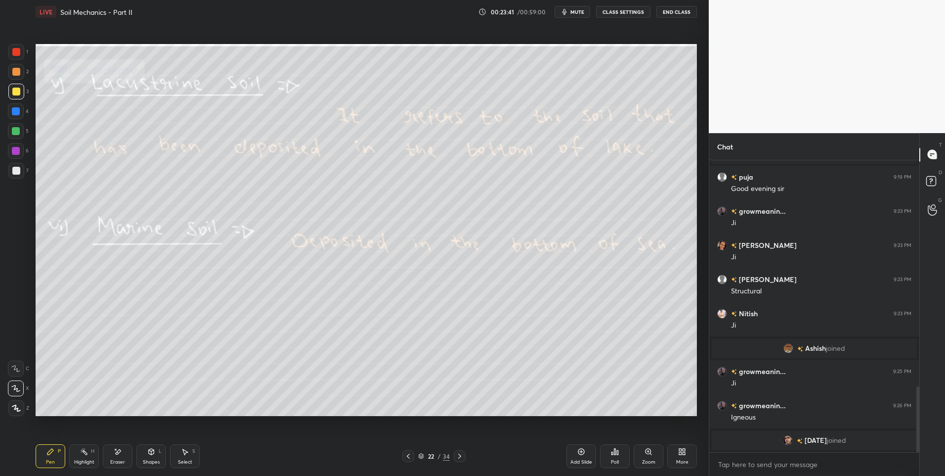
click at [76, 462] on div "Highlight" at bounding box center [84, 461] width 20 height 5
click at [182, 456] on div "Select S" at bounding box center [185, 456] width 30 height 24
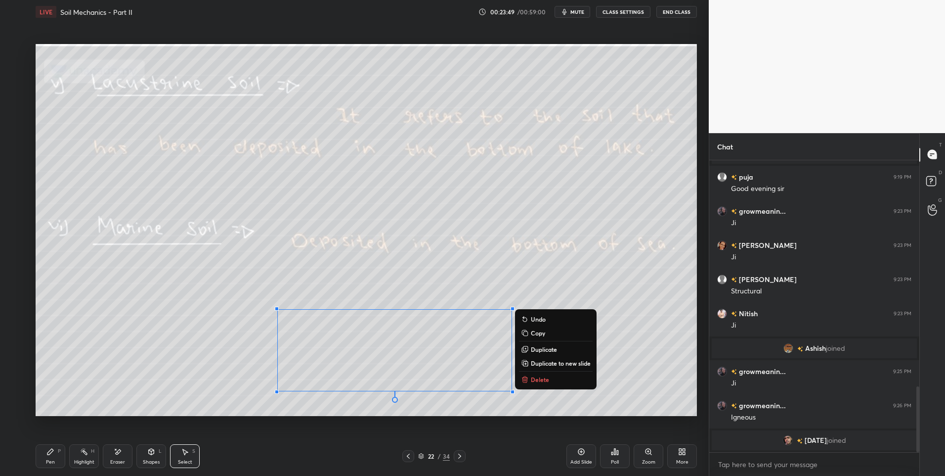
click at [547, 379] on p "Delete" at bounding box center [540, 379] width 18 height 8
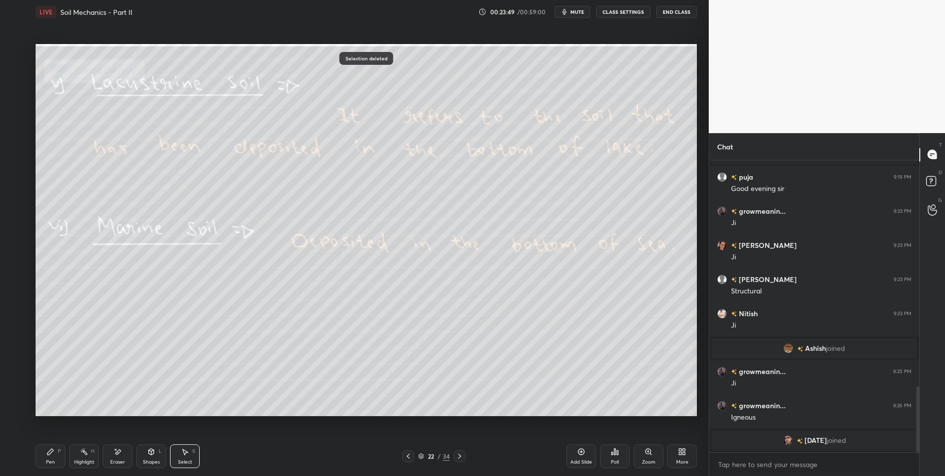
click at [460, 457] on icon at bounding box center [460, 456] width 8 height 8
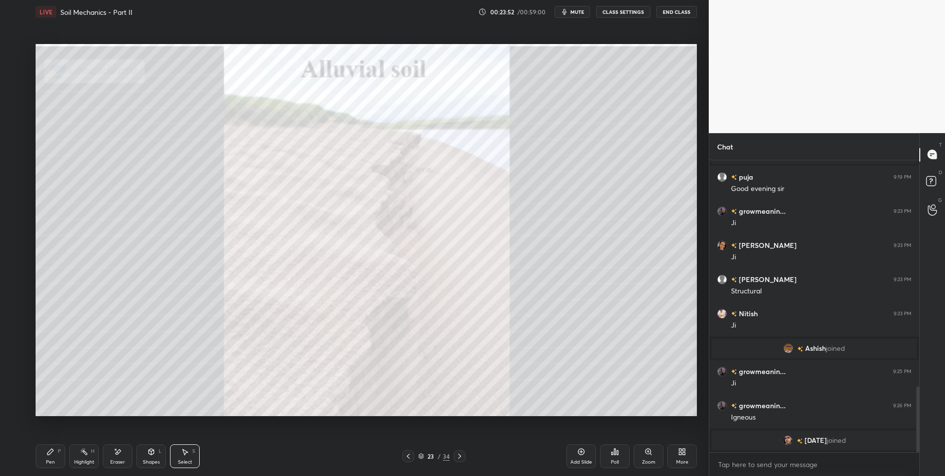
click at [78, 462] on div "Highlight" at bounding box center [84, 461] width 20 height 5
click at [456, 456] on icon at bounding box center [460, 456] width 8 height 8
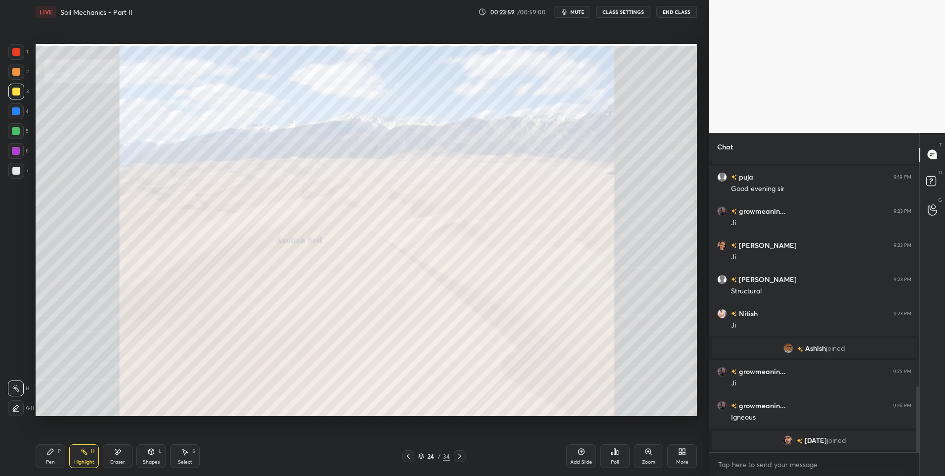
click at [462, 455] on icon at bounding box center [460, 456] width 8 height 8
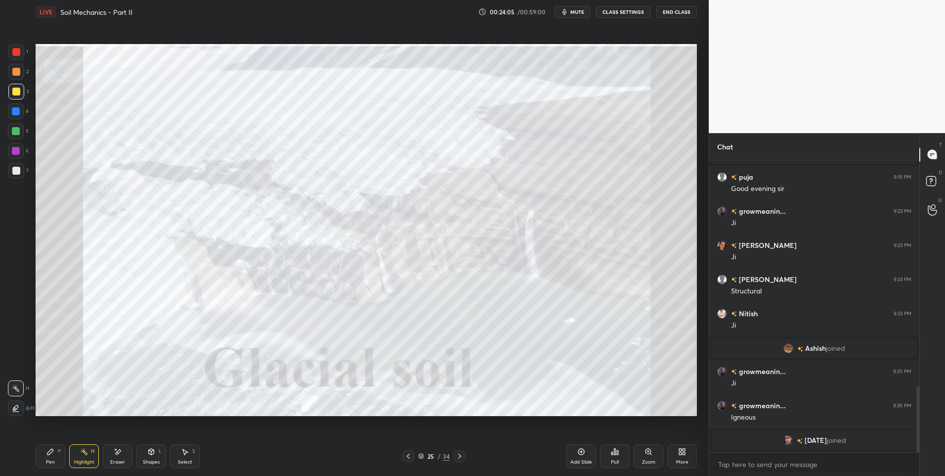
click at [460, 456] on icon at bounding box center [459, 455] width 3 height 5
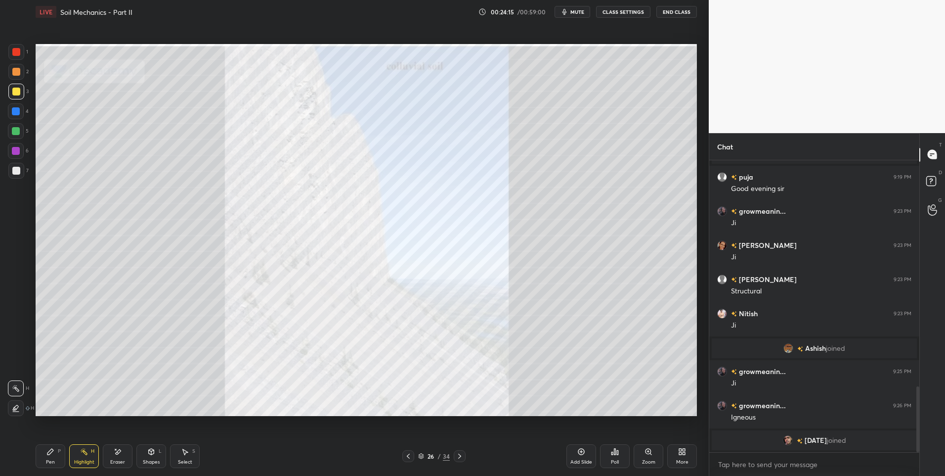
click at [456, 455] on icon at bounding box center [460, 456] width 8 height 8
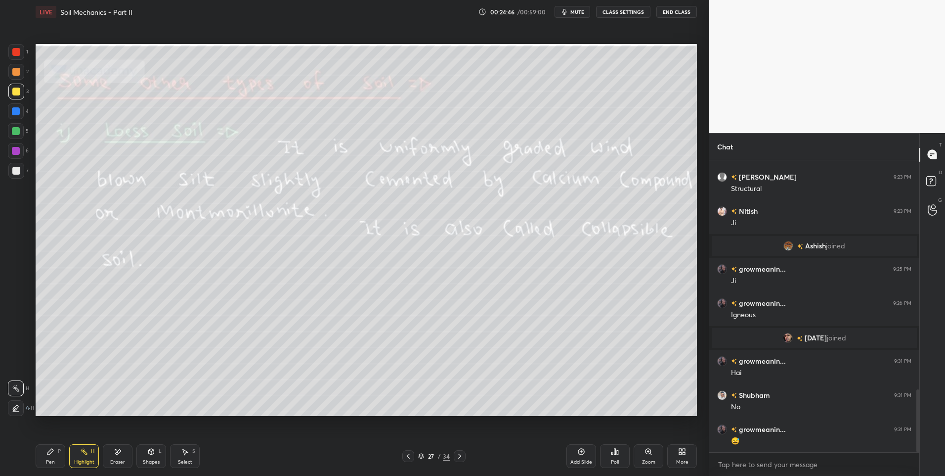
scroll to position [1103, 0]
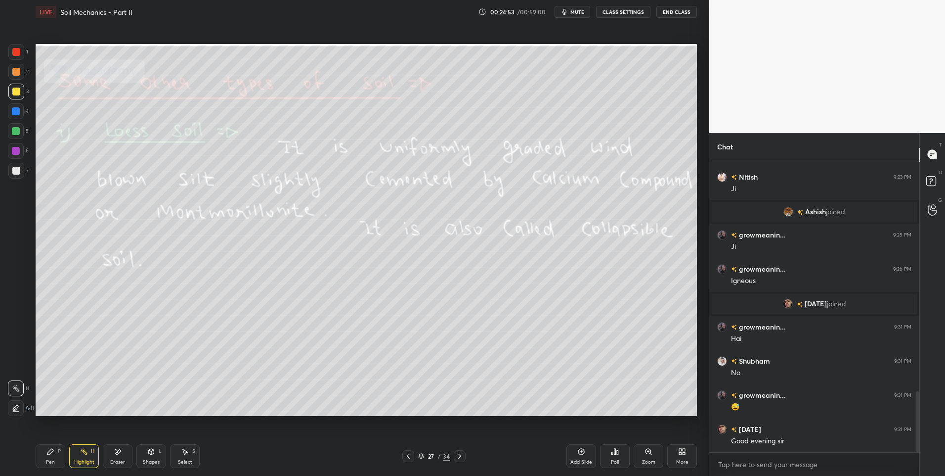
click at [81, 451] on circle at bounding box center [81, 451] width 1 height 1
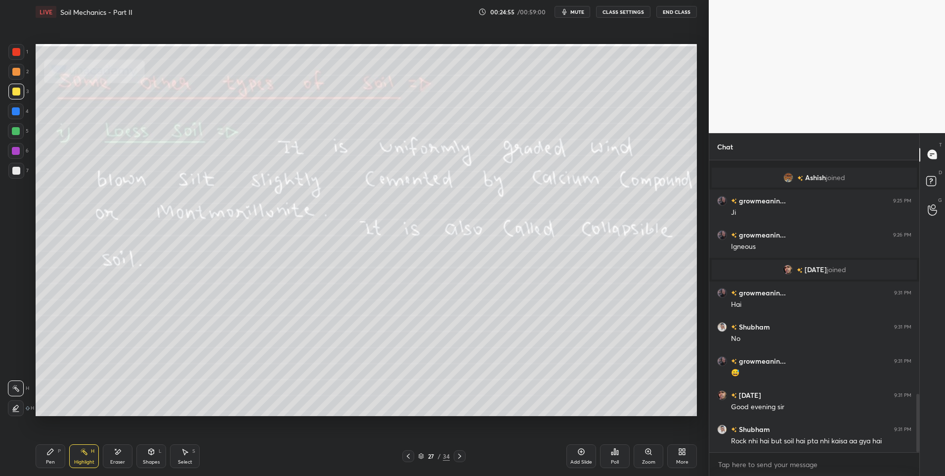
scroll to position [1171, 0]
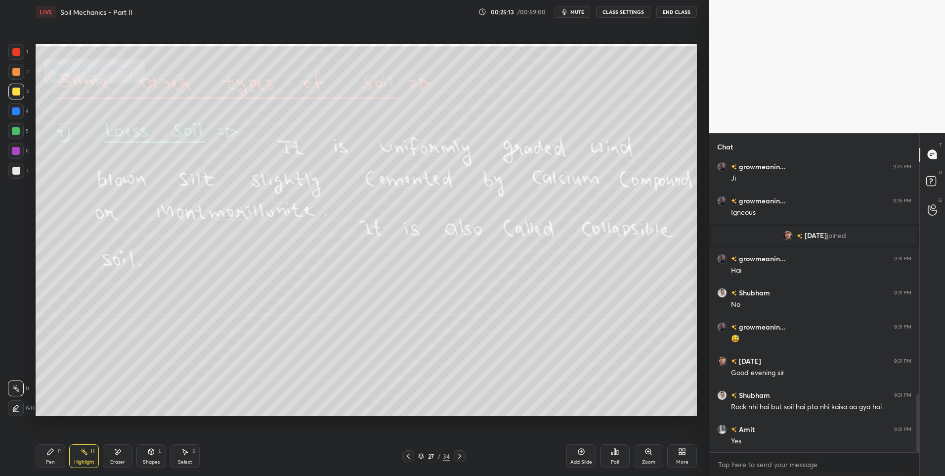
click at [49, 460] on div "Pen" at bounding box center [50, 461] width 9 height 5
click at [16, 168] on div at bounding box center [16, 171] width 8 height 8
click at [85, 457] on div "Highlight H" at bounding box center [84, 456] width 30 height 24
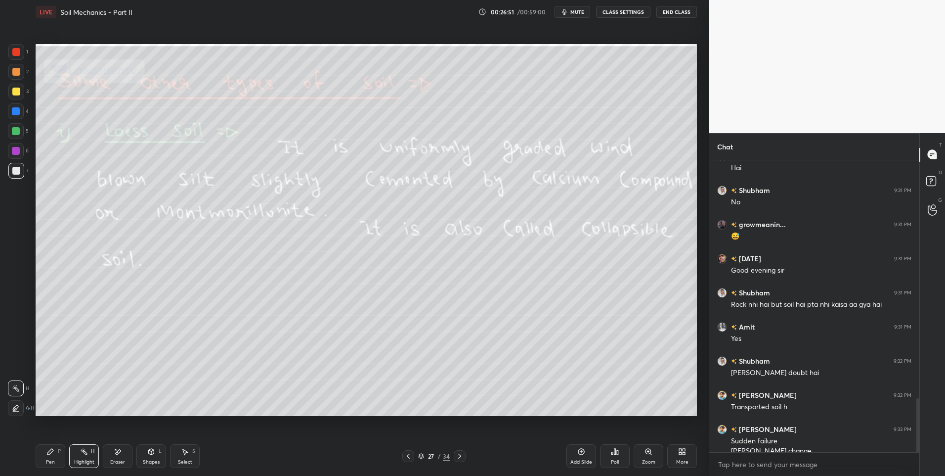
scroll to position [1283, 0]
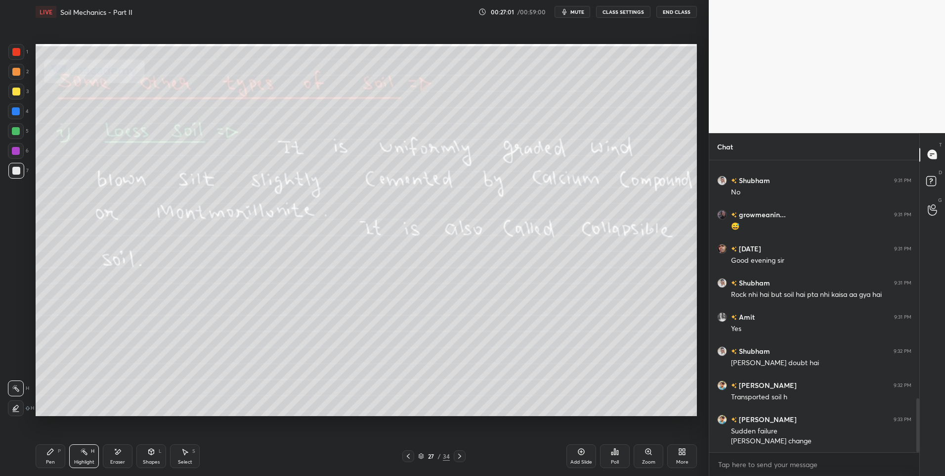
click at [462, 457] on icon at bounding box center [460, 456] width 8 height 8
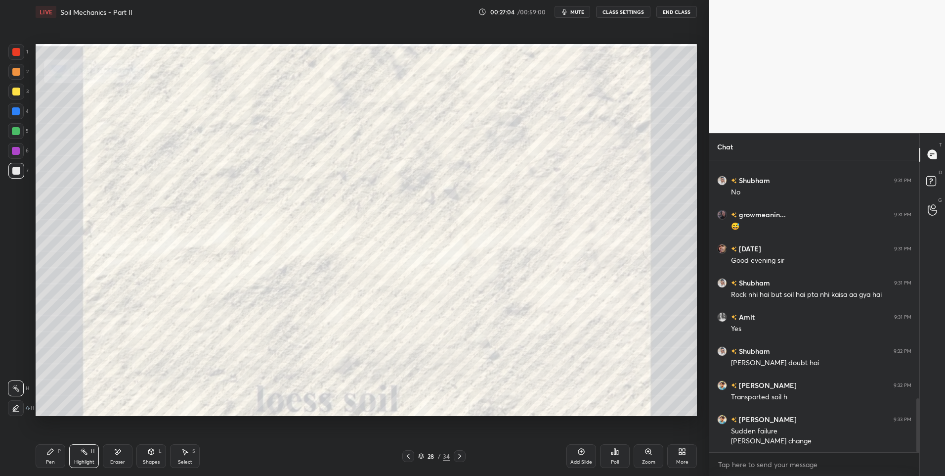
click at [82, 457] on div "Highlight H" at bounding box center [84, 456] width 30 height 24
click at [15, 131] on div at bounding box center [16, 131] width 8 height 8
click at [17, 134] on div at bounding box center [16, 131] width 8 height 8
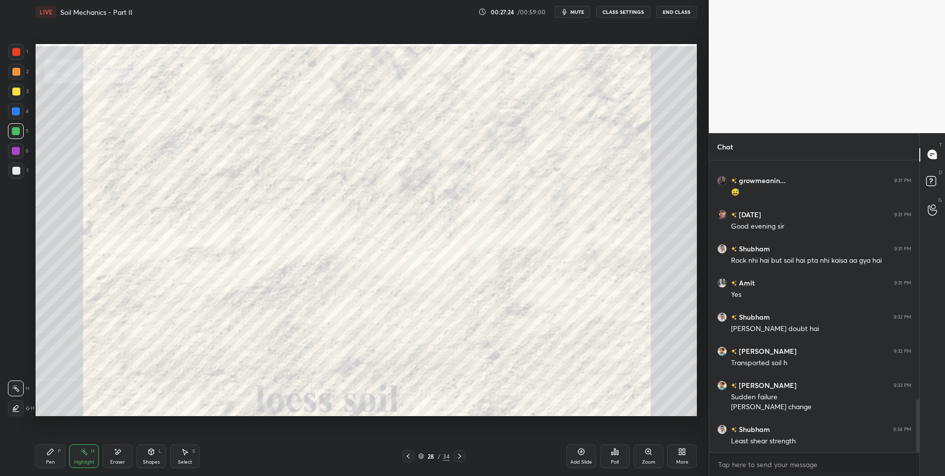
click at [462, 456] on icon at bounding box center [460, 456] width 8 height 8
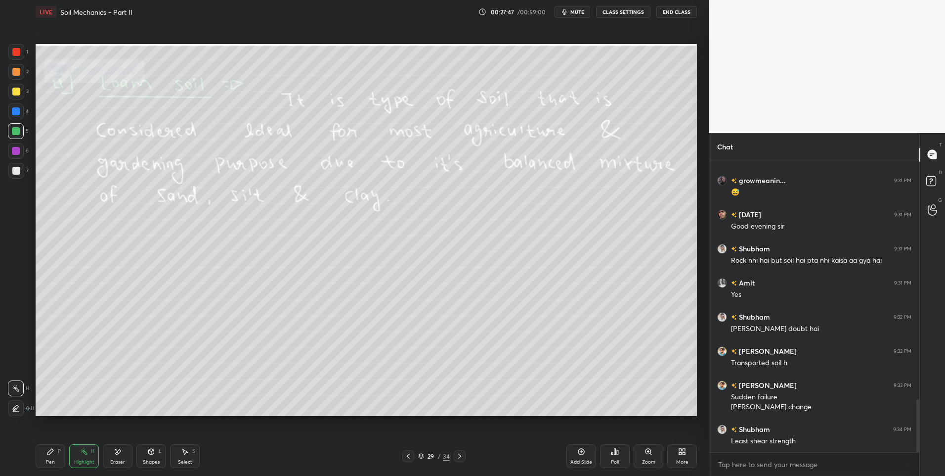
click at [459, 454] on icon at bounding box center [459, 455] width 3 height 5
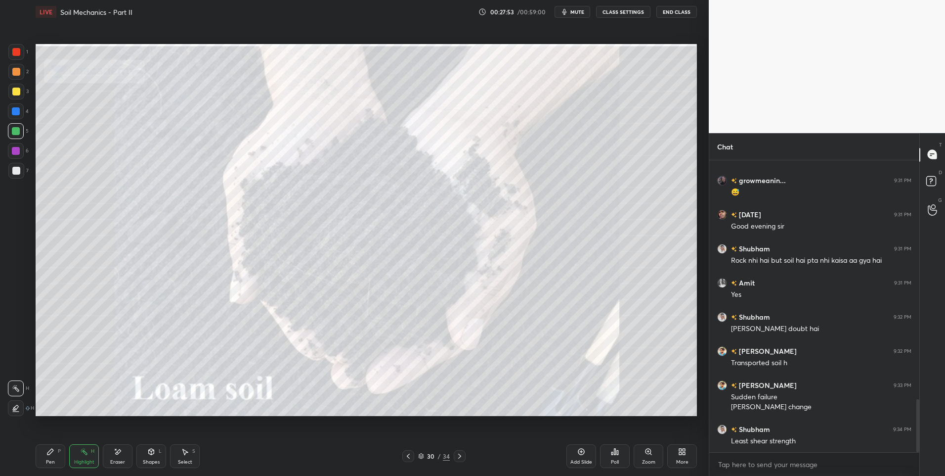
click at [459, 453] on icon at bounding box center [460, 456] width 8 height 8
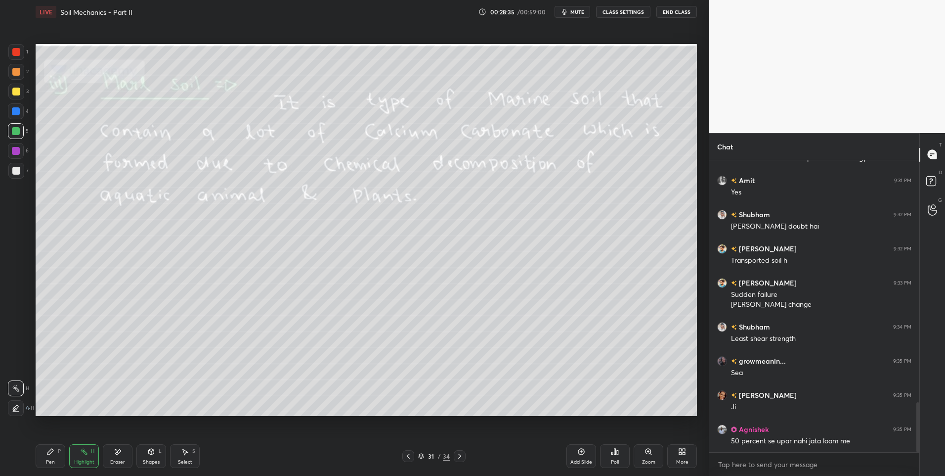
scroll to position [1454, 0]
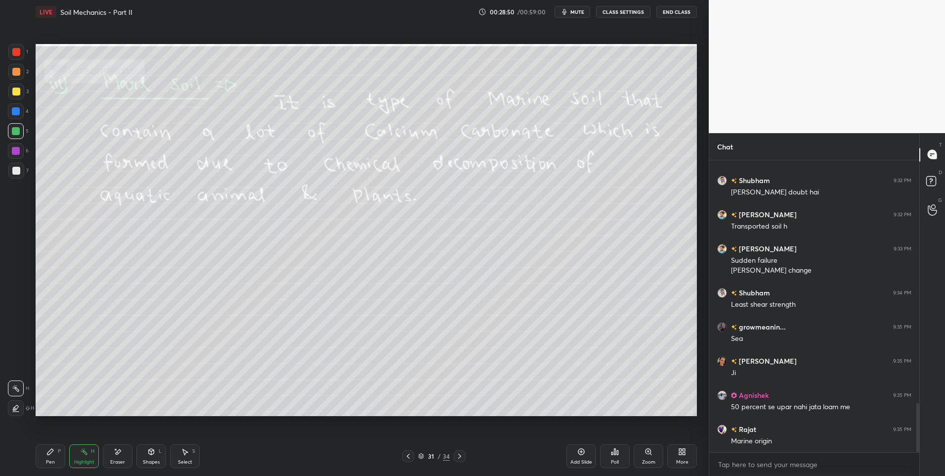
click at [408, 460] on div at bounding box center [409, 456] width 12 height 12
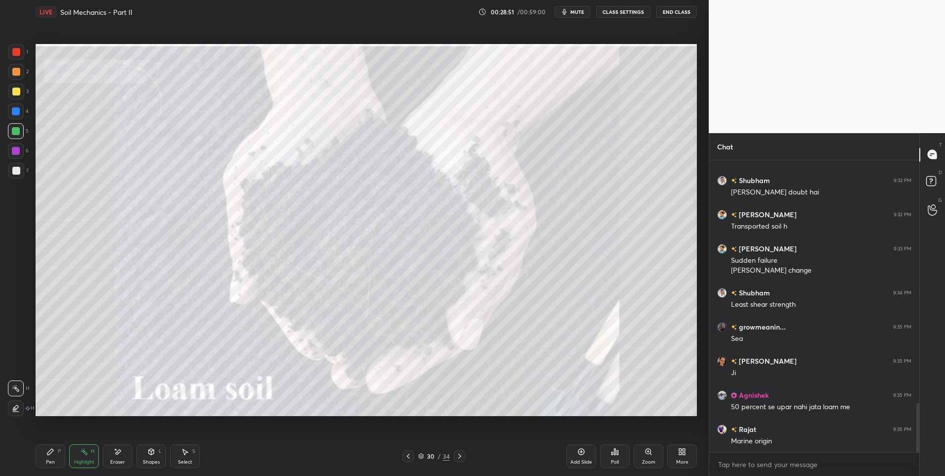
click at [405, 457] on icon at bounding box center [408, 456] width 8 height 8
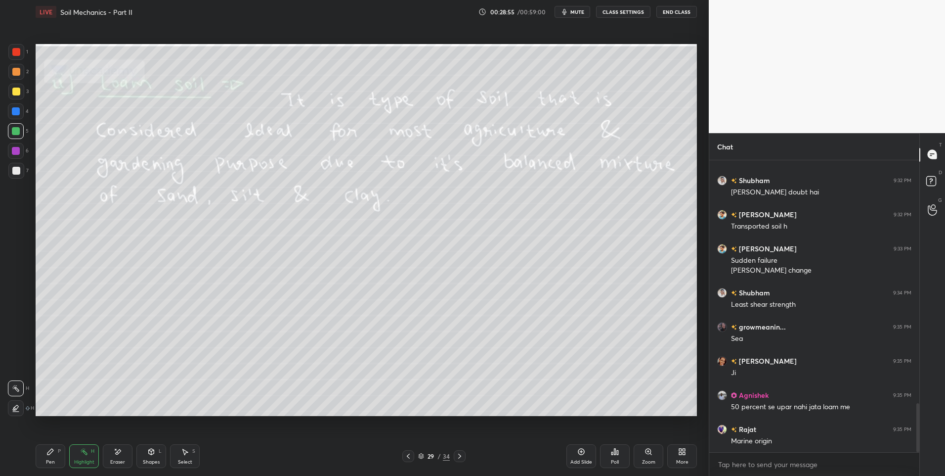
click at [459, 457] on icon at bounding box center [459, 455] width 3 height 5
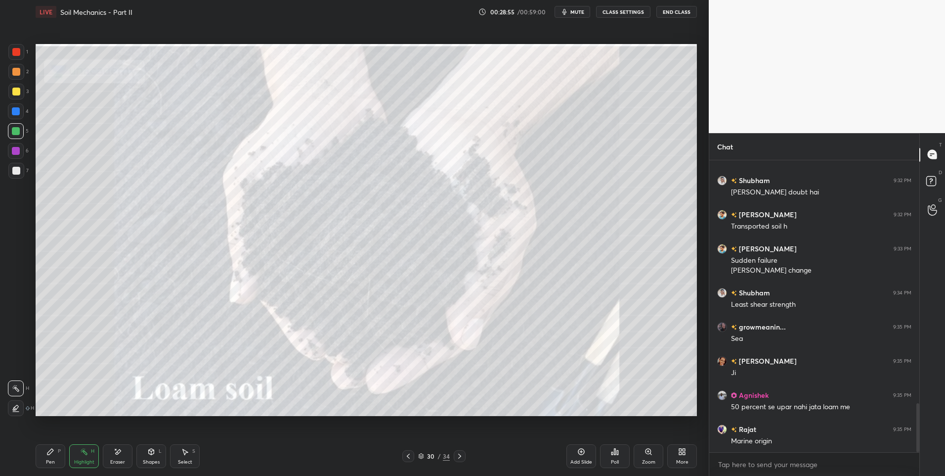
click at [459, 458] on icon at bounding box center [460, 456] width 8 height 8
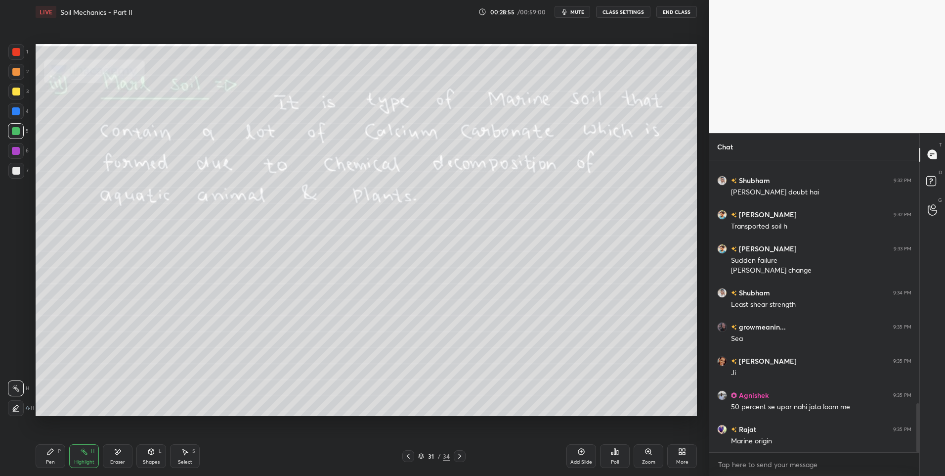
click at [462, 456] on icon at bounding box center [460, 456] width 8 height 8
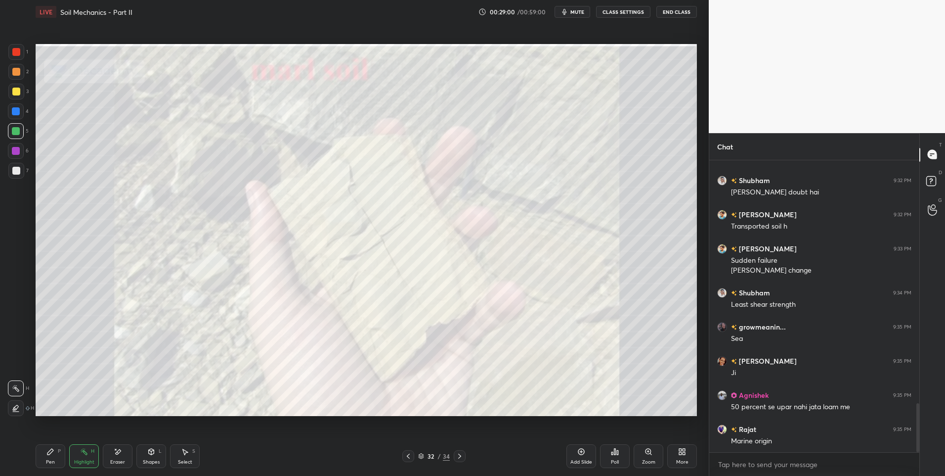
click at [16, 172] on div at bounding box center [16, 171] width 8 height 8
click at [16, 175] on div at bounding box center [16, 171] width 16 height 16
click at [463, 455] on icon at bounding box center [460, 456] width 8 height 8
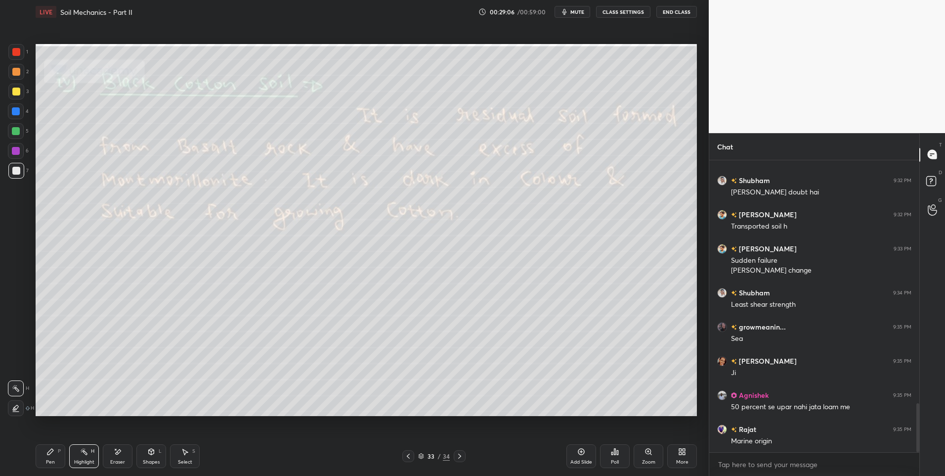
click at [116, 456] on div "Eraser" at bounding box center [118, 456] width 30 height 24
click at [119, 454] on icon at bounding box center [118, 452] width 8 height 8
click at [87, 462] on div "Highlight" at bounding box center [84, 461] width 20 height 5
click at [88, 460] on div "Highlight" at bounding box center [84, 461] width 20 height 5
click at [459, 458] on icon at bounding box center [460, 456] width 8 height 8
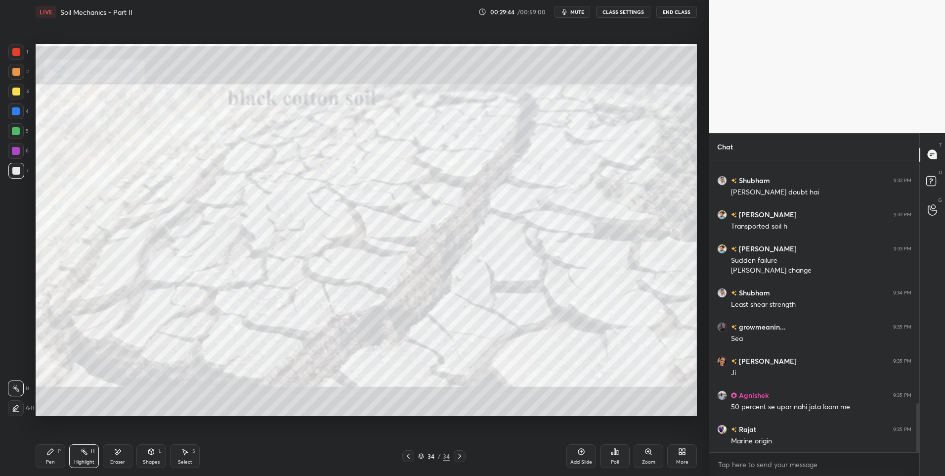
click at [17, 130] on div at bounding box center [16, 131] width 8 height 8
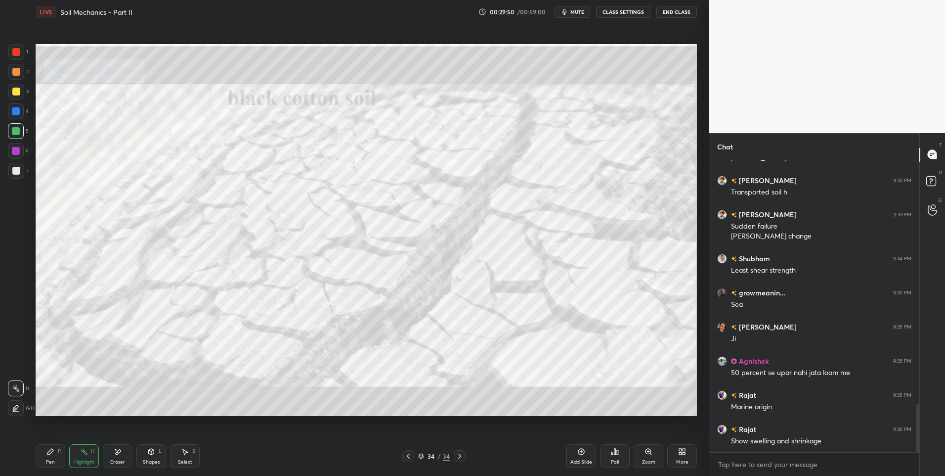
scroll to position [1522, 0]
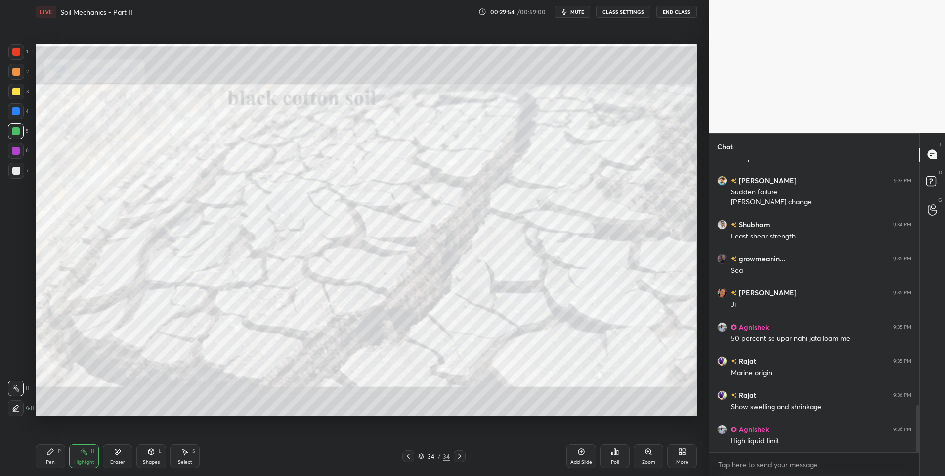
click at [455, 459] on div at bounding box center [460, 456] width 12 height 12
click at [459, 457] on icon at bounding box center [459, 455] width 3 height 5
click at [681, 454] on icon at bounding box center [680, 453] width 2 height 2
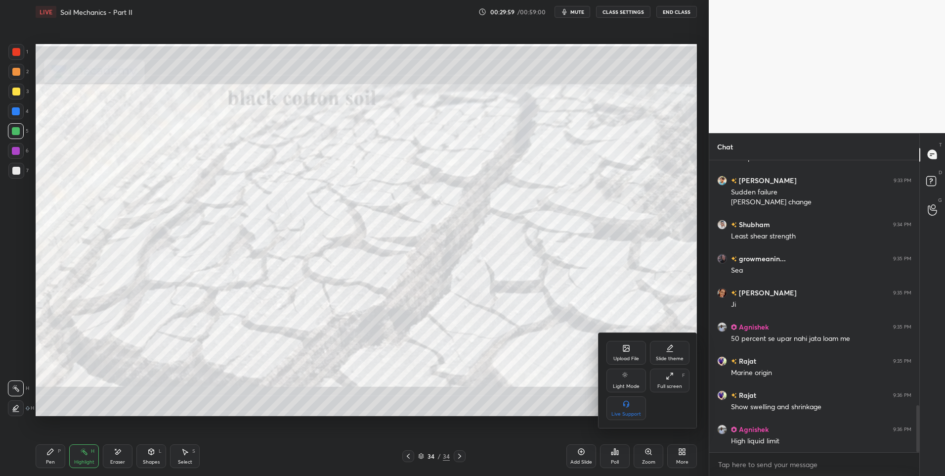
click at [627, 354] on div "Upload File" at bounding box center [627, 353] width 40 height 24
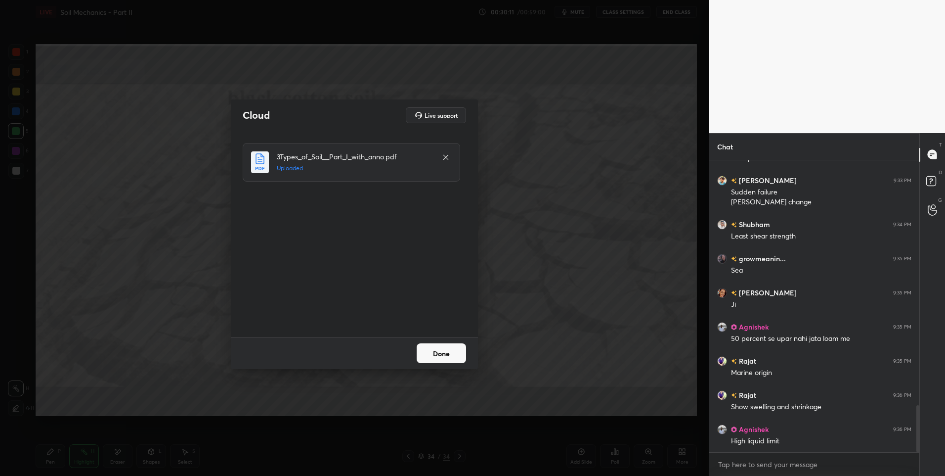
click at [445, 355] on button "Done" at bounding box center [441, 353] width 49 height 20
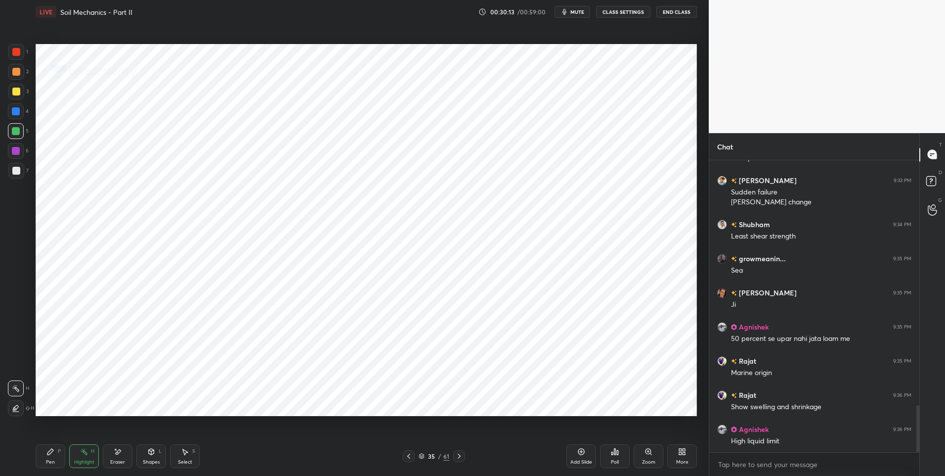
click at [460, 458] on icon at bounding box center [459, 456] width 8 height 8
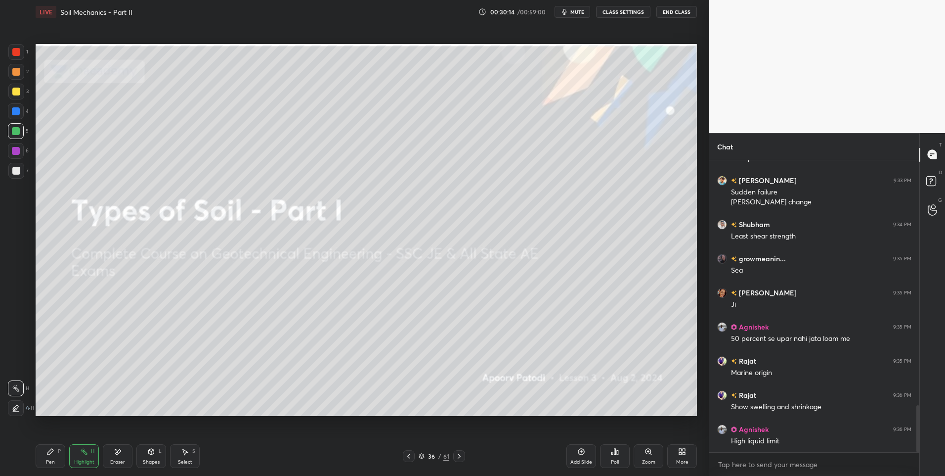
click at [459, 458] on icon at bounding box center [459, 456] width 8 height 8
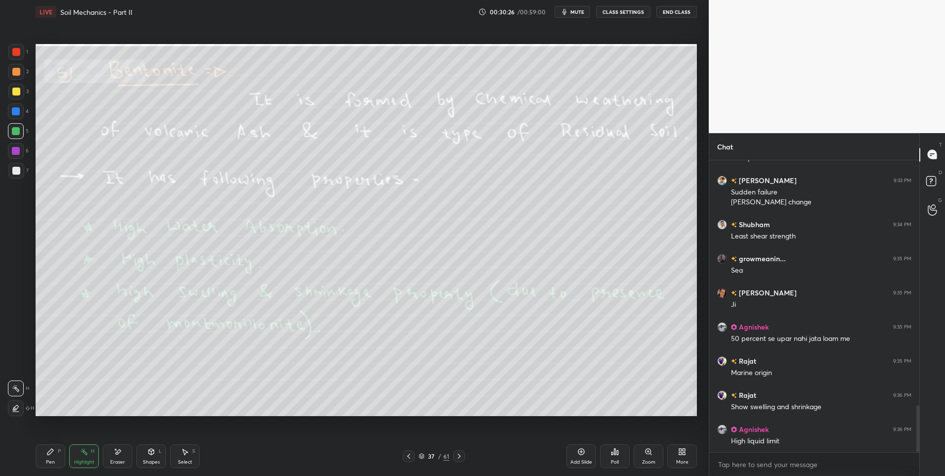
click at [47, 459] on div "Pen" at bounding box center [50, 461] width 9 height 5
click at [19, 97] on div at bounding box center [16, 92] width 16 height 16
click at [88, 459] on div "Highlight" at bounding box center [84, 461] width 20 height 5
click at [86, 459] on div "Highlight" at bounding box center [84, 461] width 20 height 5
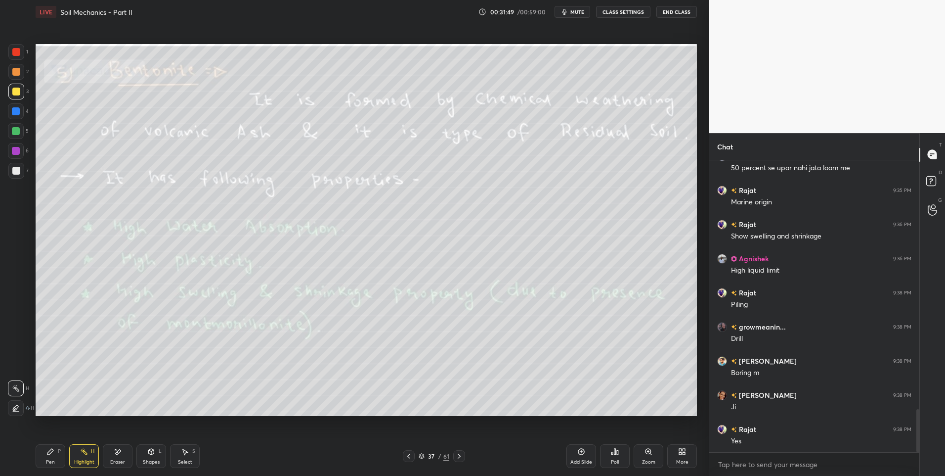
scroll to position [1727, 0]
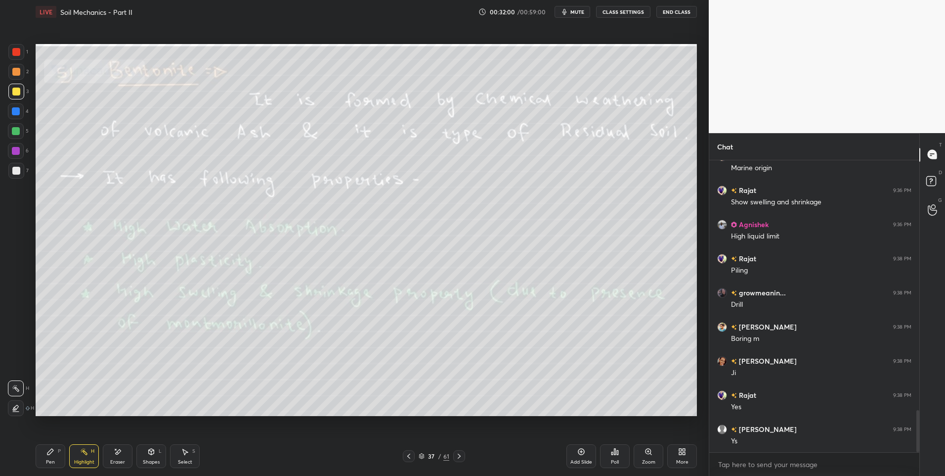
click at [458, 457] on icon at bounding box center [459, 456] width 8 height 8
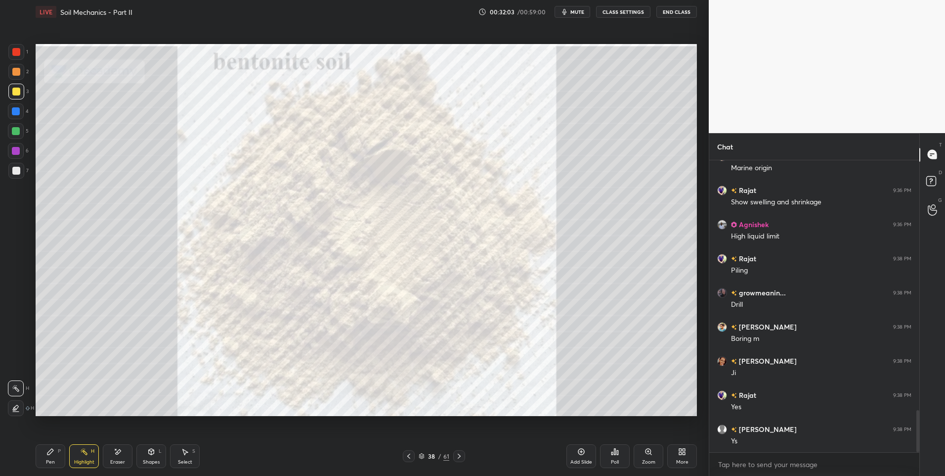
click at [454, 454] on div at bounding box center [459, 456] width 12 height 12
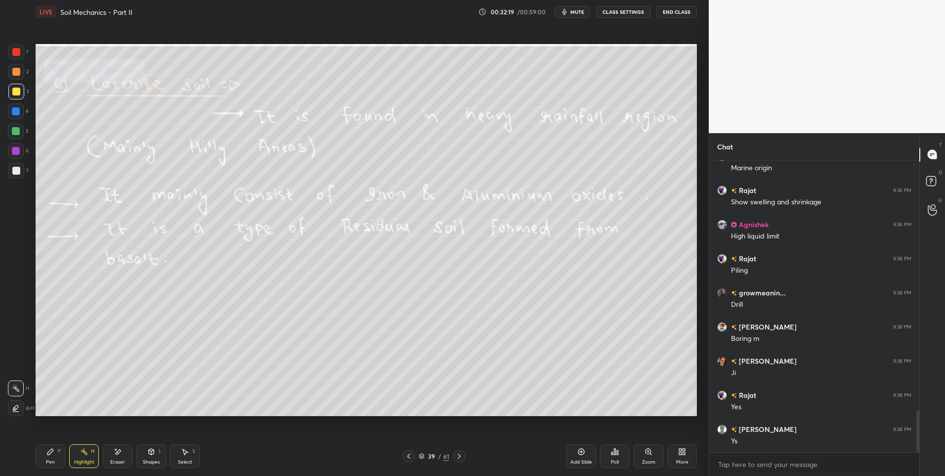
click at [458, 454] on icon at bounding box center [459, 455] width 3 height 5
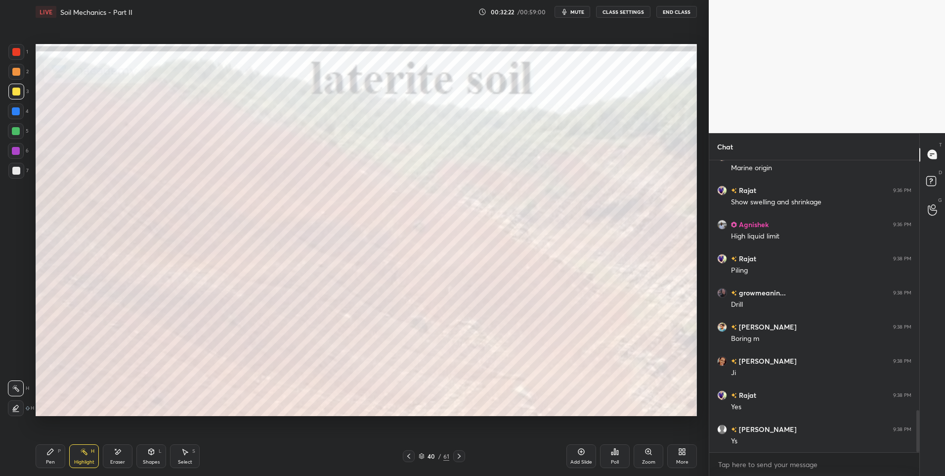
click at [18, 152] on div at bounding box center [16, 151] width 8 height 8
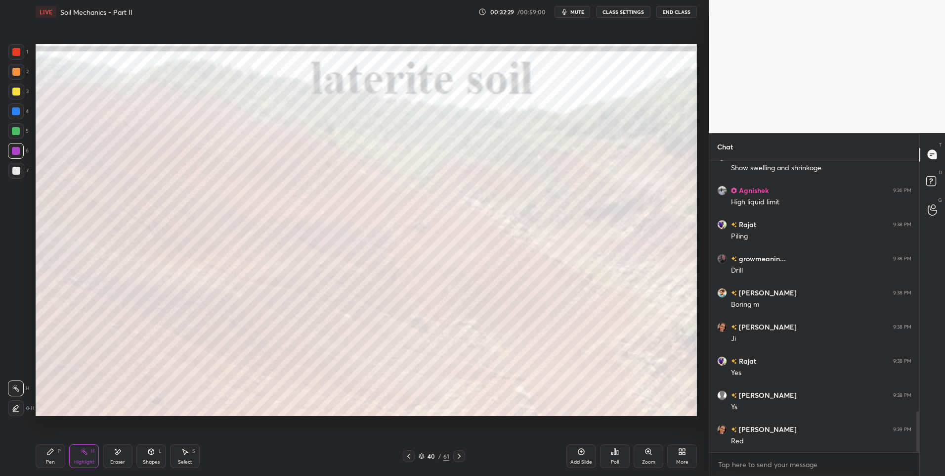
scroll to position [1795, 0]
click at [411, 457] on icon at bounding box center [409, 456] width 8 height 8
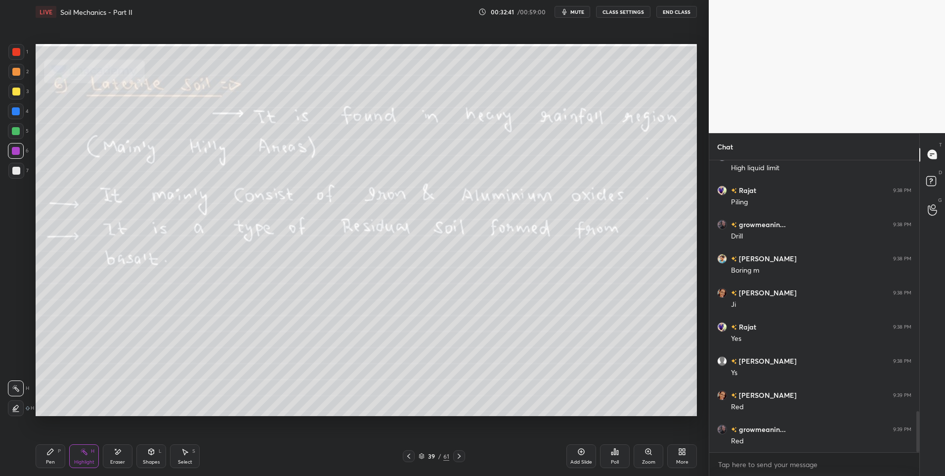
click at [48, 462] on div "Pen" at bounding box center [50, 461] width 9 height 5
click at [19, 128] on div at bounding box center [16, 131] width 8 height 8
click at [461, 455] on icon at bounding box center [459, 456] width 8 height 8
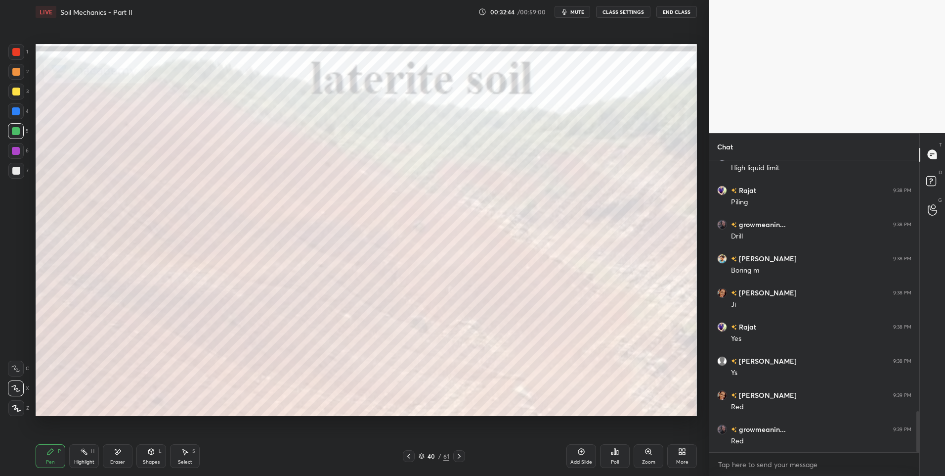
click at [460, 457] on icon at bounding box center [459, 456] width 8 height 8
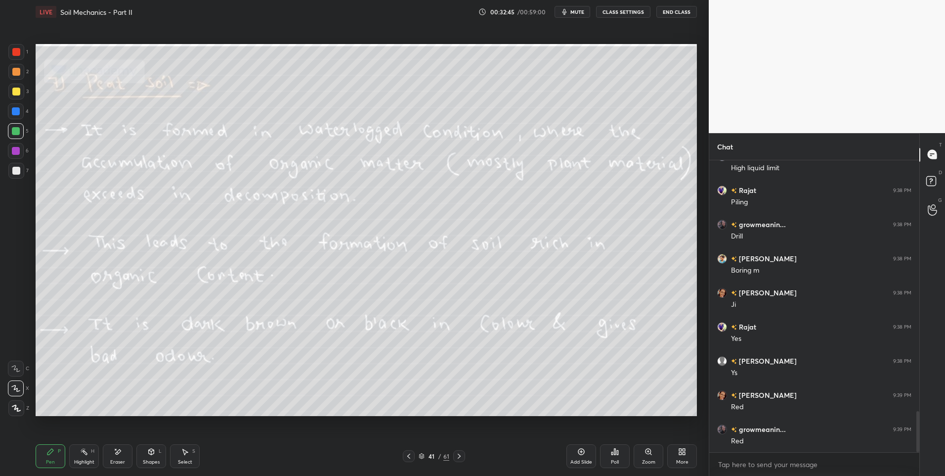
click at [89, 454] on div "Highlight H" at bounding box center [84, 456] width 30 height 24
click at [465, 457] on div "41 / 61" at bounding box center [434, 456] width 266 height 12
click at [460, 453] on icon at bounding box center [459, 456] width 8 height 8
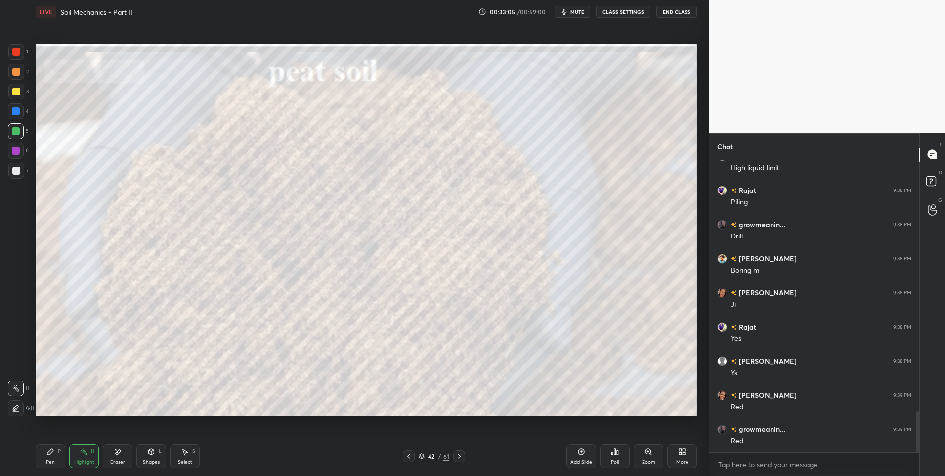
click at [409, 455] on icon at bounding box center [409, 456] width 8 height 8
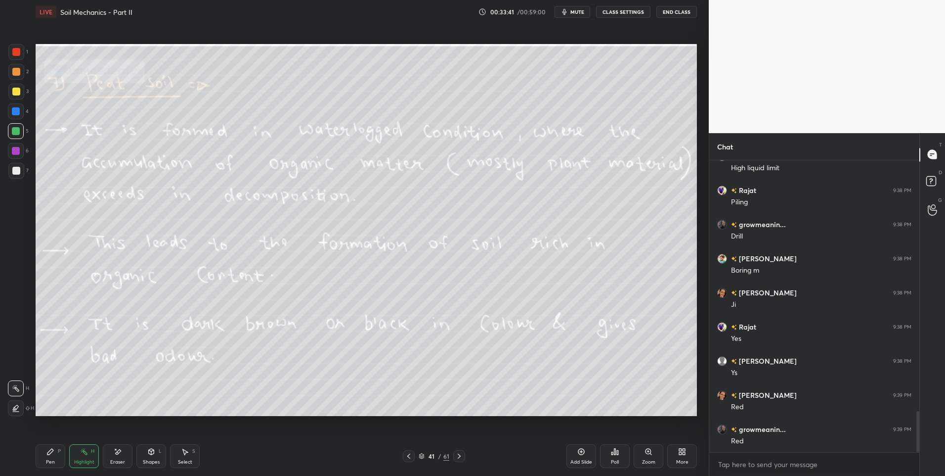
click at [463, 458] on icon at bounding box center [459, 456] width 8 height 8
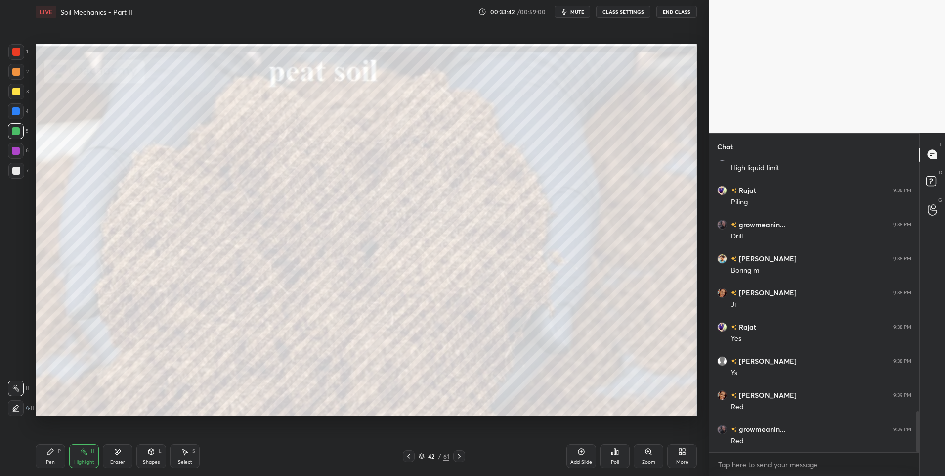
click at [460, 457] on icon at bounding box center [459, 456] width 8 height 8
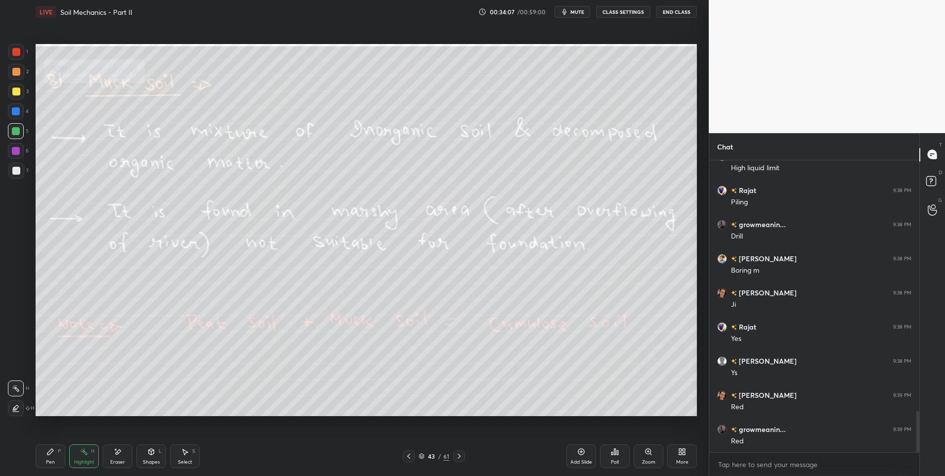
click at [464, 454] on div at bounding box center [459, 456] width 12 height 12
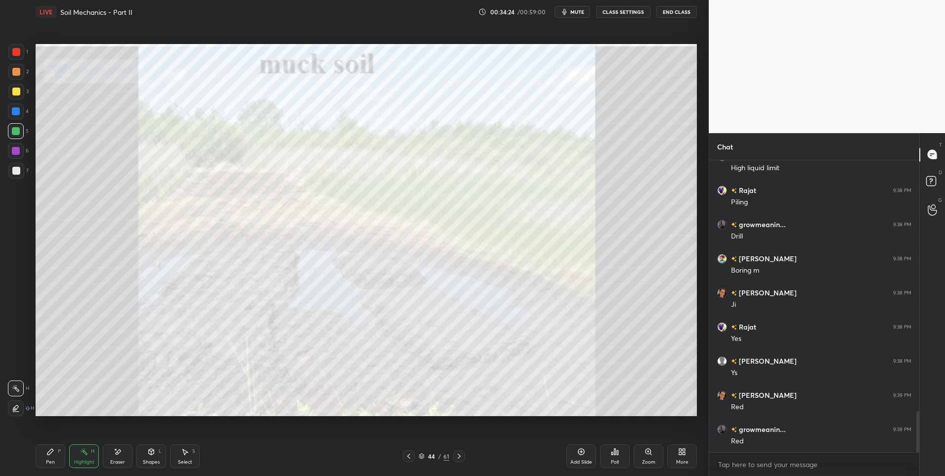
click at [408, 454] on icon at bounding box center [409, 456] width 8 height 8
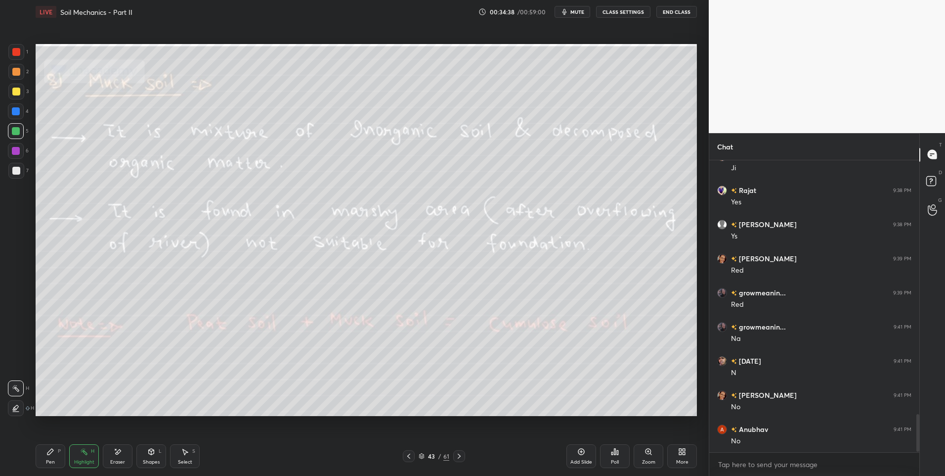
scroll to position [1966, 0]
click at [461, 452] on icon at bounding box center [459, 456] width 8 height 8
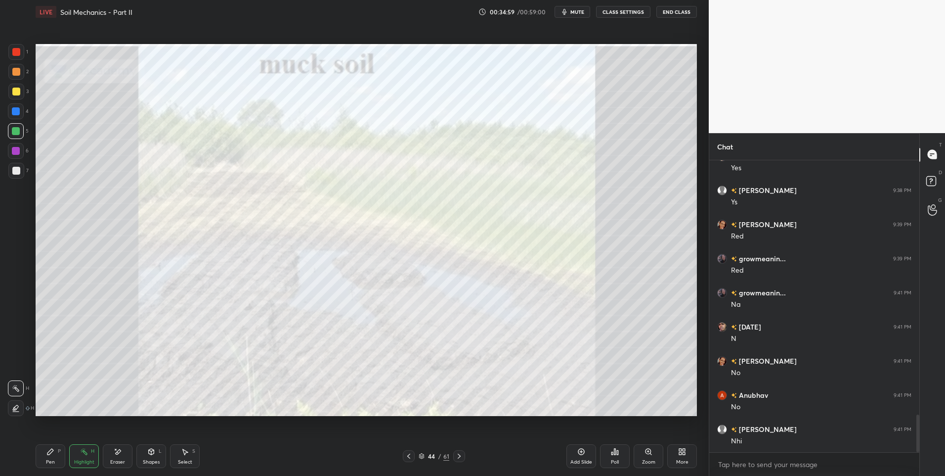
click at [463, 454] on icon at bounding box center [459, 456] width 8 height 8
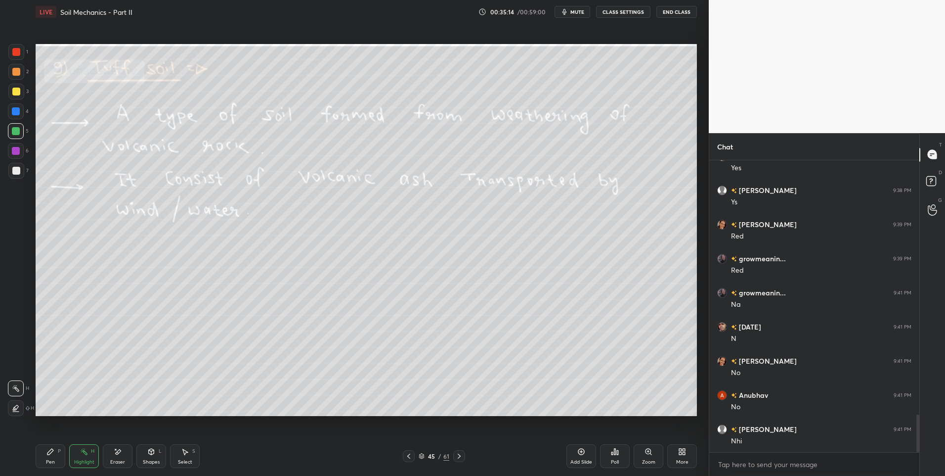
click at [464, 460] on div at bounding box center [459, 456] width 12 height 12
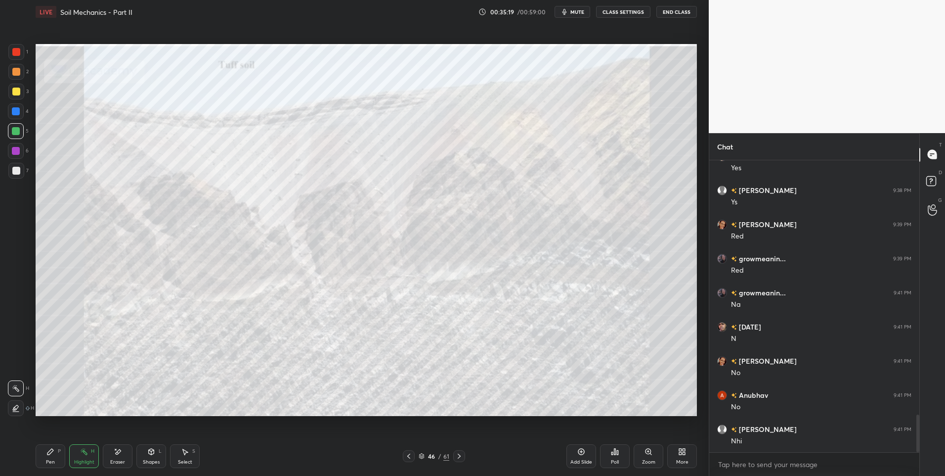
click at [407, 457] on icon at bounding box center [409, 456] width 8 height 8
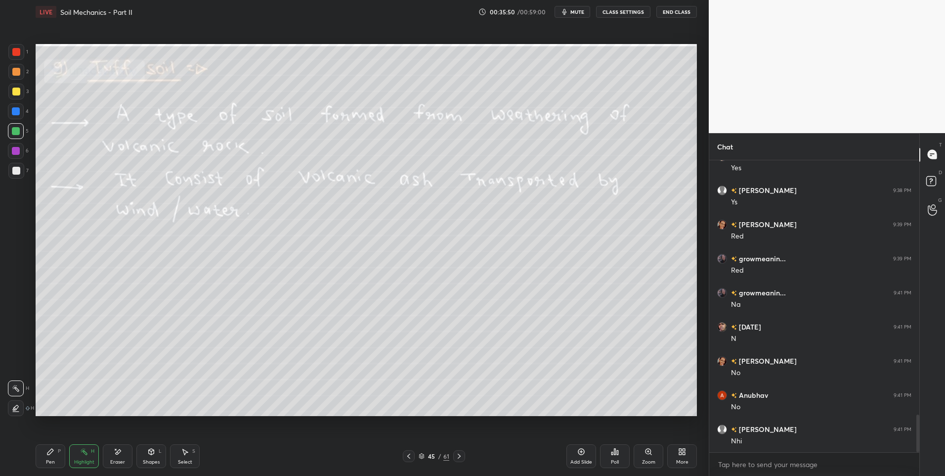
click at [460, 456] on icon at bounding box center [459, 456] width 8 height 8
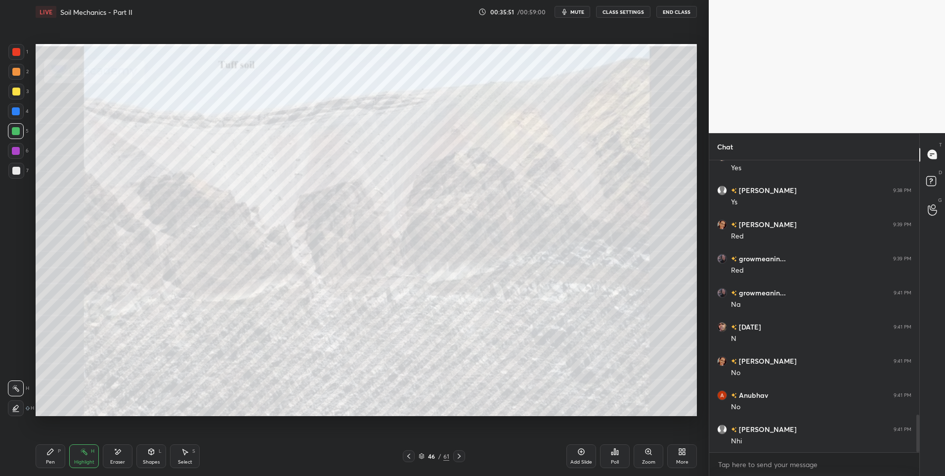
click at [463, 455] on div at bounding box center [459, 456] width 12 height 12
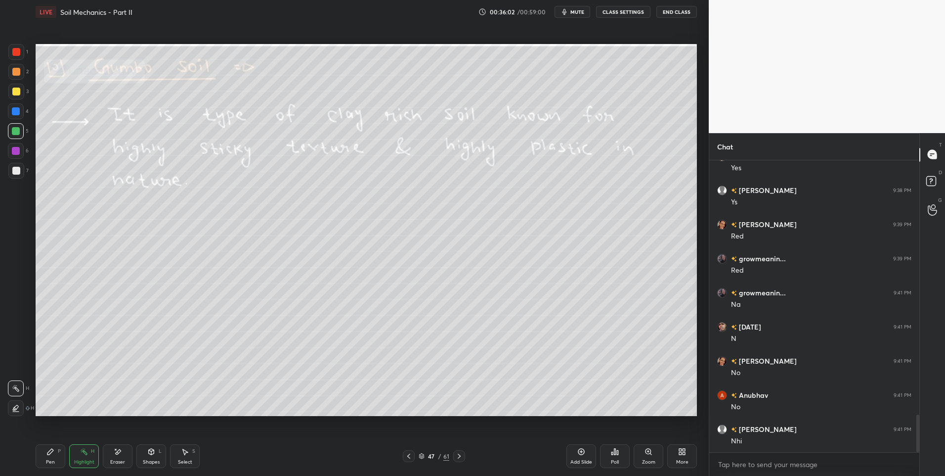
click at [460, 455] on icon at bounding box center [459, 456] width 8 height 8
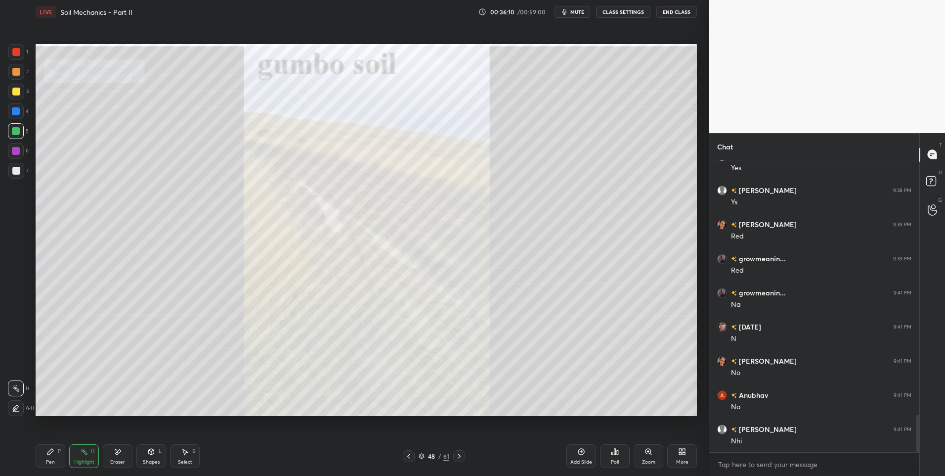
click at [409, 453] on icon at bounding box center [409, 456] width 8 height 8
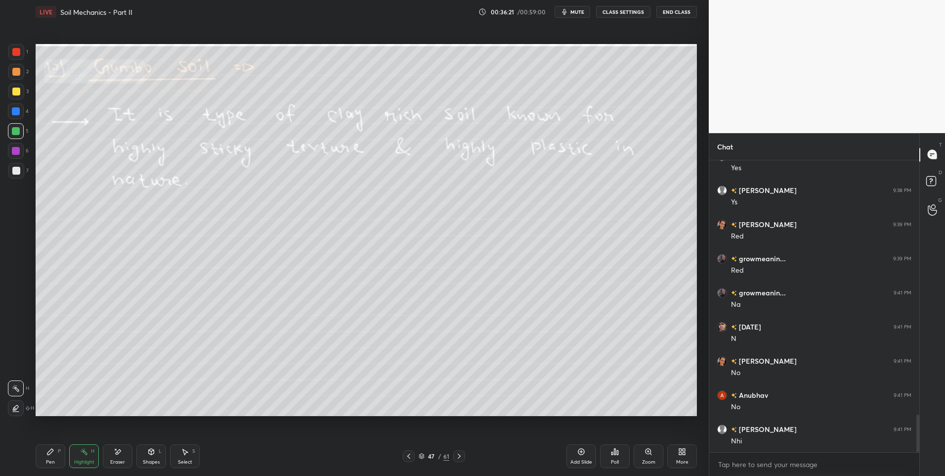
click at [459, 455] on icon at bounding box center [459, 456] width 8 height 8
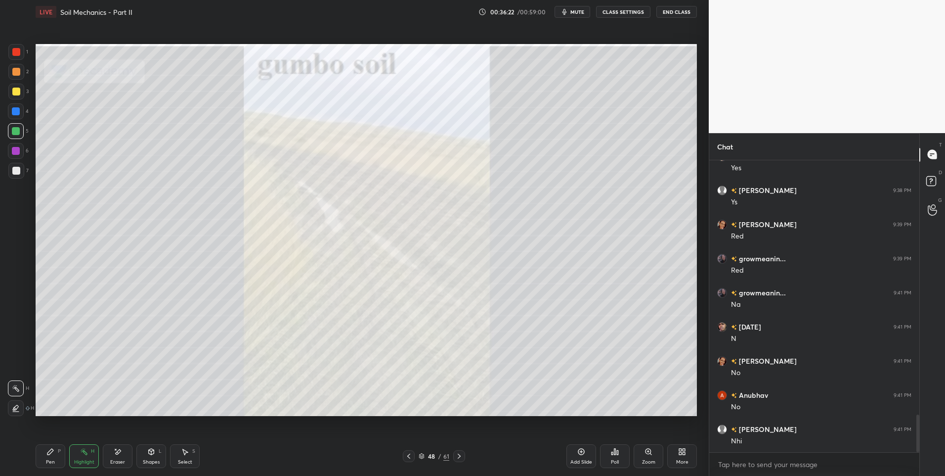
click at [457, 454] on icon at bounding box center [459, 456] width 8 height 8
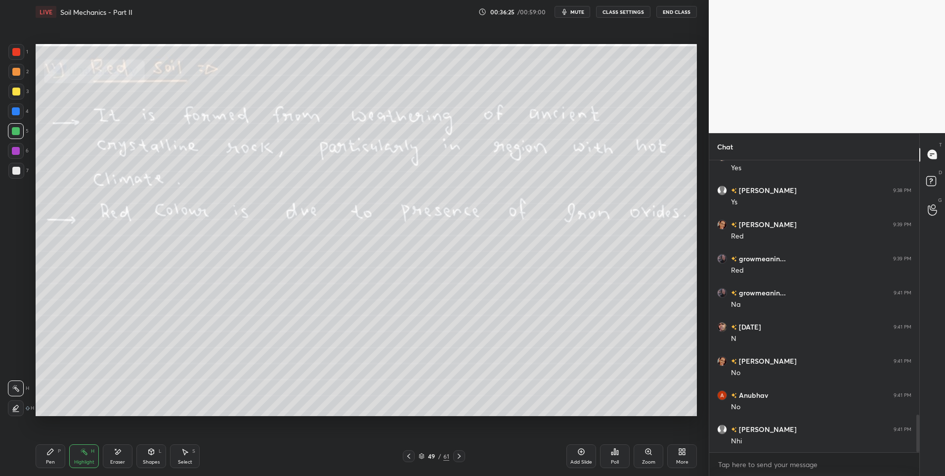
click at [463, 453] on icon at bounding box center [459, 456] width 8 height 8
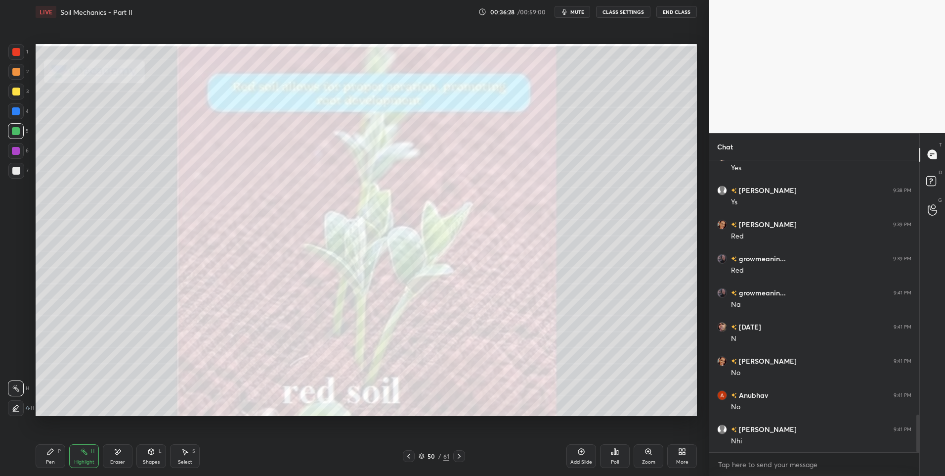
click at [406, 457] on icon at bounding box center [409, 456] width 8 height 8
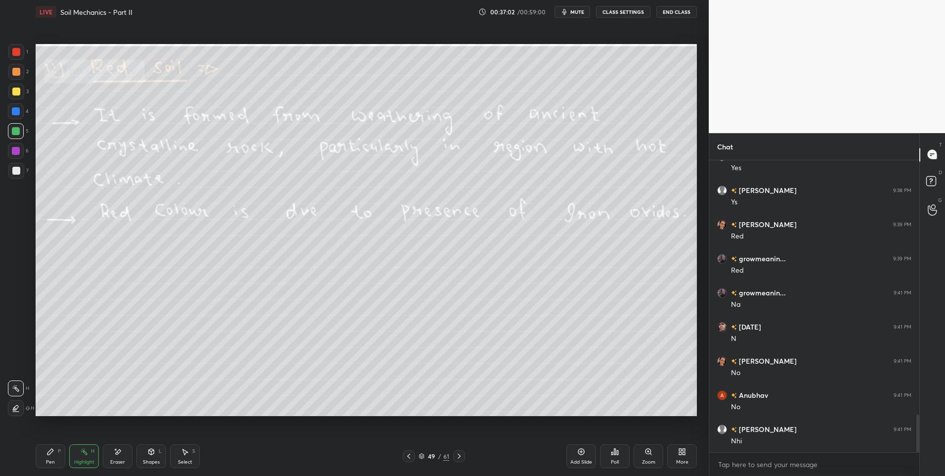
click at [454, 455] on div at bounding box center [459, 456] width 12 height 12
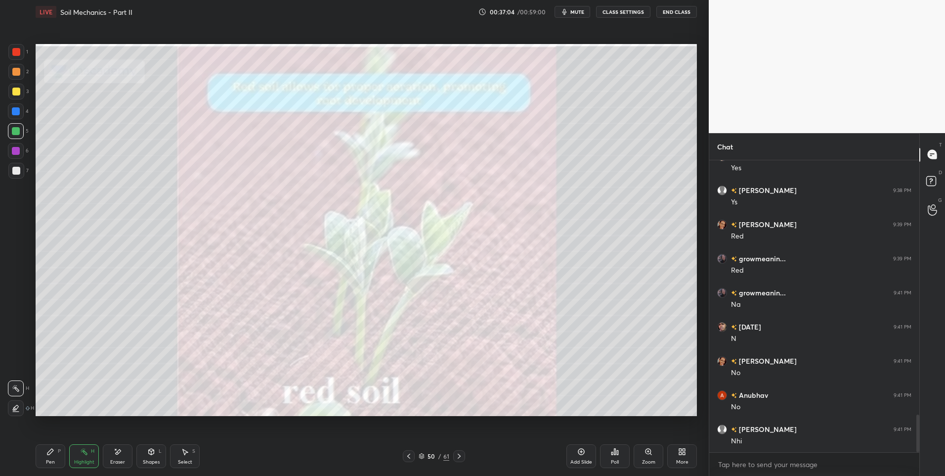
click at [407, 458] on icon at bounding box center [409, 456] width 8 height 8
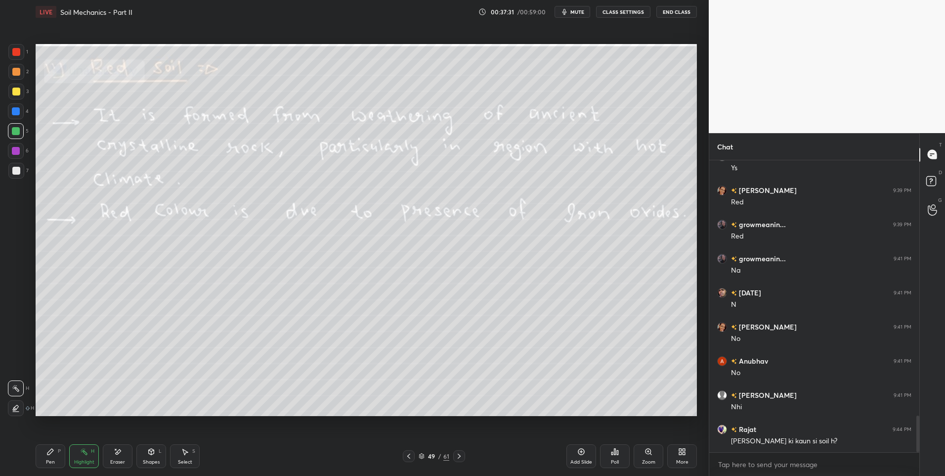
scroll to position [2034, 0]
click at [18, 68] on div at bounding box center [16, 72] width 8 height 8
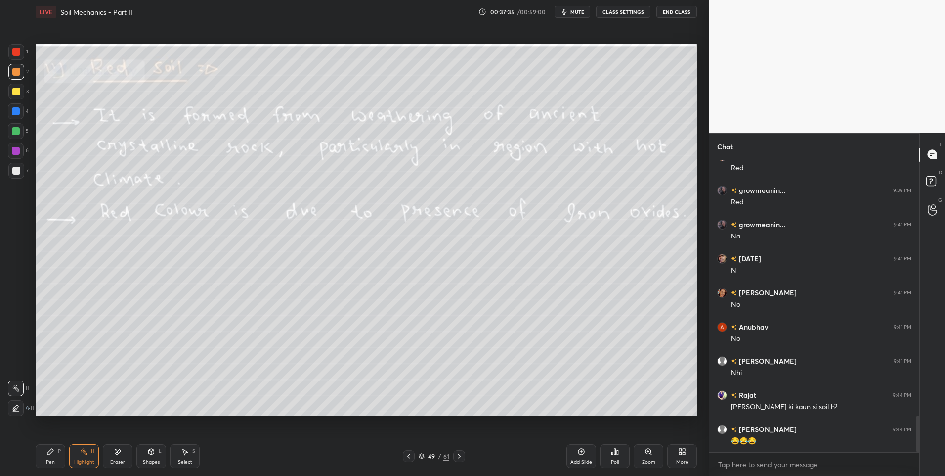
click at [18, 74] on div at bounding box center [16, 72] width 8 height 8
click at [455, 458] on icon at bounding box center [459, 456] width 8 height 8
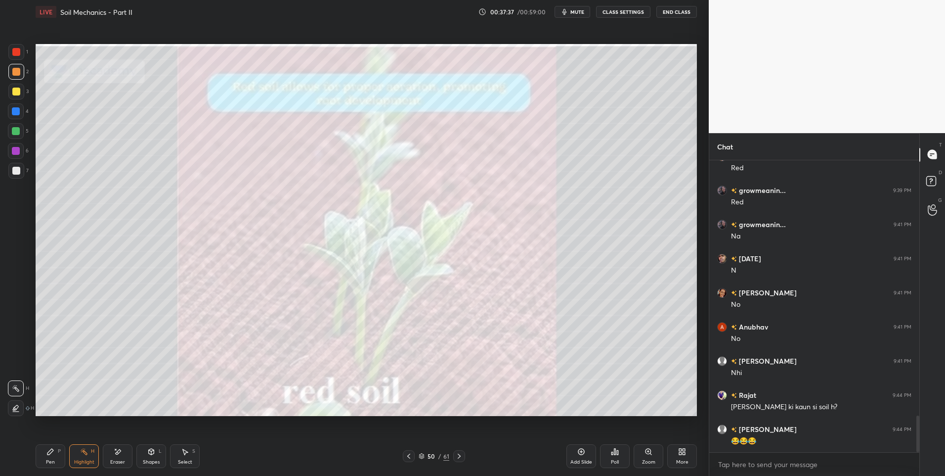
click at [459, 457] on icon at bounding box center [459, 455] width 3 height 5
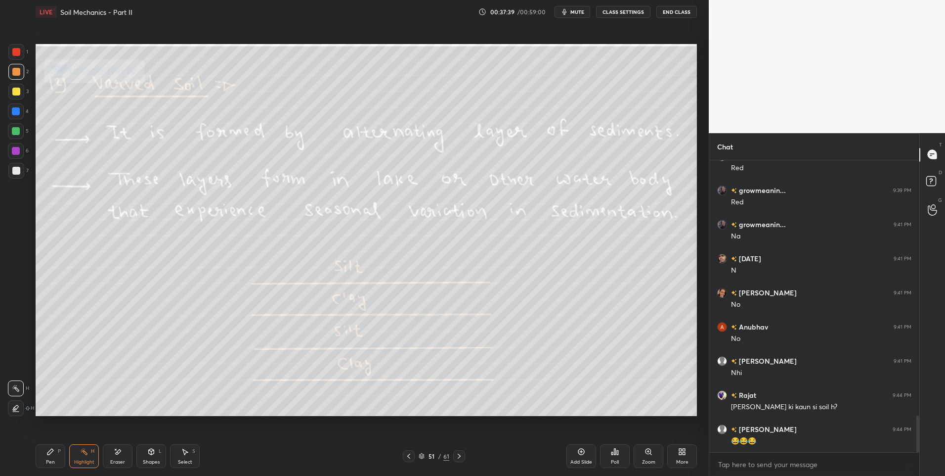
click at [81, 459] on div "Highlight" at bounding box center [84, 461] width 20 height 5
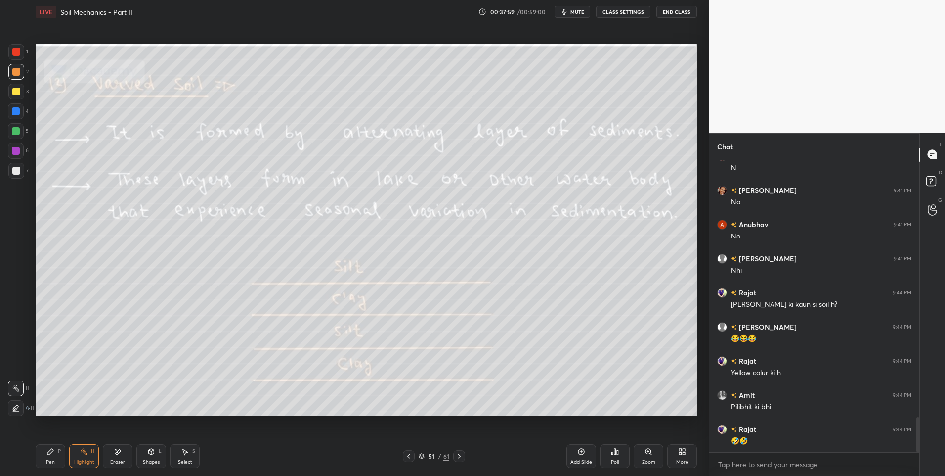
click at [50, 456] on div "Pen P" at bounding box center [51, 456] width 30 height 24
click at [17, 130] on div at bounding box center [16, 131] width 8 height 8
click at [19, 170] on div at bounding box center [16, 171] width 8 height 8
click at [79, 457] on div "Highlight H" at bounding box center [84, 456] width 30 height 24
click at [52, 456] on div "Pen P" at bounding box center [51, 456] width 30 height 24
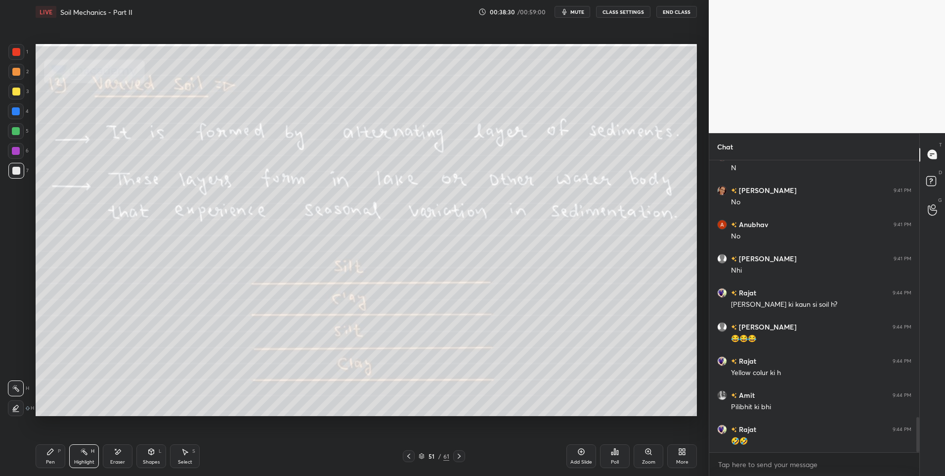
click at [55, 458] on div "Pen P" at bounding box center [51, 456] width 30 height 24
click at [16, 90] on div at bounding box center [16, 92] width 8 height 8
click at [16, 130] on div at bounding box center [16, 131] width 8 height 8
click at [18, 170] on div at bounding box center [16, 171] width 8 height 8
click at [88, 455] on div "Highlight H" at bounding box center [84, 456] width 30 height 24
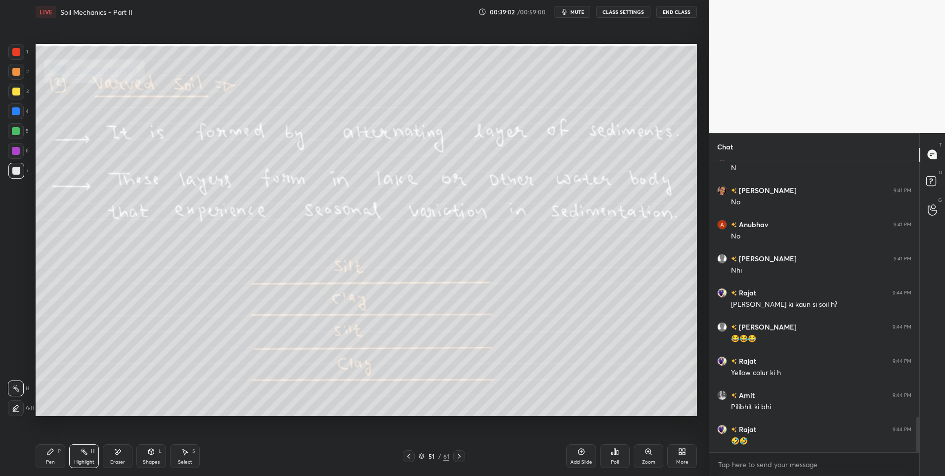
click at [83, 456] on div "Highlight H" at bounding box center [84, 456] width 30 height 24
click at [453, 454] on div at bounding box center [459, 456] width 12 height 12
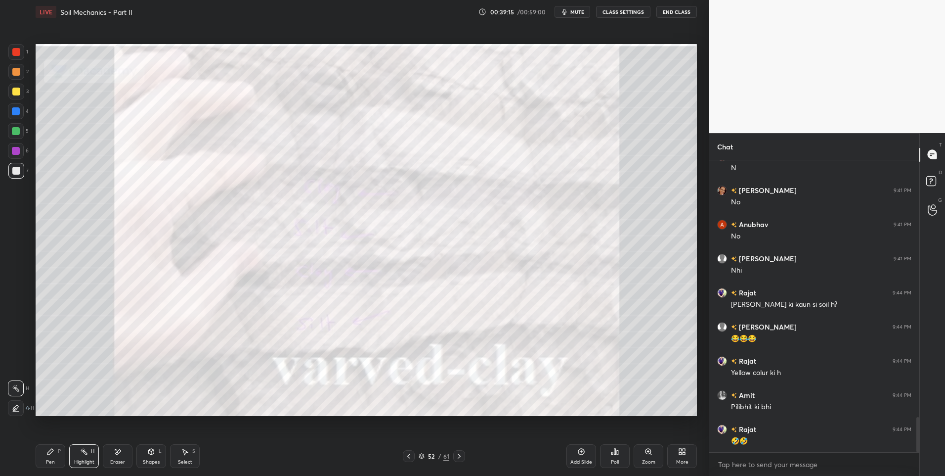
click at [55, 459] on div "Pen P" at bounding box center [51, 456] width 30 height 24
click at [20, 137] on div at bounding box center [16, 131] width 16 height 16
click at [463, 456] on icon at bounding box center [459, 456] width 8 height 8
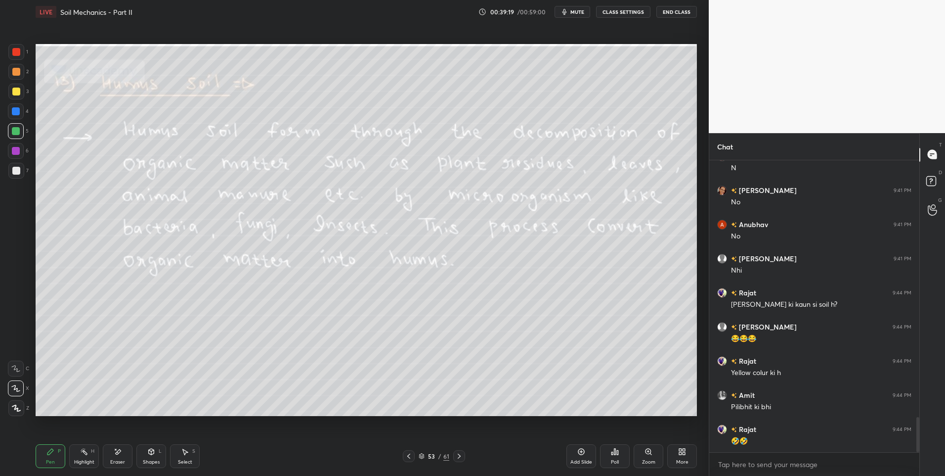
click at [79, 450] on div "Highlight H" at bounding box center [84, 456] width 30 height 24
click at [455, 450] on div at bounding box center [459, 456] width 12 height 12
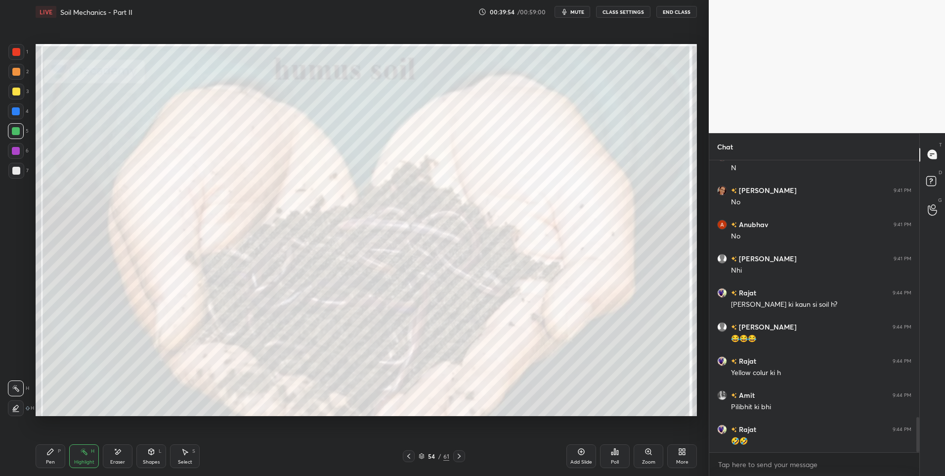
click at [21, 72] on div at bounding box center [16, 72] width 16 height 16
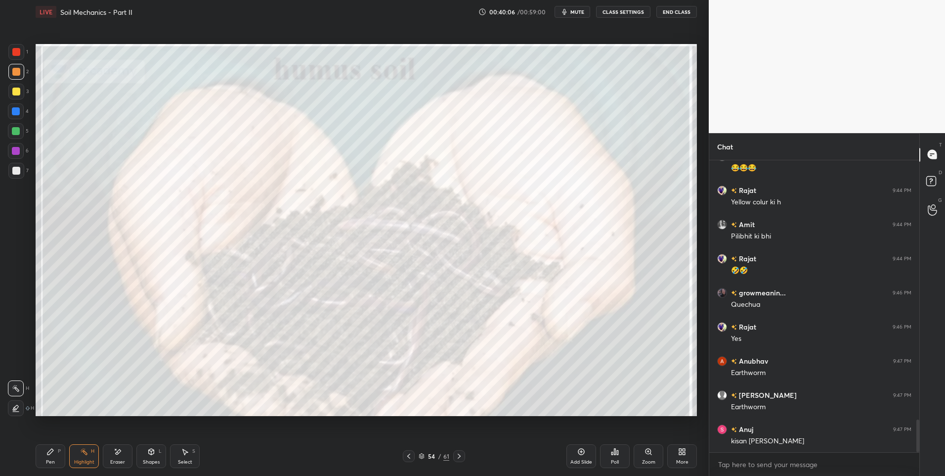
scroll to position [2341, 0]
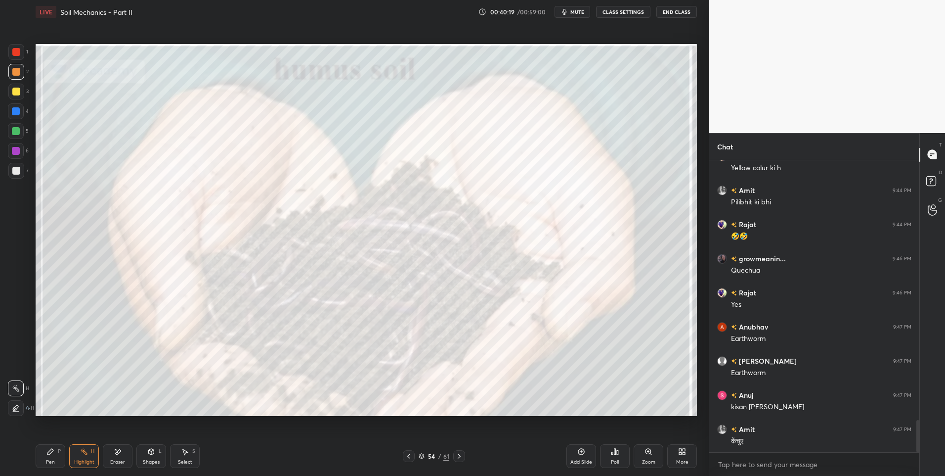
click at [19, 133] on div at bounding box center [16, 131] width 8 height 8
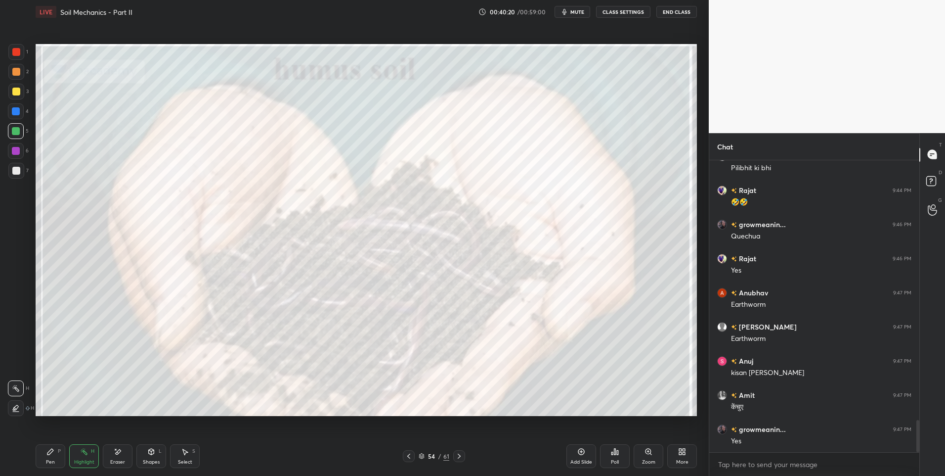
click at [458, 457] on icon at bounding box center [459, 455] width 3 height 5
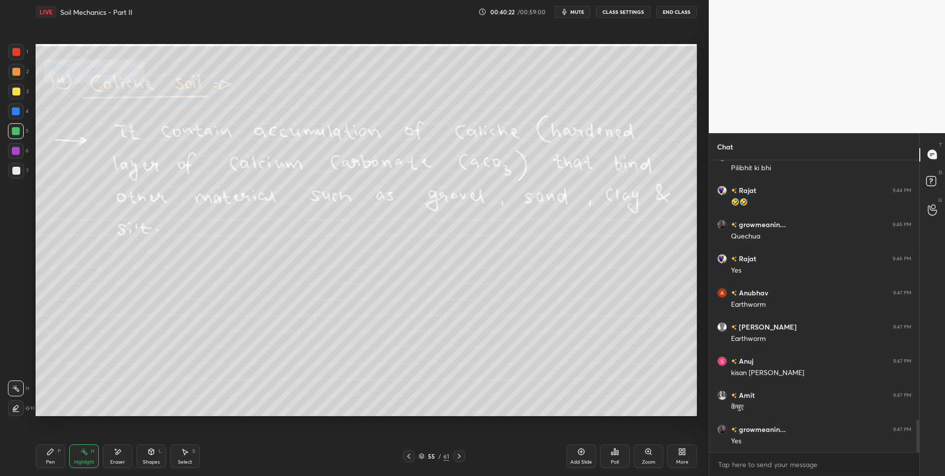
click at [83, 459] on div "Highlight" at bounding box center [84, 461] width 20 height 5
click at [456, 453] on icon at bounding box center [459, 456] width 8 height 8
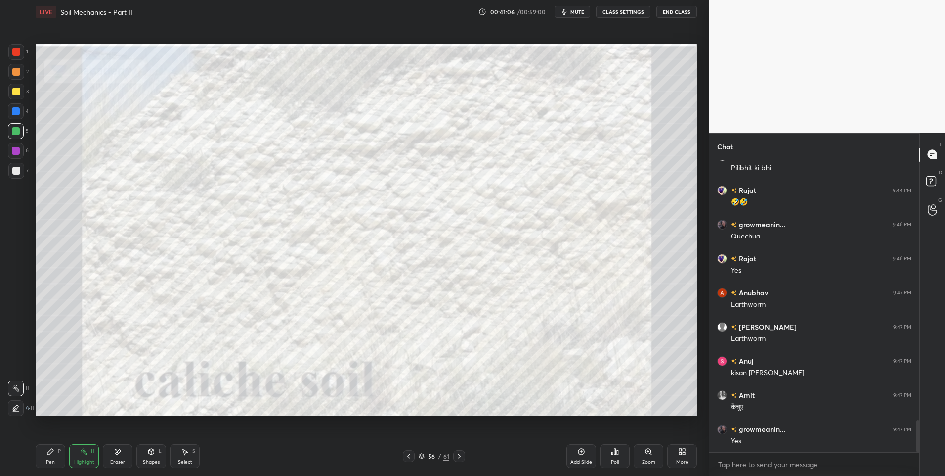
click at [457, 456] on icon at bounding box center [459, 456] width 8 height 8
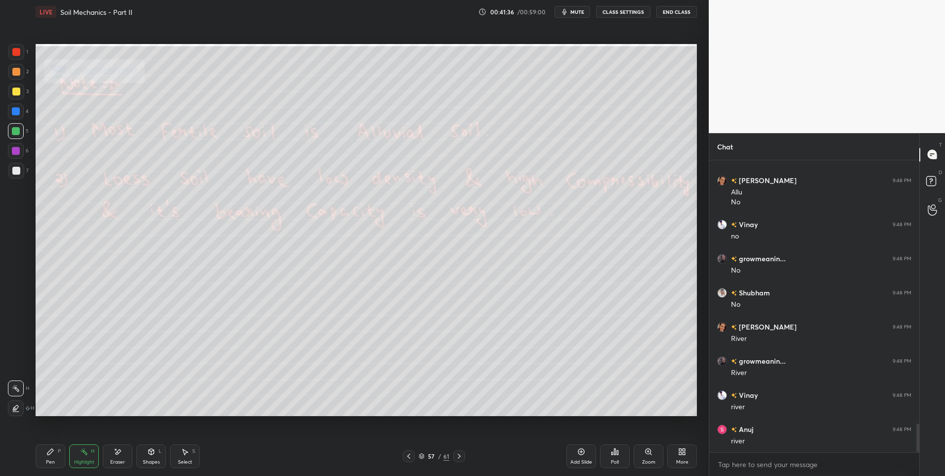
scroll to position [2692, 0]
click at [33, 457] on div "LIVE Soil Mechanics - Part II 00:41:38 / 00:59:00 mute CLASS SETTINGS End Class…" at bounding box center [367, 238] width 670 height 476
click at [41, 458] on div "Pen P" at bounding box center [51, 456] width 30 height 24
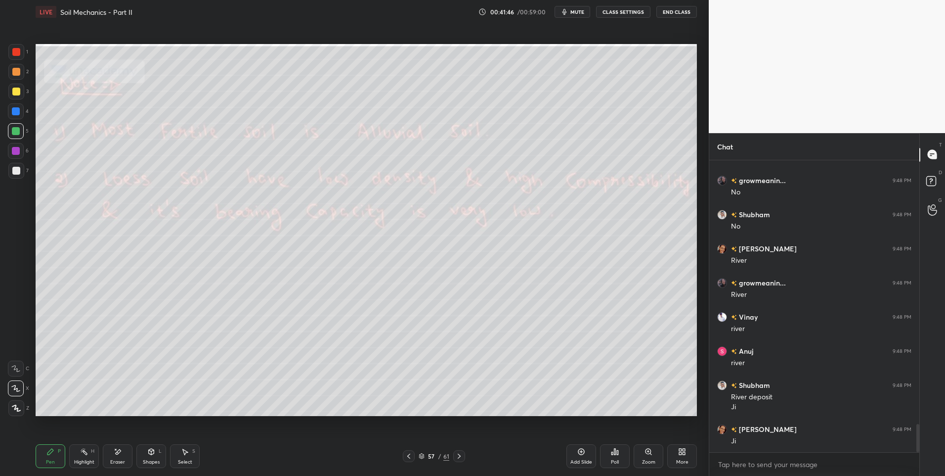
scroll to position [2770, 0]
click at [89, 453] on div "Highlight H" at bounding box center [84, 456] width 30 height 24
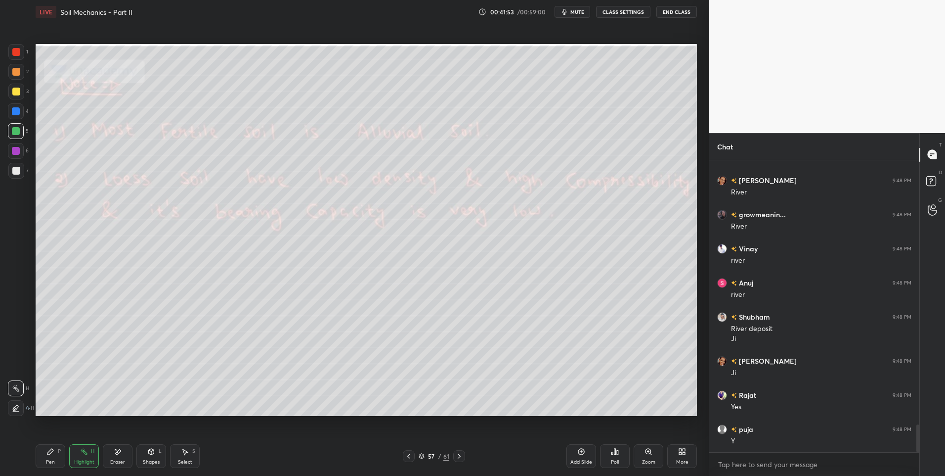
scroll to position [2838, 0]
click at [181, 464] on div "Select" at bounding box center [185, 461] width 14 height 5
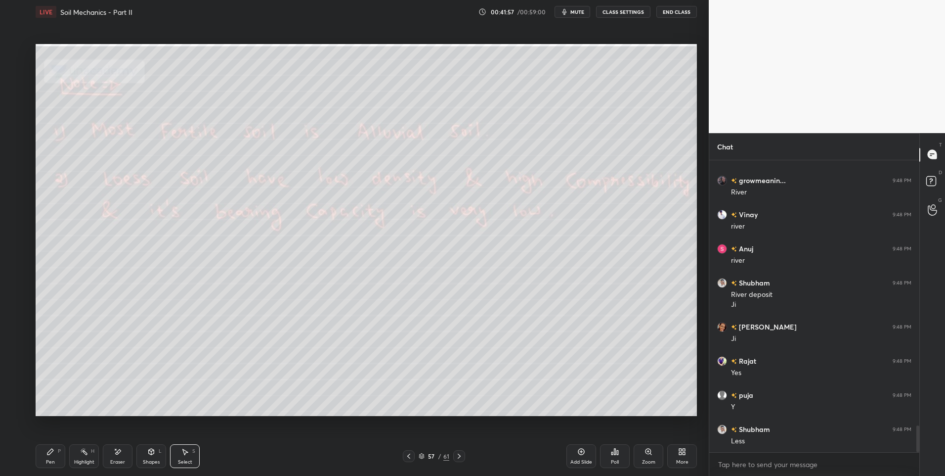
scroll to position [2872, 0]
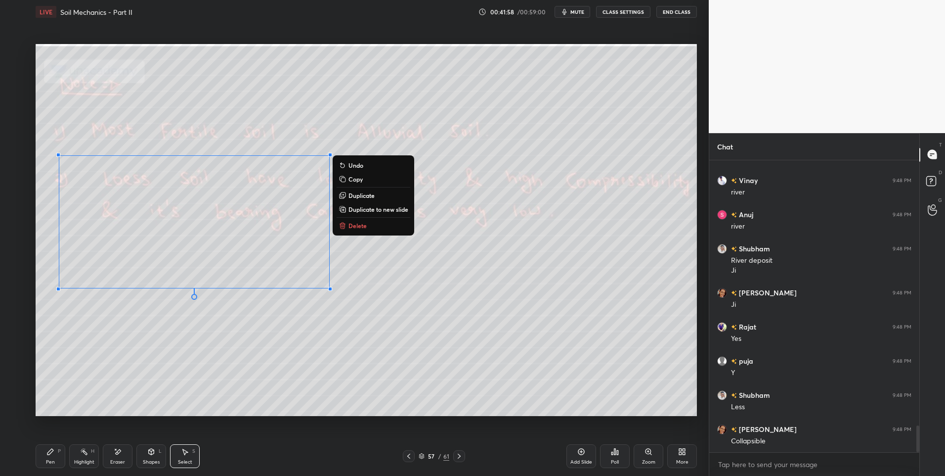
click at [377, 227] on button "Delete" at bounding box center [374, 226] width 74 height 12
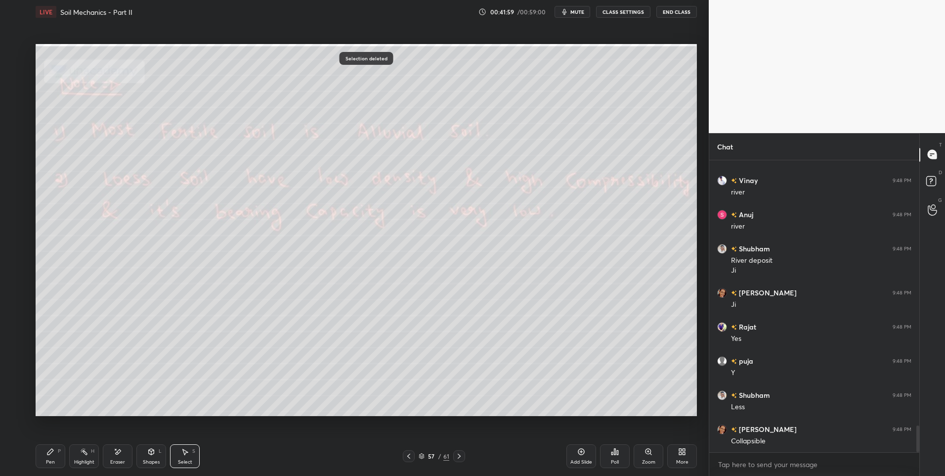
click at [465, 455] on div at bounding box center [459, 456] width 12 height 12
click at [47, 455] on icon at bounding box center [50, 452] width 8 height 8
click at [18, 174] on div at bounding box center [16, 171] width 8 height 8
click at [86, 459] on div "Highlight" at bounding box center [84, 461] width 20 height 5
click at [46, 458] on div "Pen P" at bounding box center [51, 456] width 30 height 24
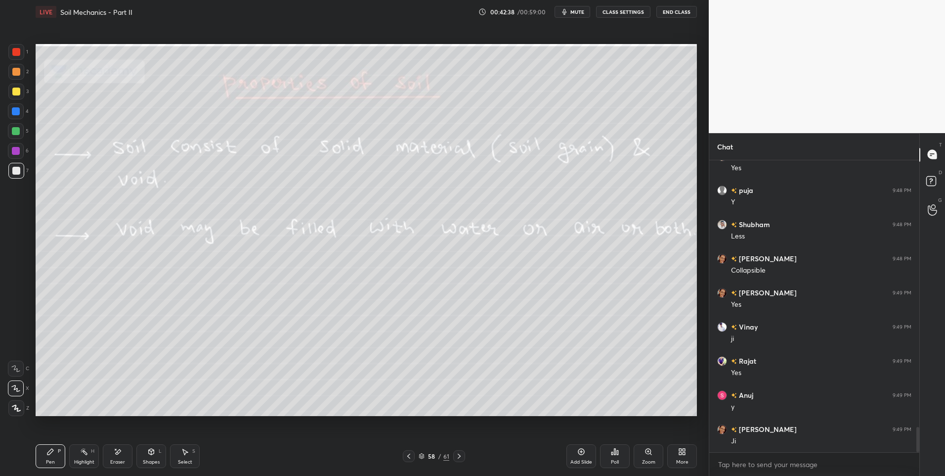
scroll to position [3077, 0]
click at [460, 455] on icon at bounding box center [459, 456] width 8 height 8
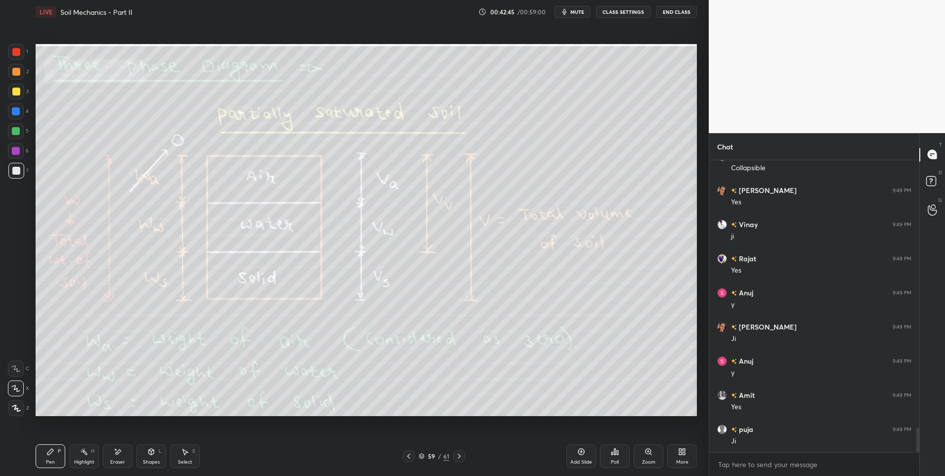
click at [82, 464] on div "Highlight" at bounding box center [84, 461] width 20 height 5
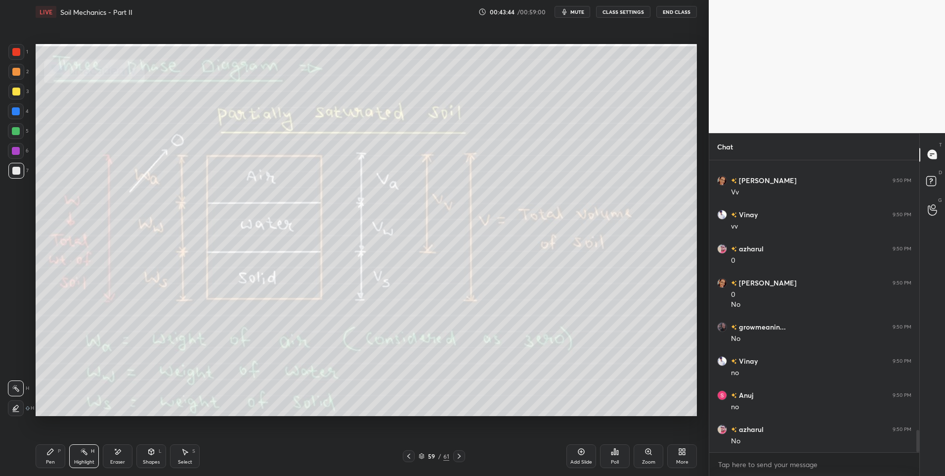
scroll to position [3497, 0]
click at [452, 452] on div "59 / 61" at bounding box center [434, 456] width 62 height 12
click at [459, 455] on icon at bounding box center [459, 455] width 3 height 5
click at [406, 459] on icon at bounding box center [409, 456] width 8 height 8
click at [462, 456] on icon at bounding box center [459, 456] width 8 height 8
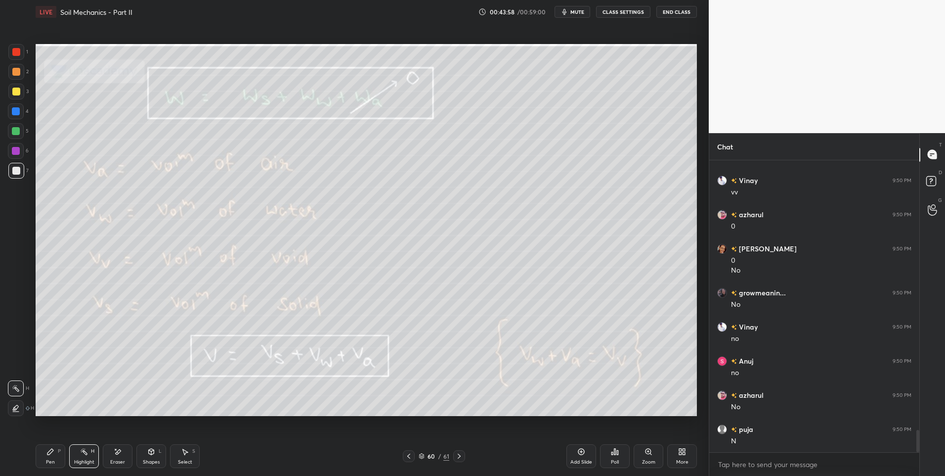
click at [461, 452] on icon at bounding box center [459, 456] width 8 height 8
click at [47, 451] on icon at bounding box center [50, 452] width 8 height 8
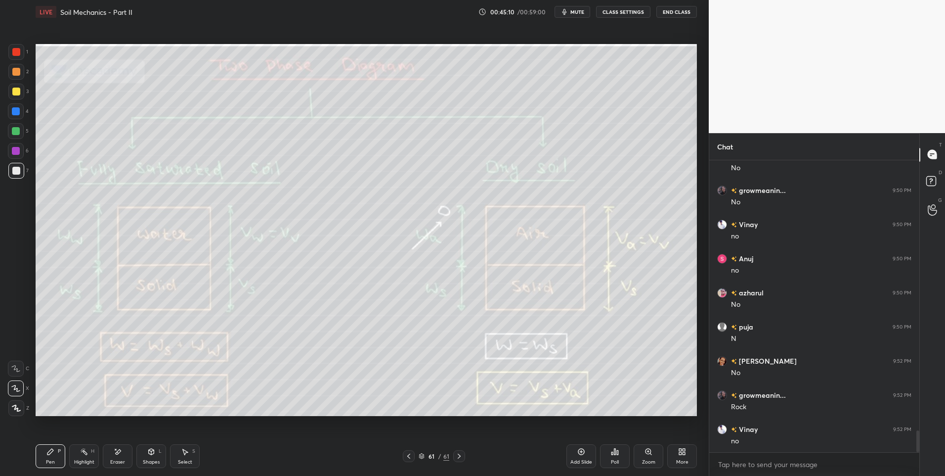
scroll to position [3633, 0]
click at [15, 91] on div at bounding box center [16, 92] width 8 height 8
click at [459, 452] on icon at bounding box center [459, 456] width 8 height 8
click at [458, 456] on icon at bounding box center [459, 456] width 8 height 8
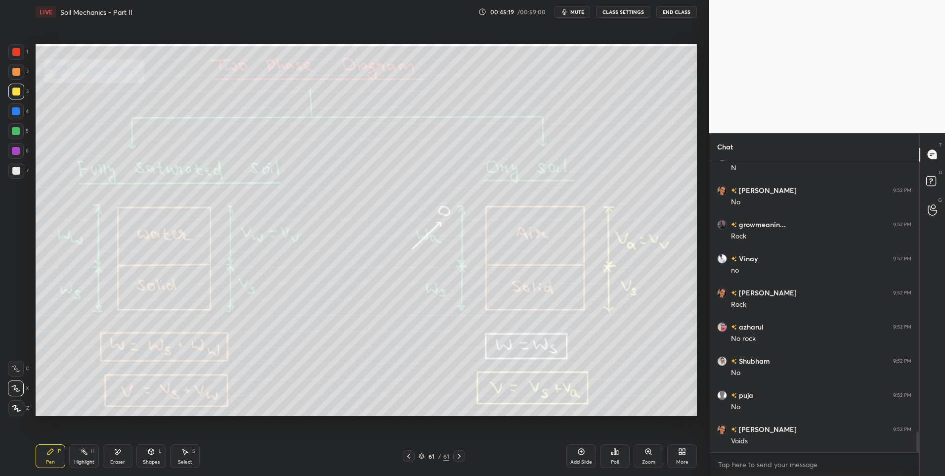
click at [461, 458] on icon at bounding box center [459, 456] width 8 height 8
click at [686, 455] on div "More" at bounding box center [683, 456] width 30 height 24
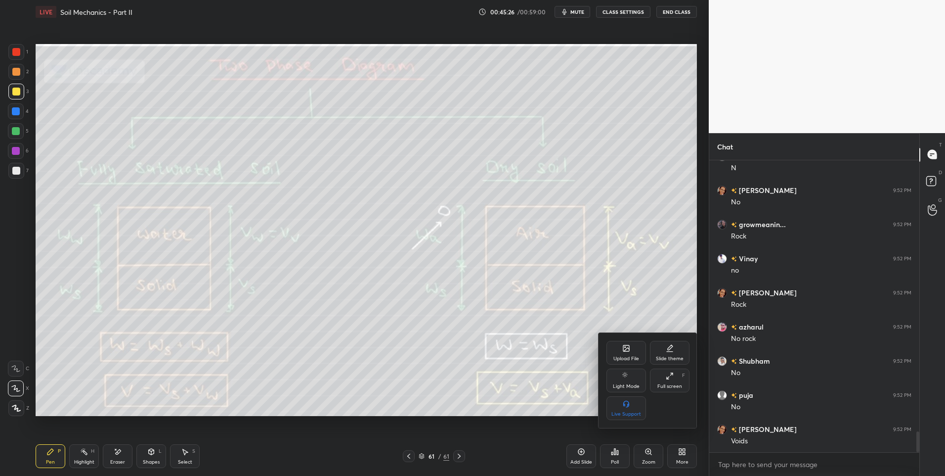
click at [625, 354] on div "Upload File" at bounding box center [627, 353] width 40 height 24
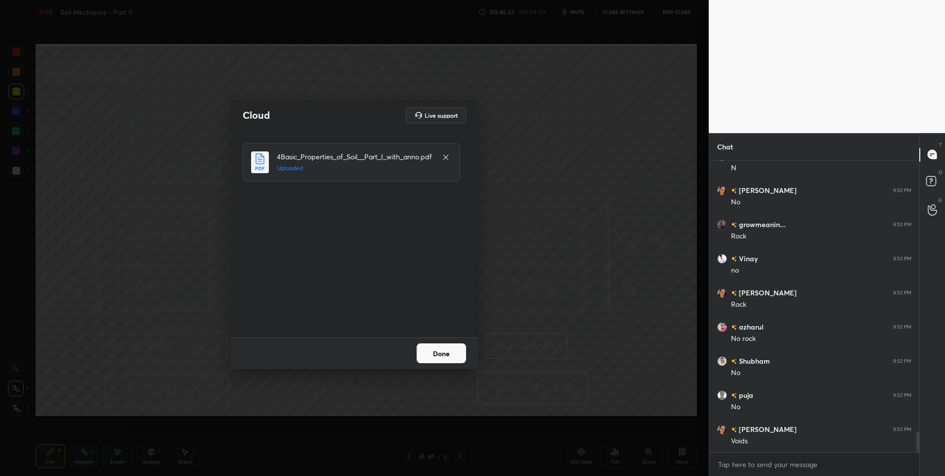
click at [438, 357] on button "Done" at bounding box center [441, 353] width 49 height 20
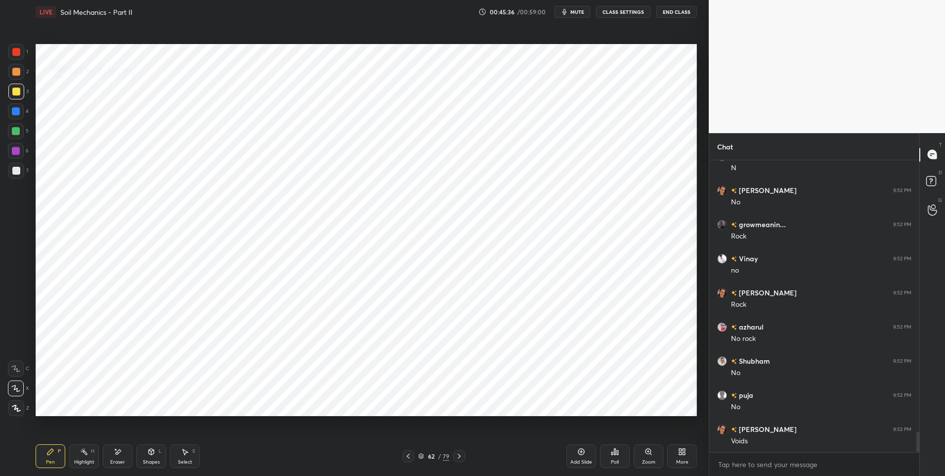
click at [458, 454] on icon at bounding box center [459, 456] width 8 height 8
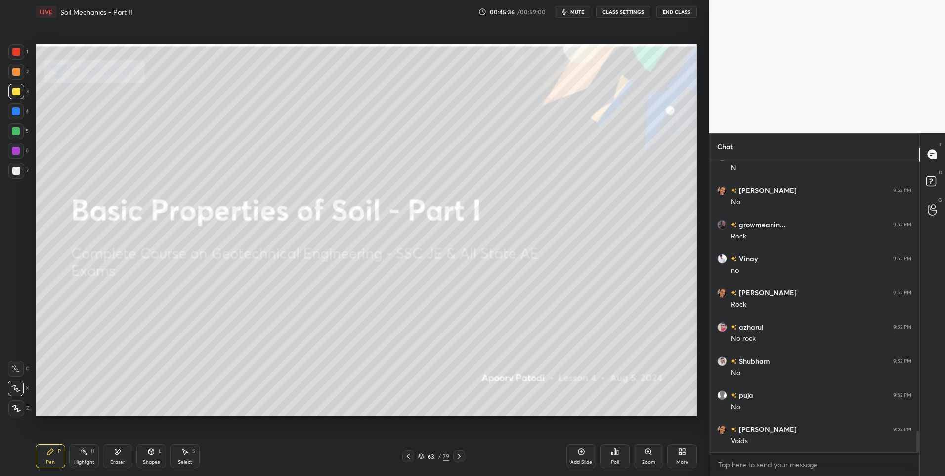
click at [461, 457] on icon at bounding box center [459, 456] width 8 height 8
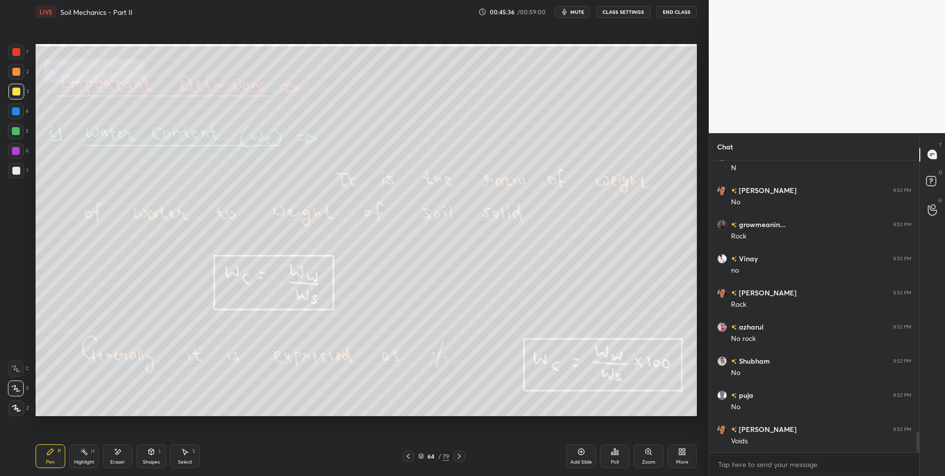
scroll to position [3804, 0]
click at [81, 457] on div "Highlight H" at bounding box center [84, 456] width 30 height 24
click at [458, 457] on icon at bounding box center [459, 456] width 8 height 8
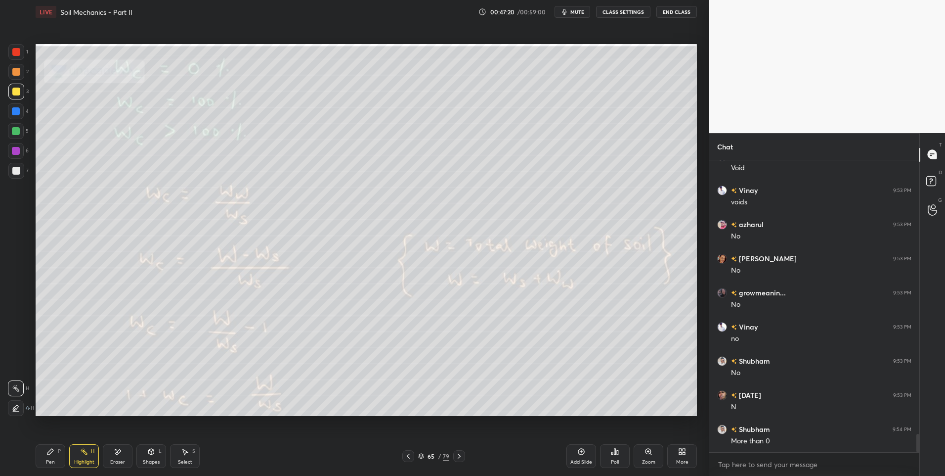
click at [462, 456] on icon at bounding box center [459, 456] width 8 height 8
click at [17, 174] on div at bounding box center [16, 171] width 8 height 8
click at [81, 456] on div "Highlight H" at bounding box center [84, 456] width 30 height 24
click at [45, 461] on div "Pen P" at bounding box center [51, 456] width 30 height 24
click at [77, 453] on div "Highlight H" at bounding box center [84, 456] width 30 height 24
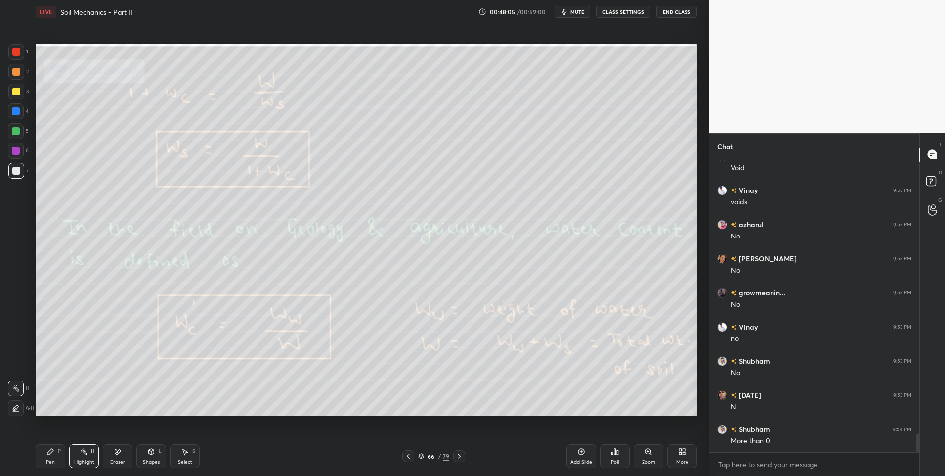
click at [48, 456] on div "Pen P" at bounding box center [51, 456] width 30 height 24
click at [183, 456] on div "Select S" at bounding box center [185, 456] width 30 height 24
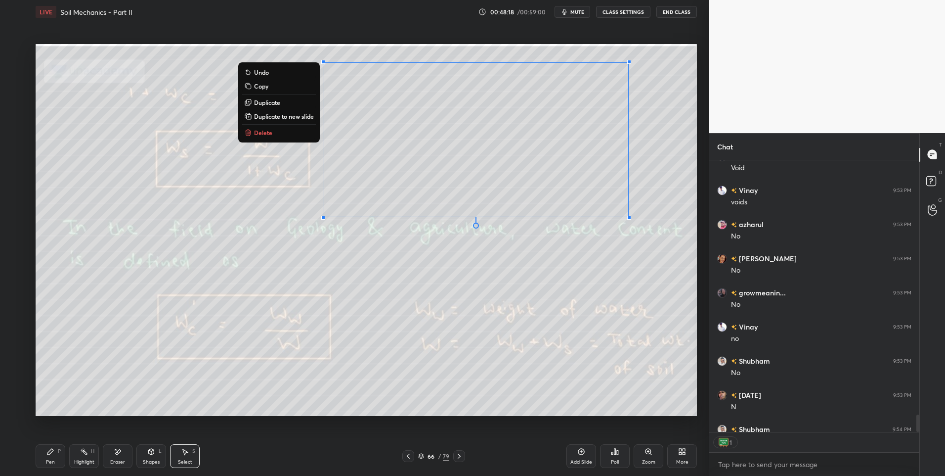
click at [277, 128] on button "Delete" at bounding box center [279, 133] width 74 height 12
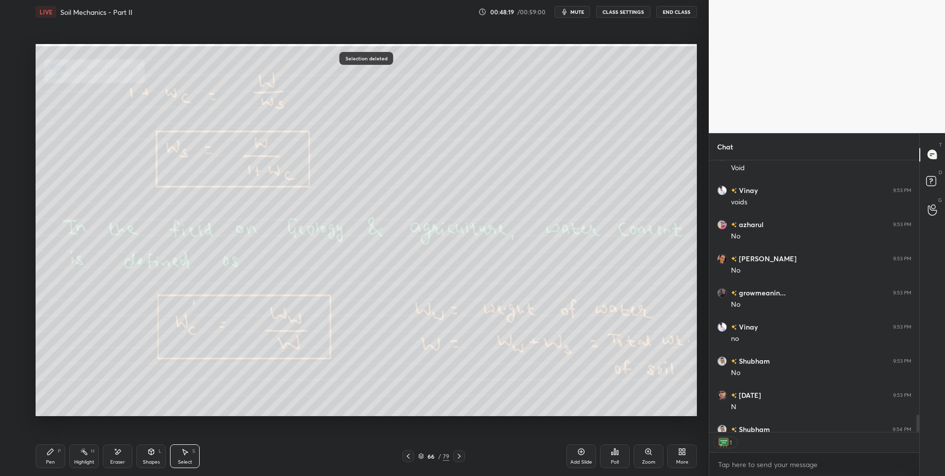
click at [82, 457] on div "Highlight H" at bounding box center [84, 456] width 30 height 24
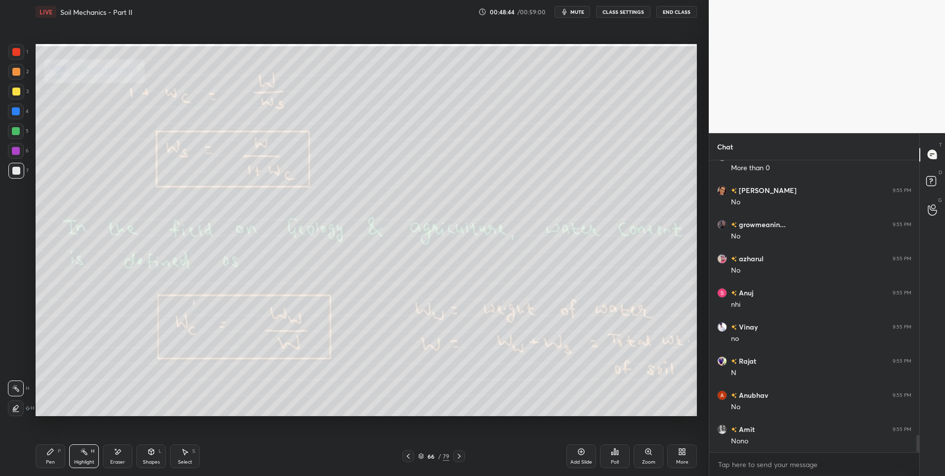
scroll to position [4691, 0]
click at [84, 459] on div "Highlight" at bounding box center [84, 461] width 20 height 5
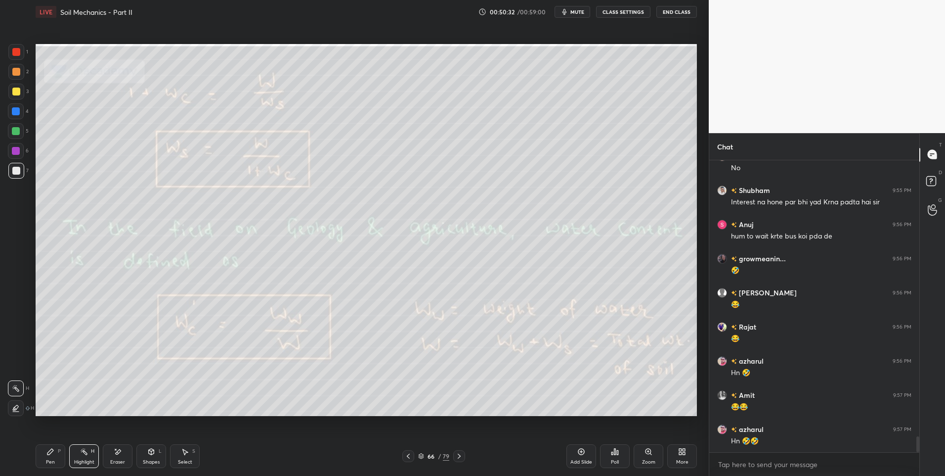
scroll to position [5100, 0]
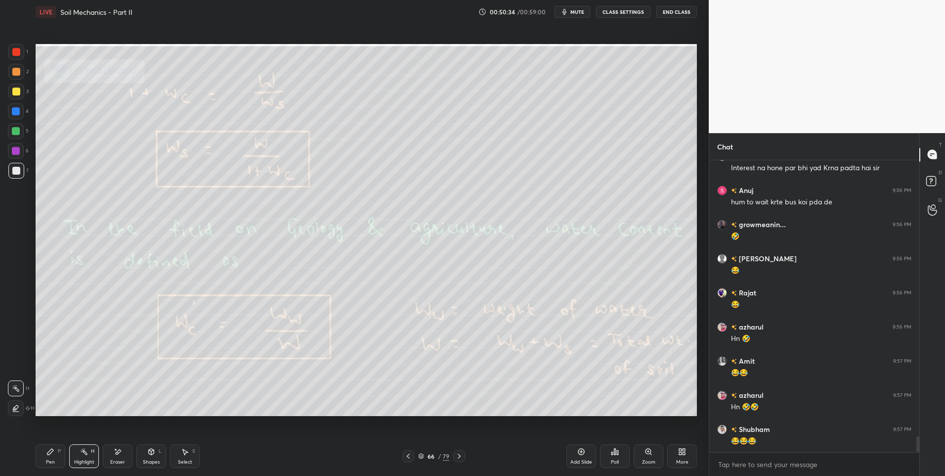
click at [88, 466] on div "Highlight H" at bounding box center [84, 456] width 30 height 24
click at [45, 457] on div "Pen P" at bounding box center [51, 456] width 30 height 24
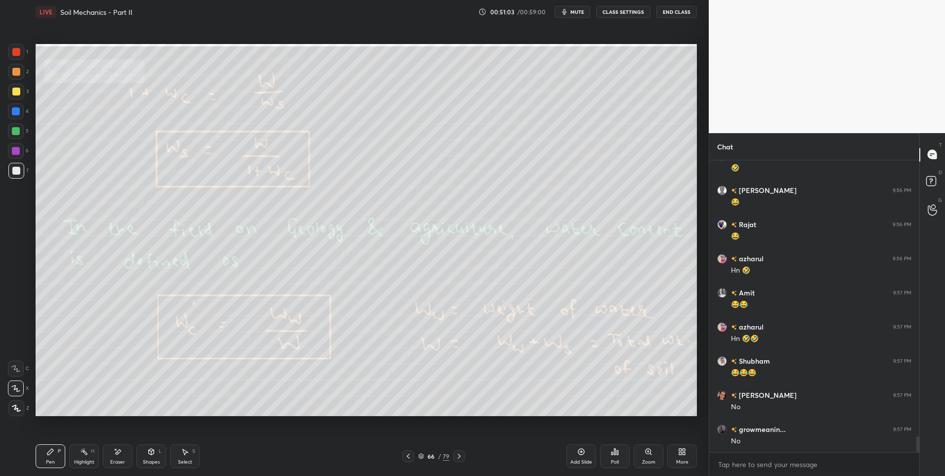
scroll to position [5203, 0]
click at [90, 457] on div "Highlight H" at bounding box center [84, 456] width 30 height 24
click at [88, 458] on div "Highlight H" at bounding box center [84, 456] width 30 height 24
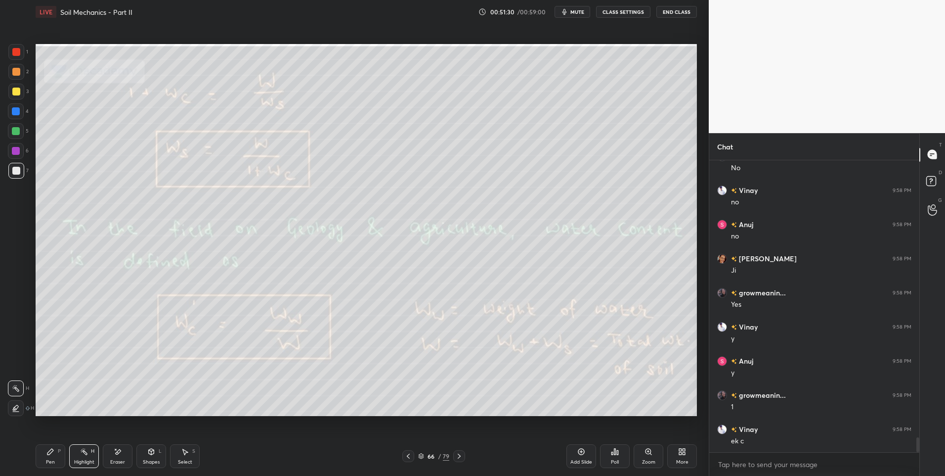
click at [186, 459] on div "Select" at bounding box center [185, 461] width 14 height 5
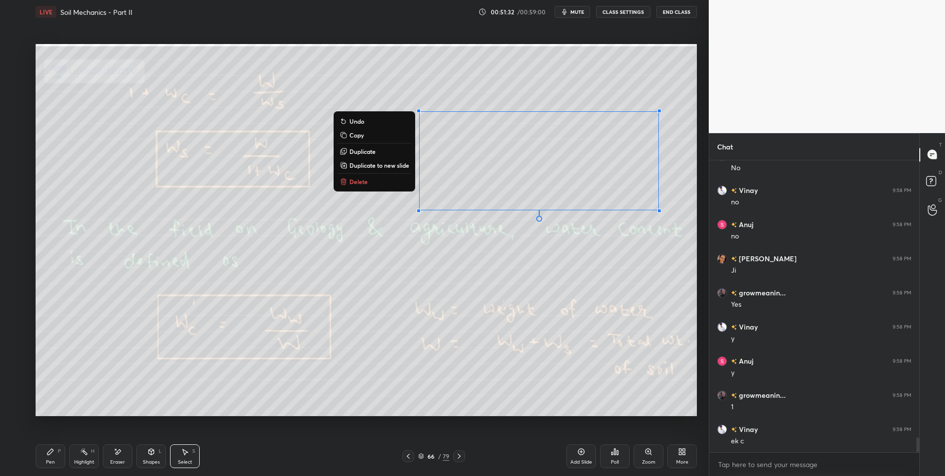
scroll to position [5475, 0]
click at [364, 184] on p "Delete" at bounding box center [359, 182] width 18 height 8
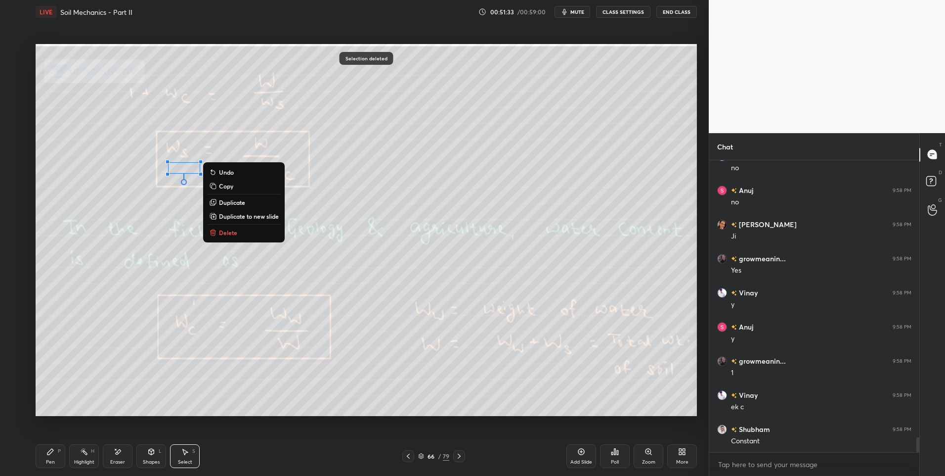
click at [247, 232] on button "Delete" at bounding box center [244, 232] width 74 height 12
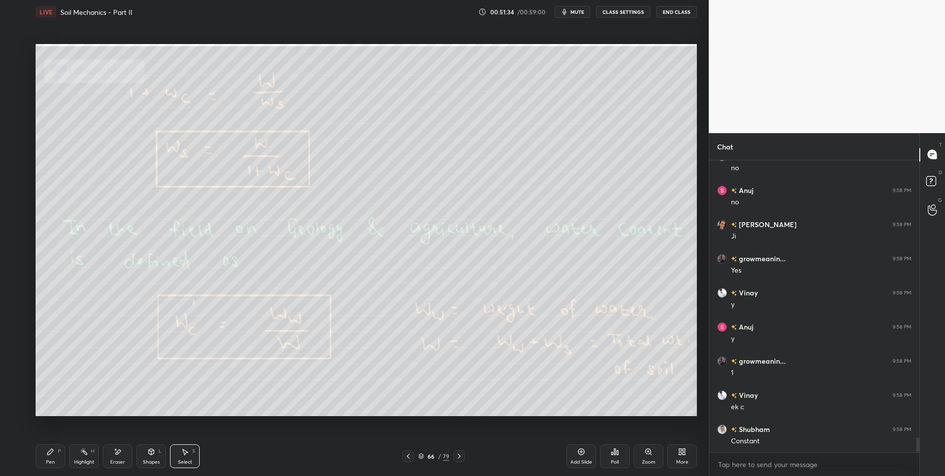
click at [85, 453] on rect at bounding box center [85, 452] width 5 height 5
click at [56, 451] on div "Pen P" at bounding box center [51, 456] width 30 height 24
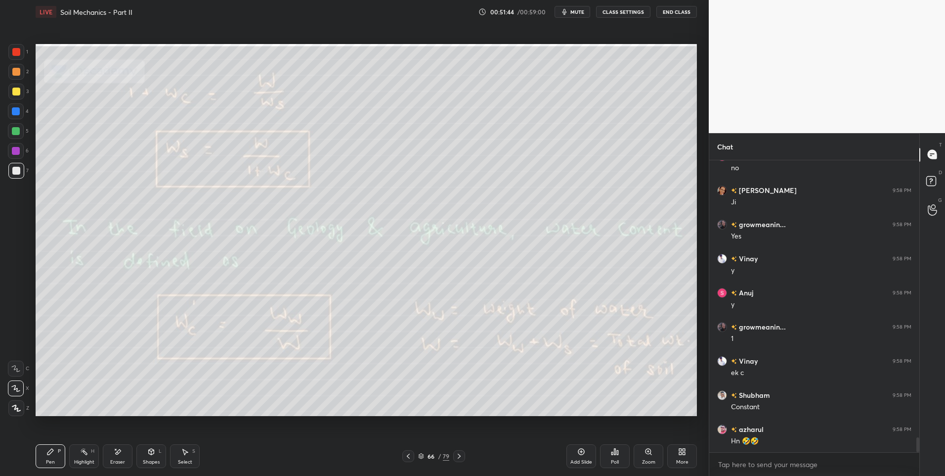
click at [17, 96] on div at bounding box center [16, 92] width 16 height 16
click at [460, 455] on icon at bounding box center [459, 455] width 3 height 5
click at [80, 456] on div "Highlight H" at bounding box center [84, 456] width 30 height 24
click at [407, 458] on icon at bounding box center [408, 456] width 8 height 8
click at [455, 457] on icon at bounding box center [459, 456] width 8 height 8
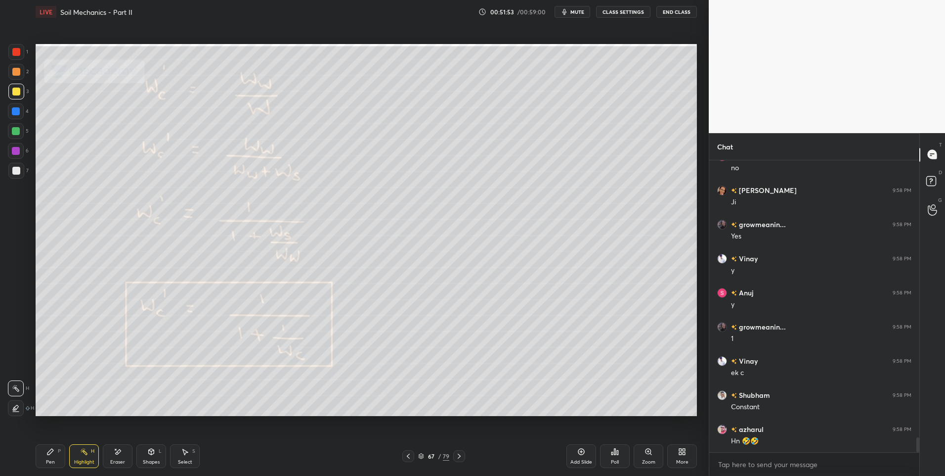
click at [407, 454] on icon at bounding box center [408, 456] width 8 height 8
click at [459, 460] on div at bounding box center [459, 456] width 12 height 12
click at [459, 456] on icon at bounding box center [459, 456] width 8 height 8
click at [459, 457] on icon at bounding box center [459, 455] width 3 height 5
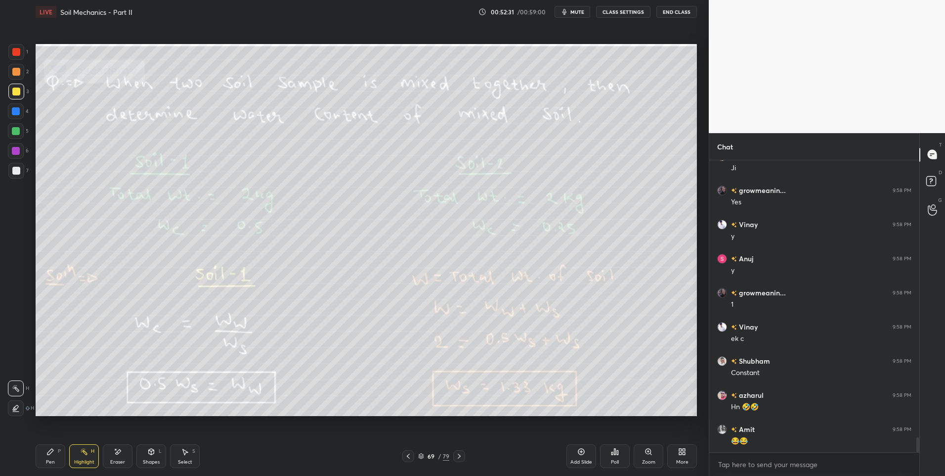
click at [463, 455] on icon at bounding box center [459, 456] width 8 height 8
click at [462, 453] on icon at bounding box center [459, 456] width 8 height 8
click at [461, 455] on icon at bounding box center [459, 456] width 8 height 8
click at [16, 59] on div at bounding box center [16, 52] width 16 height 16
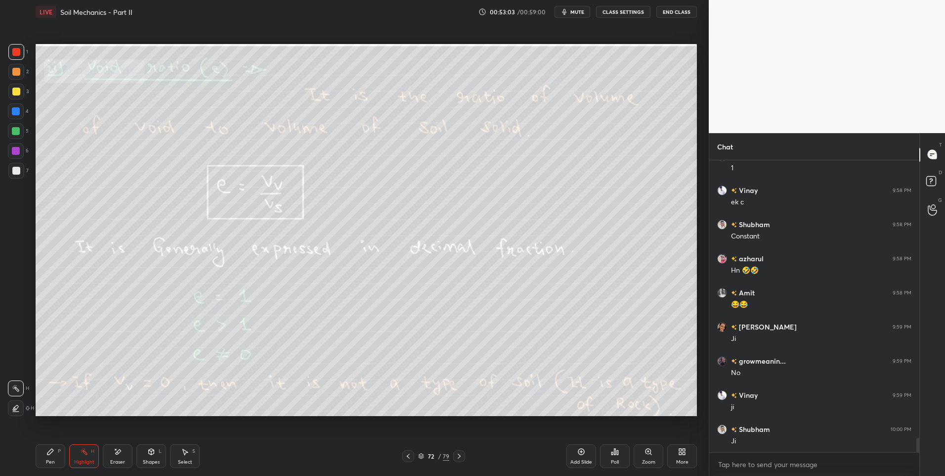
click at [57, 452] on div "Pen P" at bounding box center [51, 456] width 30 height 24
click at [190, 454] on div "Select S" at bounding box center [185, 456] width 30 height 24
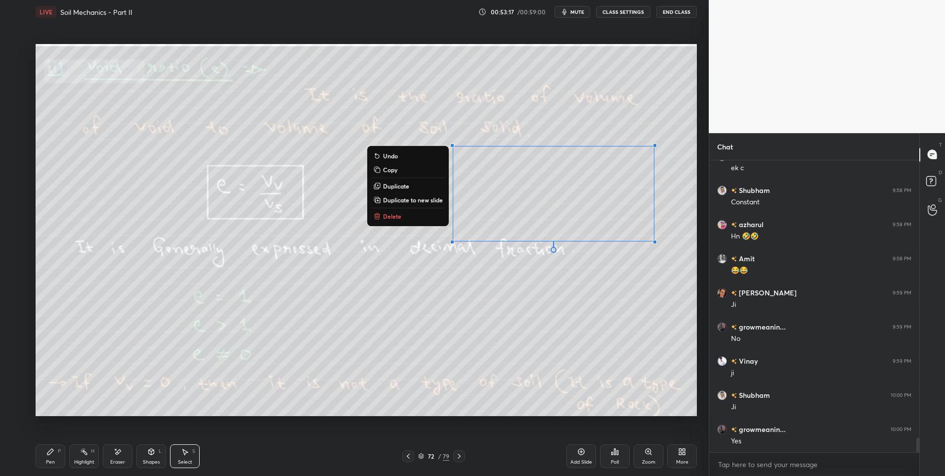
click at [413, 220] on button "Delete" at bounding box center [408, 216] width 74 height 12
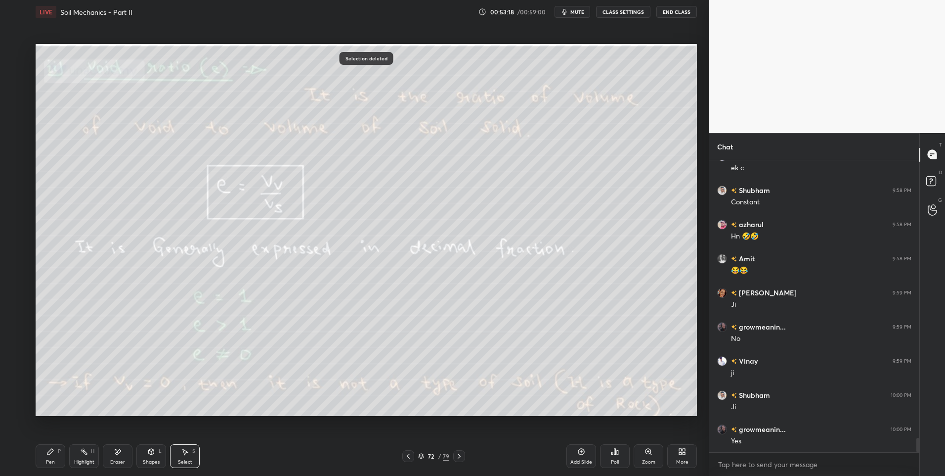
click at [59, 459] on div "Pen P" at bounding box center [51, 456] width 30 height 24
click at [75, 456] on div "Highlight H" at bounding box center [84, 456] width 30 height 24
click at [85, 459] on div "Highlight" at bounding box center [84, 461] width 20 height 5
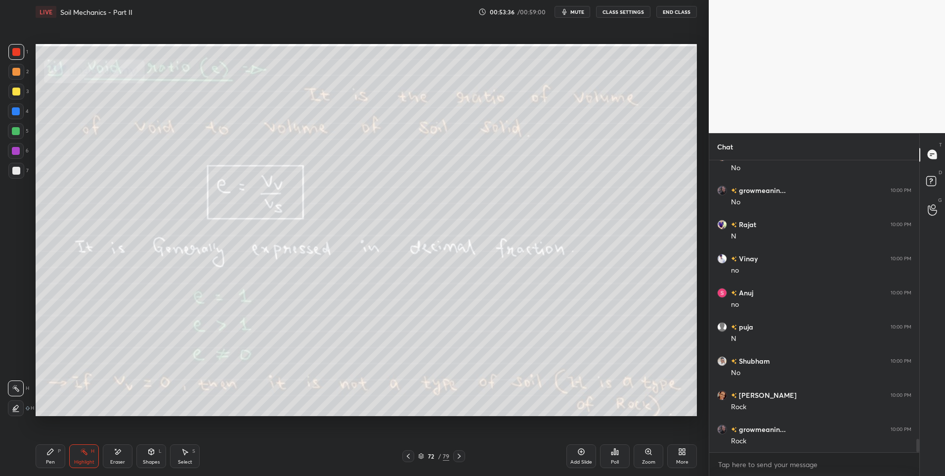
scroll to position [6192, 0]
click at [458, 456] on icon at bounding box center [459, 456] width 8 height 8
click at [457, 455] on icon at bounding box center [459, 456] width 8 height 8
click at [403, 457] on div at bounding box center [409, 456] width 12 height 12
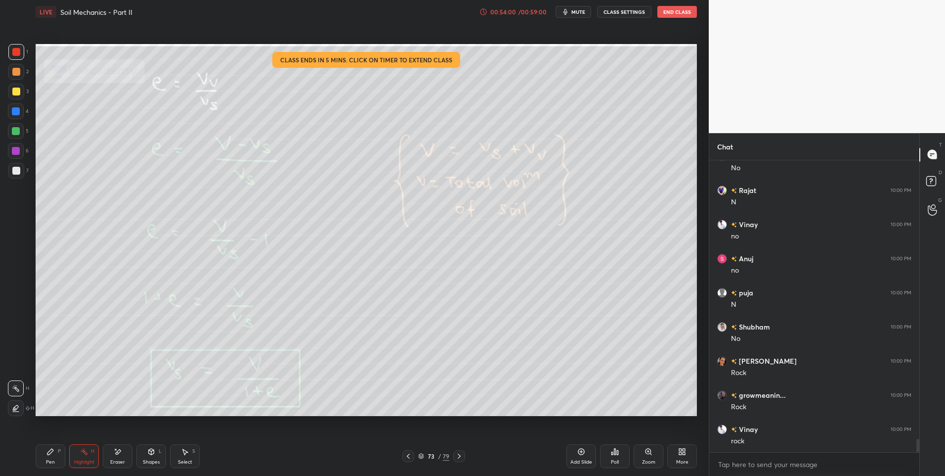
click at [56, 455] on div "Pen P" at bounding box center [51, 456] width 30 height 24
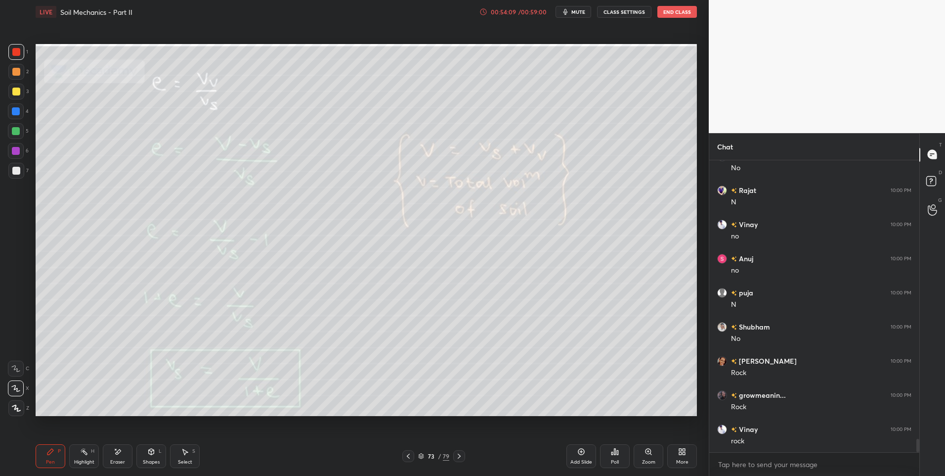
click at [78, 457] on div "Highlight H" at bounding box center [84, 456] width 30 height 24
click at [189, 456] on div "Select S" at bounding box center [185, 456] width 30 height 24
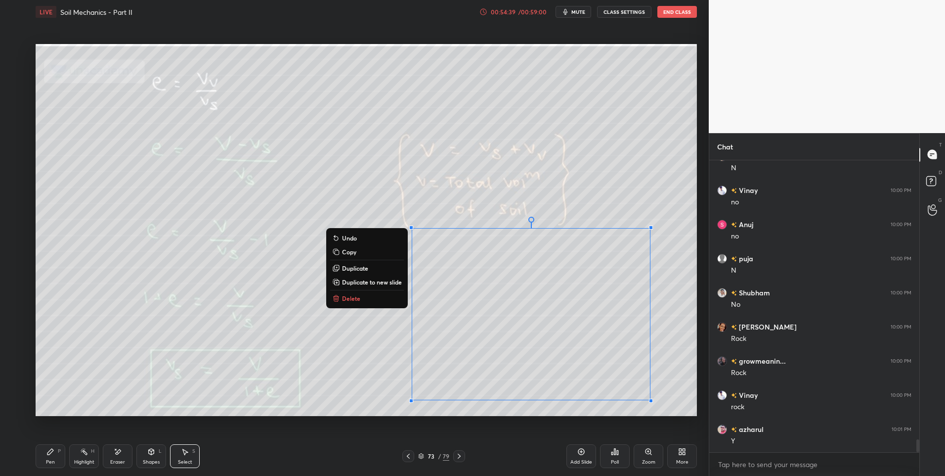
click at [364, 297] on button "Delete" at bounding box center [367, 298] width 74 height 12
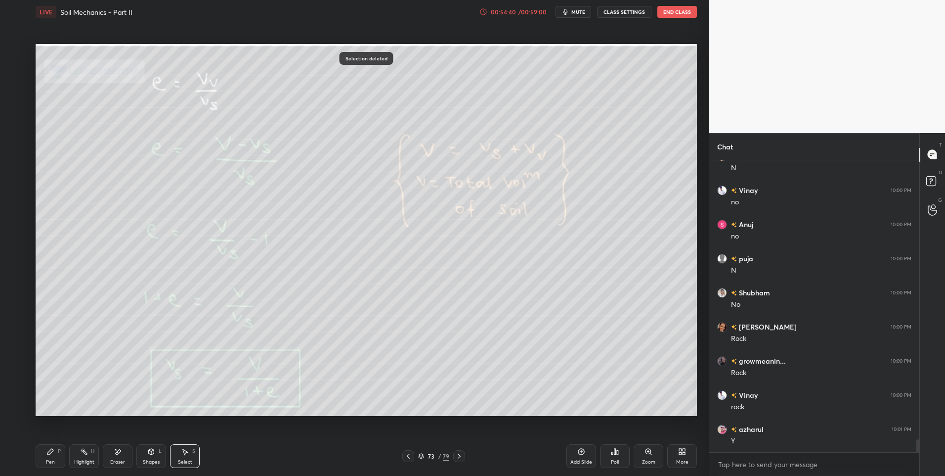
click at [461, 454] on icon at bounding box center [459, 456] width 8 height 8
click at [82, 458] on div "Highlight H" at bounding box center [84, 456] width 30 height 24
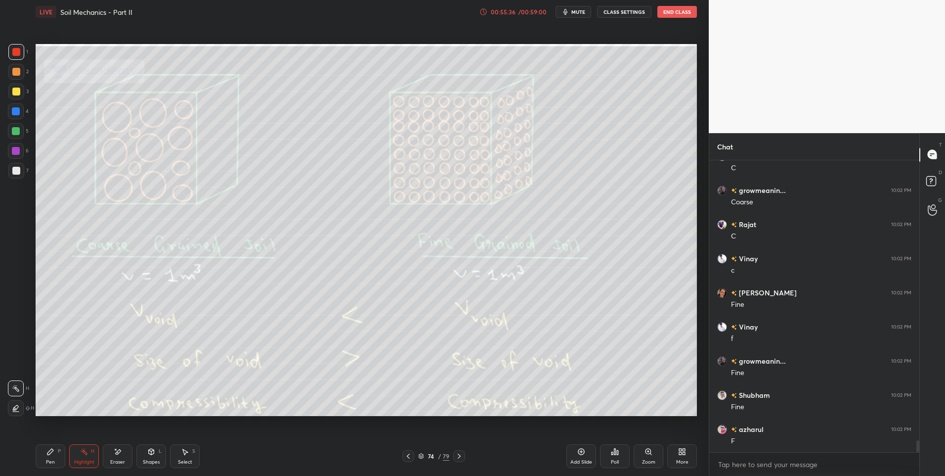
scroll to position [6806, 0]
click at [459, 456] on icon at bounding box center [459, 456] width 8 height 8
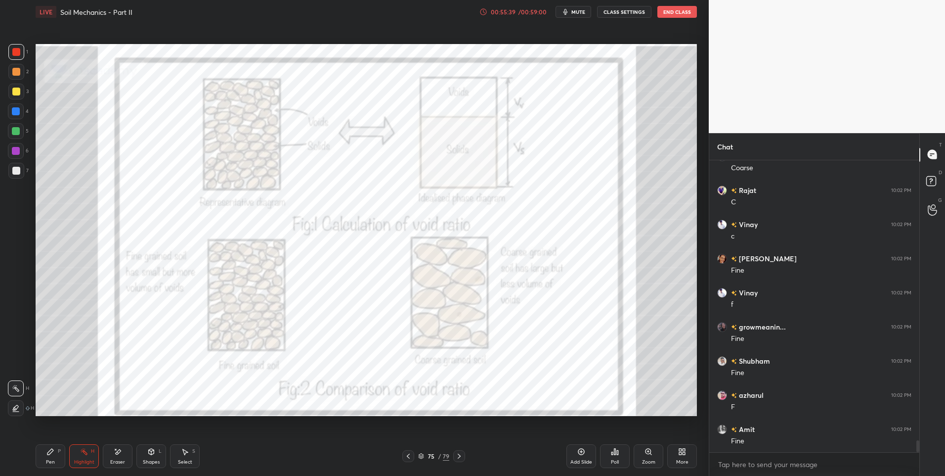
click at [462, 454] on icon at bounding box center [459, 456] width 8 height 8
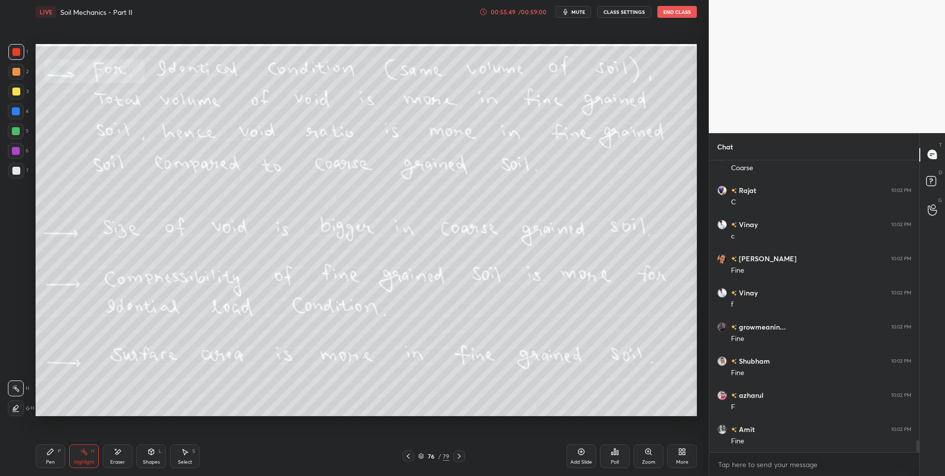
click at [410, 455] on icon at bounding box center [408, 456] width 8 height 8
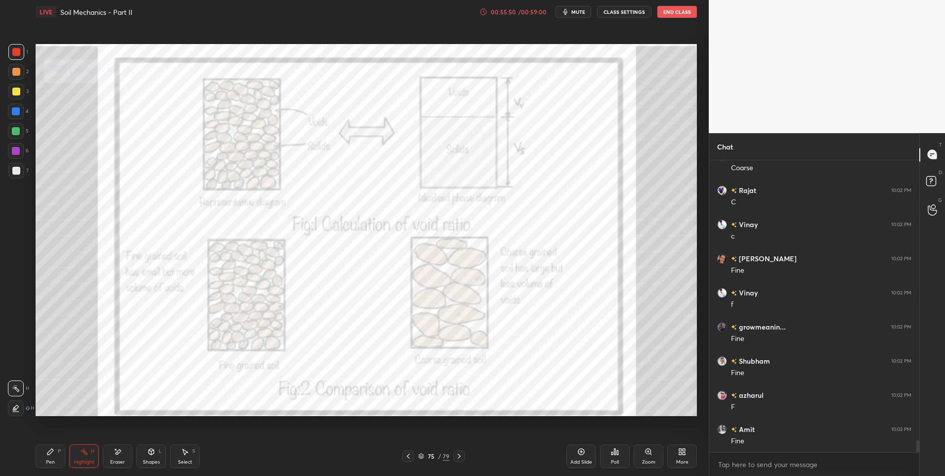
click at [412, 455] on icon at bounding box center [408, 456] width 8 height 8
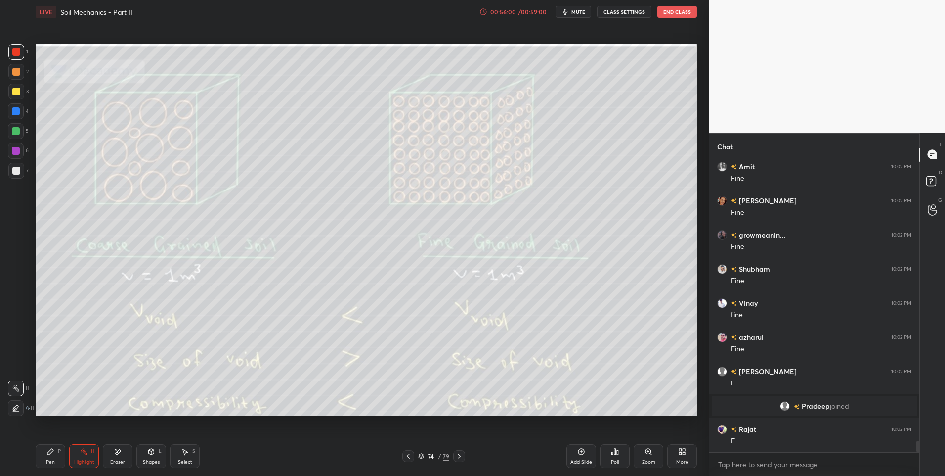
scroll to position [7103, 0]
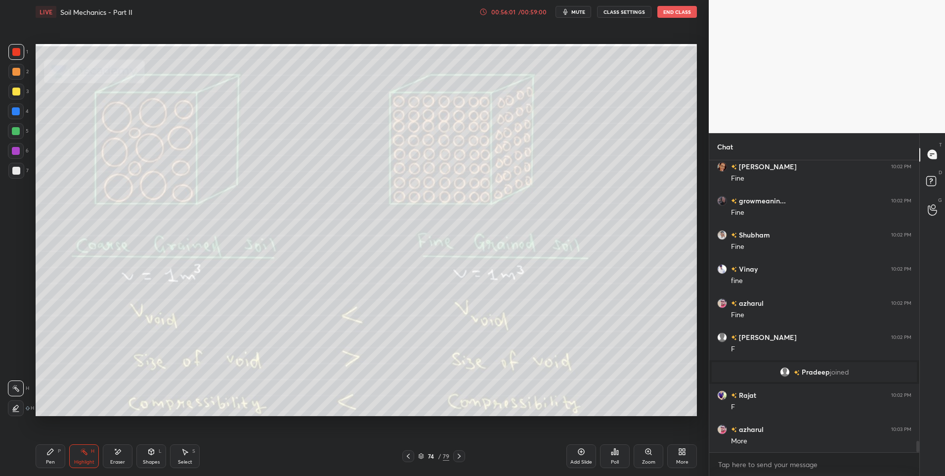
click at [457, 455] on icon at bounding box center [459, 456] width 8 height 8
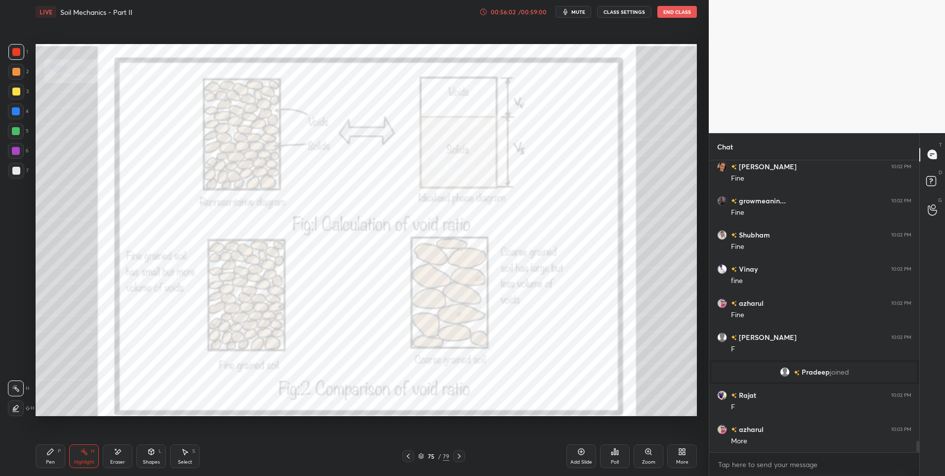
click at [460, 456] on icon at bounding box center [459, 456] width 8 height 8
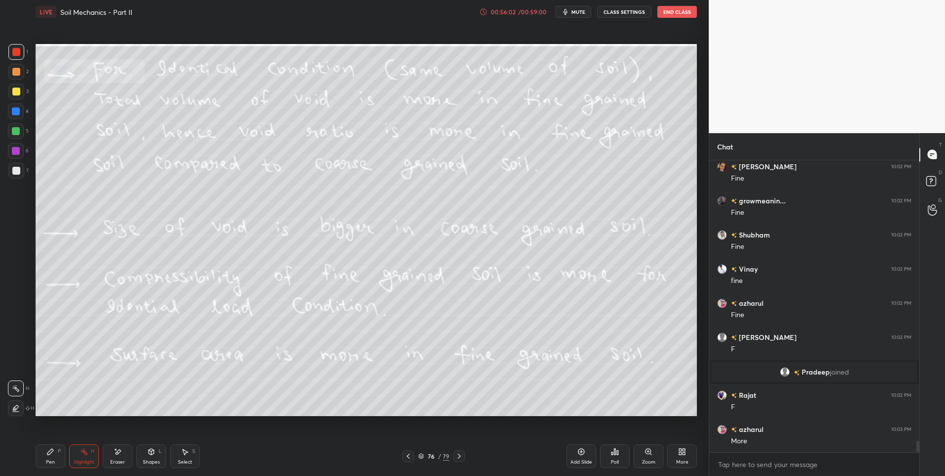
click at [459, 455] on icon at bounding box center [459, 455] width 3 height 5
click at [52, 460] on div "Pen" at bounding box center [50, 461] width 9 height 5
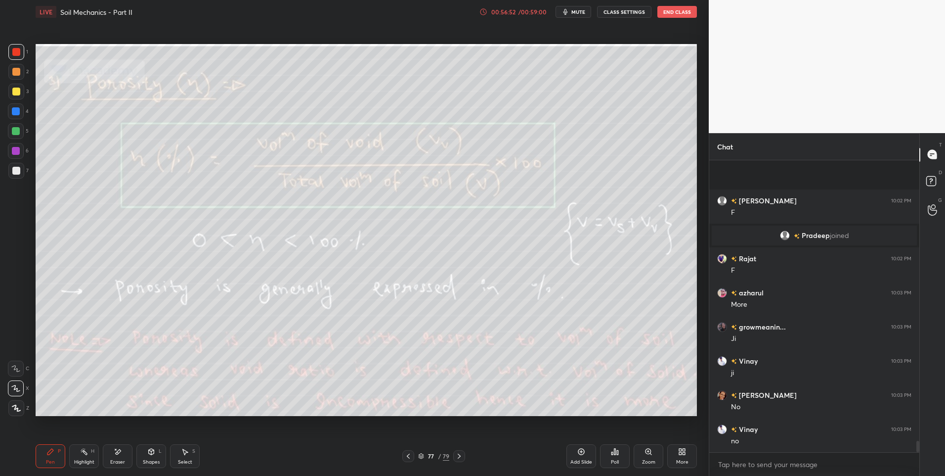
scroll to position [7308, 0]
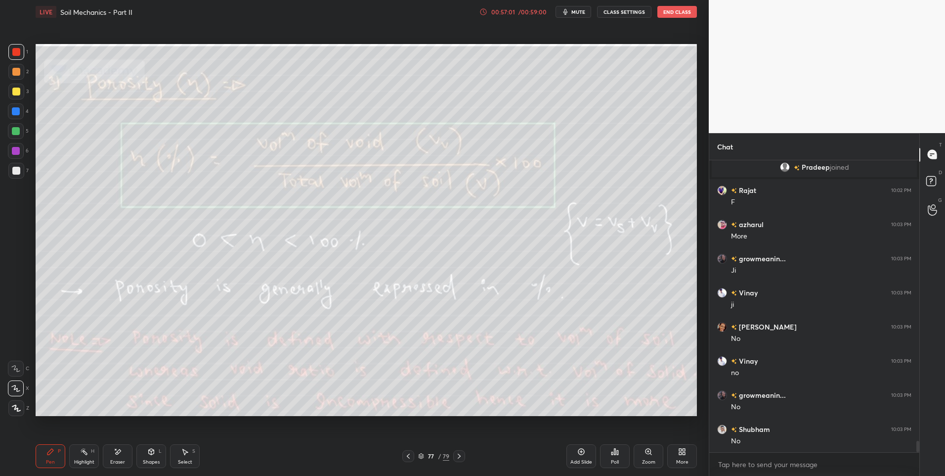
click at [81, 453] on icon at bounding box center [84, 452] width 8 height 8
click at [115, 455] on icon at bounding box center [118, 452] width 8 height 8
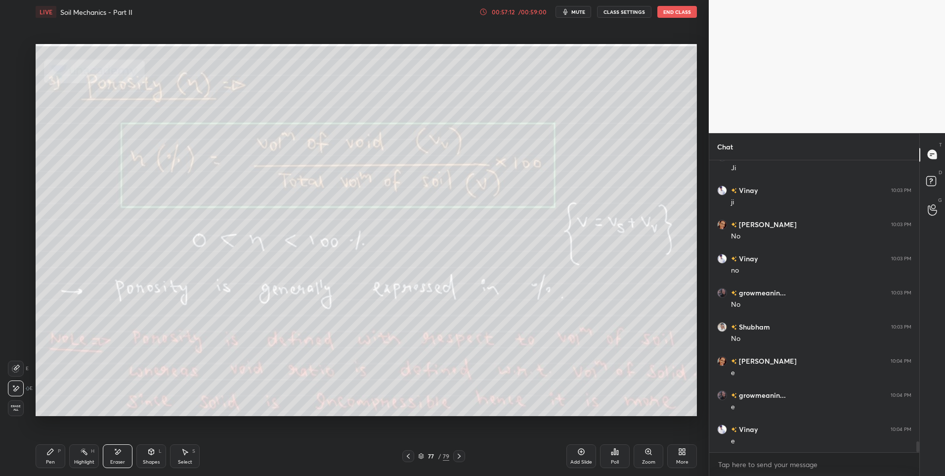
click at [95, 459] on div "Highlight H" at bounding box center [84, 456] width 30 height 24
click at [96, 461] on div "Highlight H" at bounding box center [84, 456] width 30 height 24
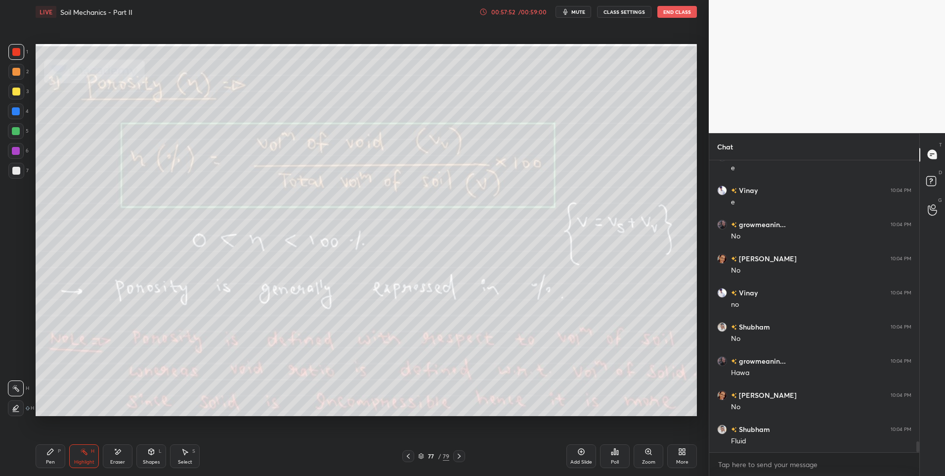
scroll to position [7673, 0]
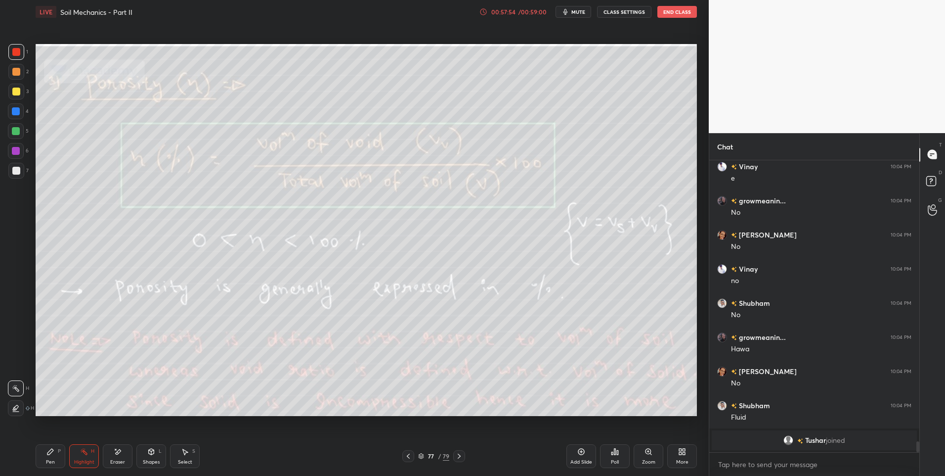
click at [460, 457] on icon at bounding box center [459, 456] width 8 height 8
click at [460, 454] on icon at bounding box center [459, 456] width 8 height 8
click at [461, 459] on icon at bounding box center [459, 456] width 8 height 8
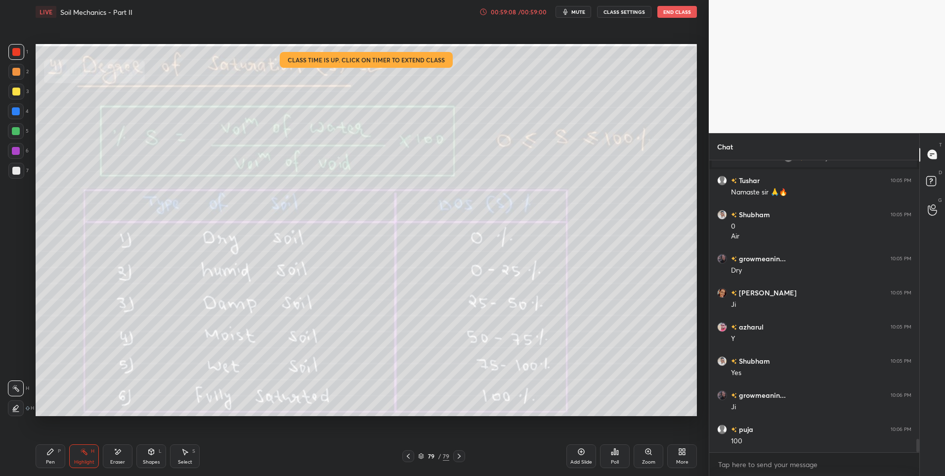
scroll to position [6160, 0]
click at [58, 449] on div "P" at bounding box center [59, 451] width 3 height 5
click at [87, 461] on div "Highlight" at bounding box center [84, 461] width 20 height 5
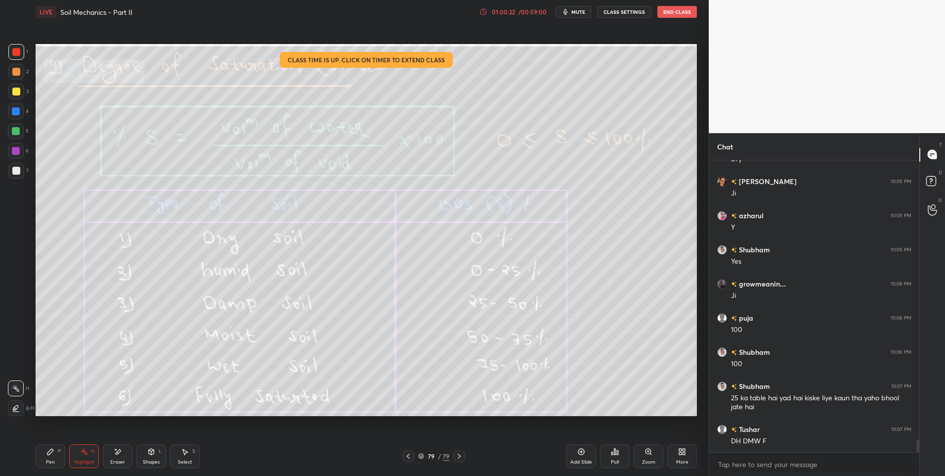
scroll to position [6272, 0]
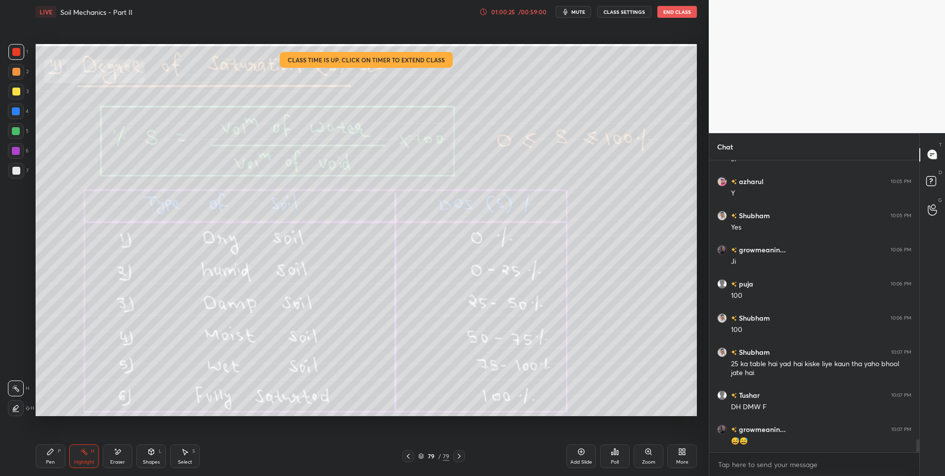
click at [184, 453] on icon at bounding box center [185, 452] width 5 height 6
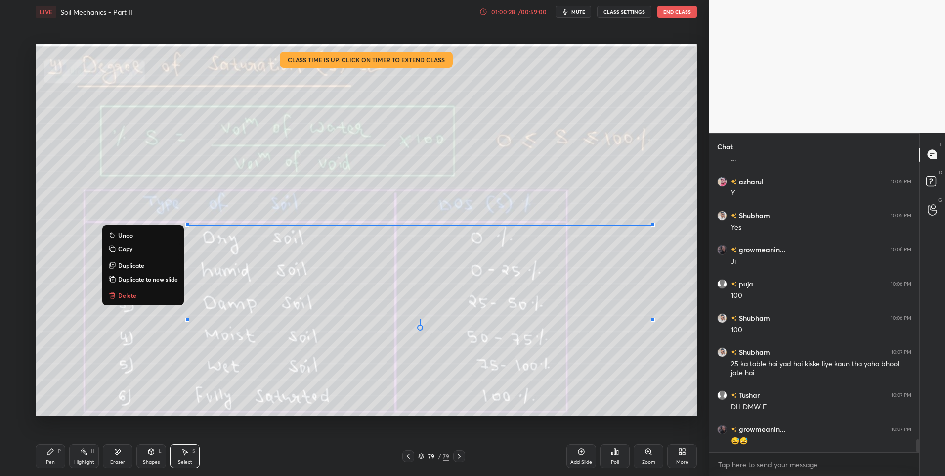
click at [132, 300] on button "Delete" at bounding box center [143, 295] width 74 height 12
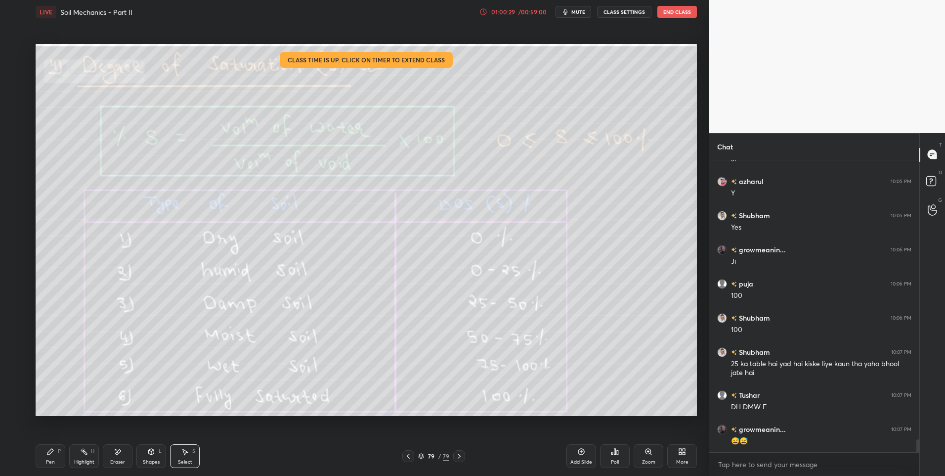
click at [91, 452] on div "H" at bounding box center [92, 451] width 3 height 5
click at [459, 459] on icon at bounding box center [459, 456] width 8 height 8
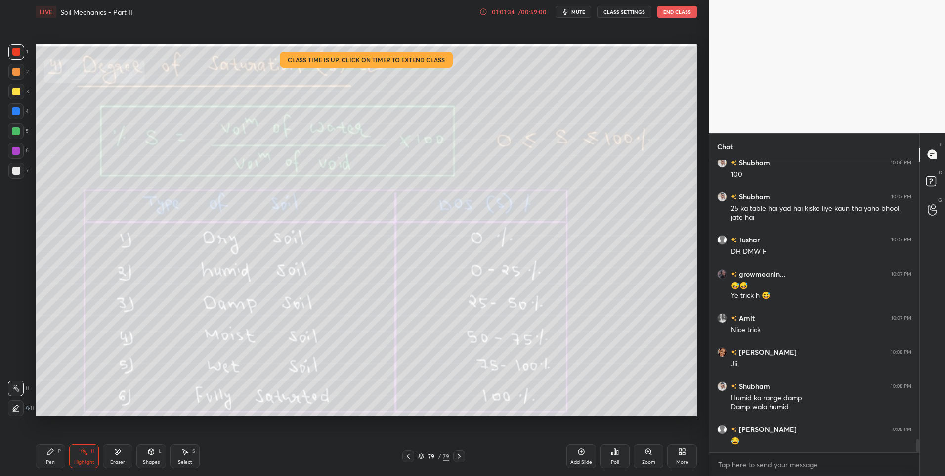
scroll to position [6461, 0]
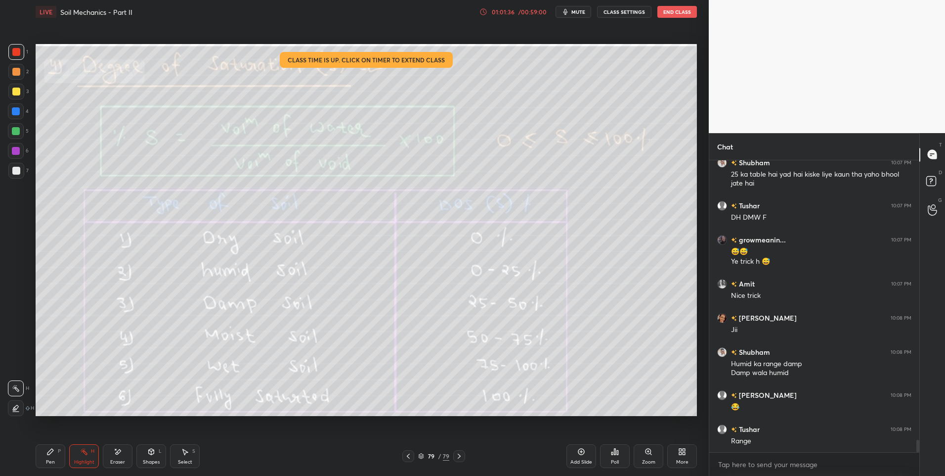
click at [90, 451] on div "Highlight H" at bounding box center [84, 456] width 30 height 24
click at [17, 98] on div at bounding box center [16, 92] width 16 height 16
click at [20, 99] on div "3" at bounding box center [18, 94] width 20 height 20
click at [28, 97] on div "3" at bounding box center [18, 92] width 20 height 16
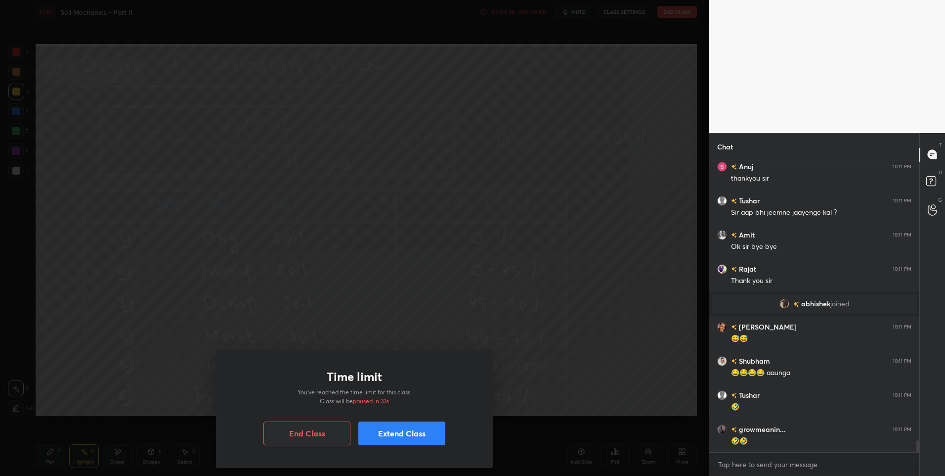
scroll to position [6984, 0]
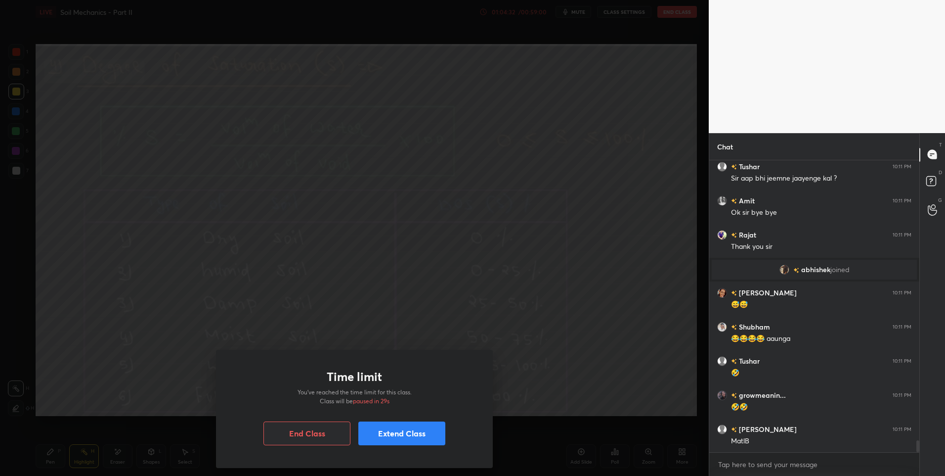
click at [304, 431] on button "End Class" at bounding box center [307, 433] width 87 height 24
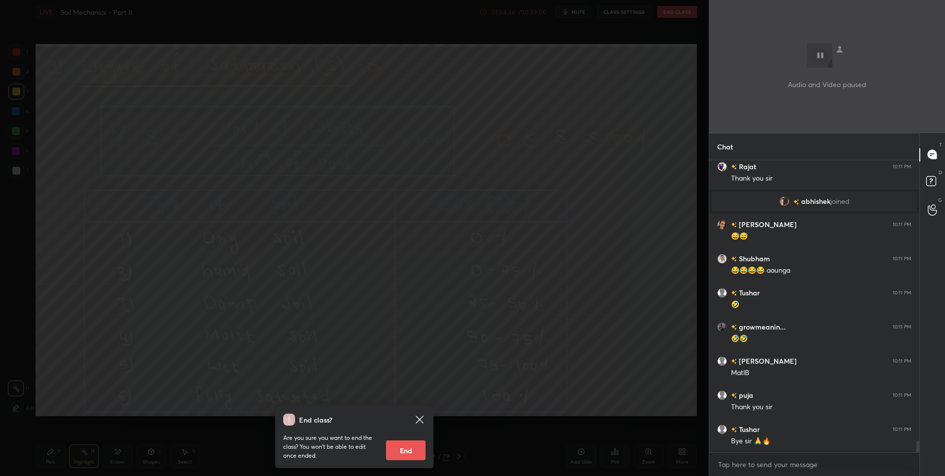
scroll to position [7086, 0]
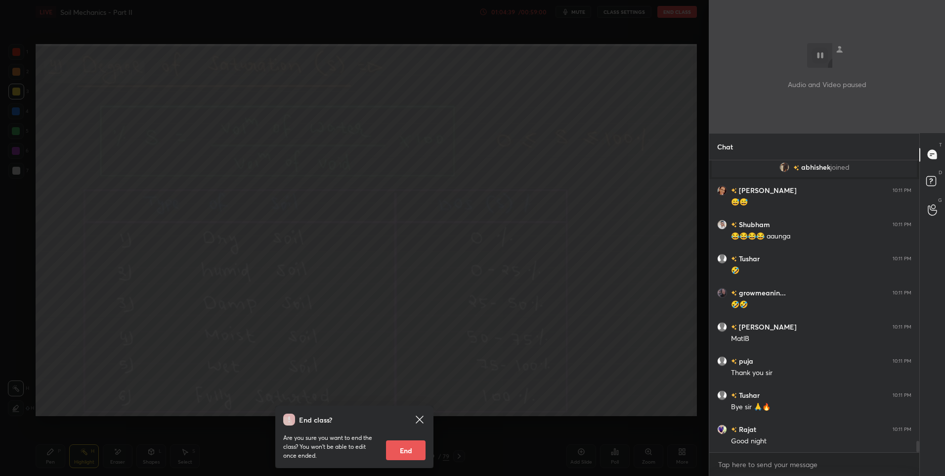
click at [406, 450] on button "End" at bounding box center [406, 450] width 40 height 20
type textarea "x"
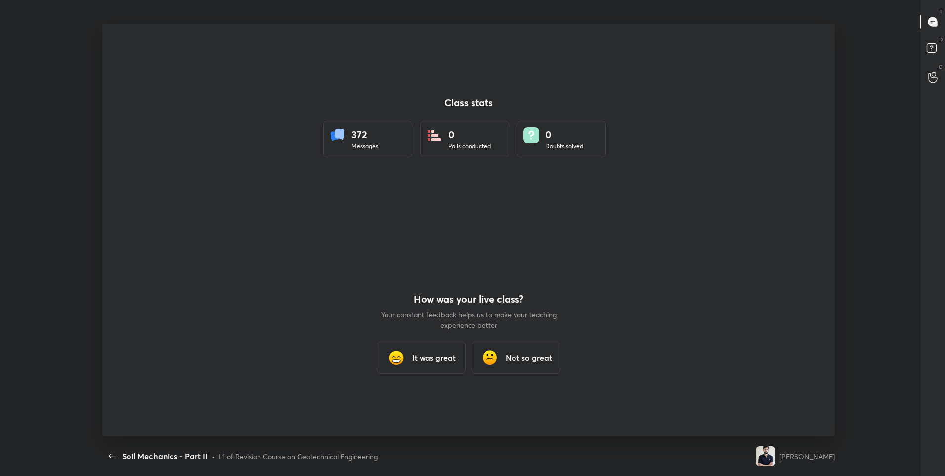
scroll to position [0, 0]
click at [428, 359] on h3 "It was great" at bounding box center [434, 358] width 44 height 12
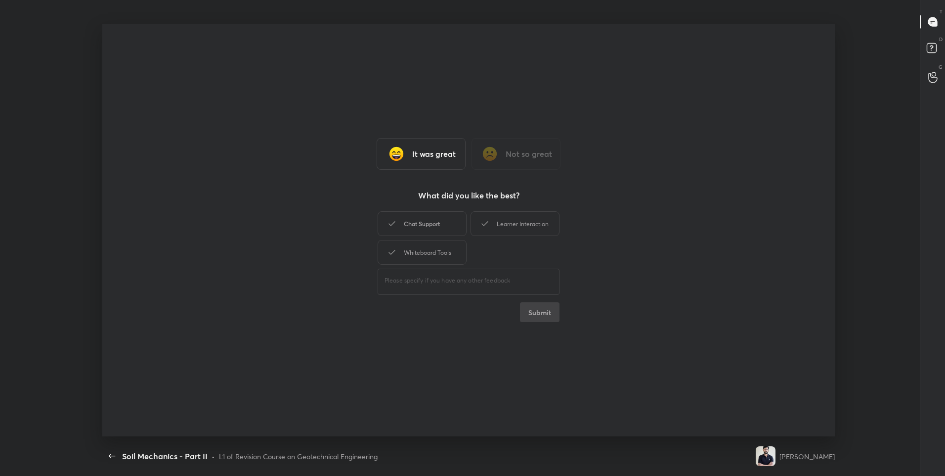
click at [436, 221] on div "Chat Support" at bounding box center [422, 223] width 89 height 25
click at [554, 221] on div "Learner Interaction" at bounding box center [515, 223] width 89 height 25
click at [449, 248] on div "Whiteboard Tools" at bounding box center [422, 252] width 89 height 25
click at [546, 320] on button "Submit" at bounding box center [540, 312] width 40 height 20
